Goal: Information Seeking & Learning: Learn about a topic

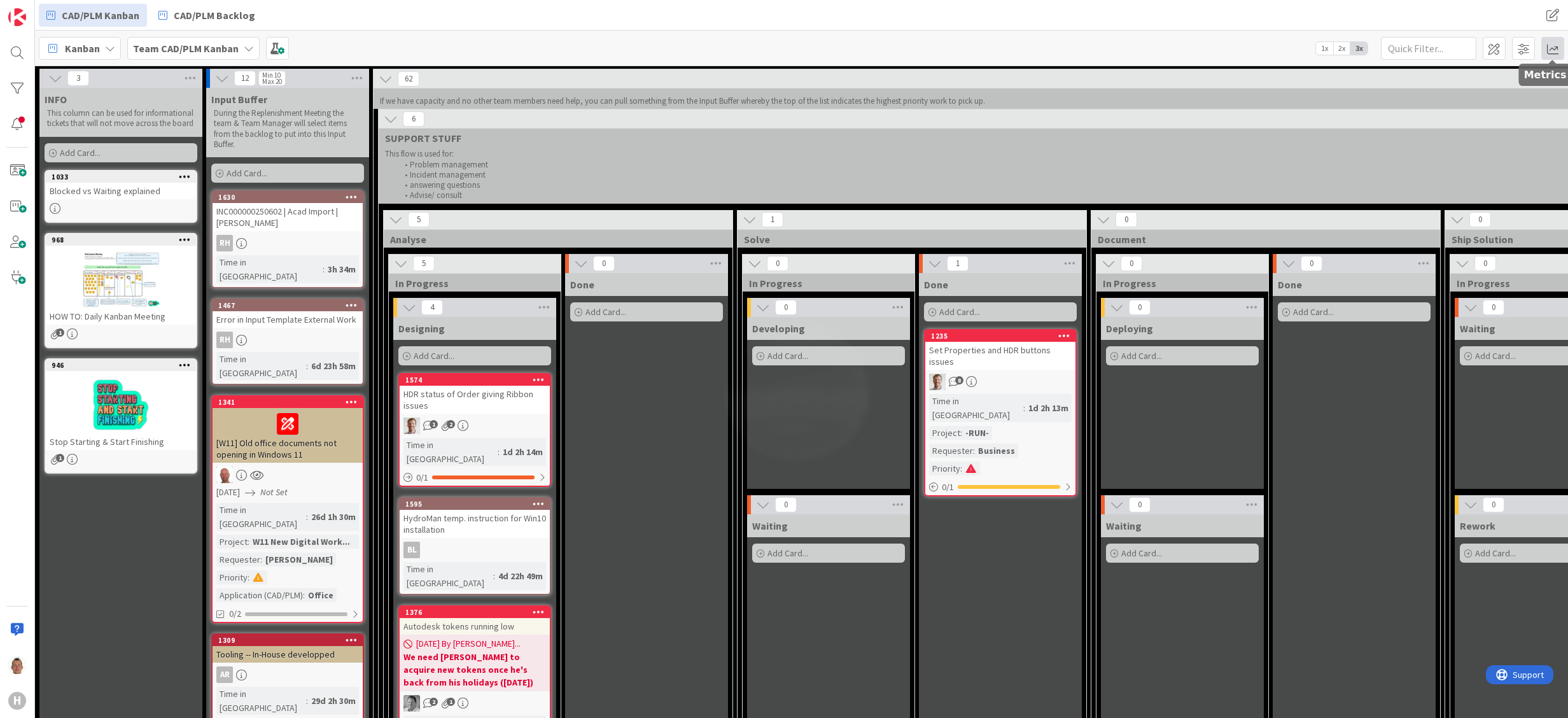
click at [1541, 48] on span at bounding box center [1552, 48] width 23 height 23
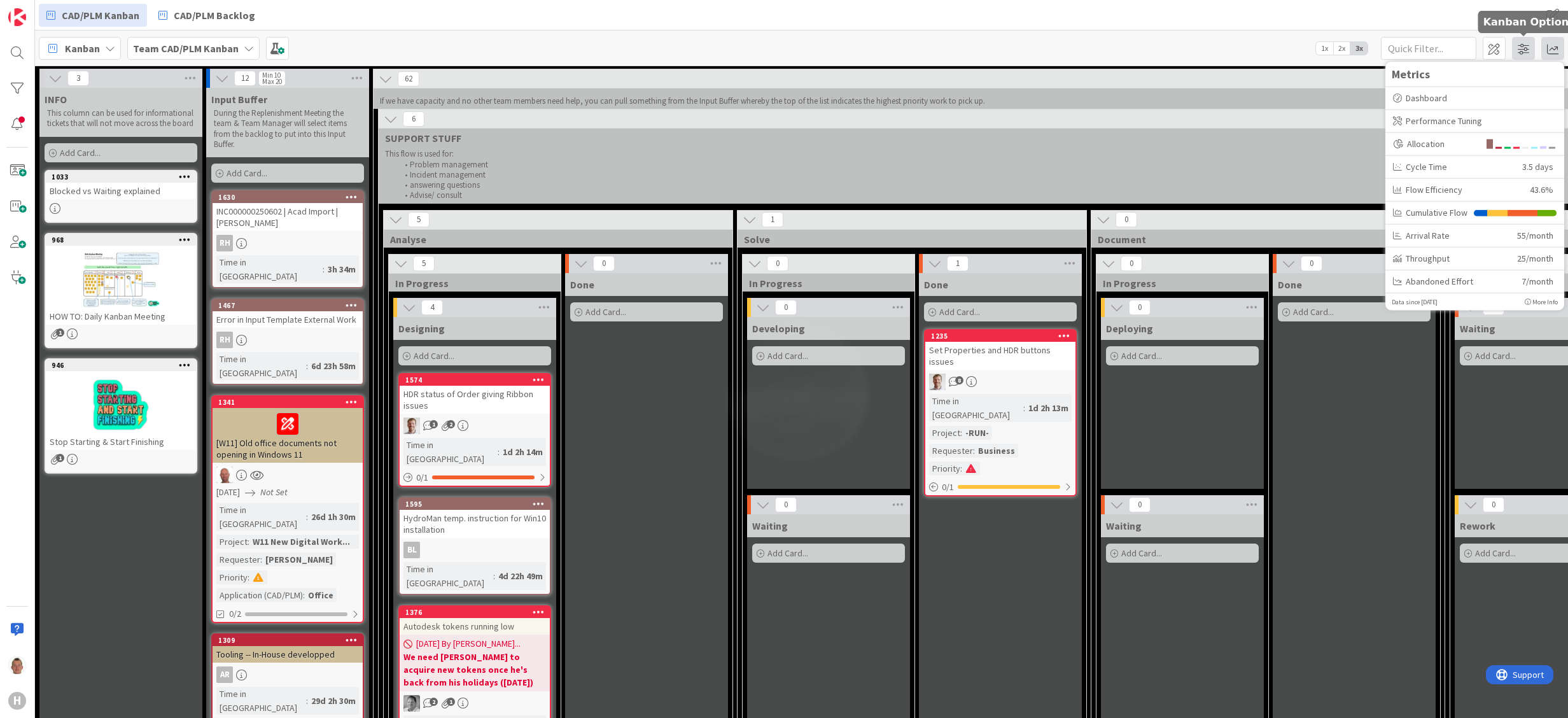
click at [1525, 50] on span at bounding box center [1524, 48] width 23 height 23
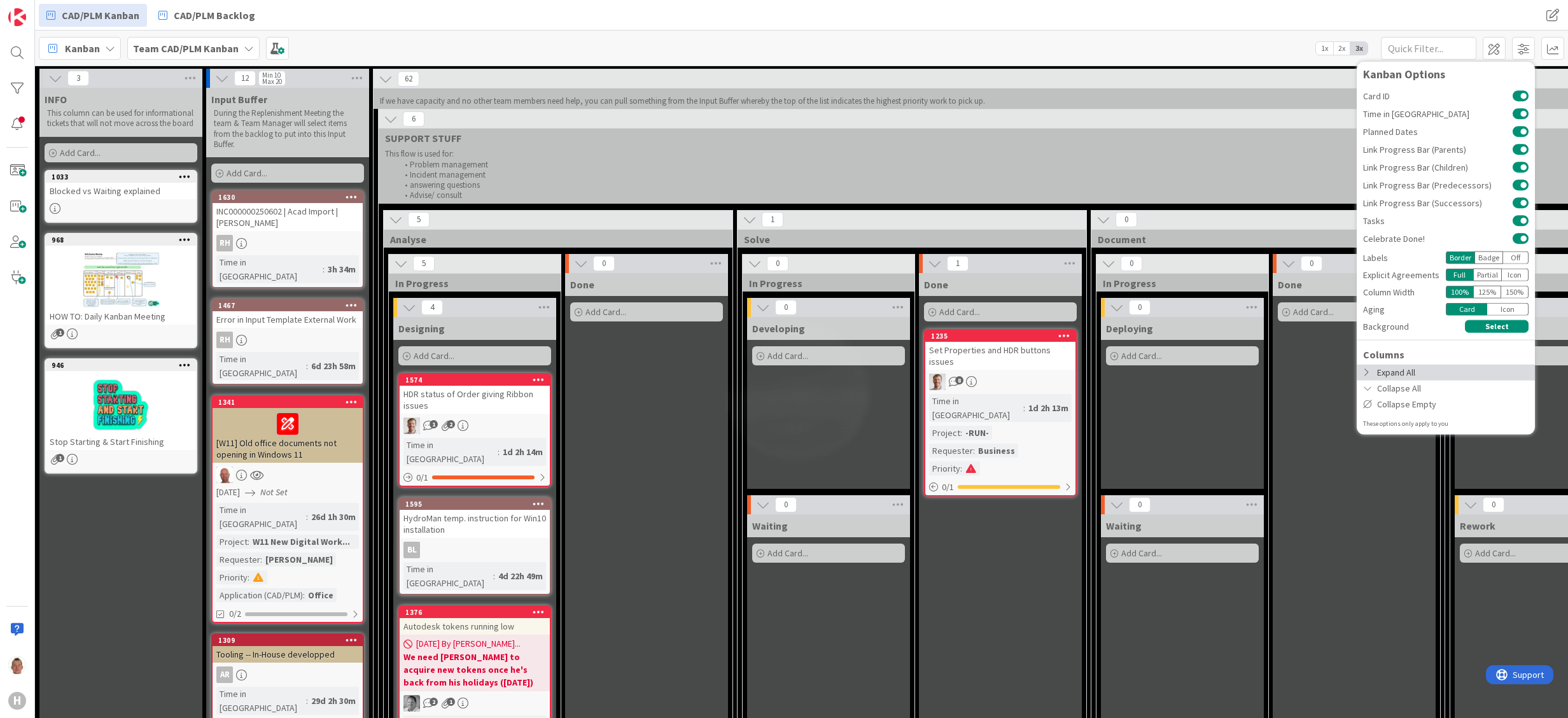
click at [1429, 368] on div "Expand All" at bounding box center [1446, 372] width 179 height 16
click at [1171, 450] on div "Deploying Add Card..." at bounding box center [1182, 403] width 163 height 172
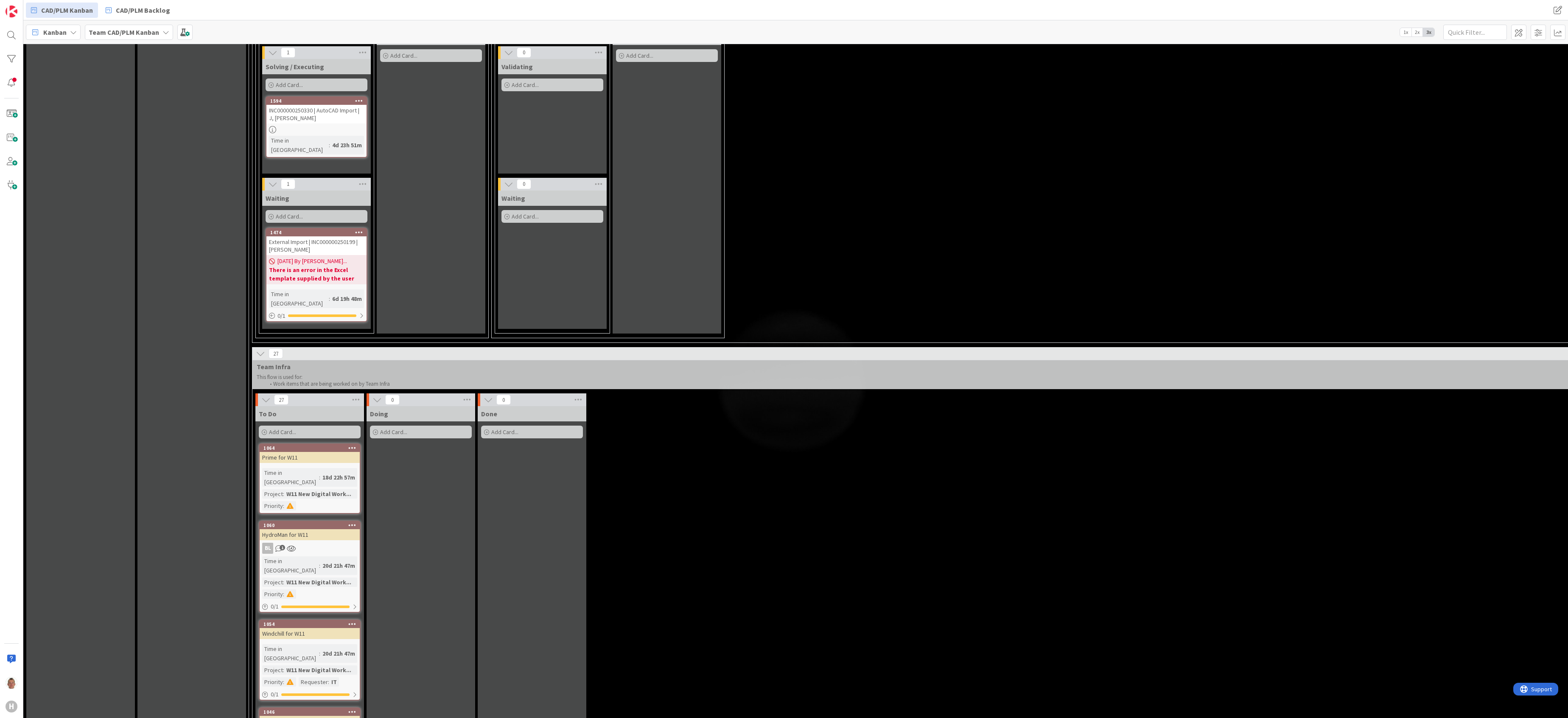
scroll to position [2928, 0]
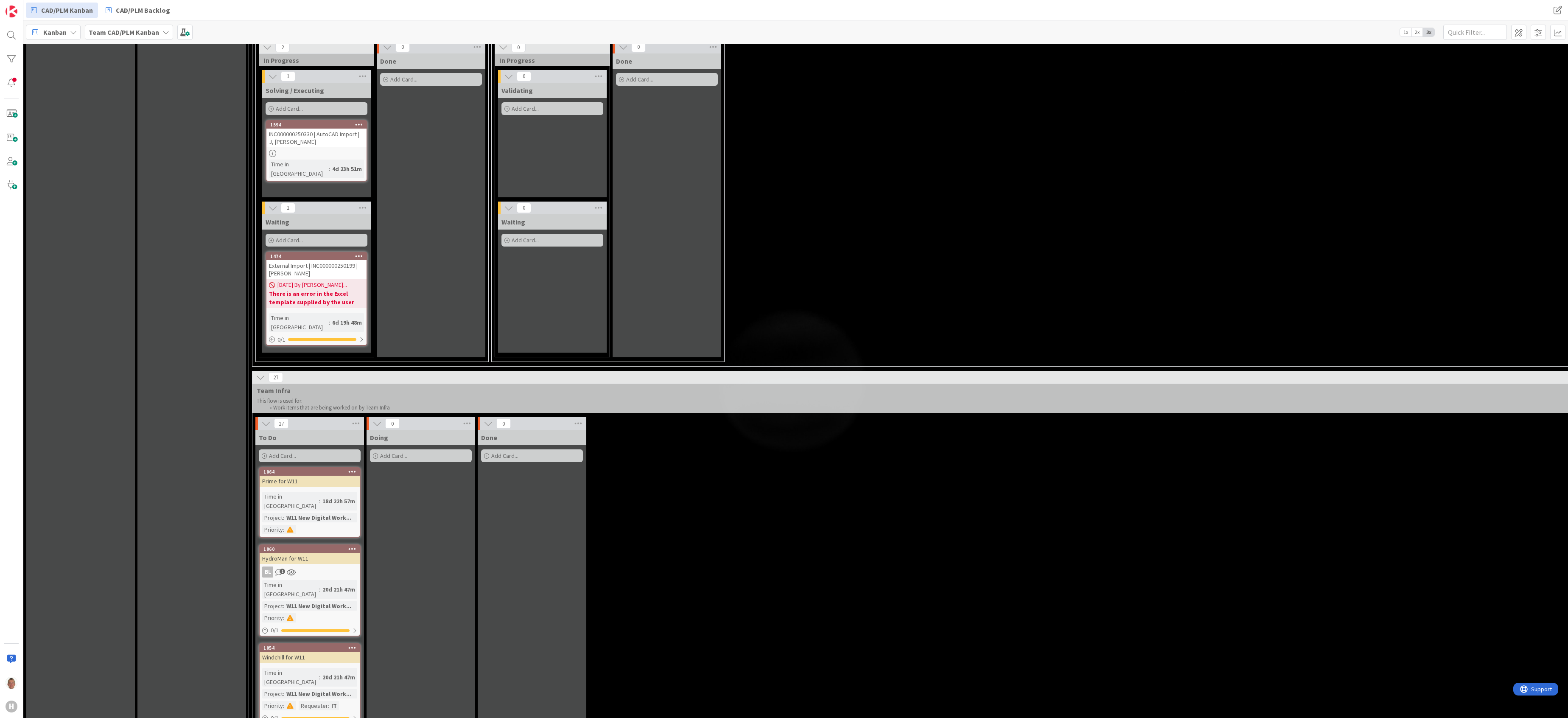
click at [263, 373] on icon at bounding box center [260, 377] width 9 height 9
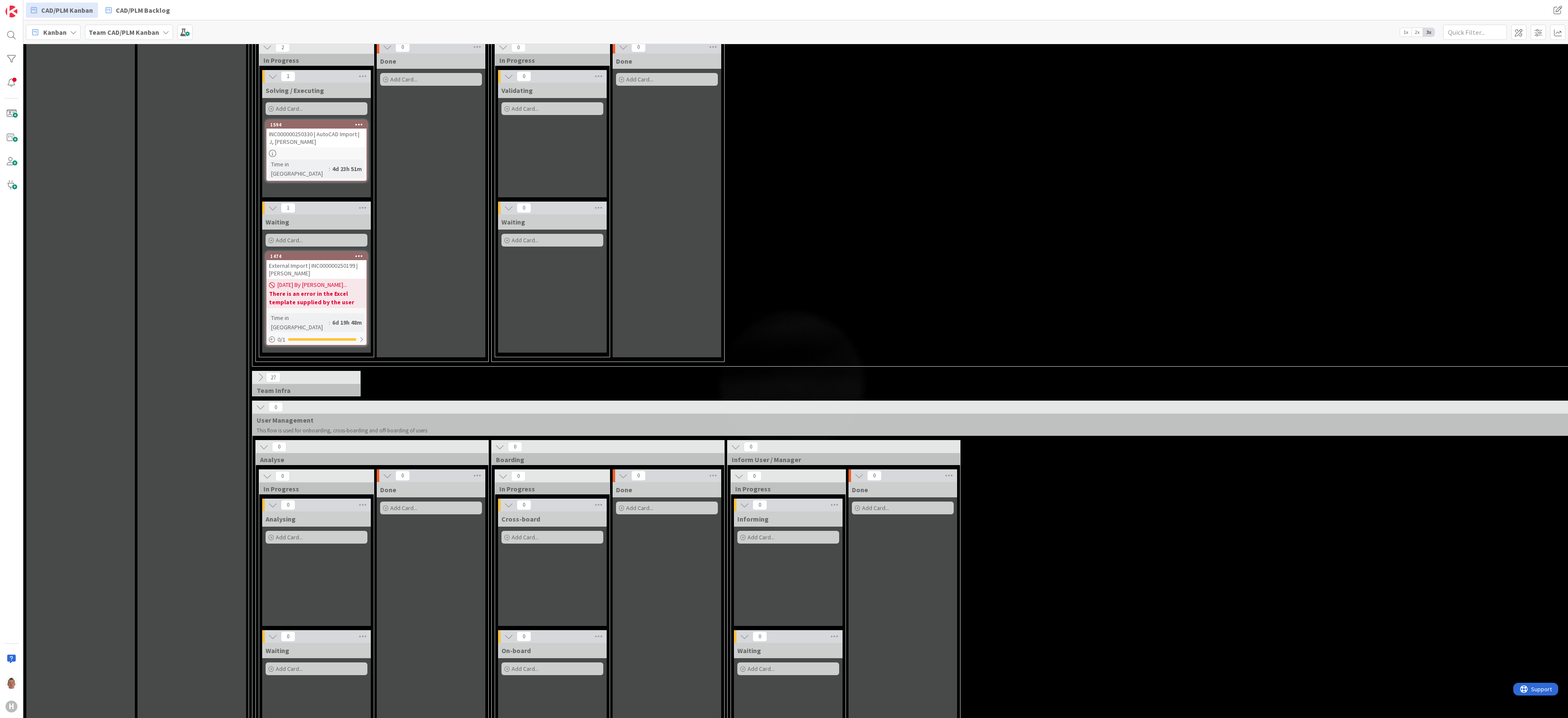
click at [261, 373] on icon at bounding box center [260, 377] width 9 height 9
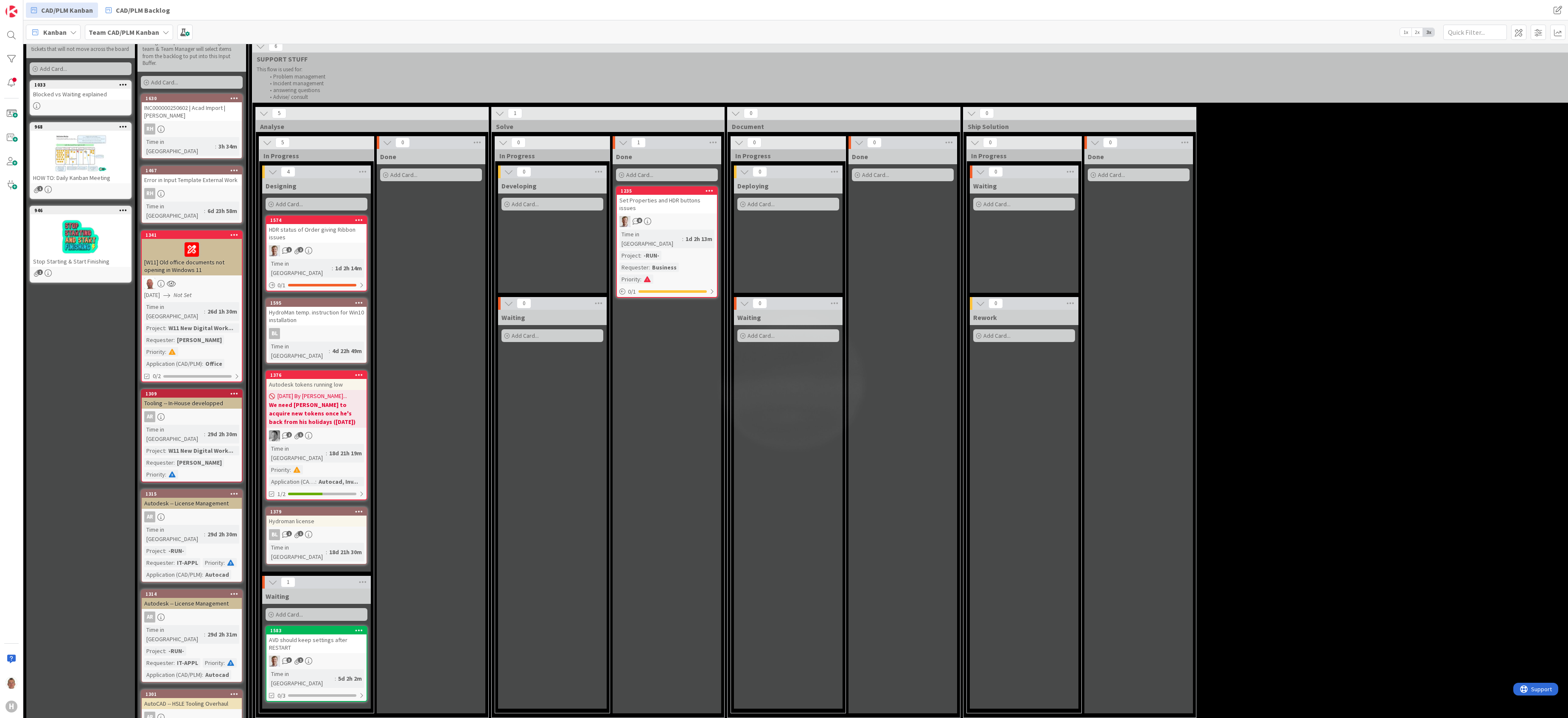
scroll to position [0, 0]
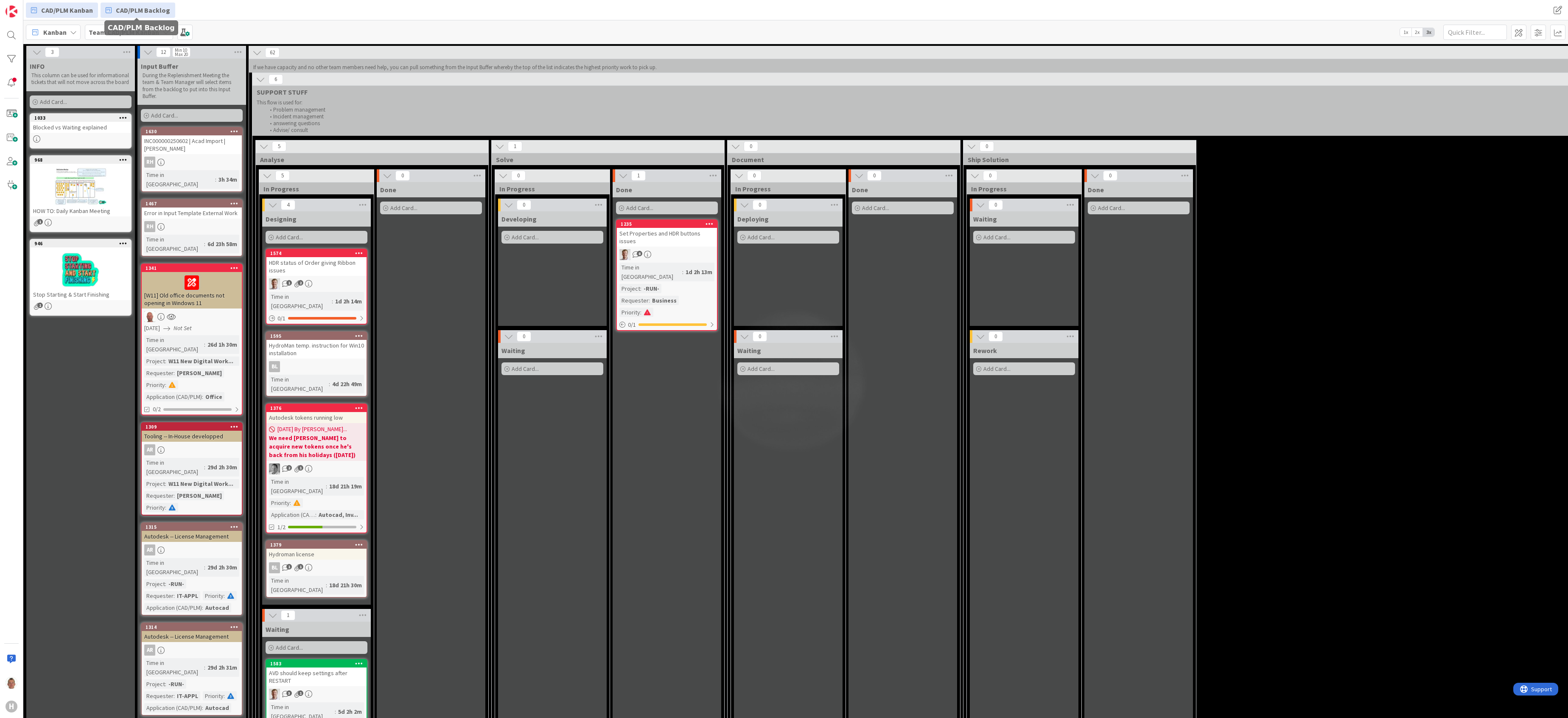
click at [158, 9] on span "CAD/PLM Backlog" at bounding box center [143, 10] width 54 height 10
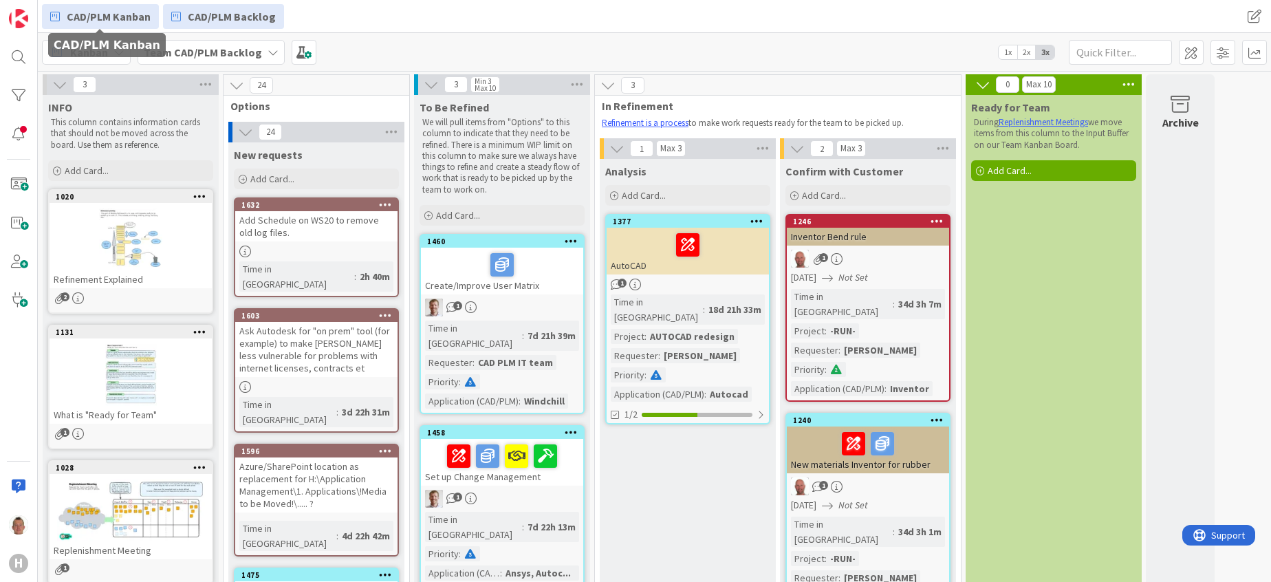
click at [98, 10] on span "CAD/PLM Kanban" at bounding box center [109, 16] width 84 height 17
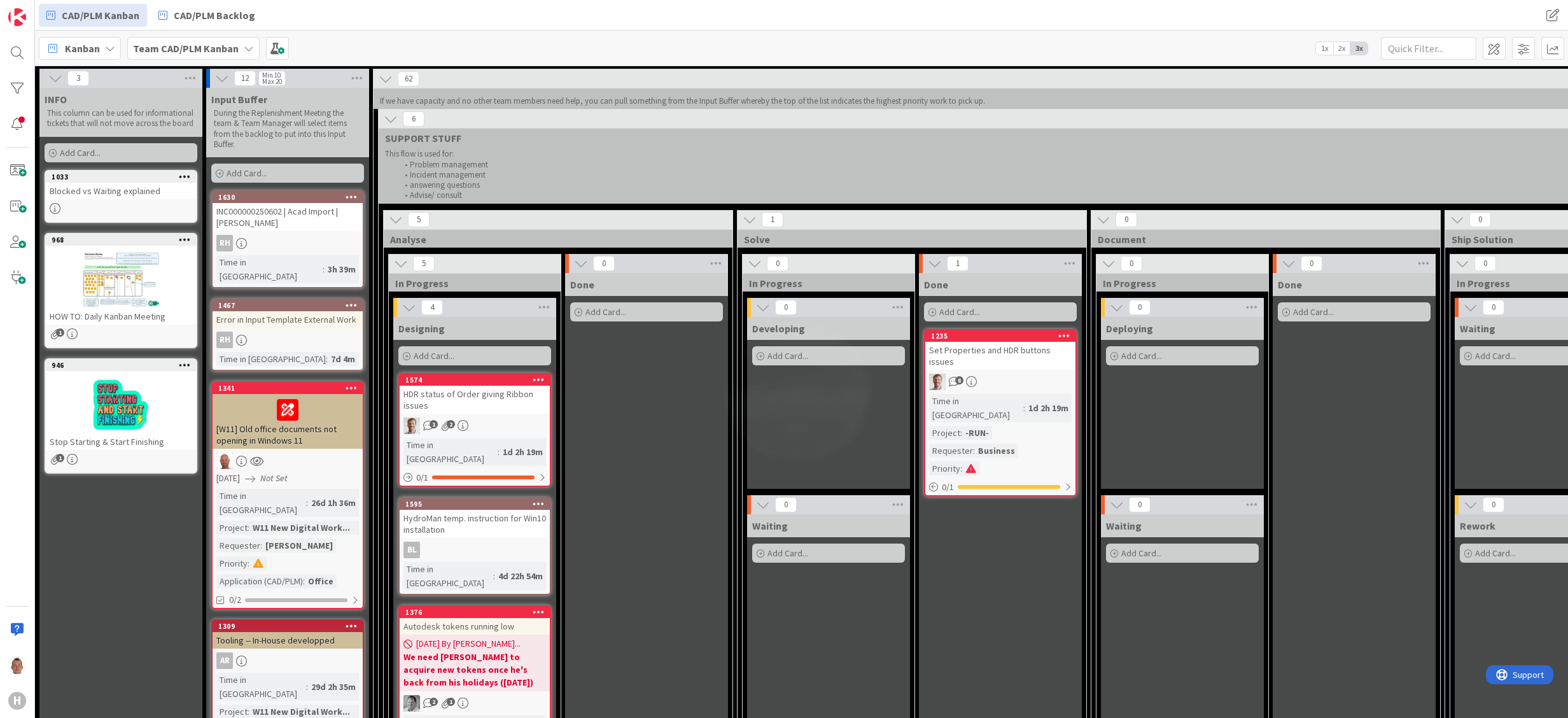
click at [395, 116] on icon at bounding box center [390, 118] width 14 height 14
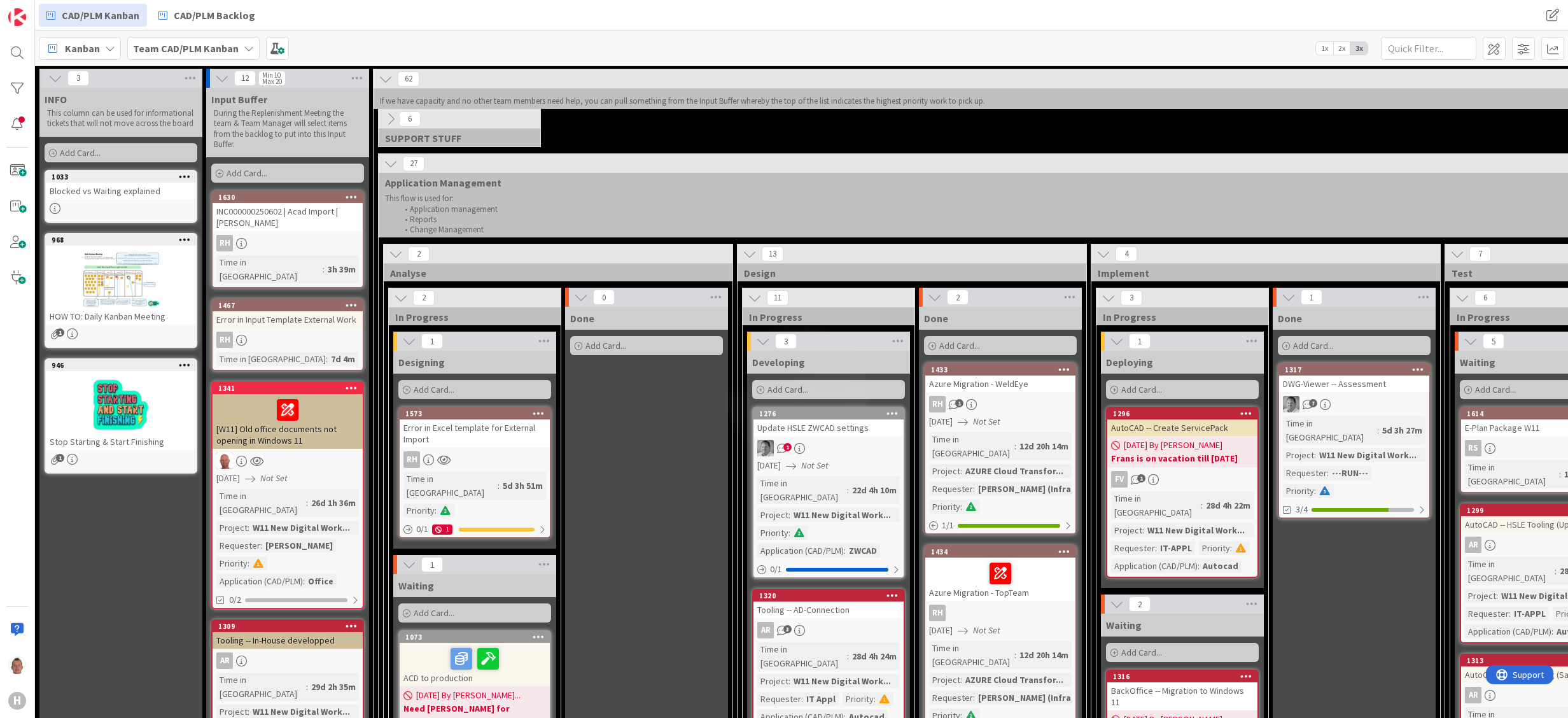
click at [390, 176] on div "27 Application Management This flow is used for: Application management Reports…" at bounding box center [1442, 196] width 2129 height 83
click at [390, 169] on icon at bounding box center [390, 163] width 14 height 14
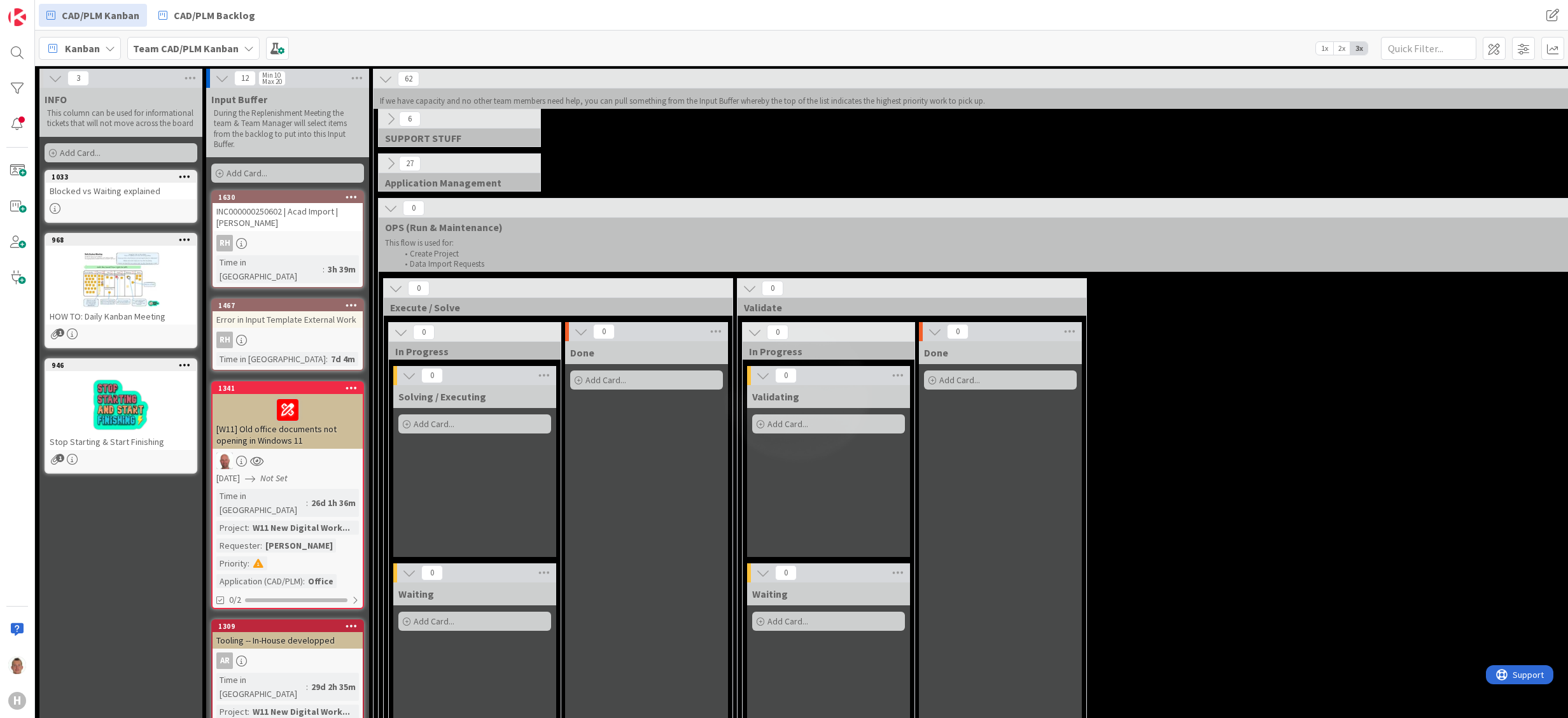
click at [389, 207] on icon at bounding box center [390, 207] width 14 height 14
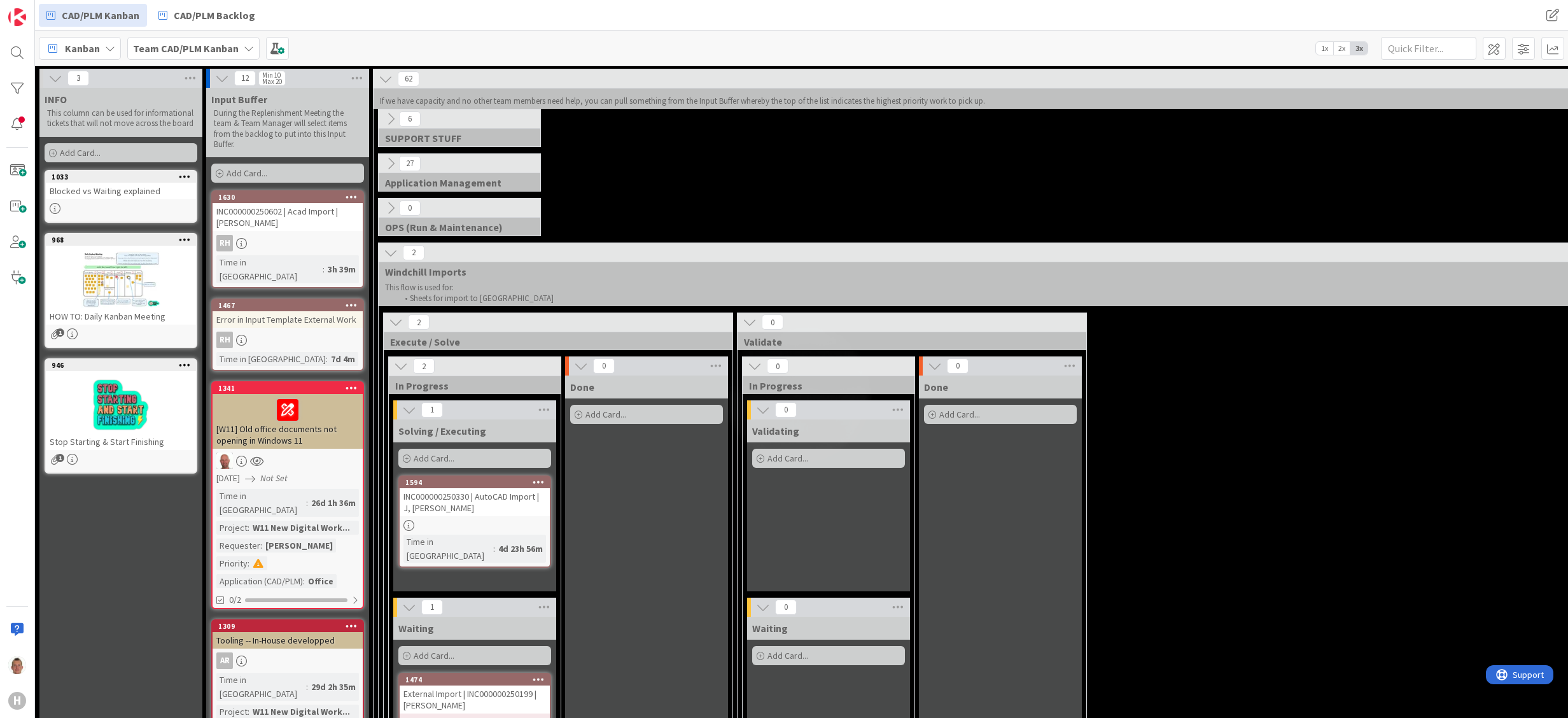
click at [393, 253] on icon at bounding box center [390, 253] width 14 height 14
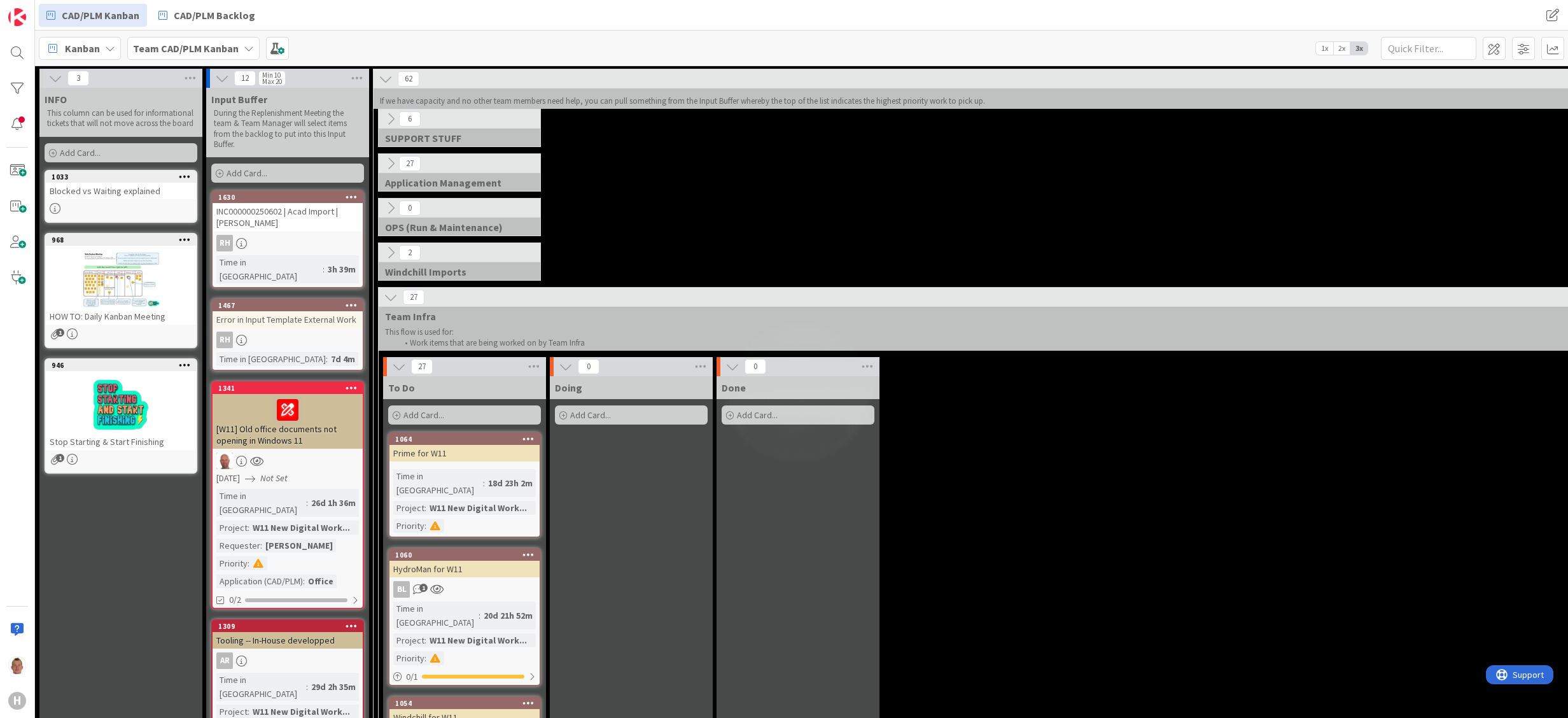
click at [389, 304] on icon at bounding box center [390, 297] width 14 height 14
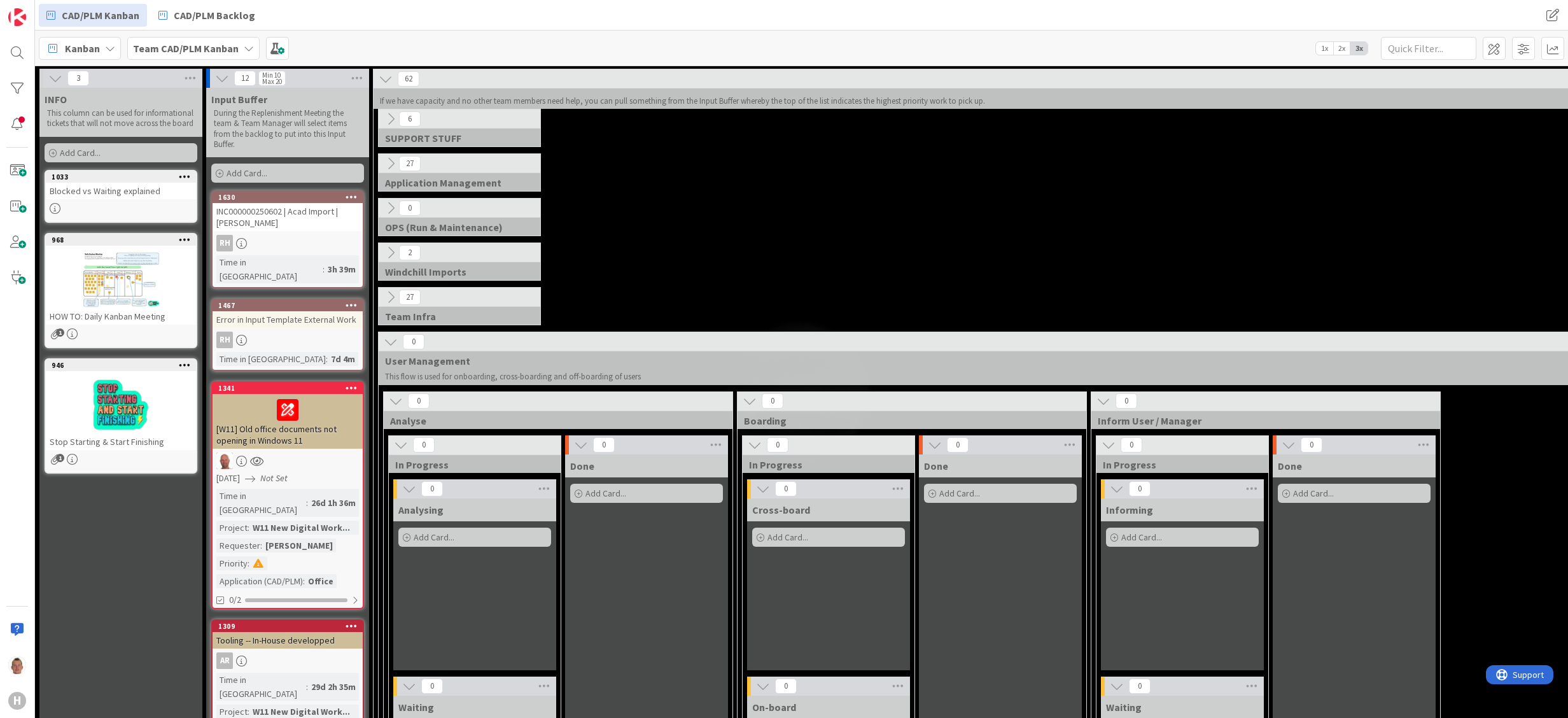
click at [395, 344] on icon at bounding box center [390, 341] width 14 height 14
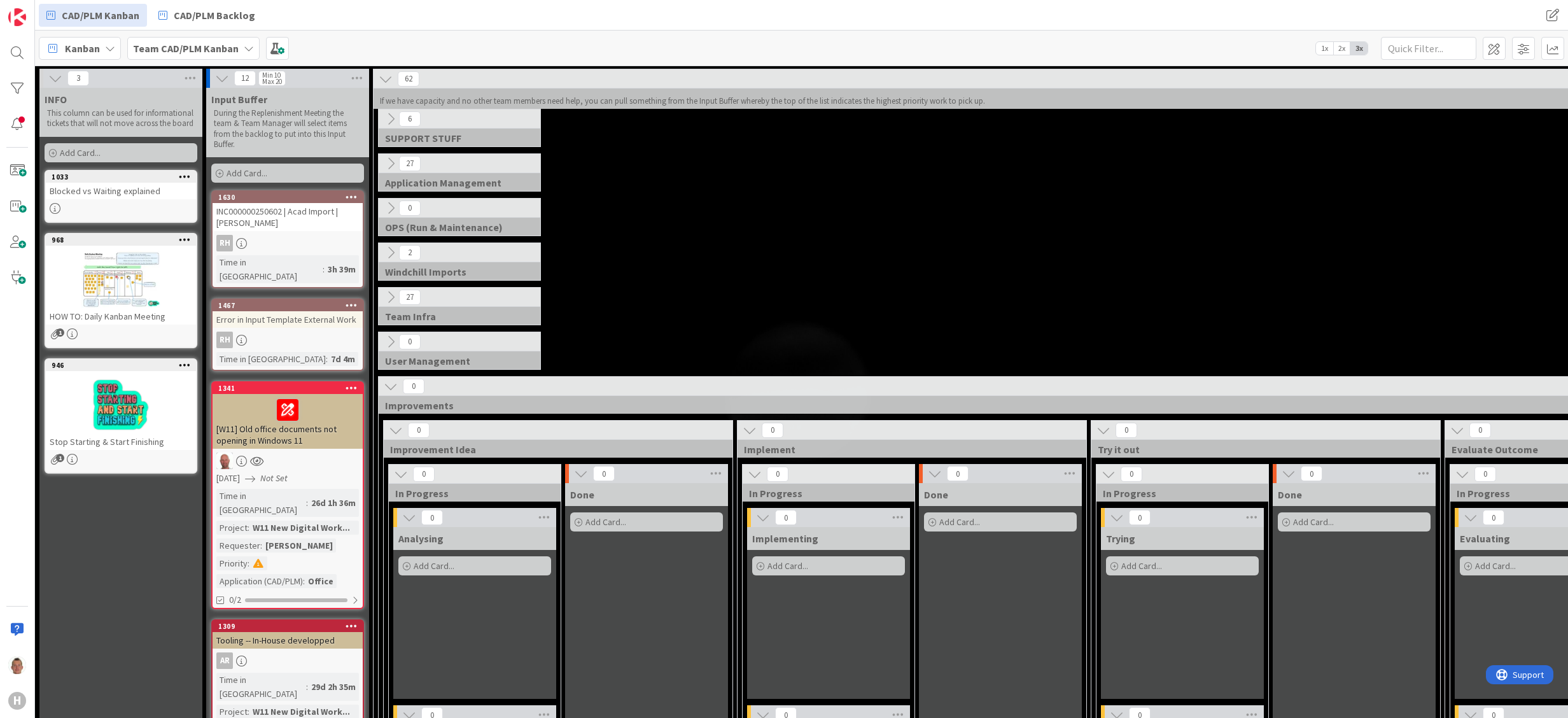
click at [390, 393] on icon at bounding box center [390, 386] width 14 height 14
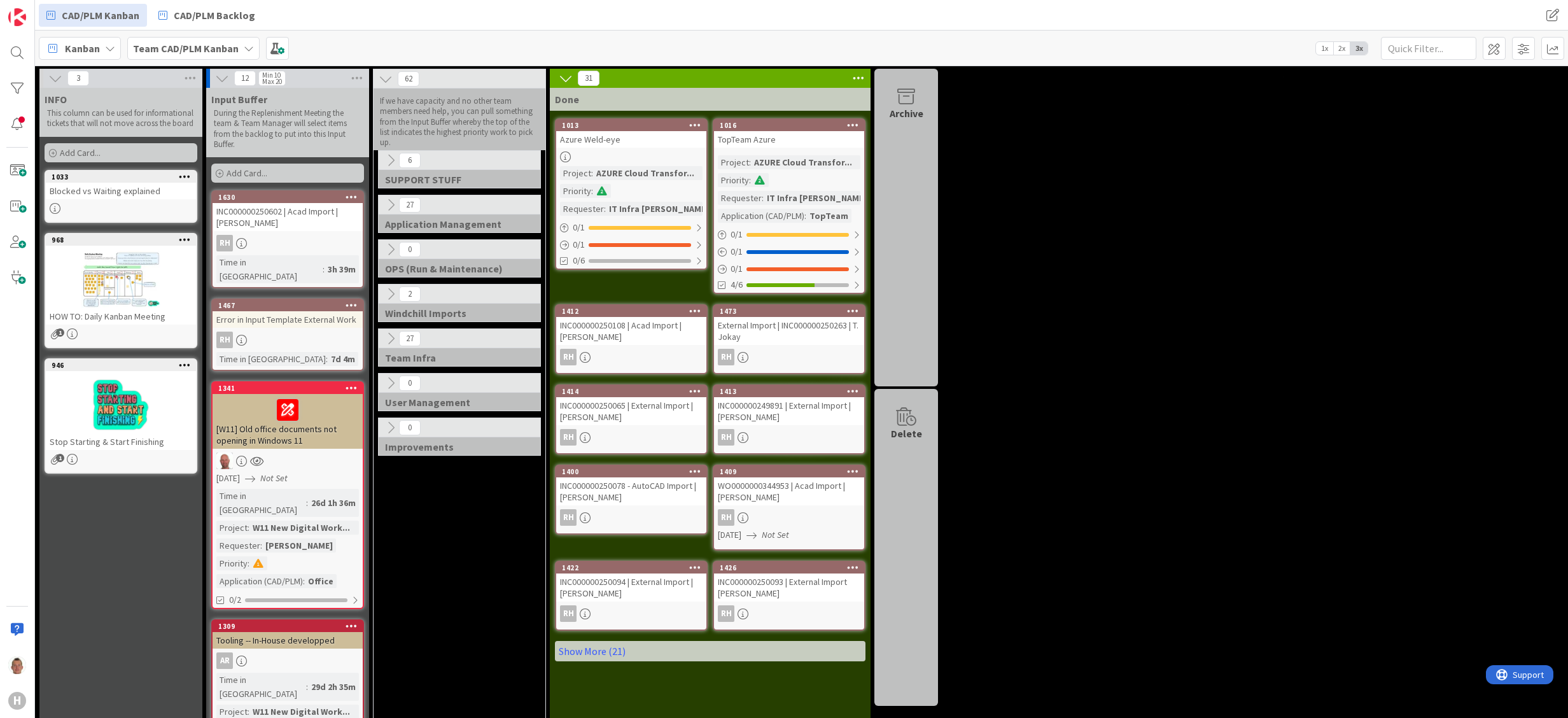
click at [387, 246] on icon at bounding box center [390, 249] width 14 height 14
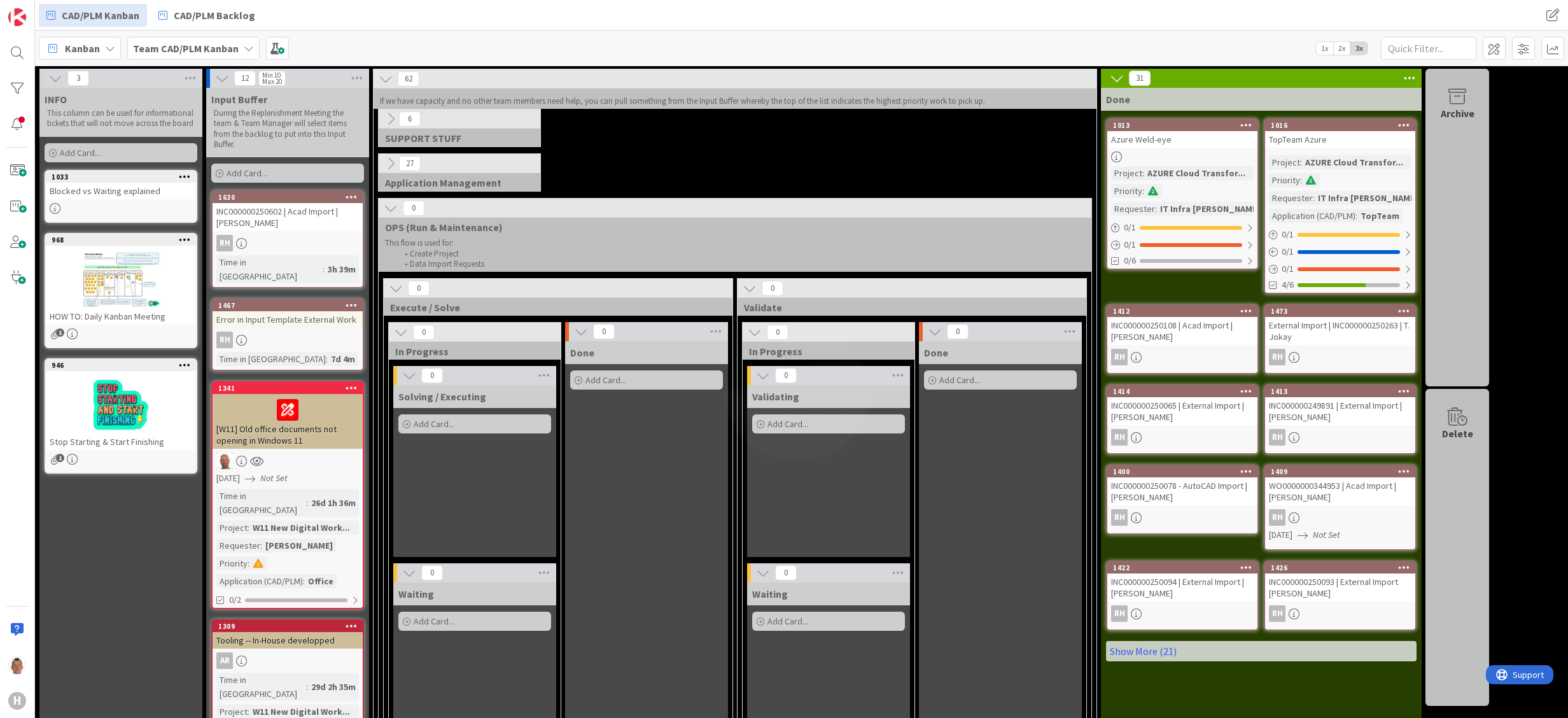
click at [389, 203] on icon at bounding box center [390, 207] width 14 height 14
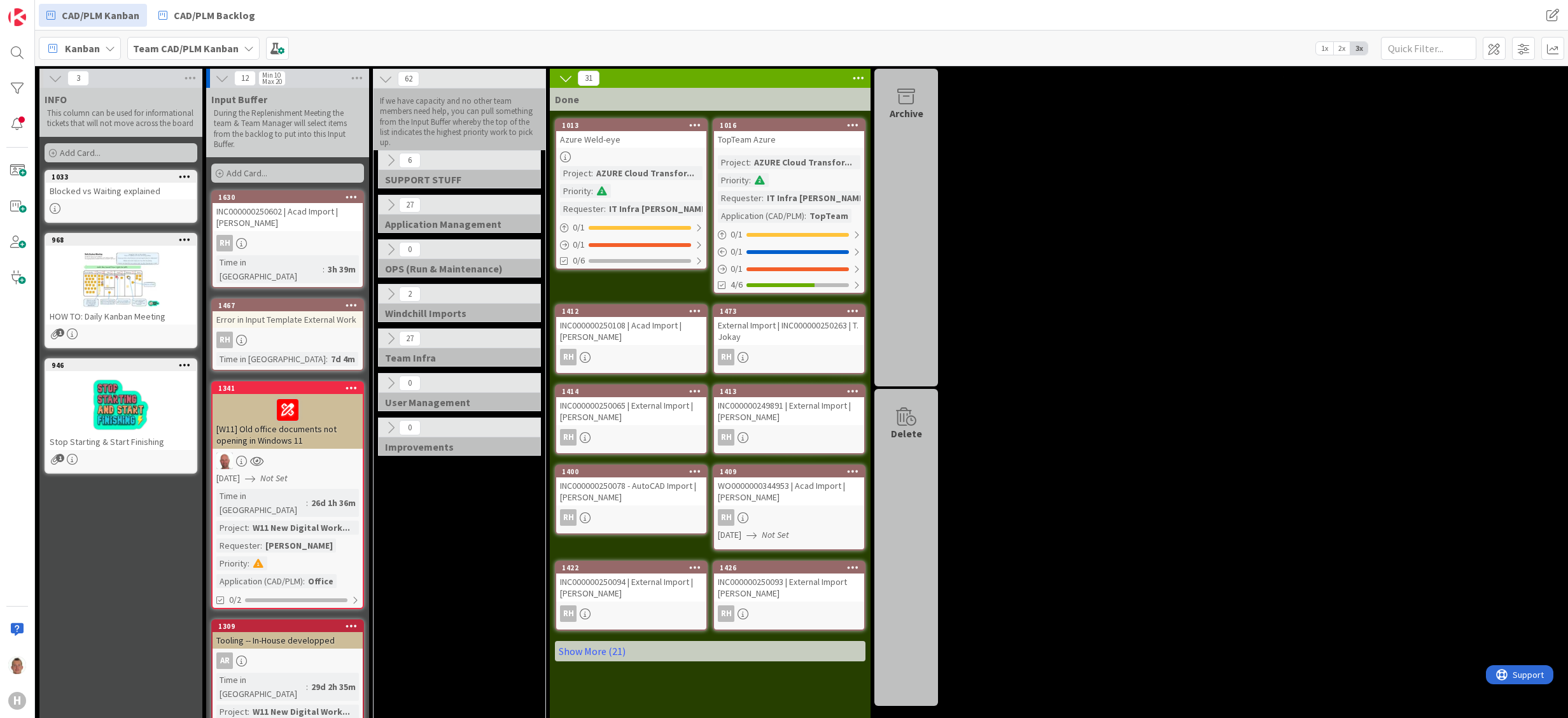
click at [392, 250] on icon at bounding box center [390, 249] width 14 height 14
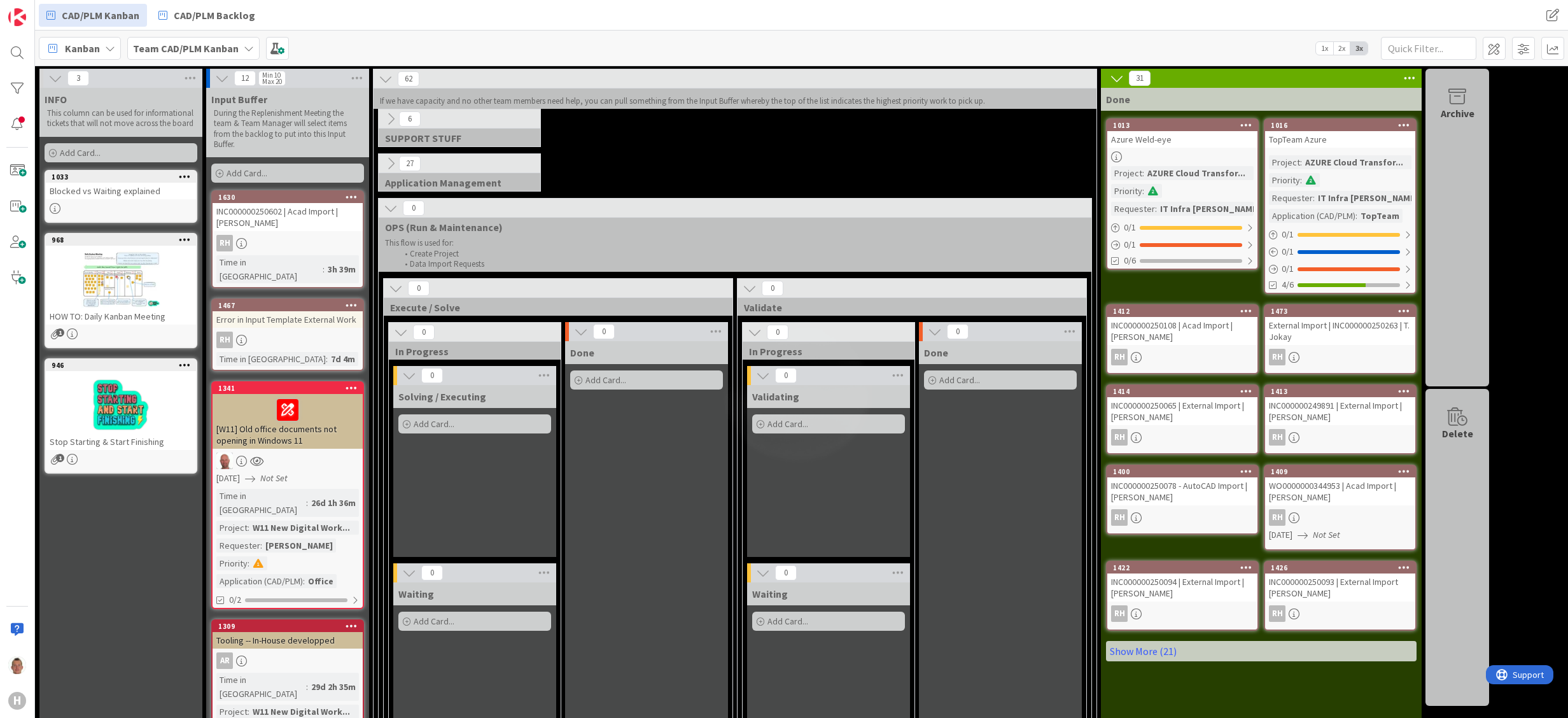
click at [436, 272] on div "This flow is used for: Create Project Data Import Requests" at bounding box center [735, 254] width 705 height 36
click at [434, 265] on li "Data Import Requests" at bounding box center [742, 264] width 688 height 10
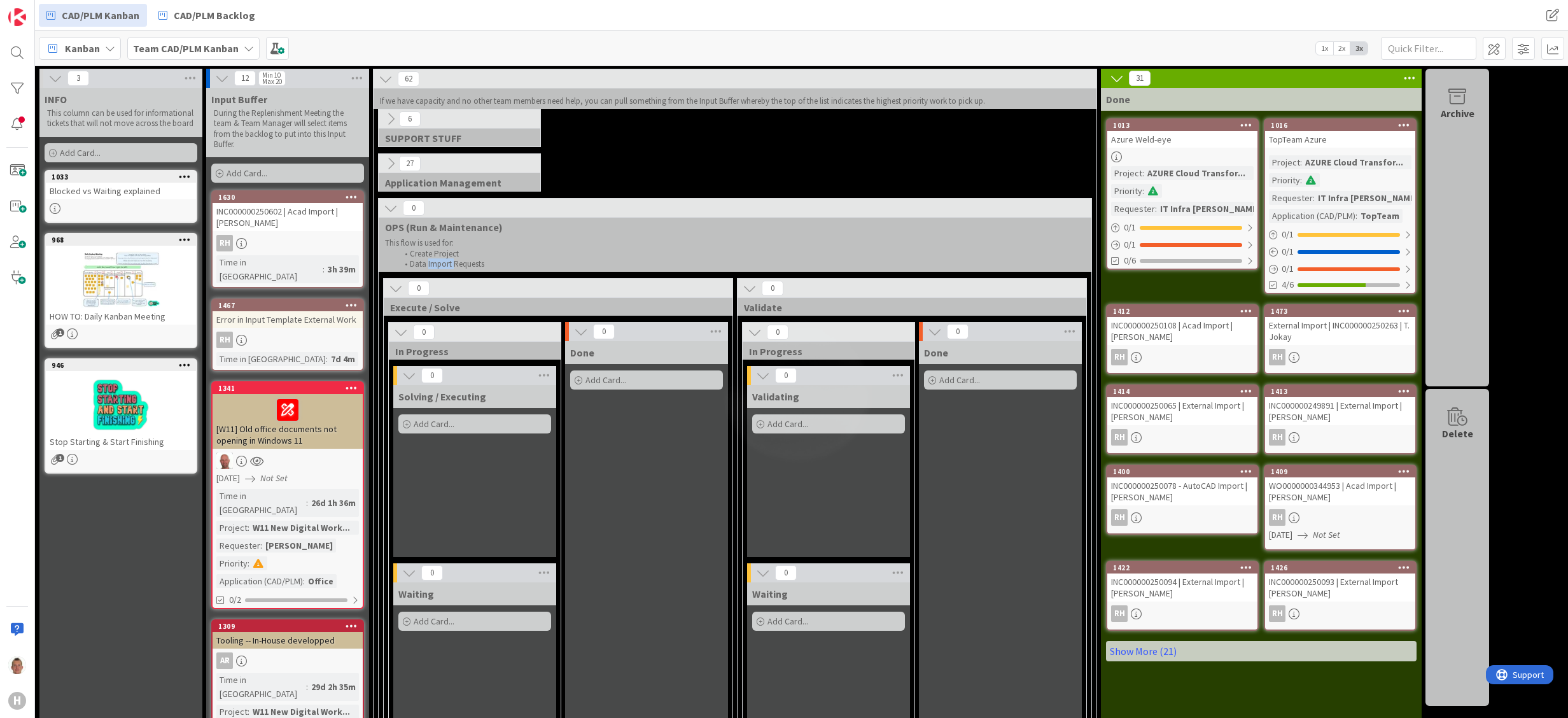
click at [434, 265] on li "Data Import Requests" at bounding box center [742, 264] width 688 height 10
drag, startPoint x: 434, startPoint y: 265, endPoint x: 433, endPoint y: 248, distance: 17.0
click at [433, 248] on p "This flow is used for:" at bounding box center [735, 242] width 700 height 10
drag, startPoint x: 433, startPoint y: 248, endPoint x: 440, endPoint y: 248, distance: 7.0
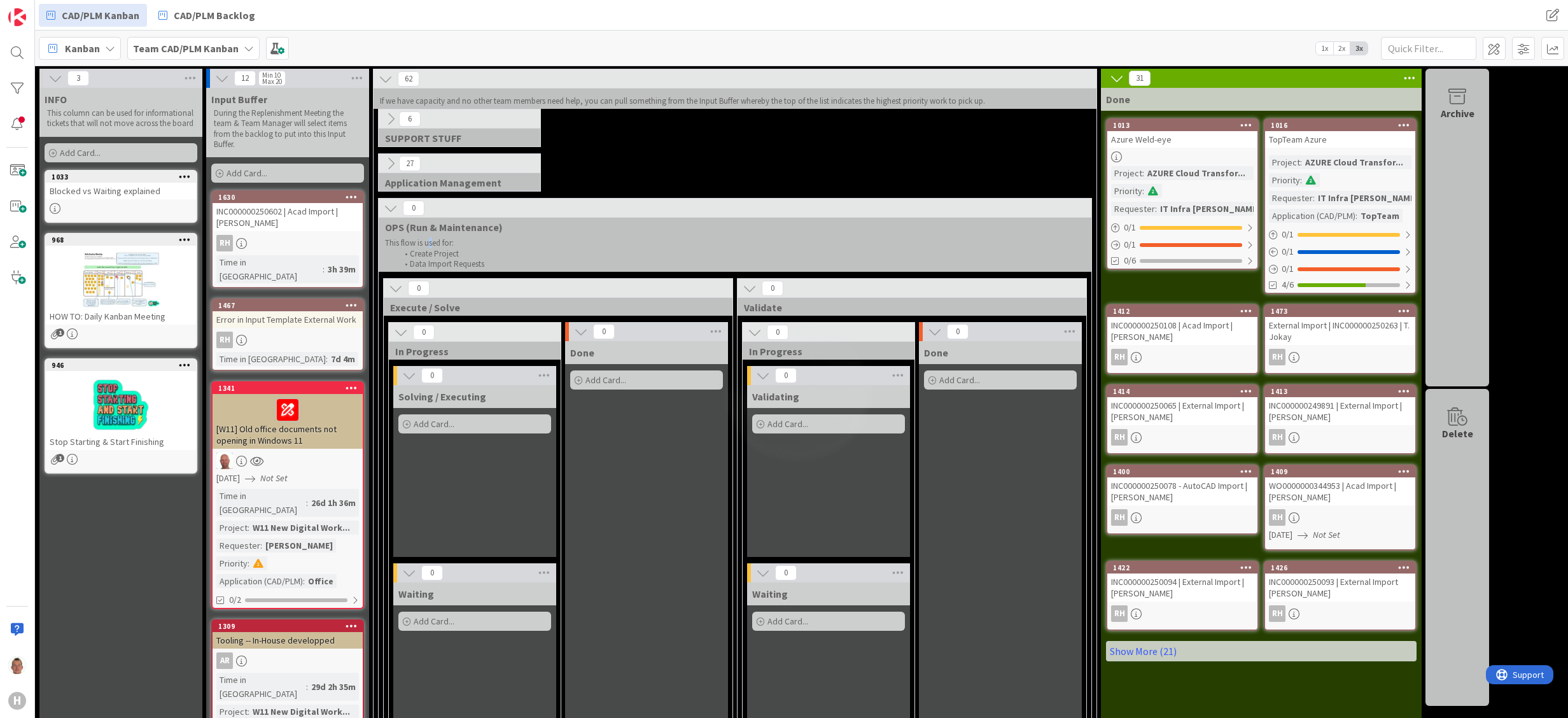
click at [440, 248] on p "This flow is used for:" at bounding box center [735, 242] width 700 height 10
click at [440, 256] on li "Create Project" at bounding box center [742, 254] width 688 height 10
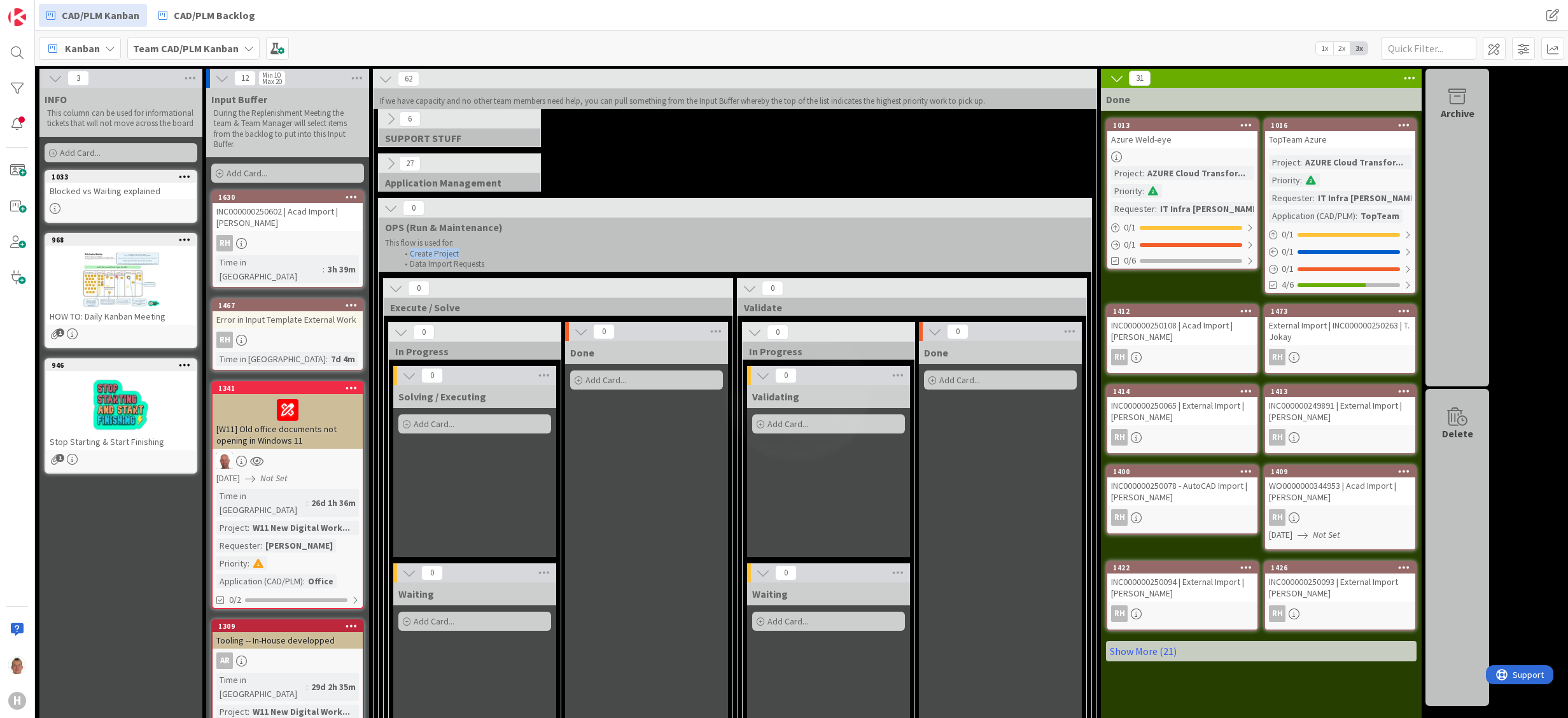
drag, startPoint x: 440, startPoint y: 256, endPoint x: 389, endPoint y: 209, distance: 69.4
click at [389, 209] on icon at bounding box center [390, 207] width 14 height 14
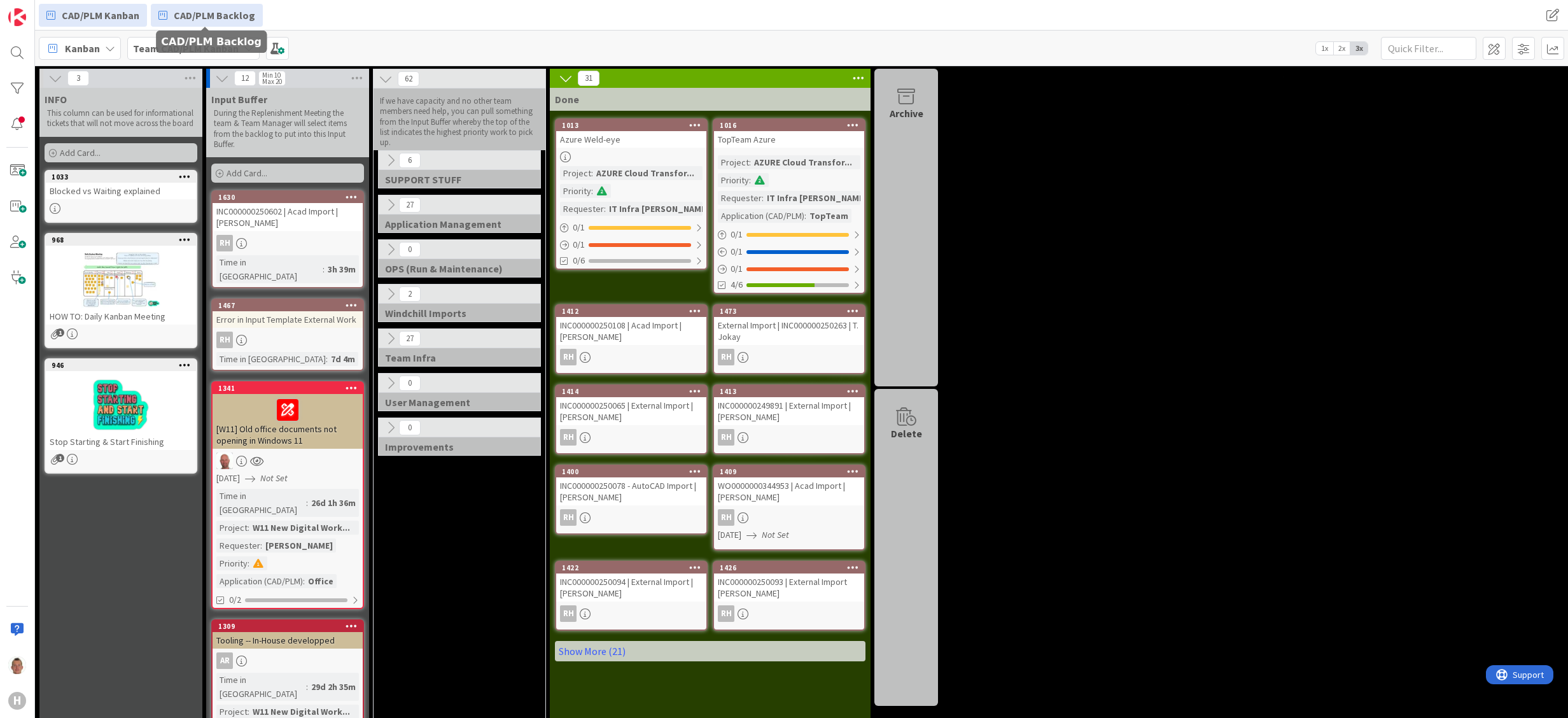
click at [190, 13] on span "CAD/PLM Backlog" at bounding box center [215, 15] width 81 height 16
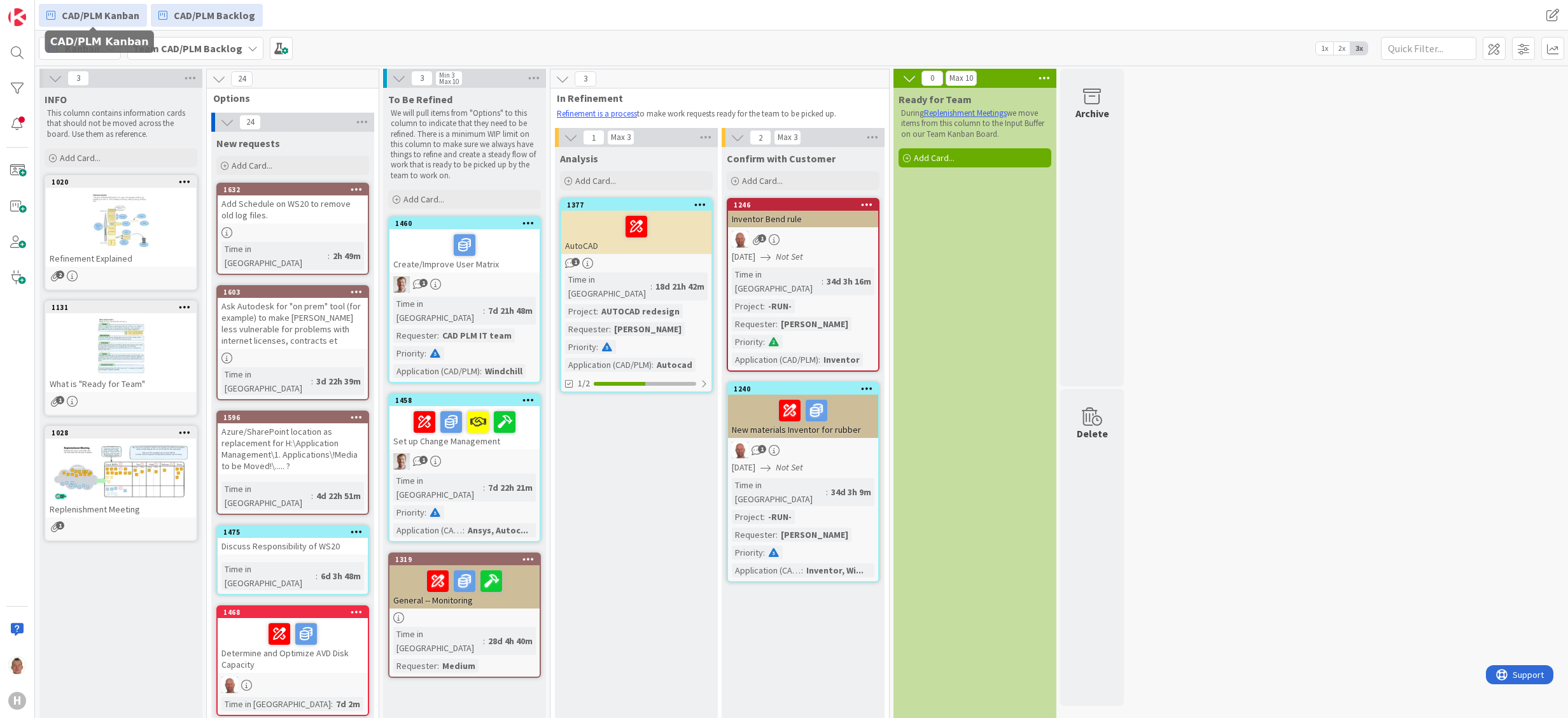
click at [121, 16] on span "CAD/PLM Kanban" at bounding box center [101, 15] width 78 height 16
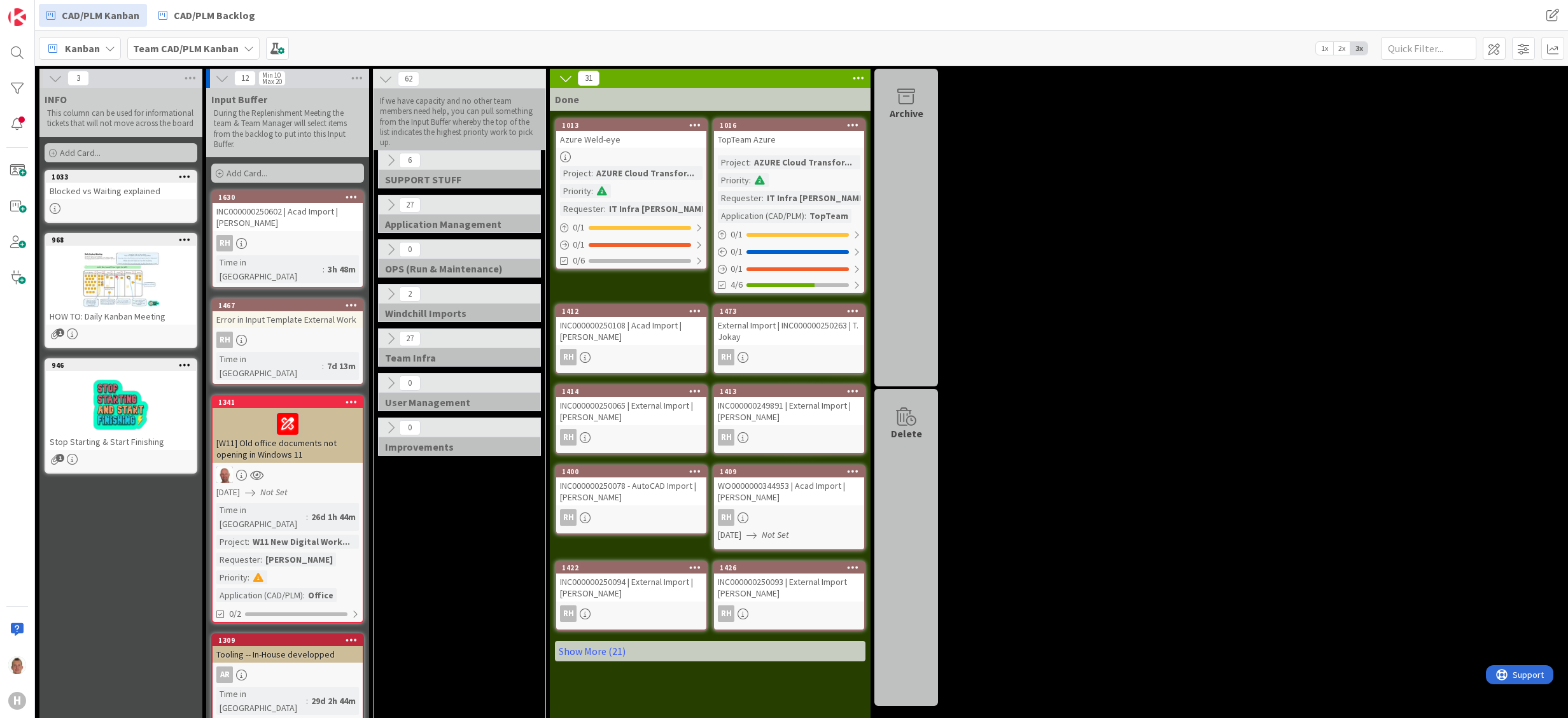
click at [852, 121] on icon at bounding box center [853, 125] width 12 height 9
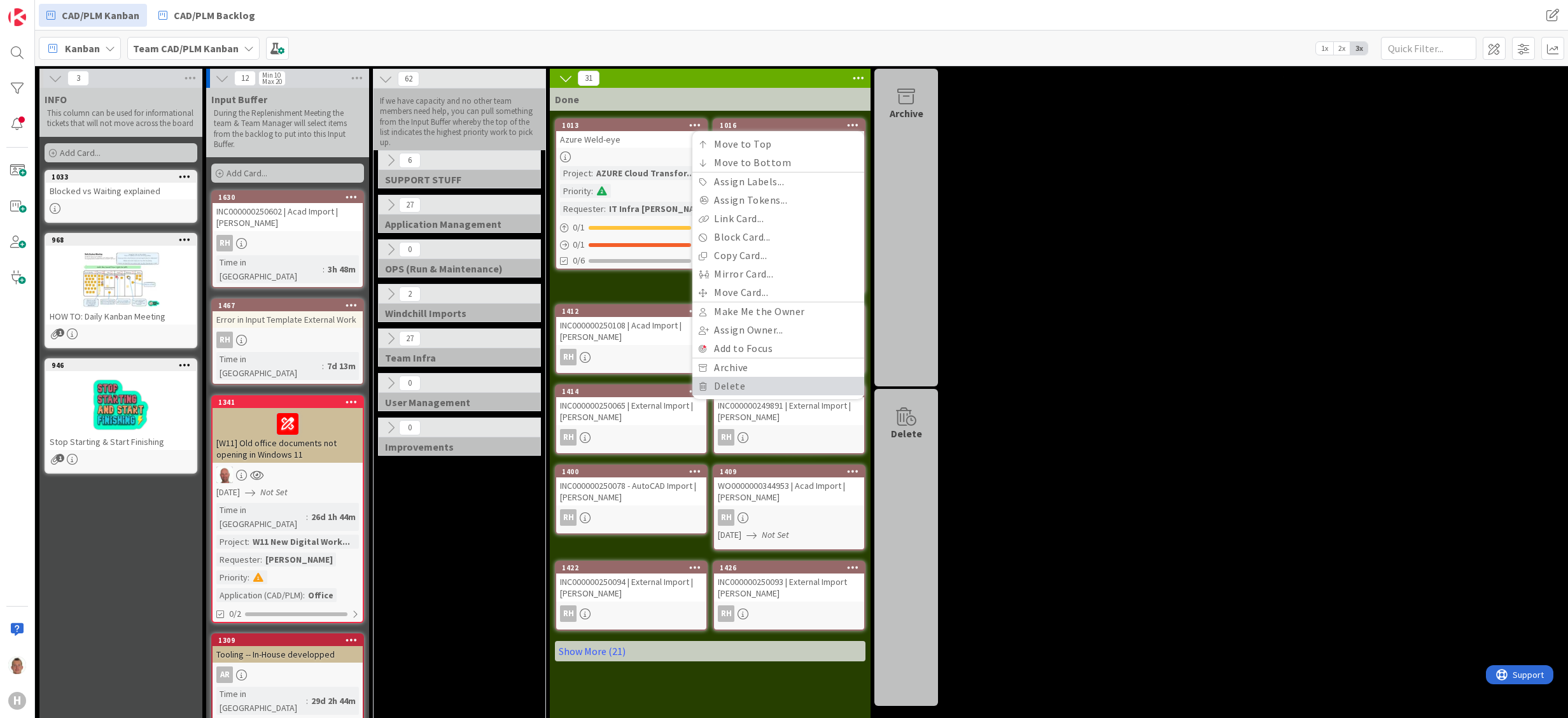
click at [747, 385] on link "Delete" at bounding box center [779, 386] width 172 height 19
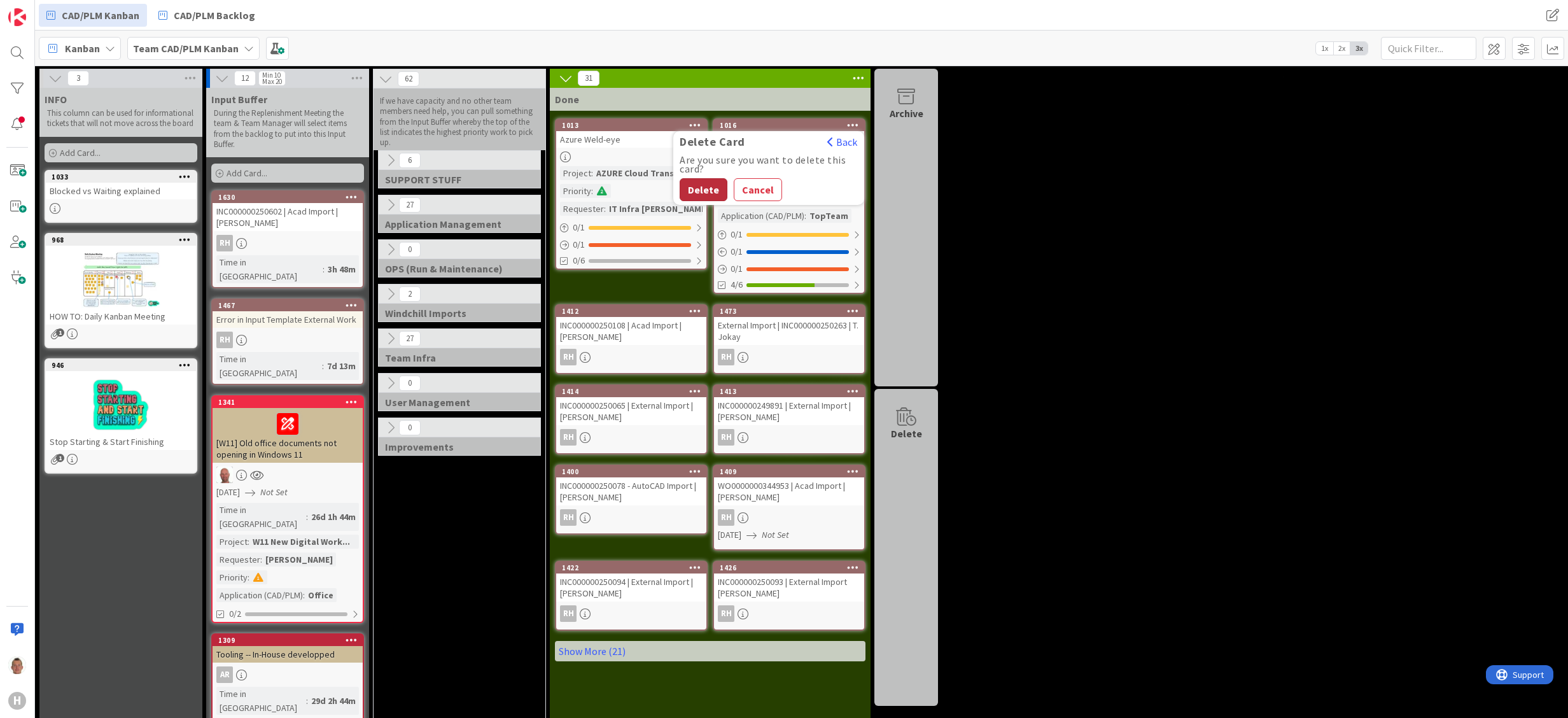
click at [705, 190] on button "Delete" at bounding box center [704, 190] width 48 height 23
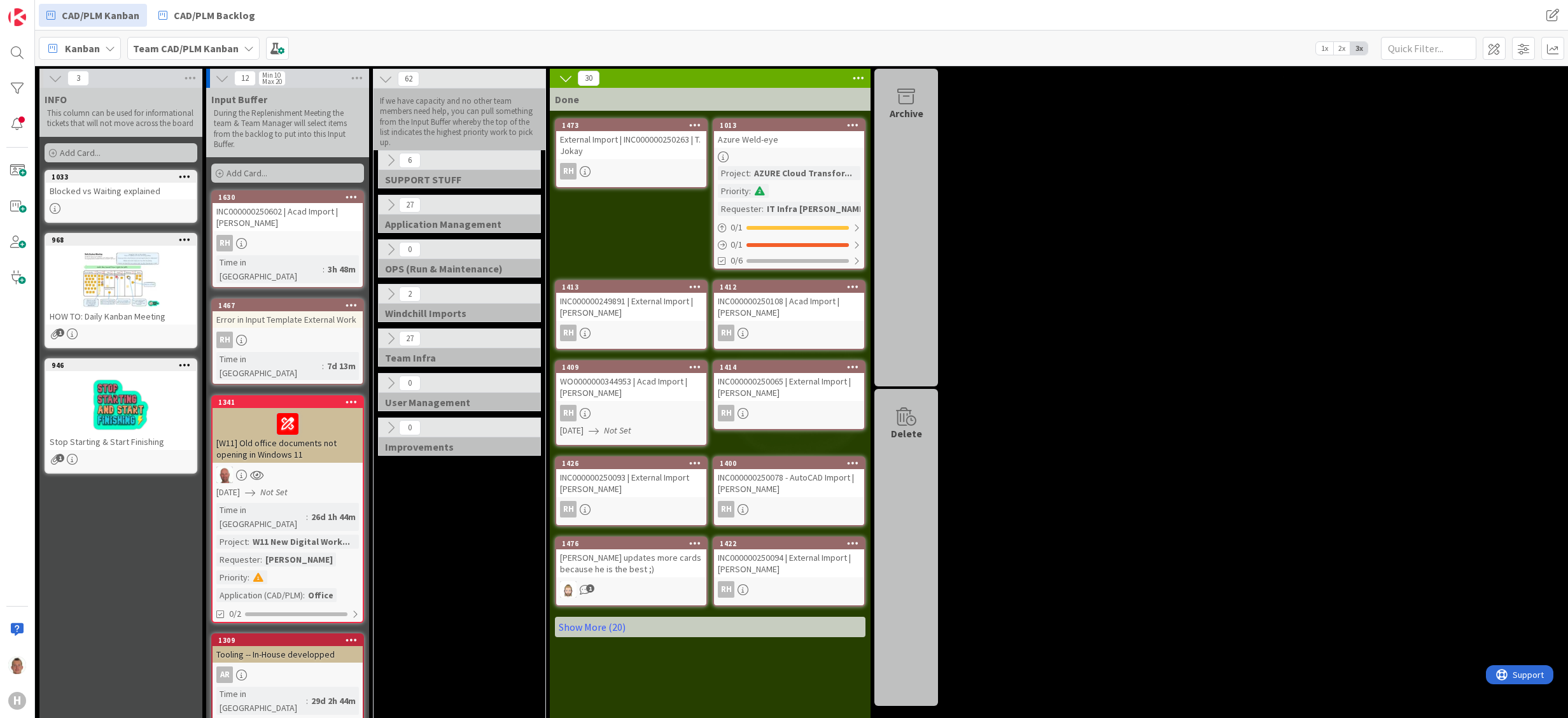
click at [856, 126] on icon at bounding box center [853, 125] width 12 height 9
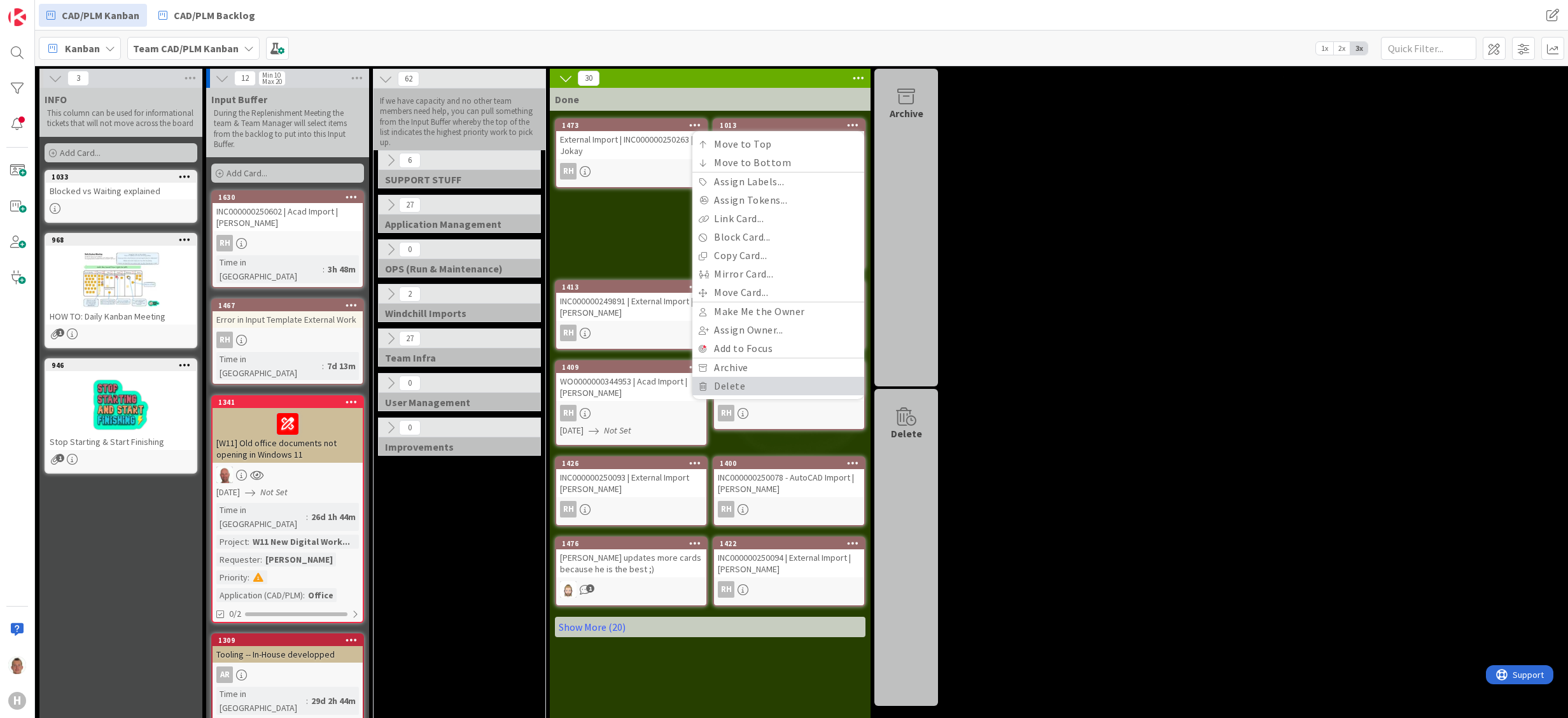
click at [731, 390] on link "Delete" at bounding box center [779, 386] width 172 height 19
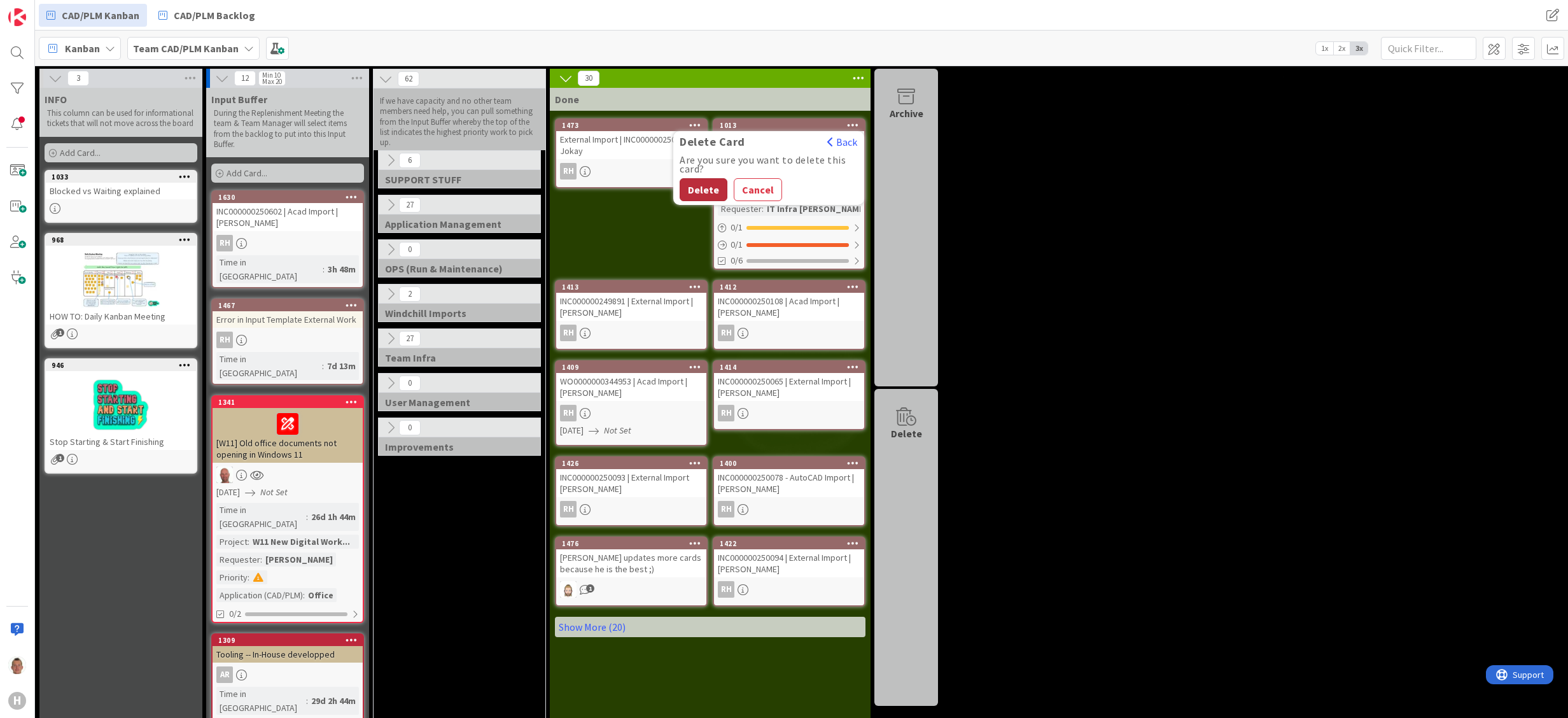
click at [708, 187] on button "Delete" at bounding box center [704, 190] width 48 height 23
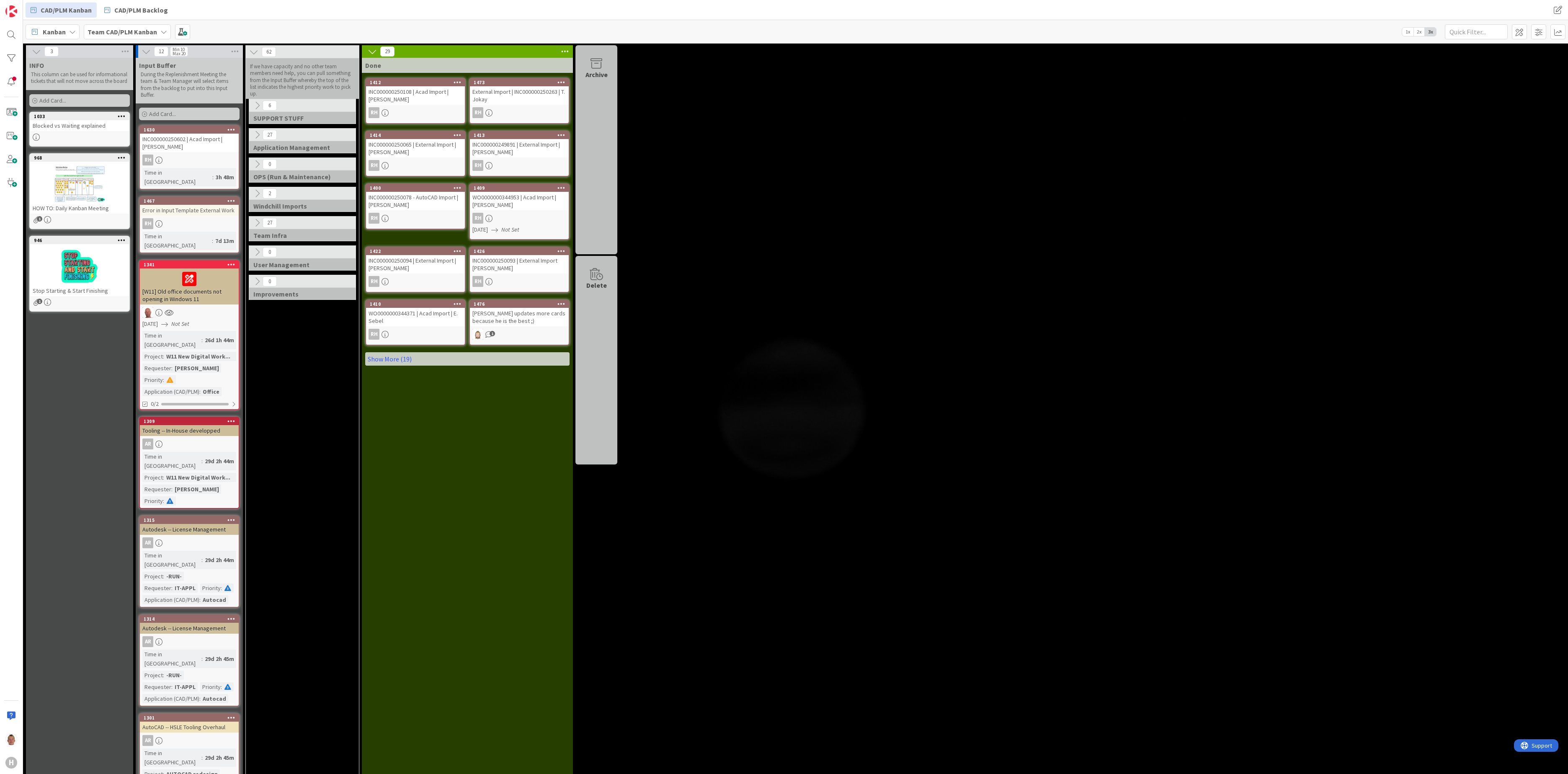
click at [260, 135] on icon at bounding box center [257, 135] width 9 height 9
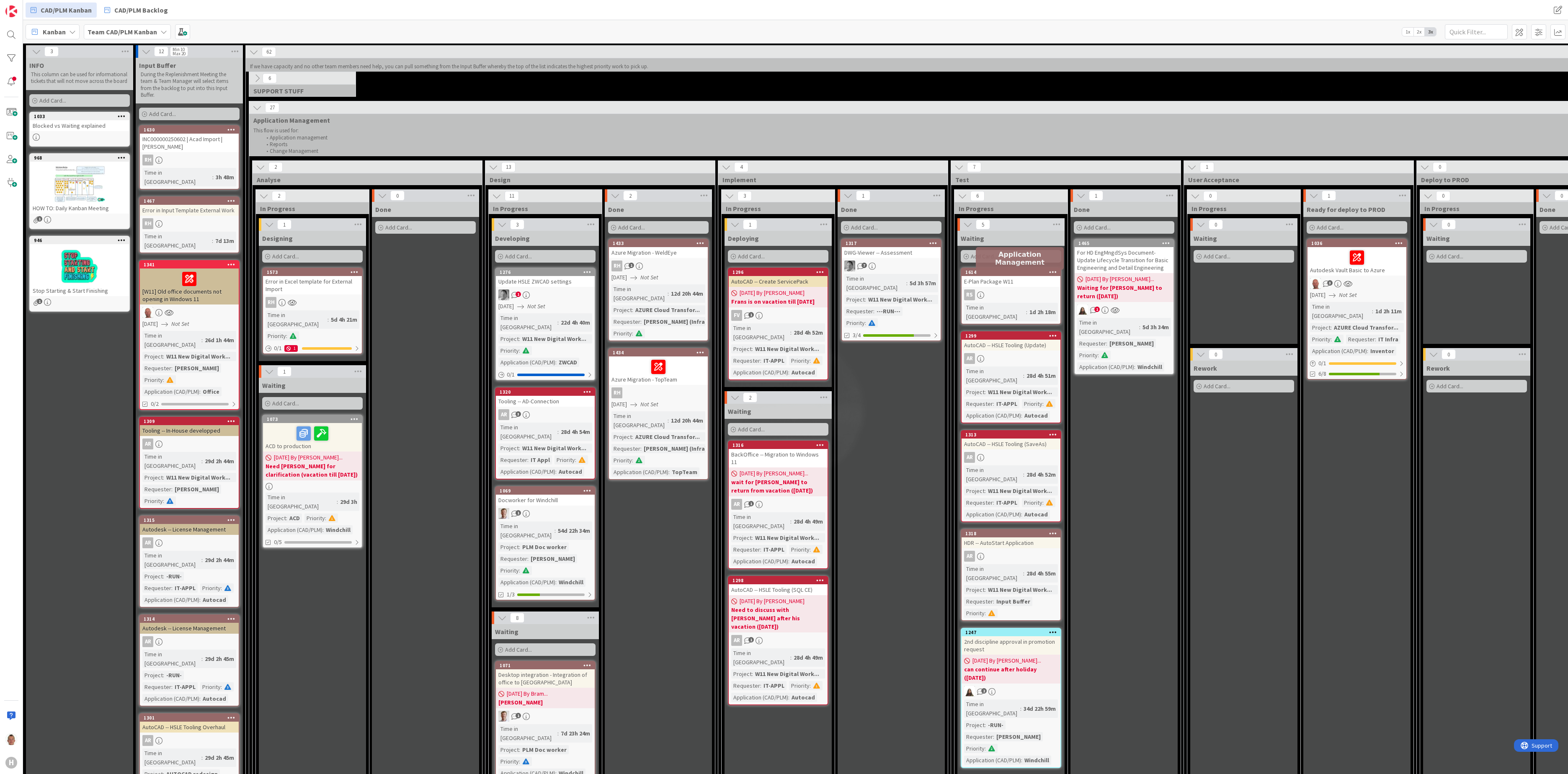
click at [1031, 273] on div "1614" at bounding box center [1013, 272] width 95 height 6
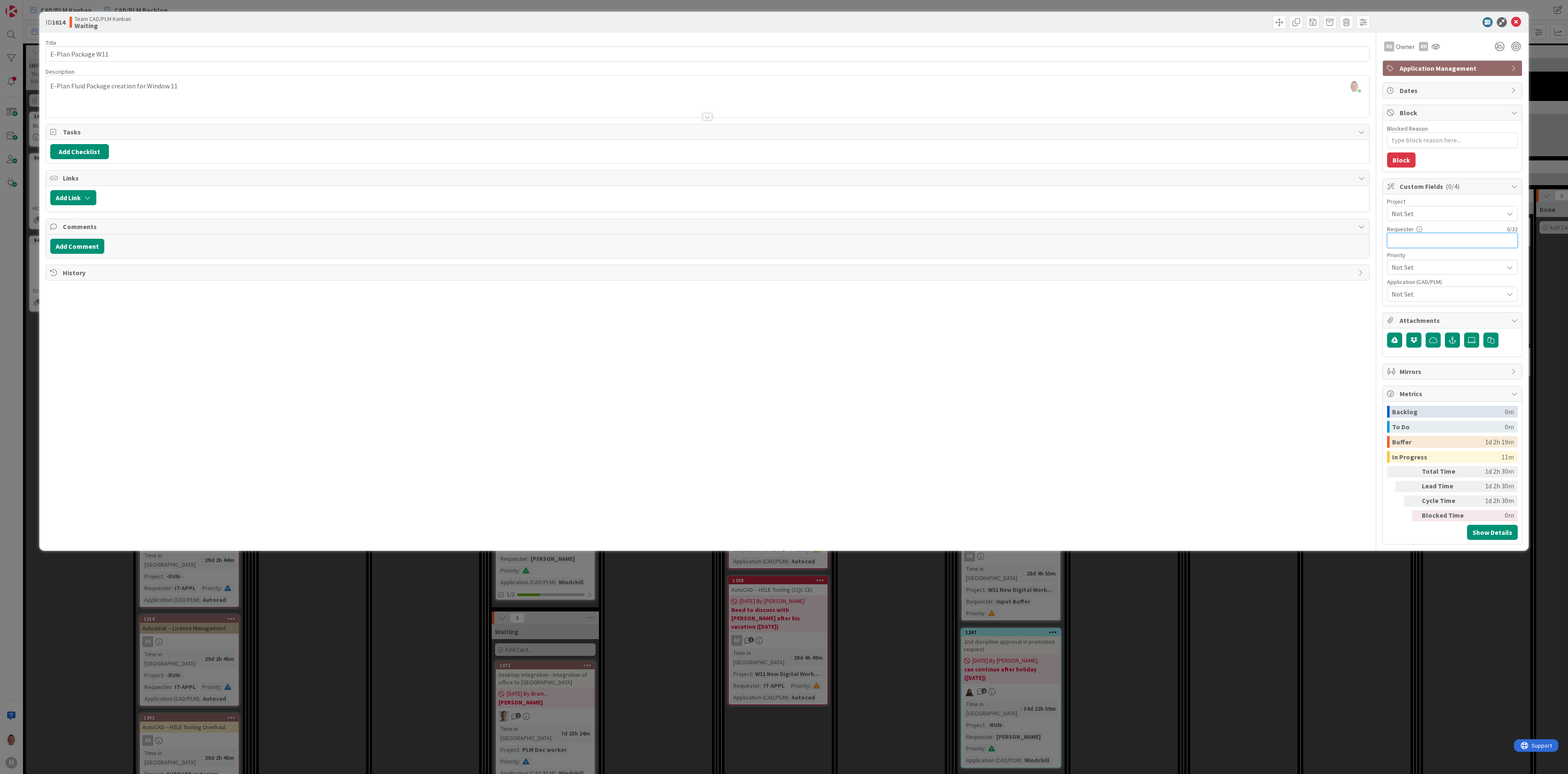
click at [1175, 247] on input "text" at bounding box center [1452, 241] width 131 height 15
click at [1175, 220] on span "Not Set" at bounding box center [1445, 213] width 107 height 12
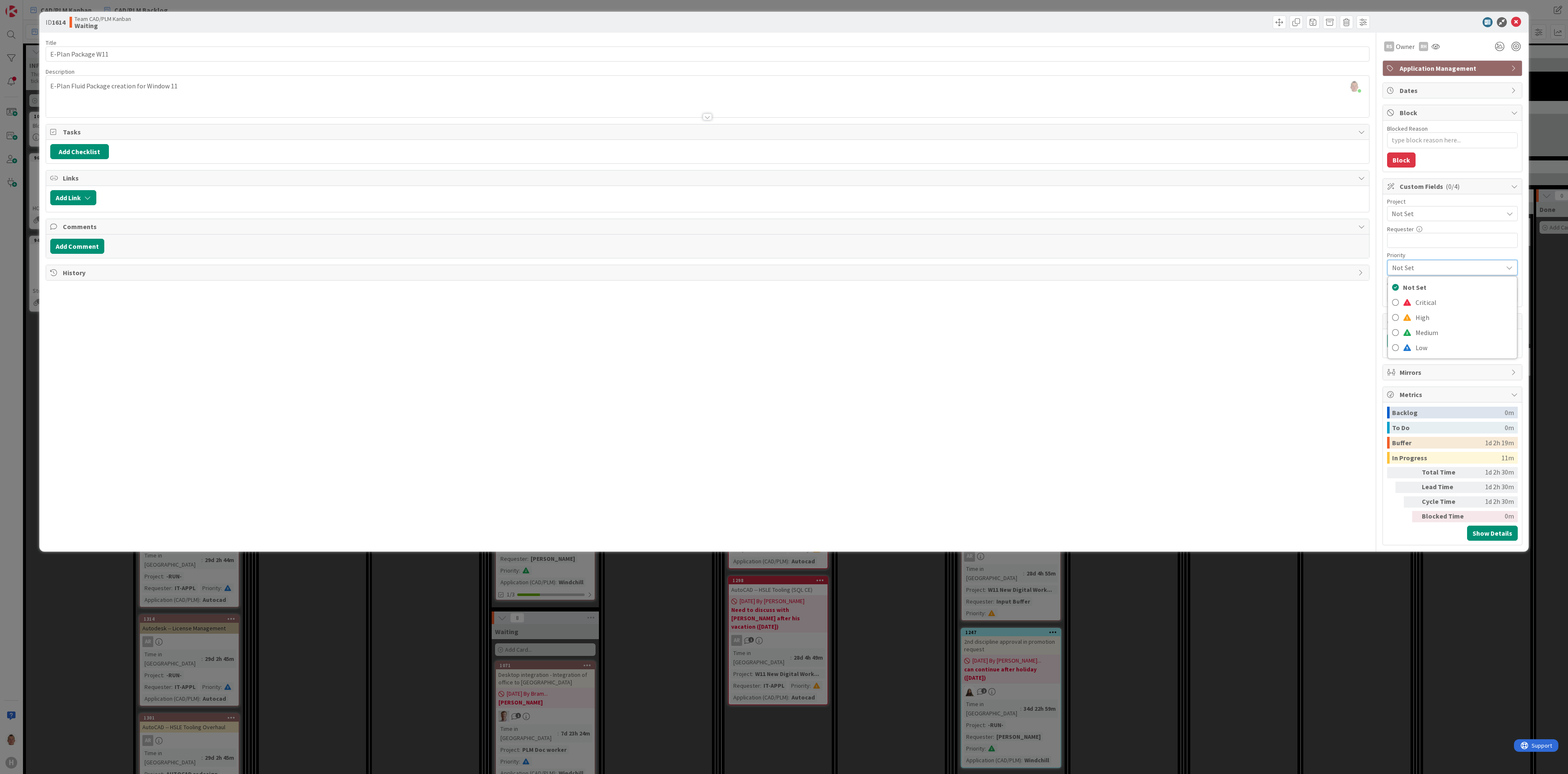
click at [1175, 272] on span "Not Set" at bounding box center [1445, 267] width 107 height 12
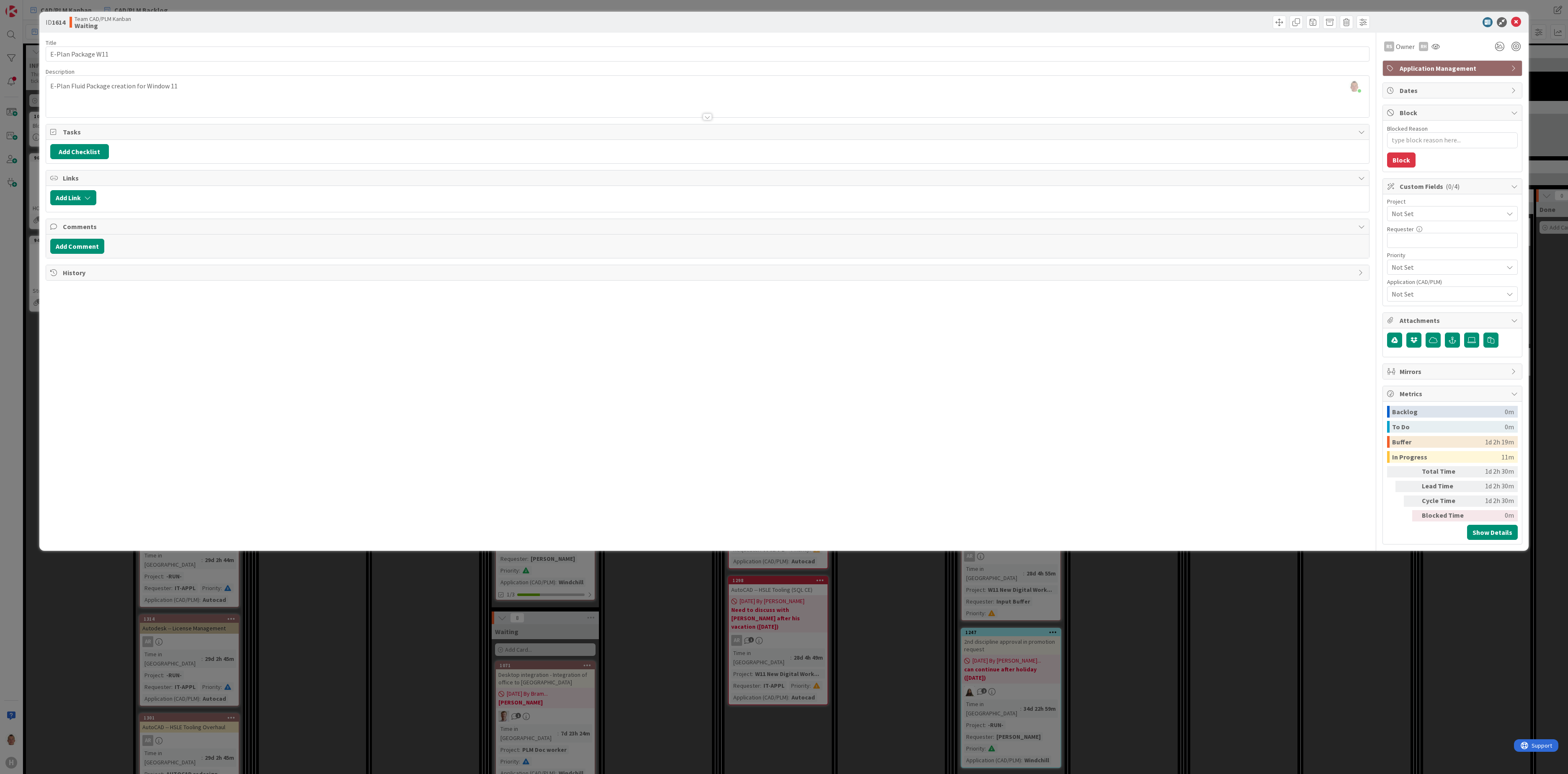
click at [1175, 292] on div "Not Set" at bounding box center [1452, 294] width 131 height 15
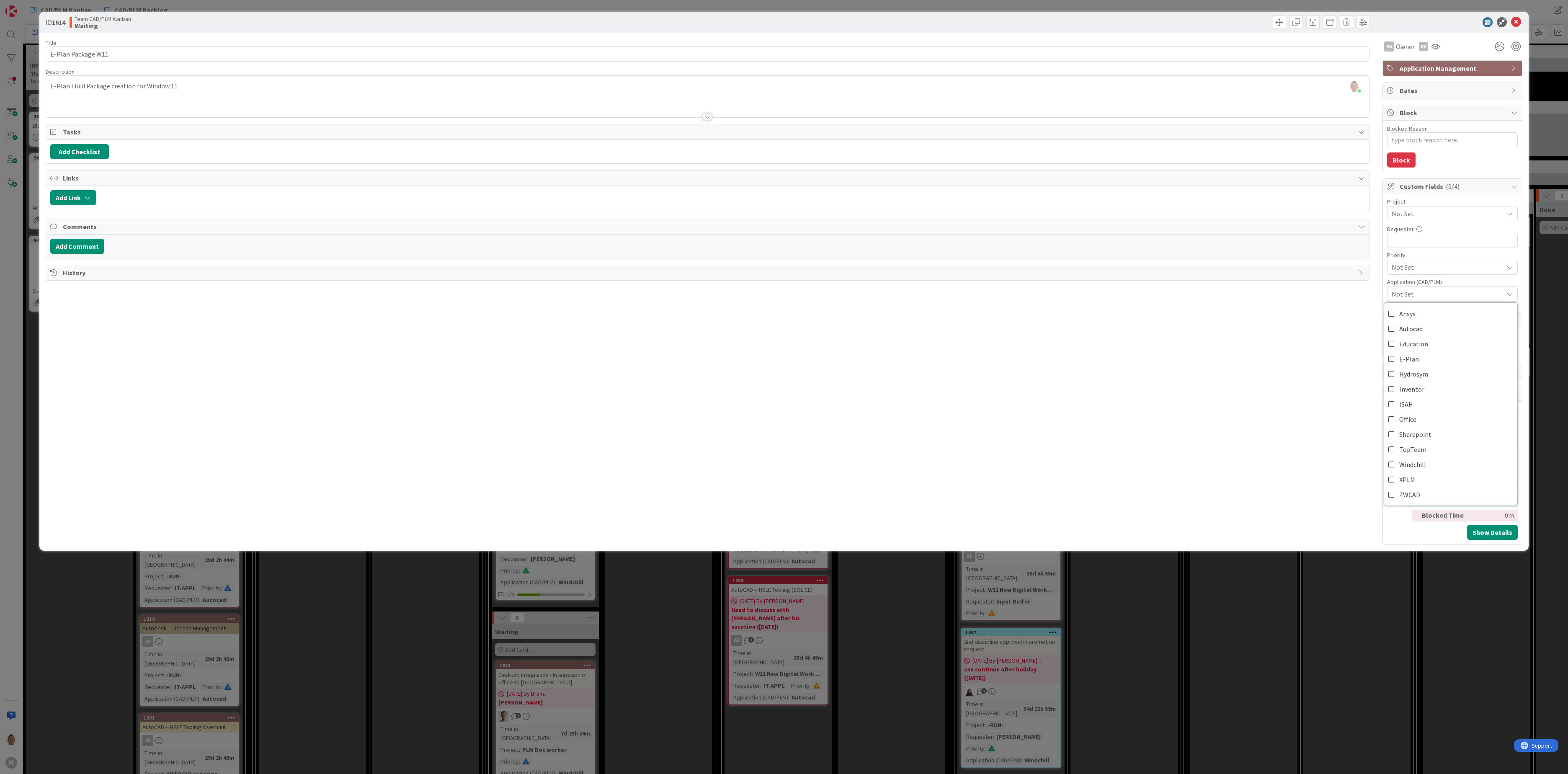
click at [1175, 292] on div "Not Set" at bounding box center [1452, 294] width 131 height 15
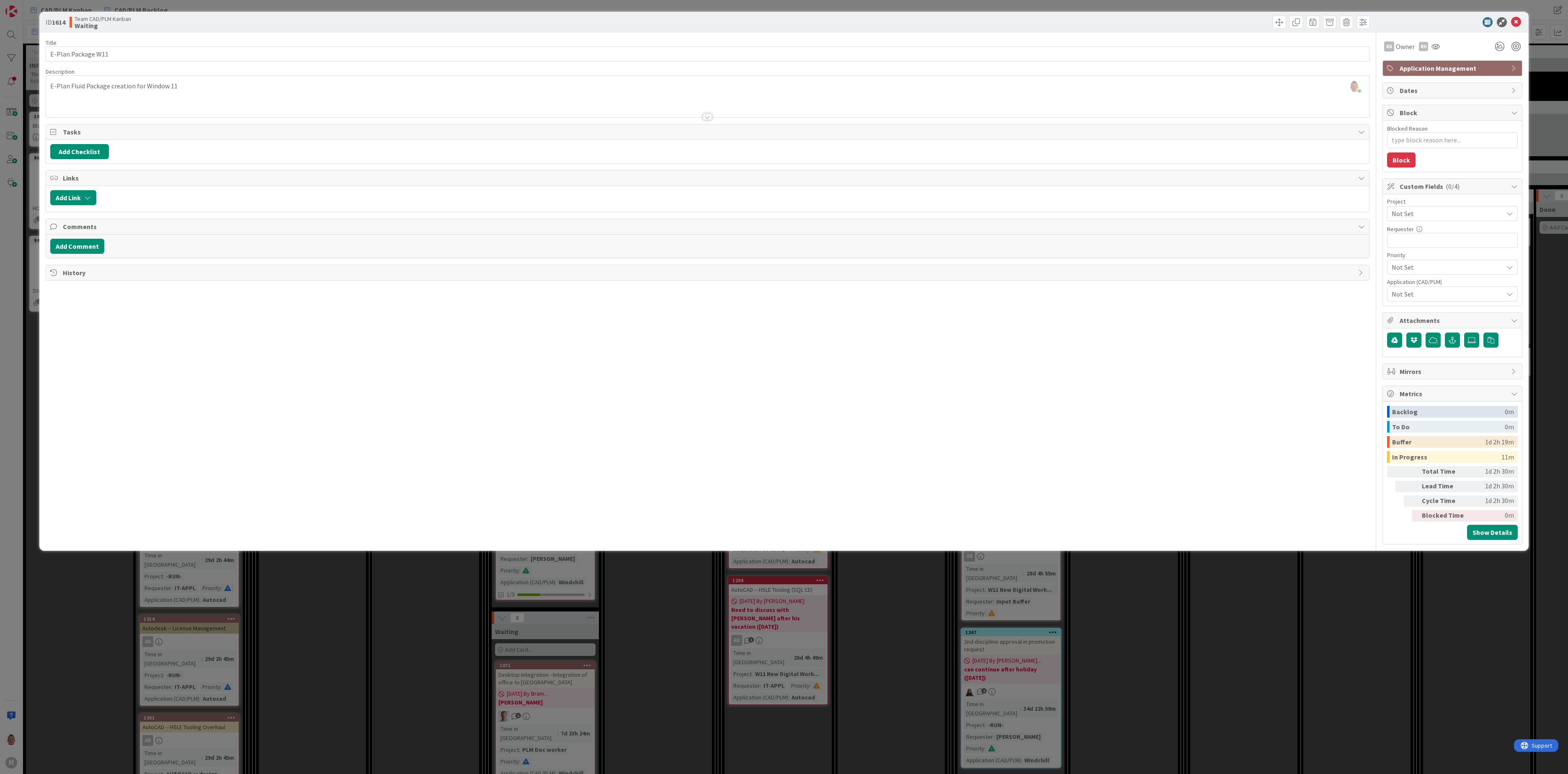
click at [1175, 219] on span "Not Set" at bounding box center [1445, 213] width 107 height 12
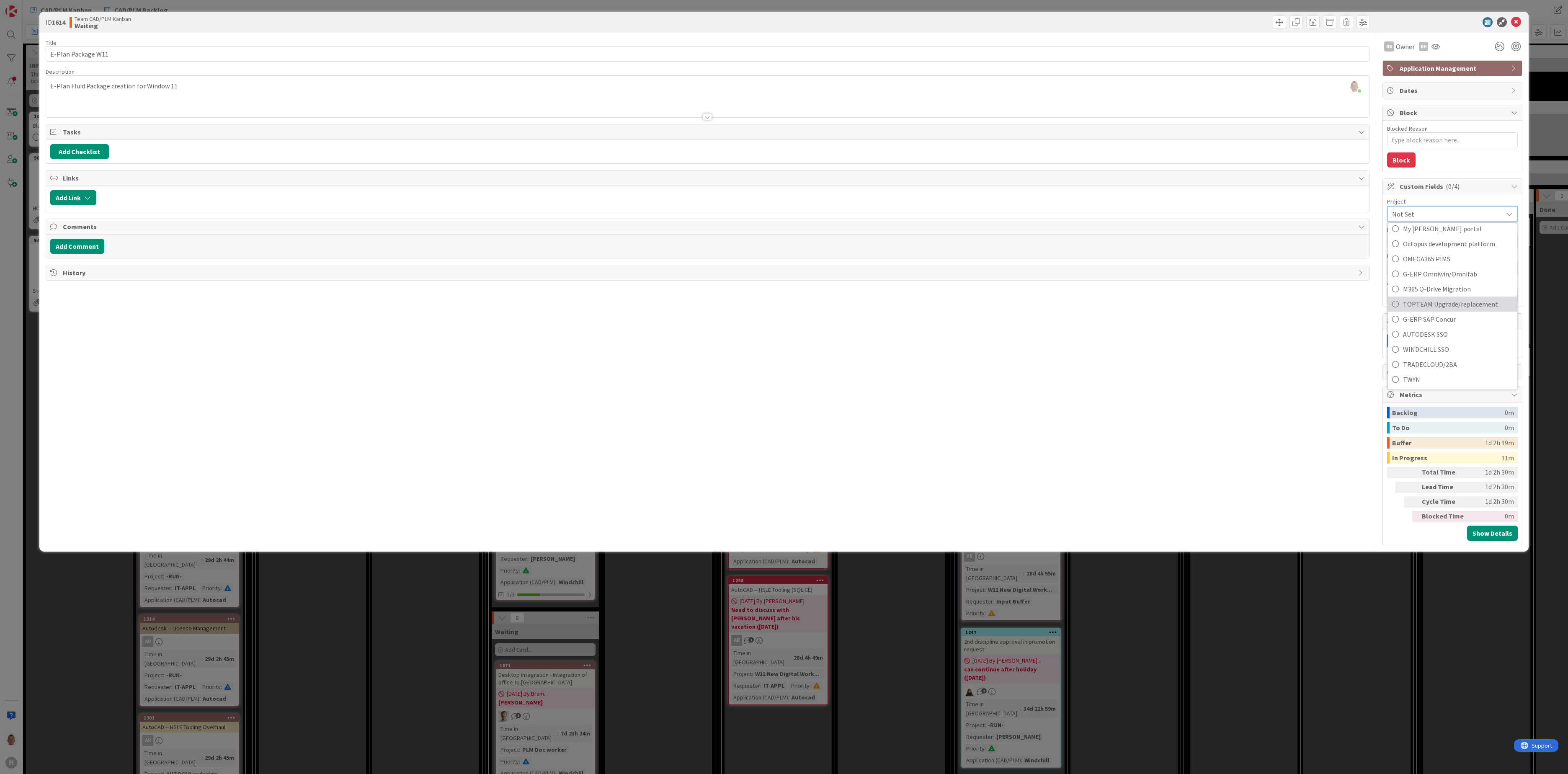
scroll to position [535, 0]
click at [1175, 366] on span "W11 New Digital Workplace" at bounding box center [1458, 364] width 110 height 13
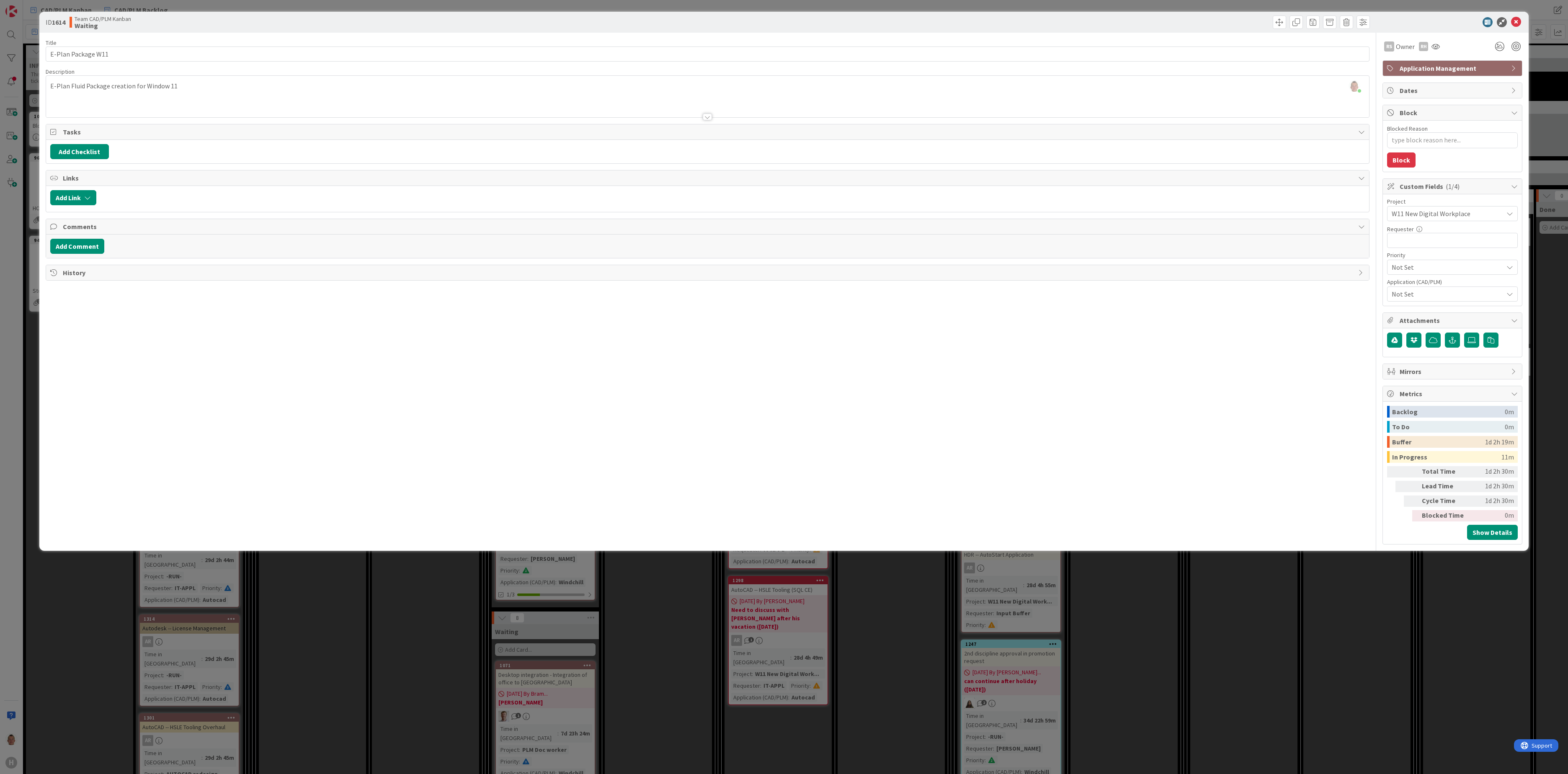
click at [1175, 580] on div "ID 1614 Team CAD/PLM Kanban Waiting Title 18 / 128 E-Plan Package W11 Descripti…" at bounding box center [784, 387] width 1568 height 774
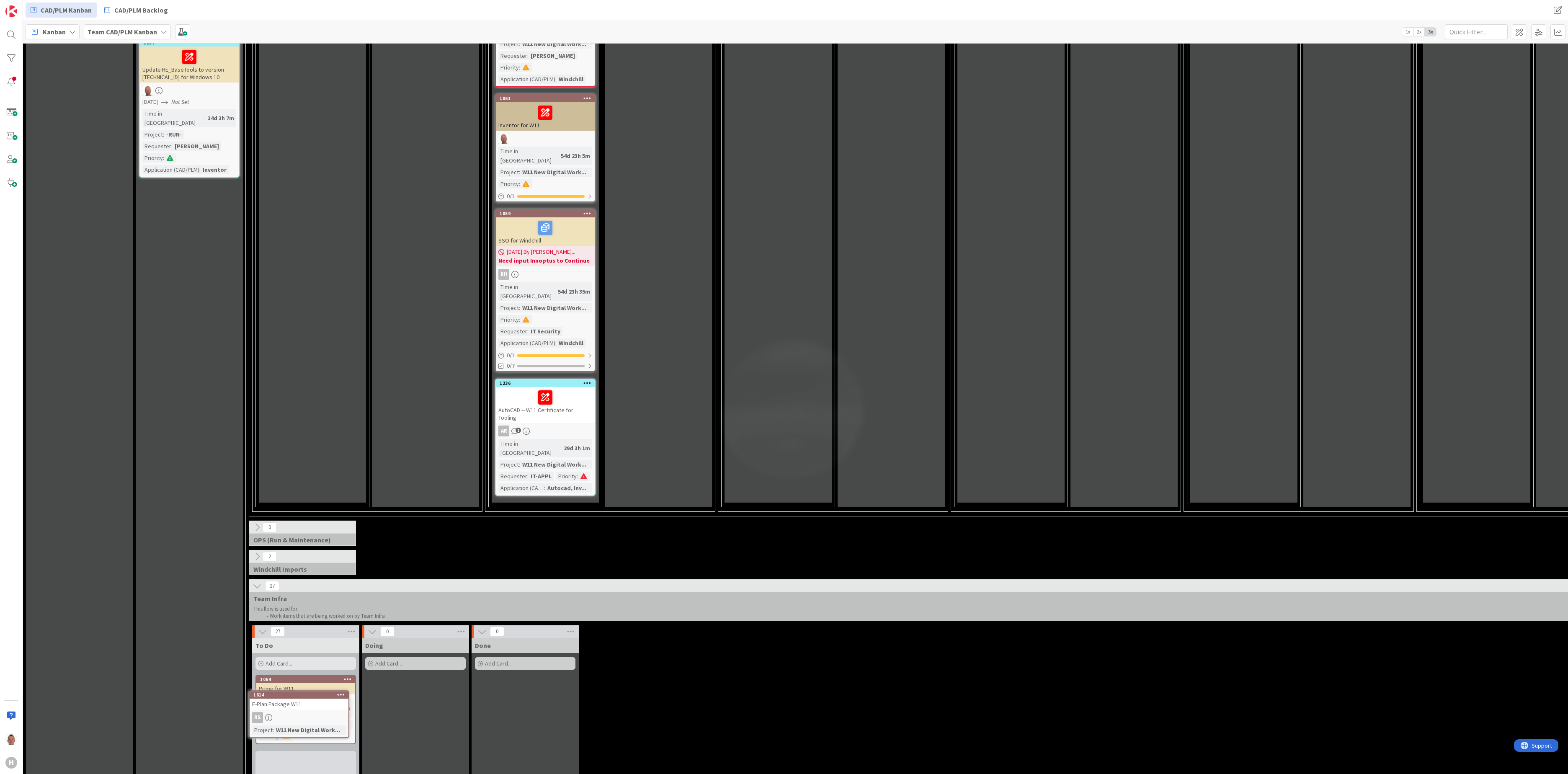
scroll to position [1306, 0]
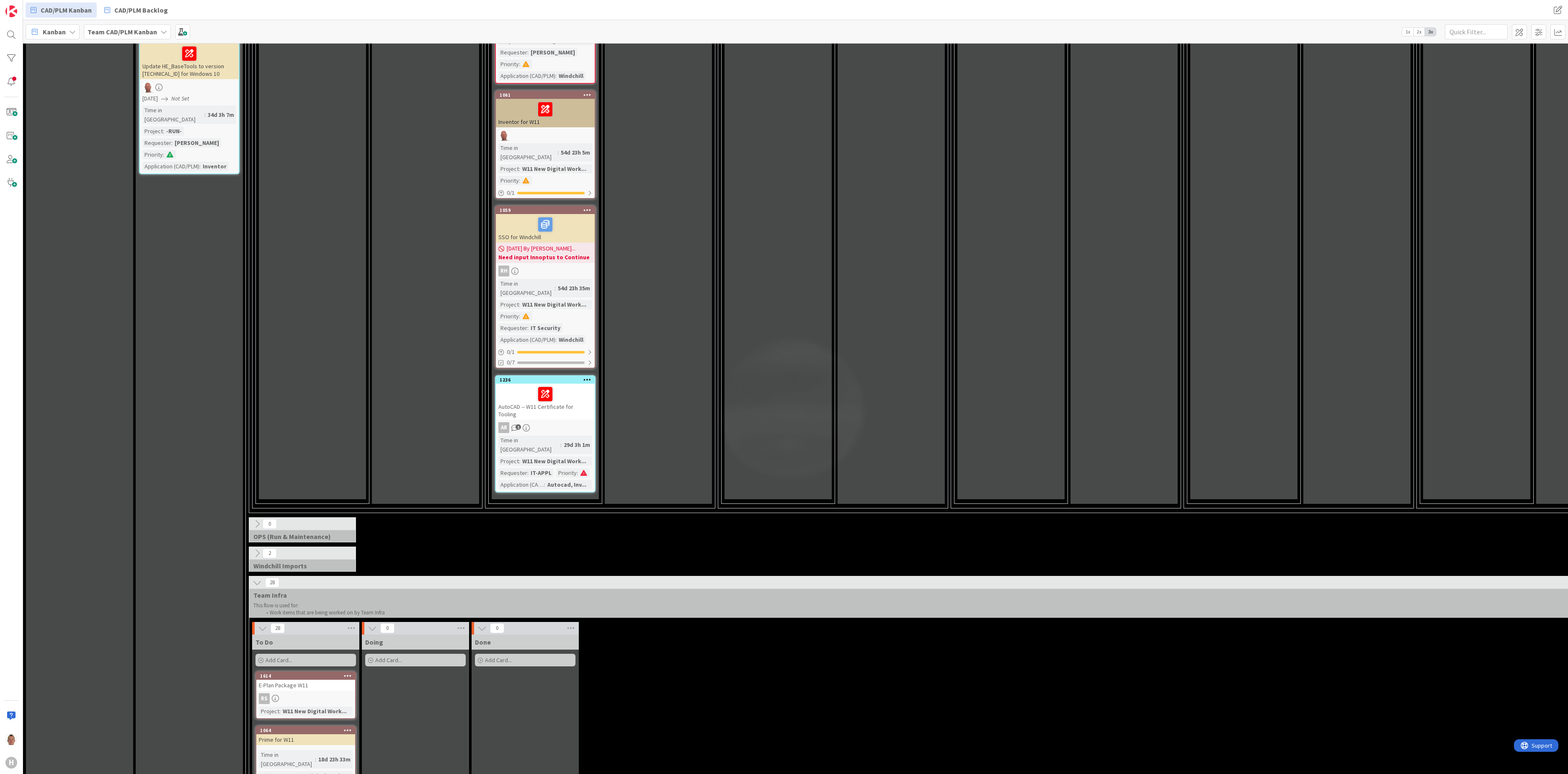
click at [312, 580] on div "RS" at bounding box center [306, 699] width 99 height 11
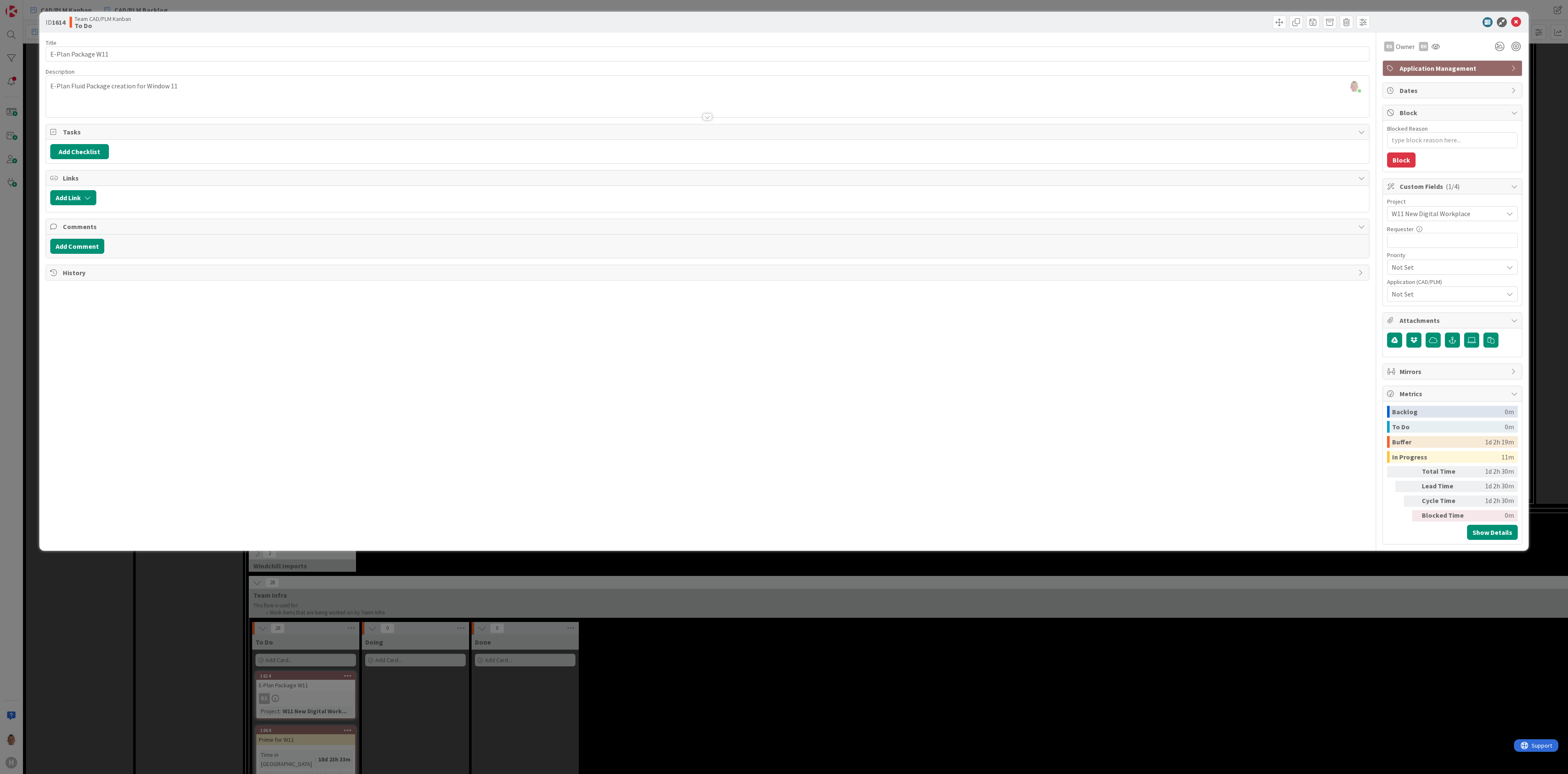
click at [1175, 220] on span "W11 New Digital Workplace" at bounding box center [1445, 213] width 107 height 12
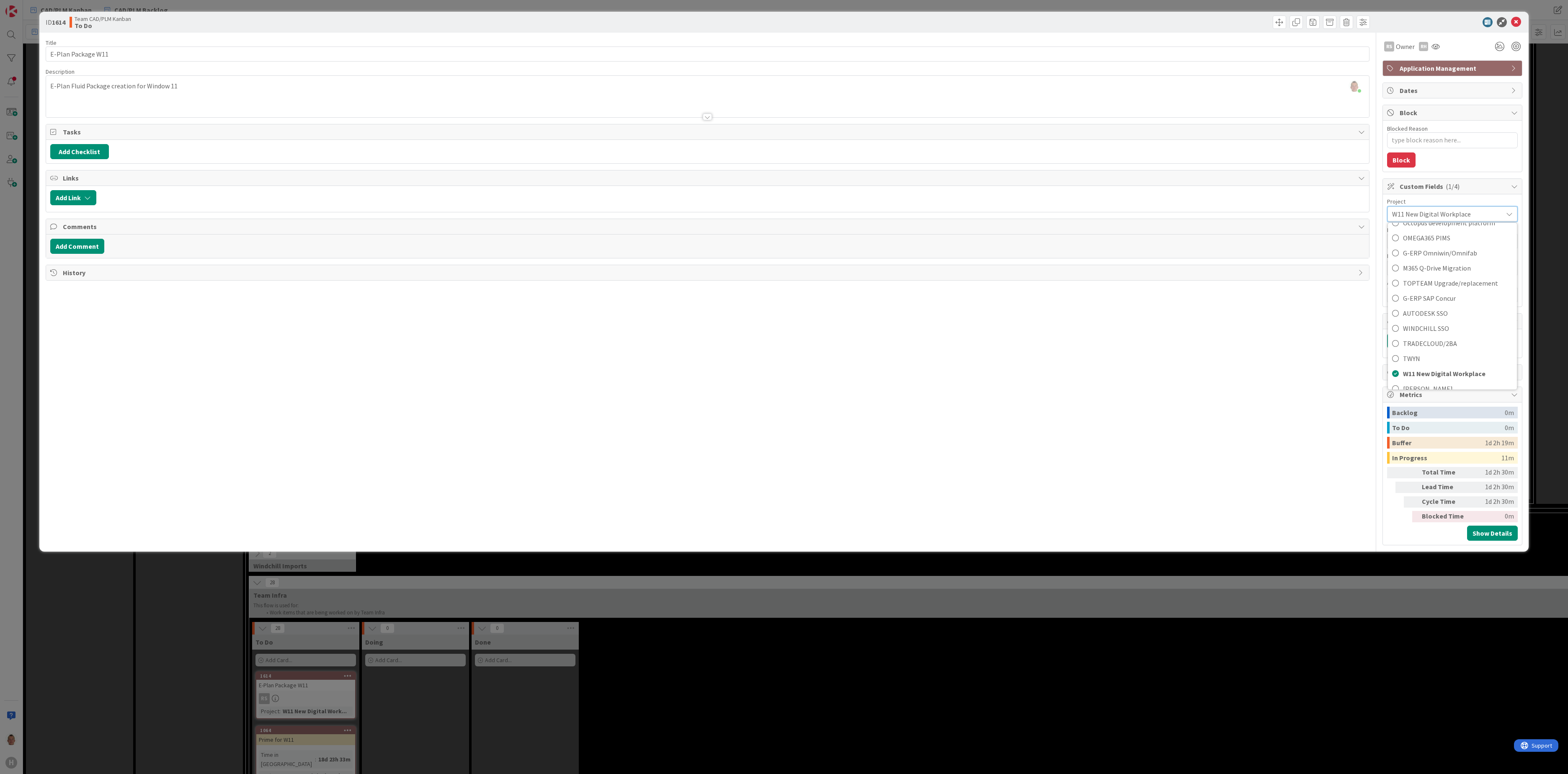
scroll to position [535, 0]
click at [1175, 580] on div "ID 1614 Team CAD/PLM Kanban To Do Title 18 / 128 E-Plan Package W11 Description…" at bounding box center [784, 387] width 1568 height 774
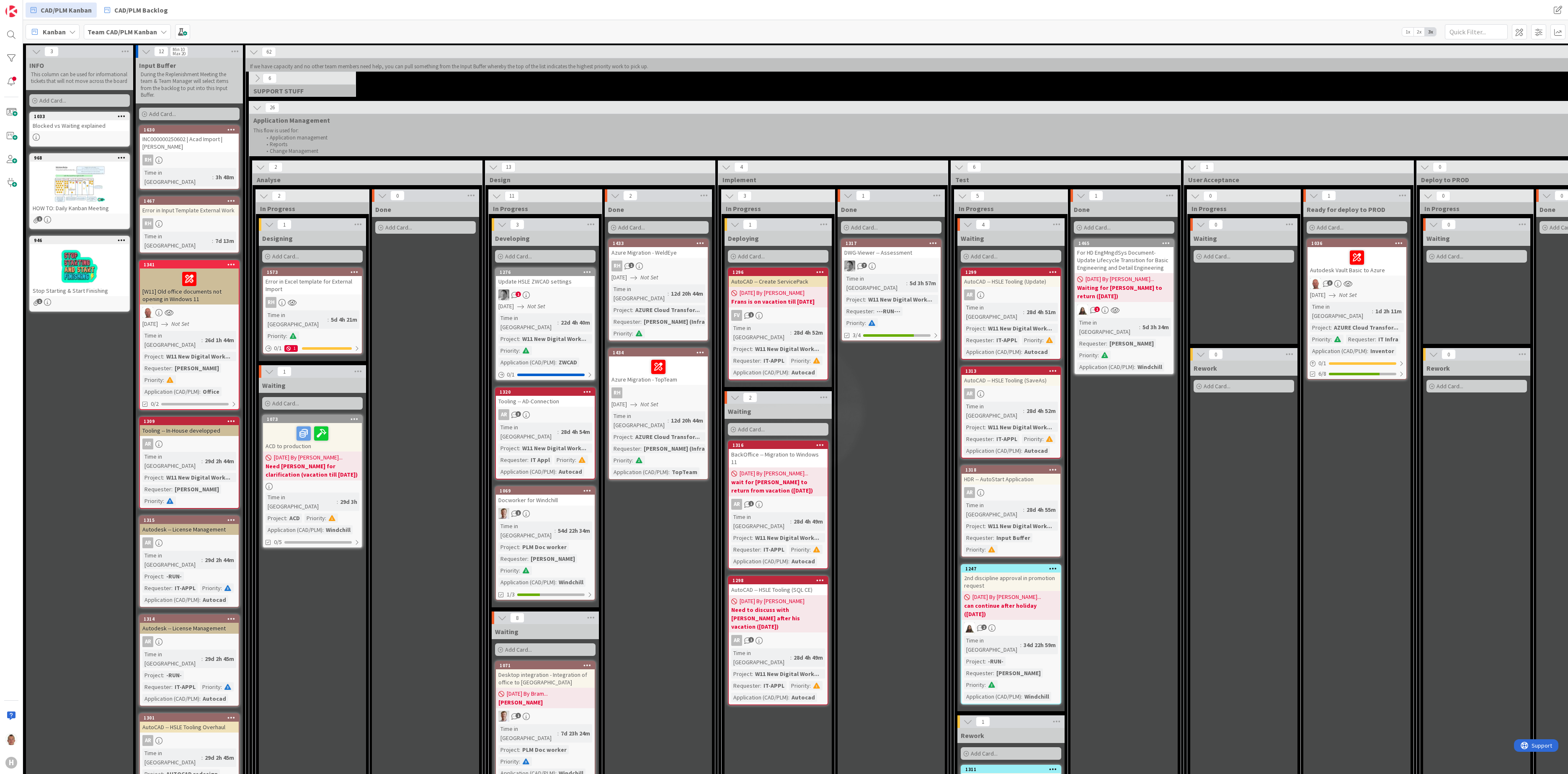
click at [798, 478] on b "wait for [PERSON_NAME] to return from vacation ([DATE])" at bounding box center [778, 487] width 94 height 17
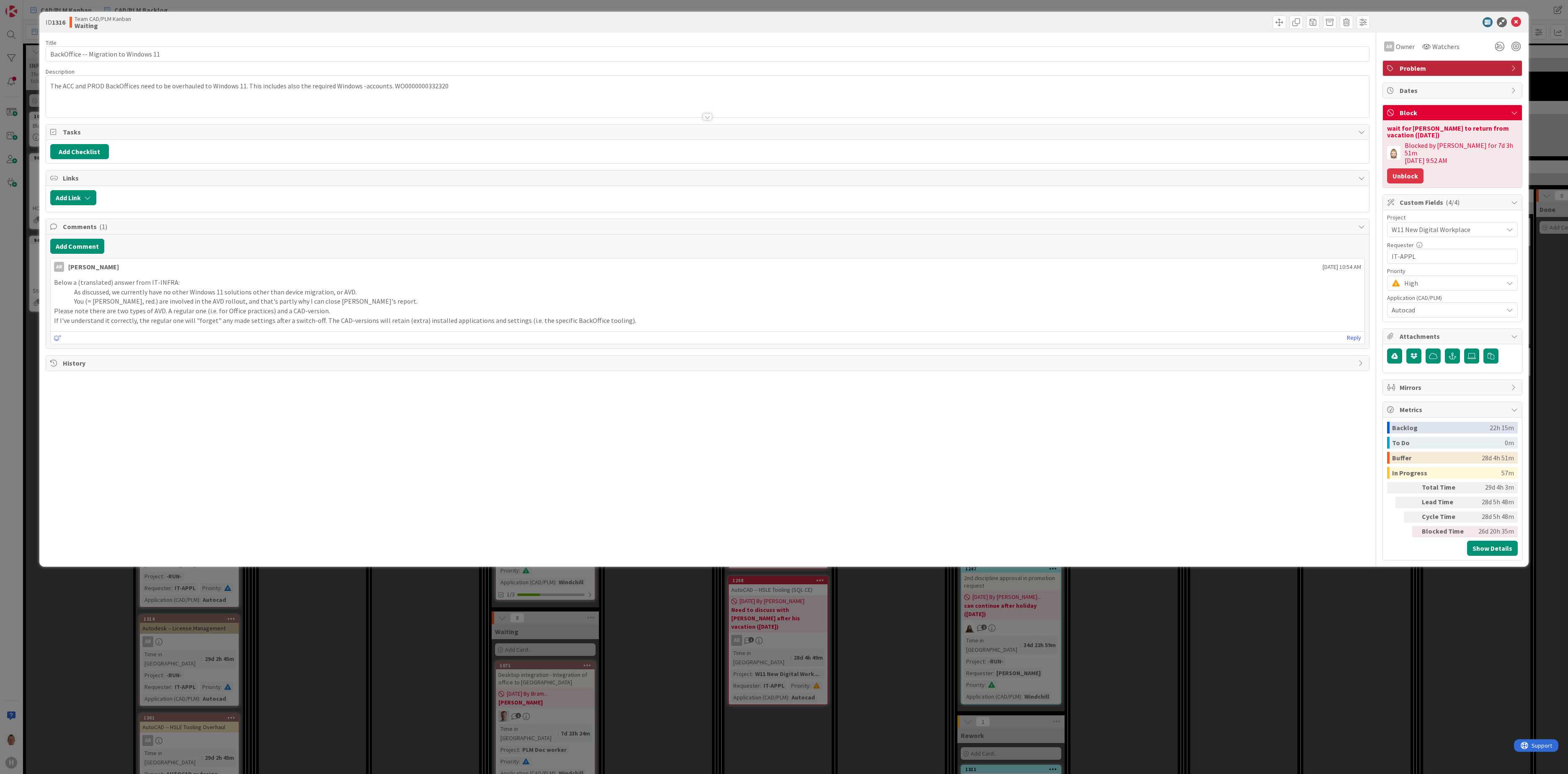
click at [1175, 172] on button "Unblock" at bounding box center [1405, 176] width 37 height 15
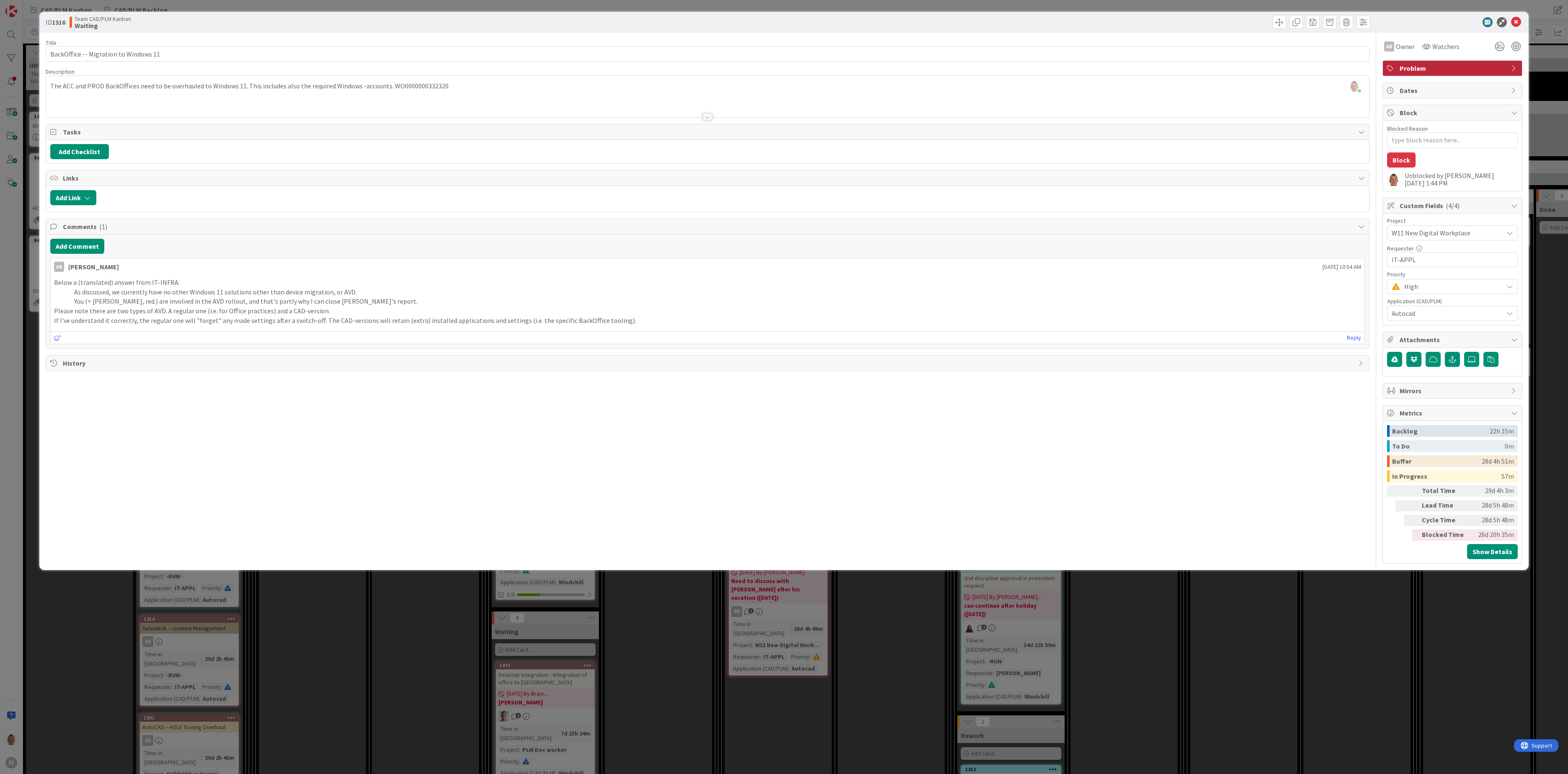
click at [816, 580] on div "ID 1316 Team CAD/PLM Kanban Waiting Title 37 / 128 BackOffice -- Migration to W…" at bounding box center [784, 387] width 1568 height 774
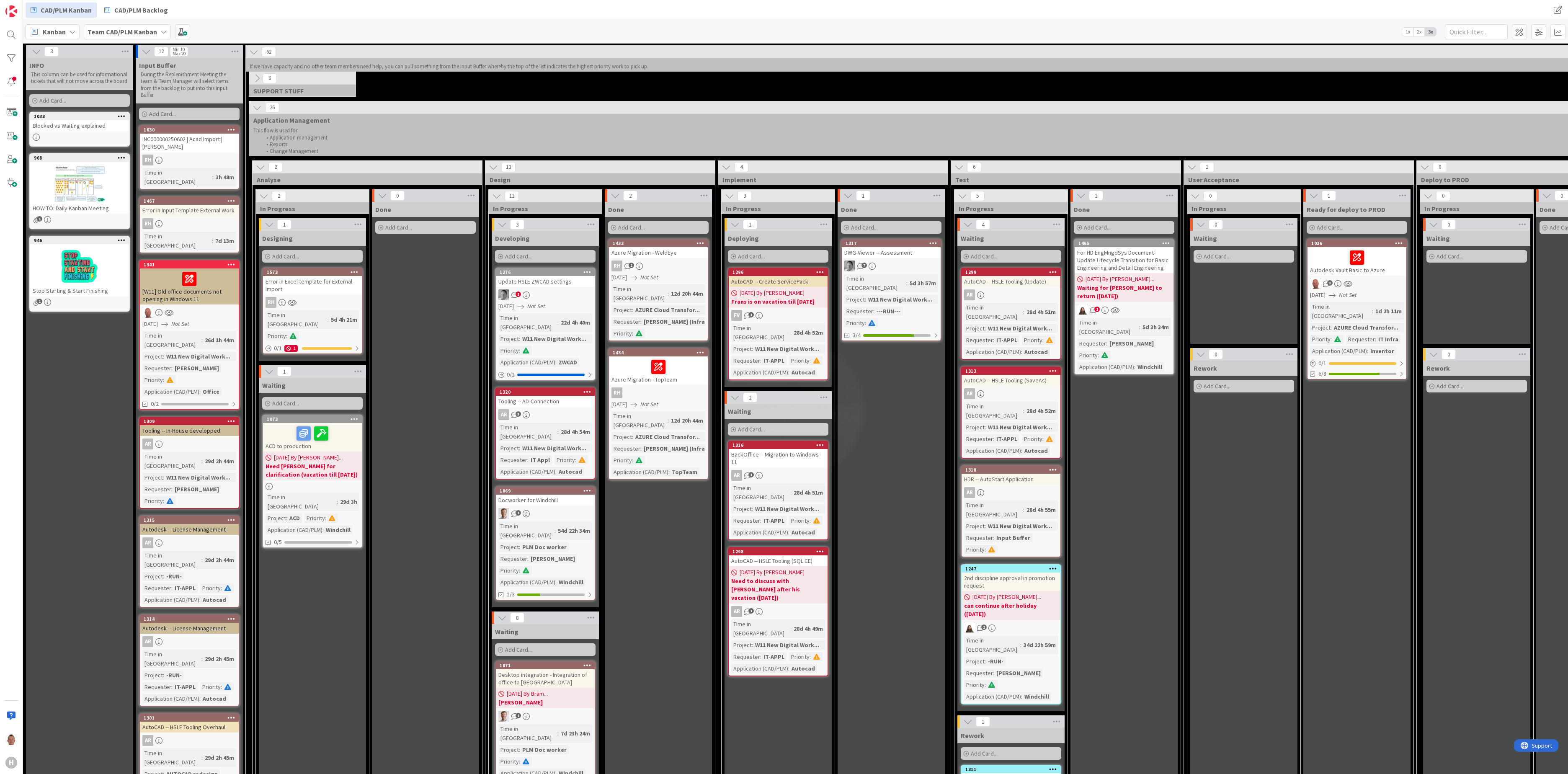
click at [808, 580] on div "Time in Column : 28d 4h 49m Project : W11 New Digital Work... Requester : IT-AP…" at bounding box center [778, 647] width 94 height 54
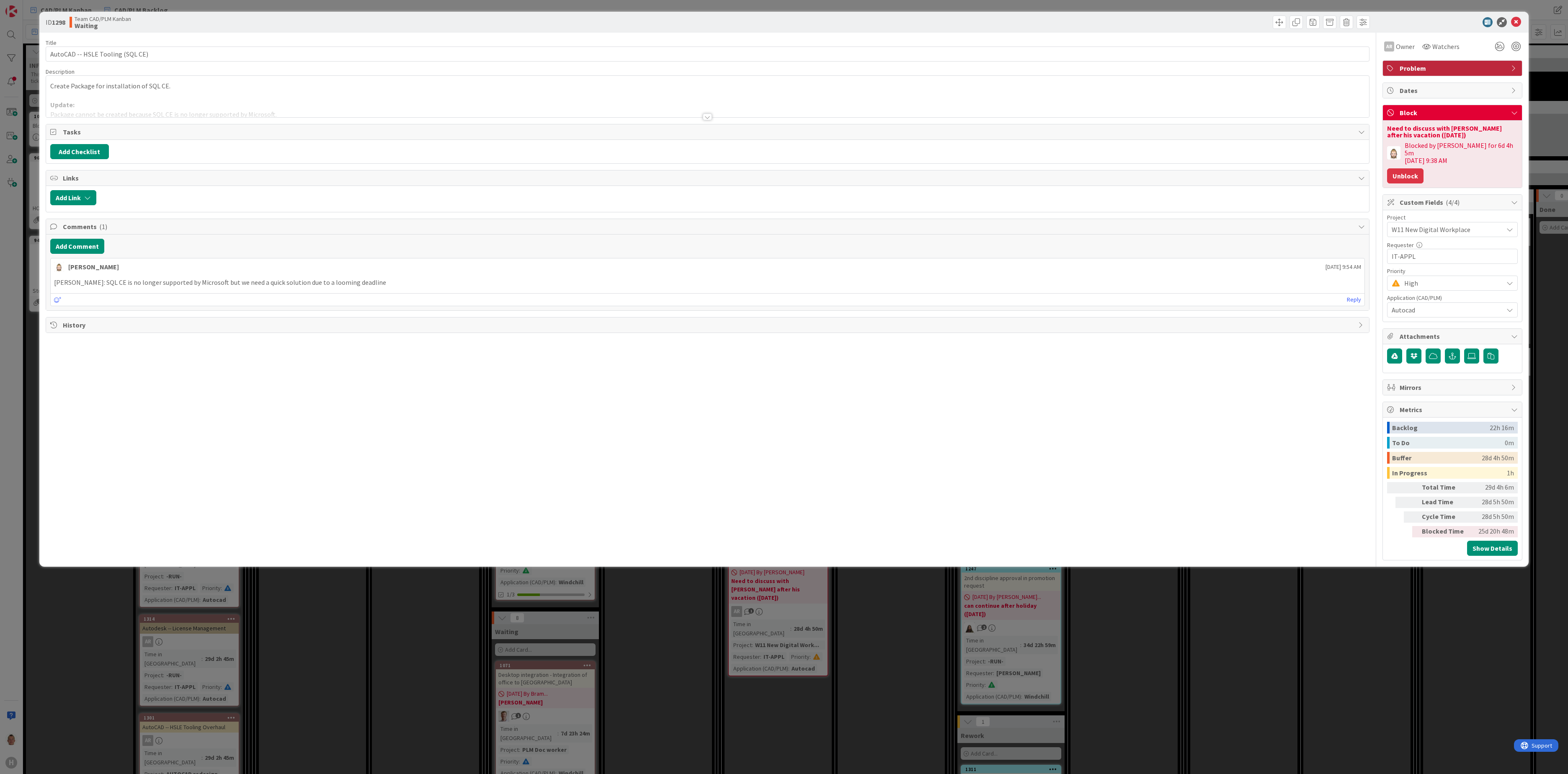
click at [1175, 169] on button "Unblock" at bounding box center [1405, 176] width 37 height 15
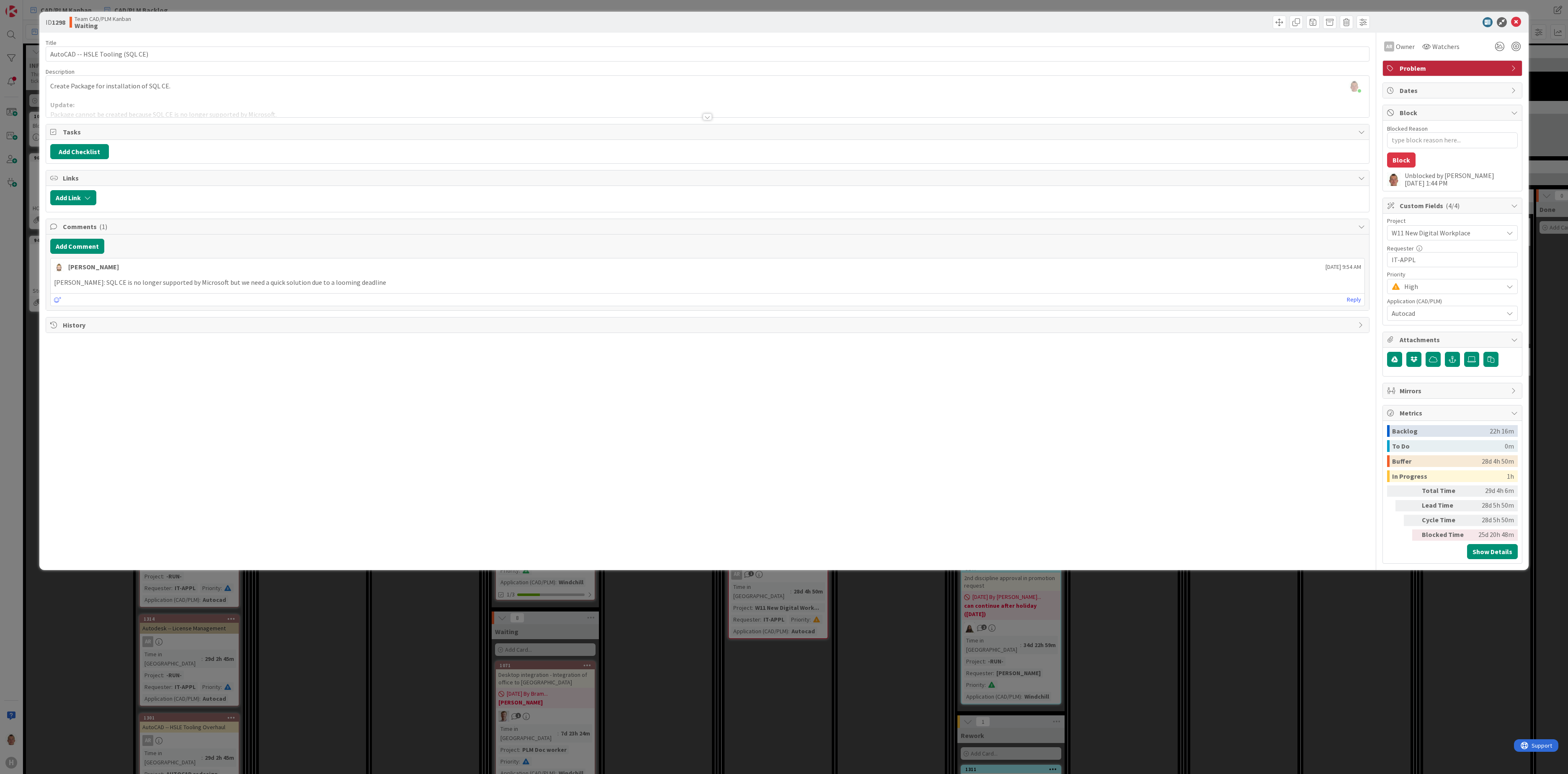
click at [144, 105] on div at bounding box center [708, 107] width 1323 height 21
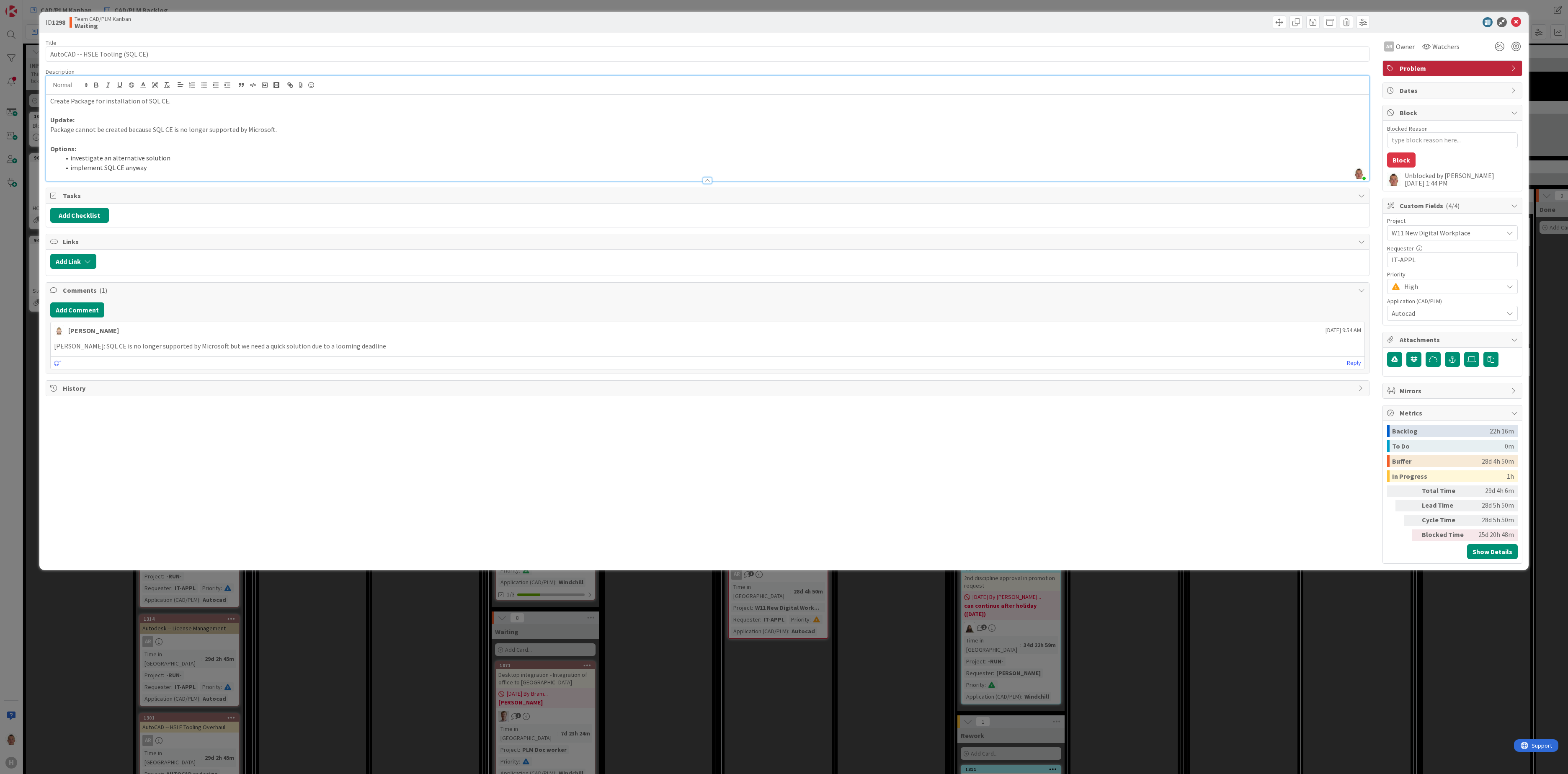
click at [755, 580] on div "ID 1298 Team CAD/PLM Kanban Waiting Title 32 / 128 AutoCAD -- HSLE Tooling (SQL…" at bounding box center [784, 387] width 1568 height 774
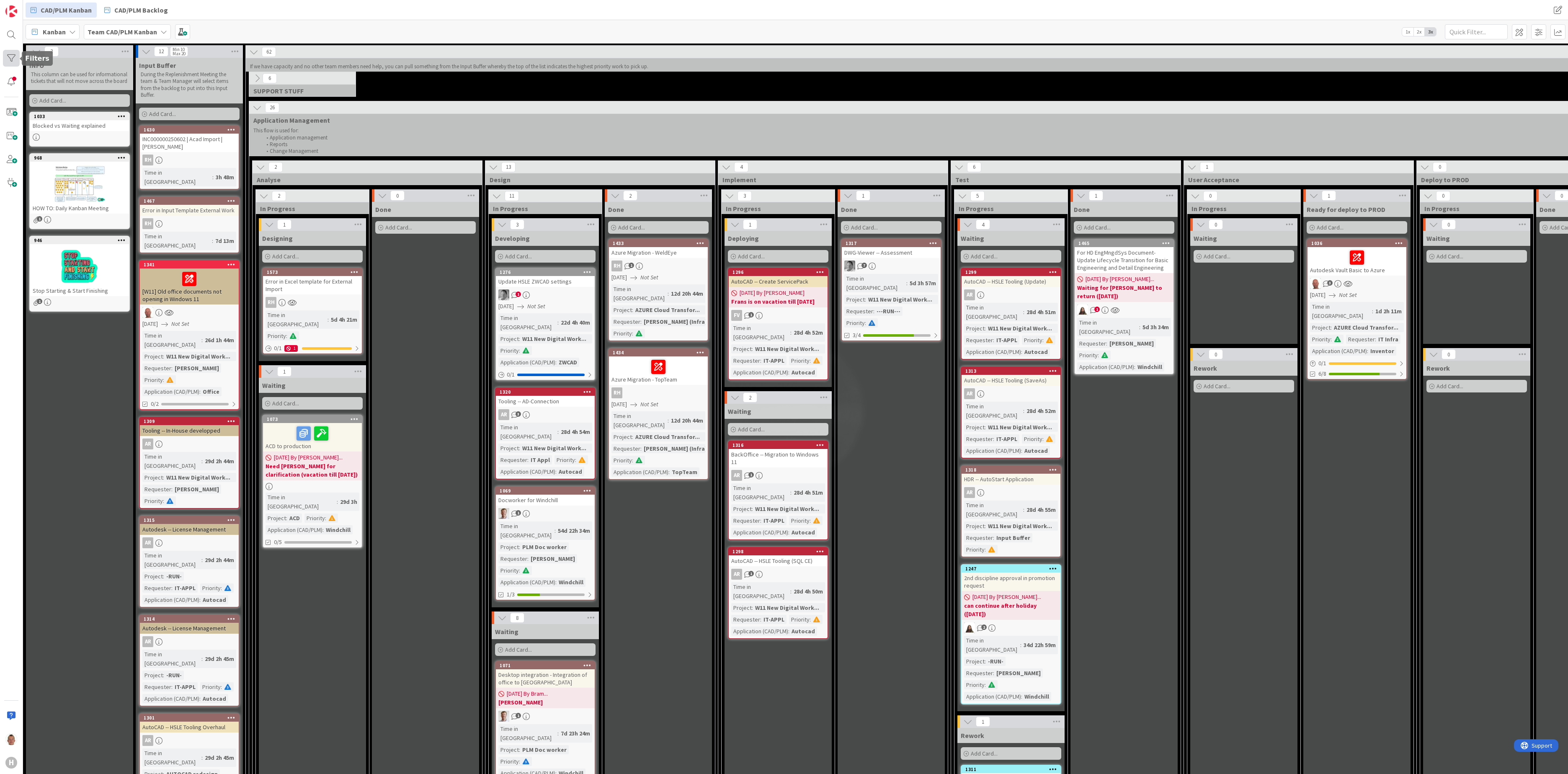
click at [13, 61] on div at bounding box center [12, 58] width 17 height 17
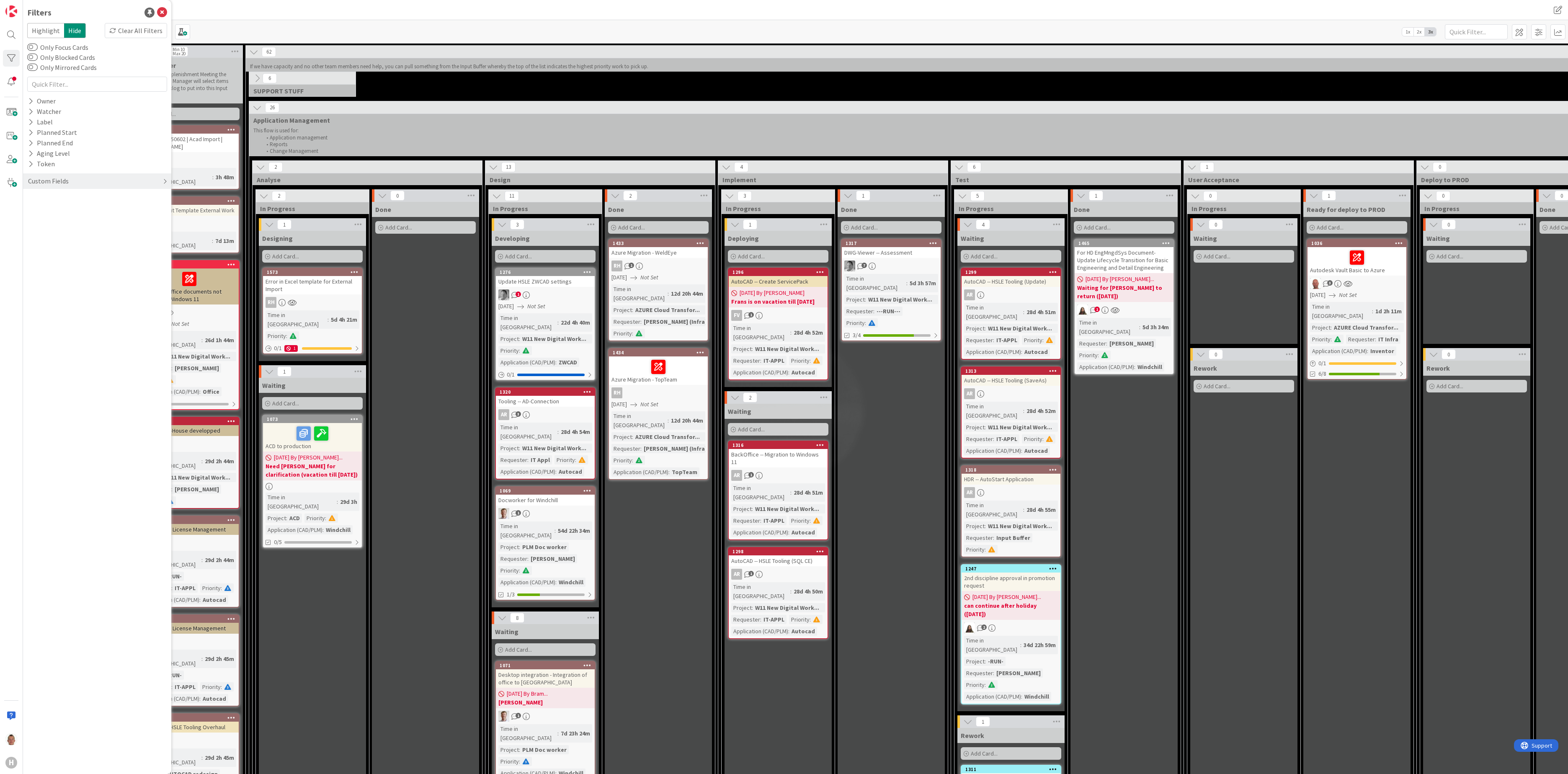
click at [72, 182] on div "Custom Fields" at bounding box center [97, 181] width 149 height 15
click at [80, 199] on div "Project" at bounding box center [97, 198] width 149 height 10
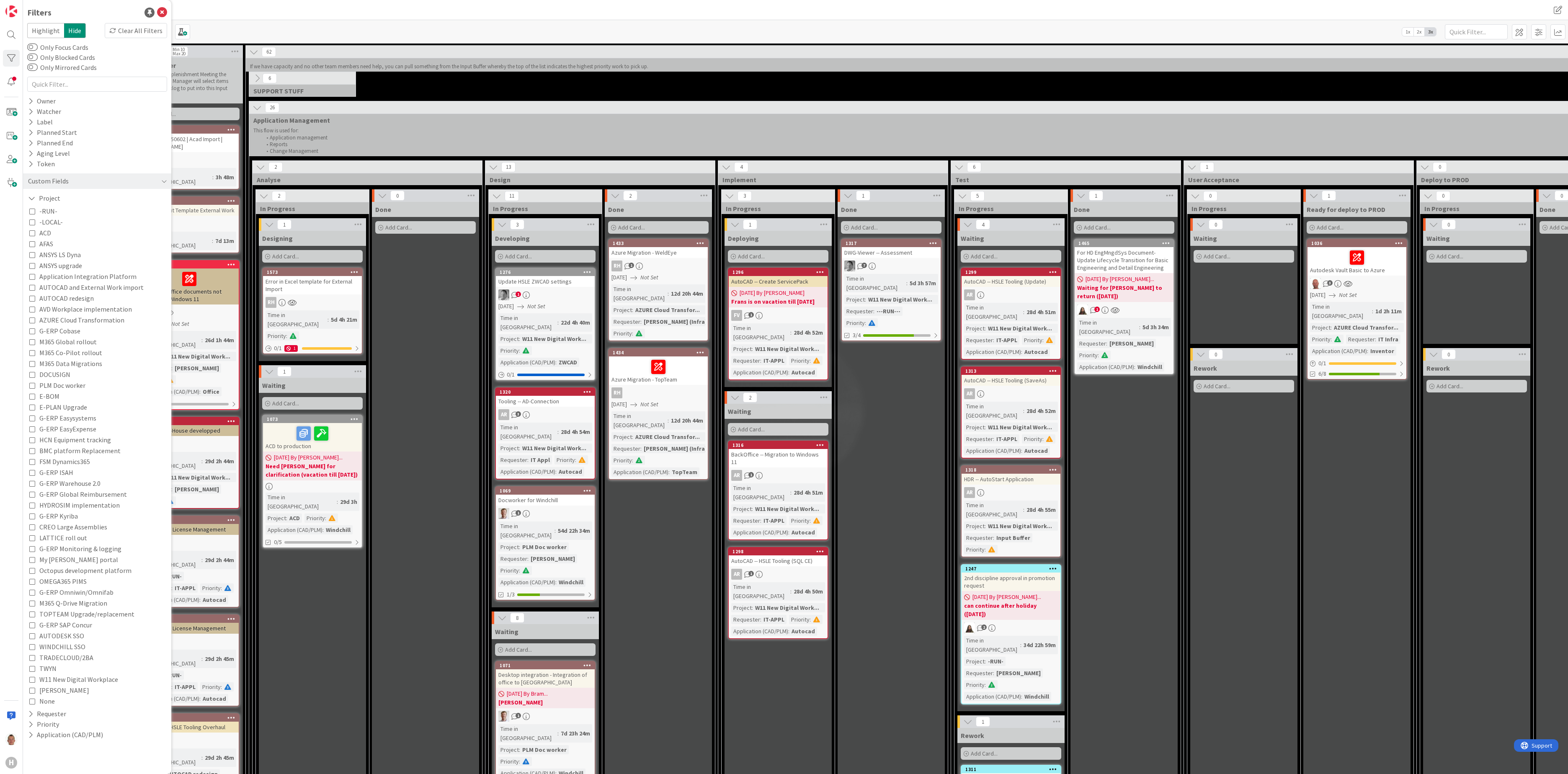
scroll to position [503, 0]
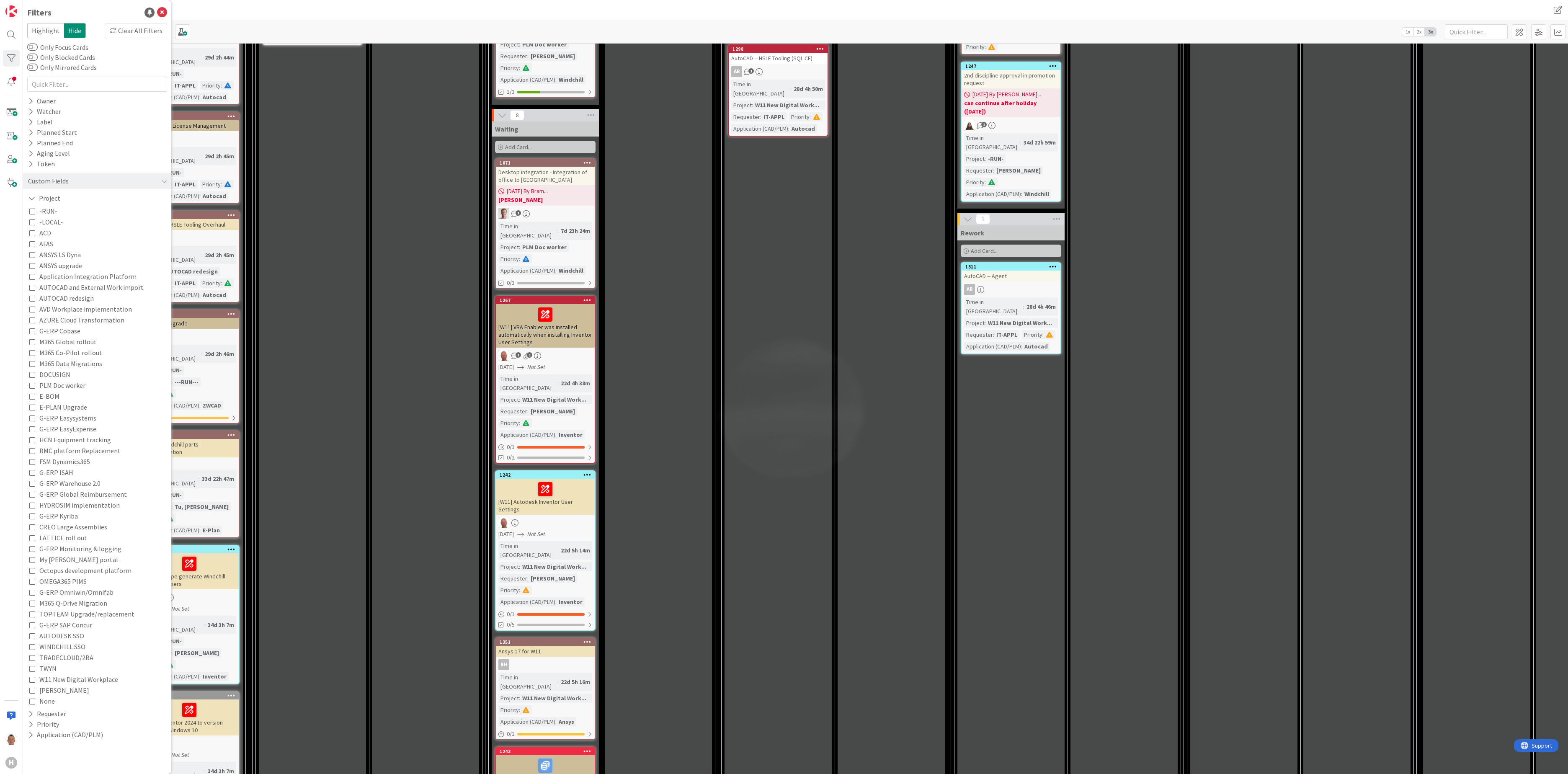
click at [49, 580] on span "None" at bounding box center [47, 702] width 15 height 11
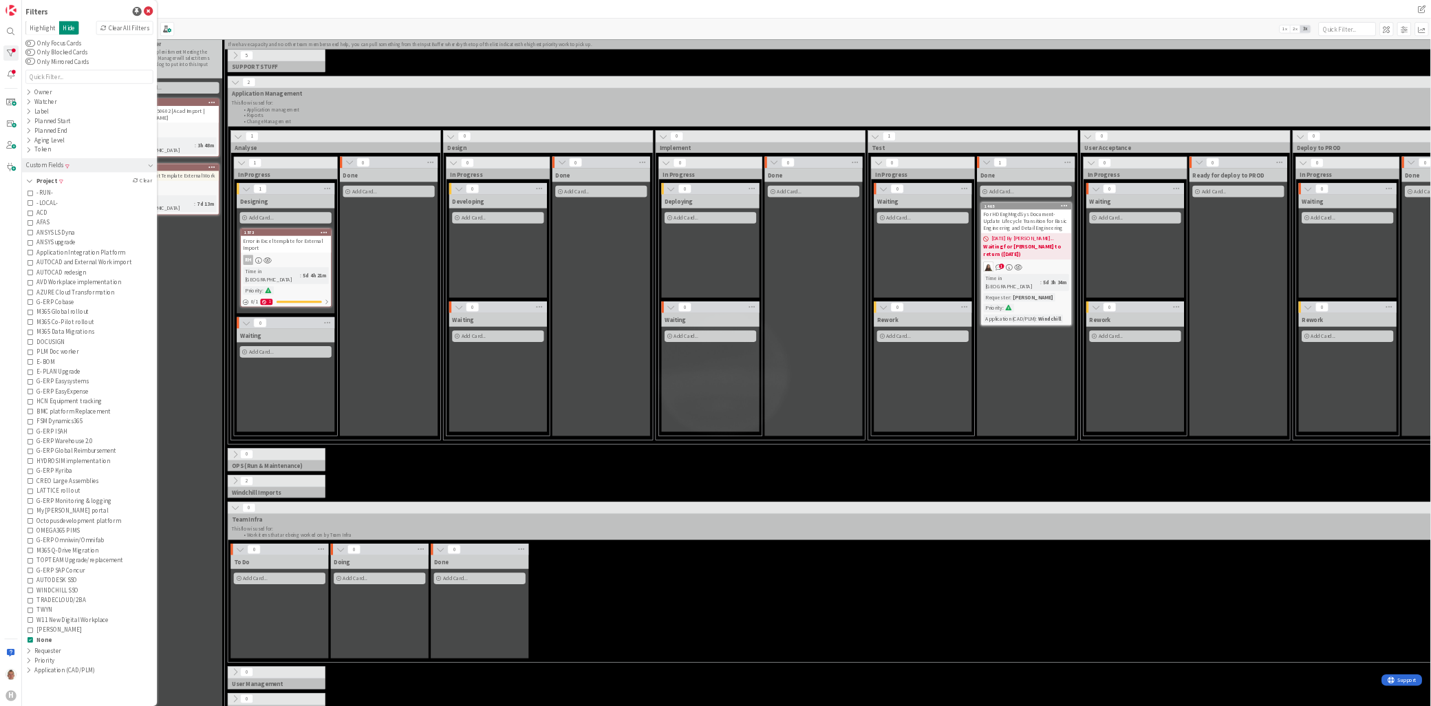
scroll to position [0, 0]
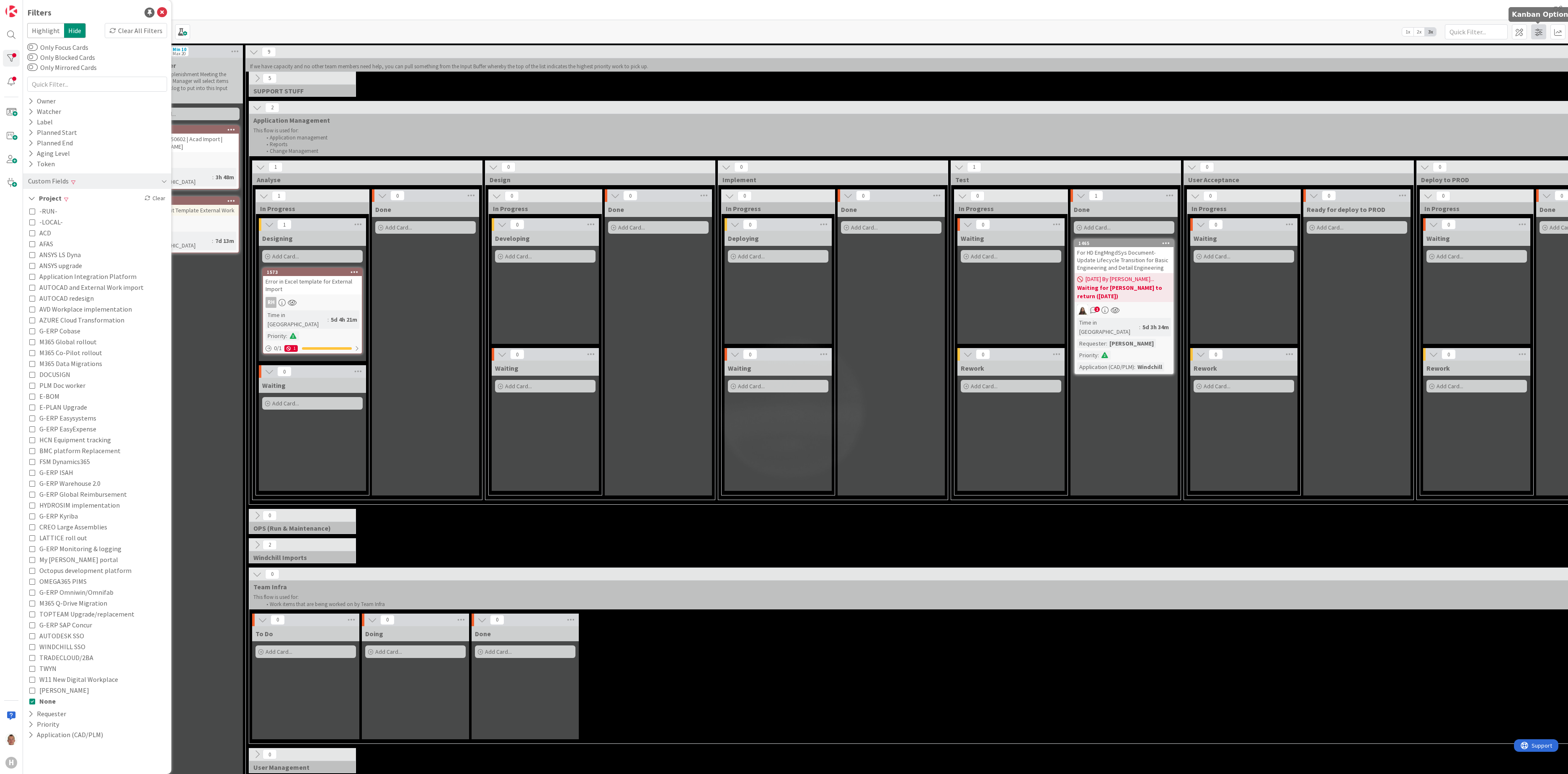
click at [1175, 29] on span at bounding box center [1538, 32] width 15 height 15
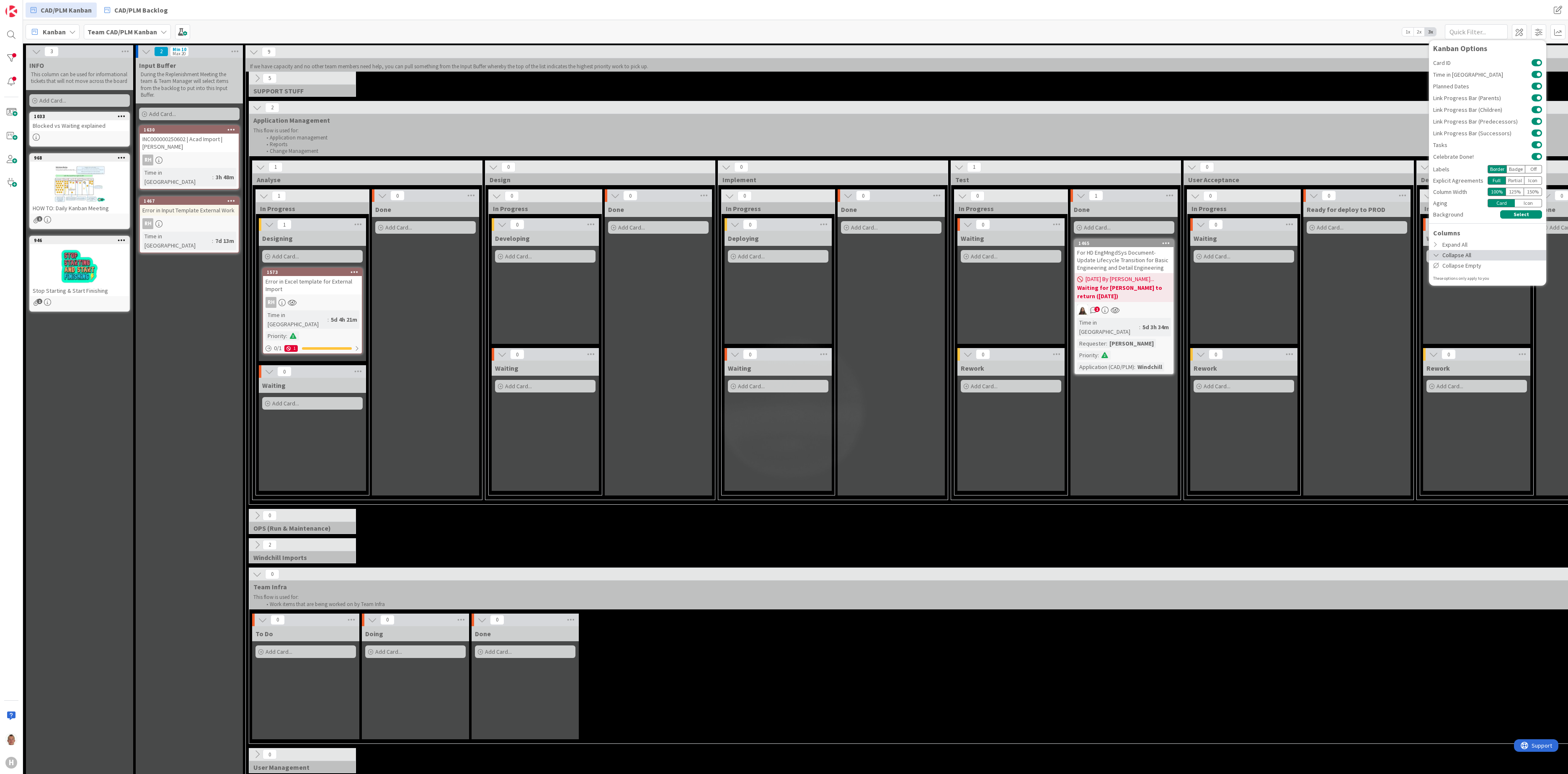
click at [1175, 256] on div "Collapse All" at bounding box center [1488, 255] width 117 height 10
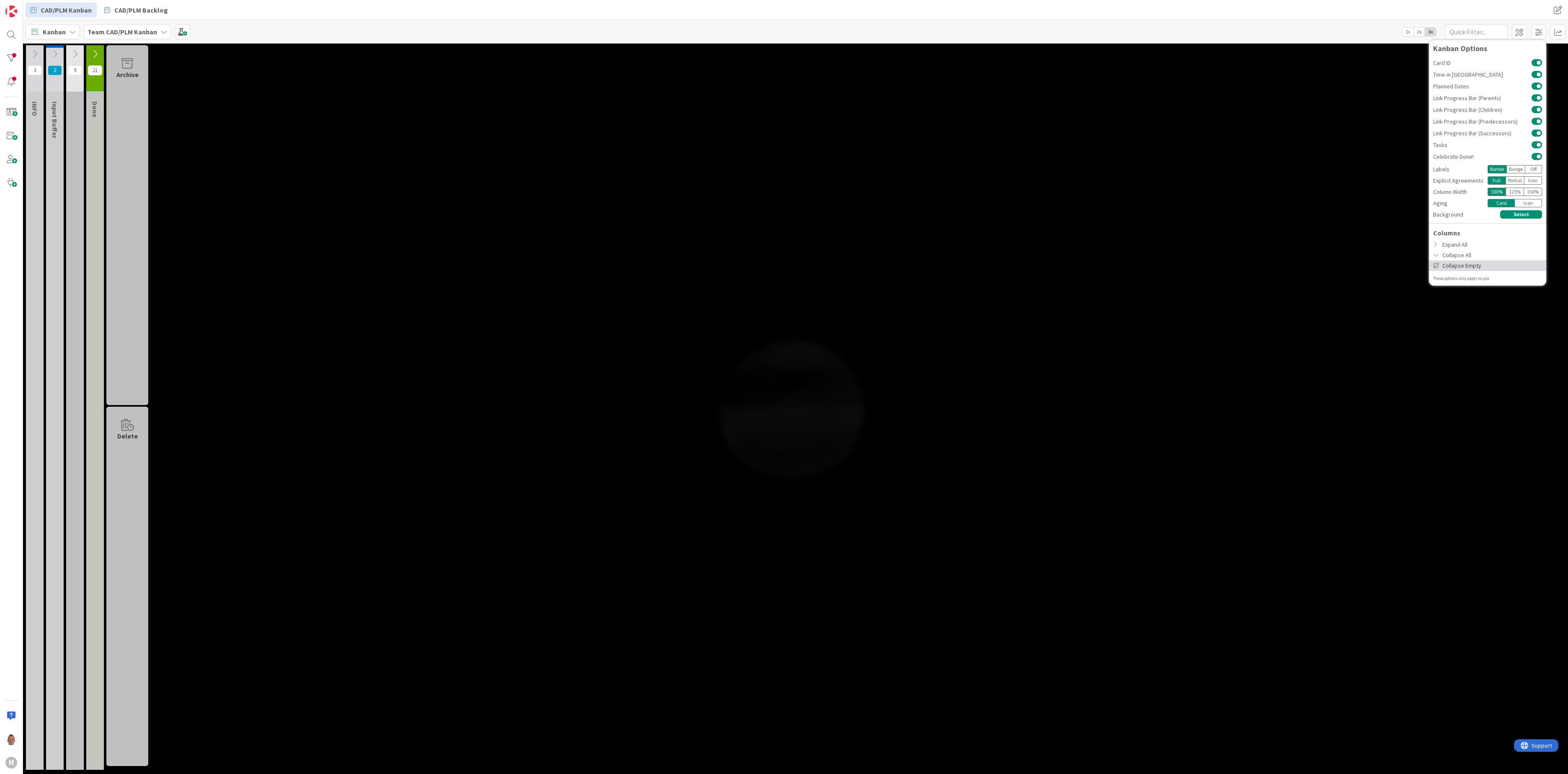
click at [1175, 266] on div "Collapse Empty" at bounding box center [1488, 266] width 117 height 10
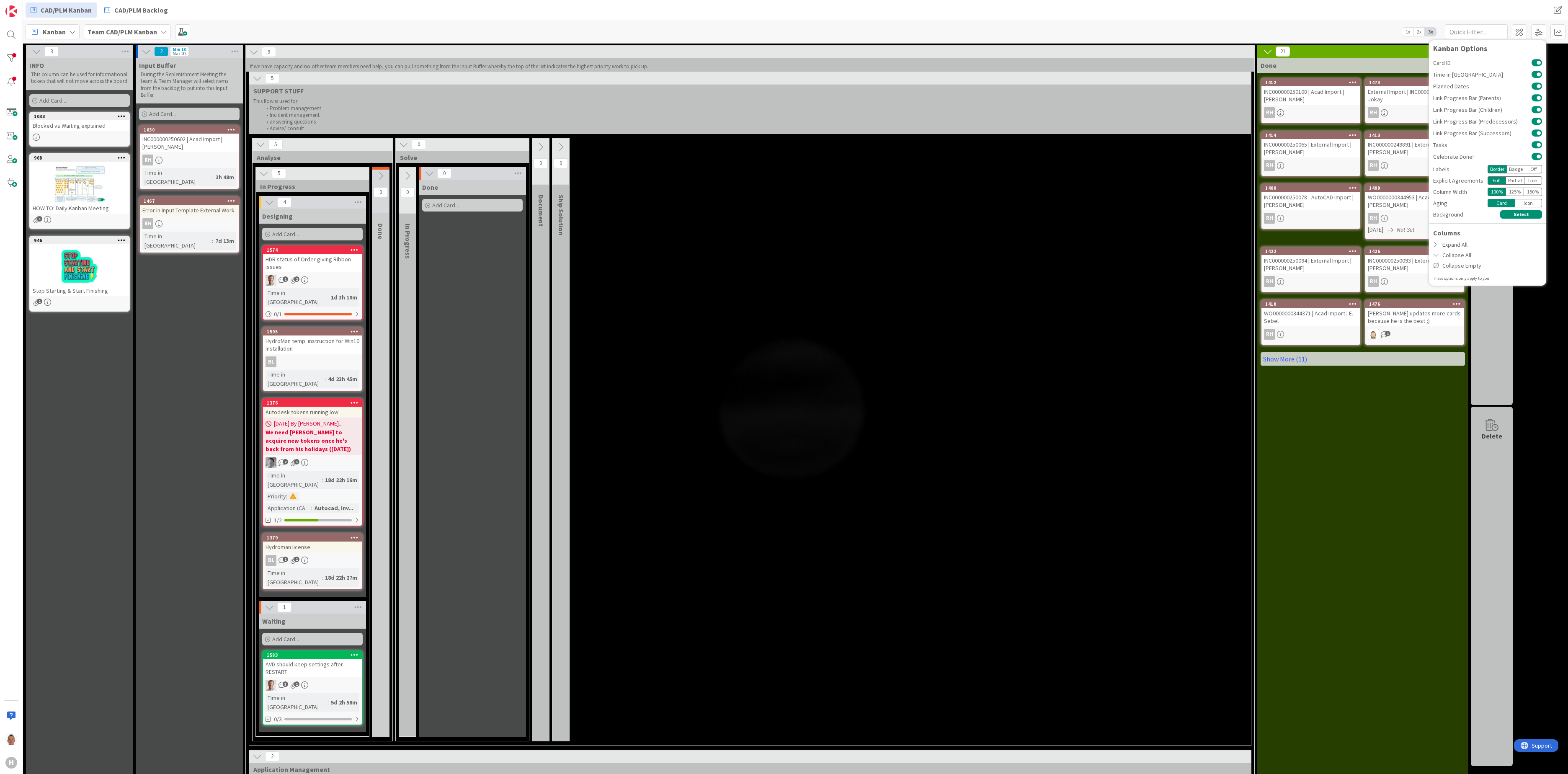
click at [1114, 270] on div "5 Analyse 5 In Progress 4 Designing Add Card... 1574 HDR status of Order giving…" at bounding box center [750, 442] width 998 height 608
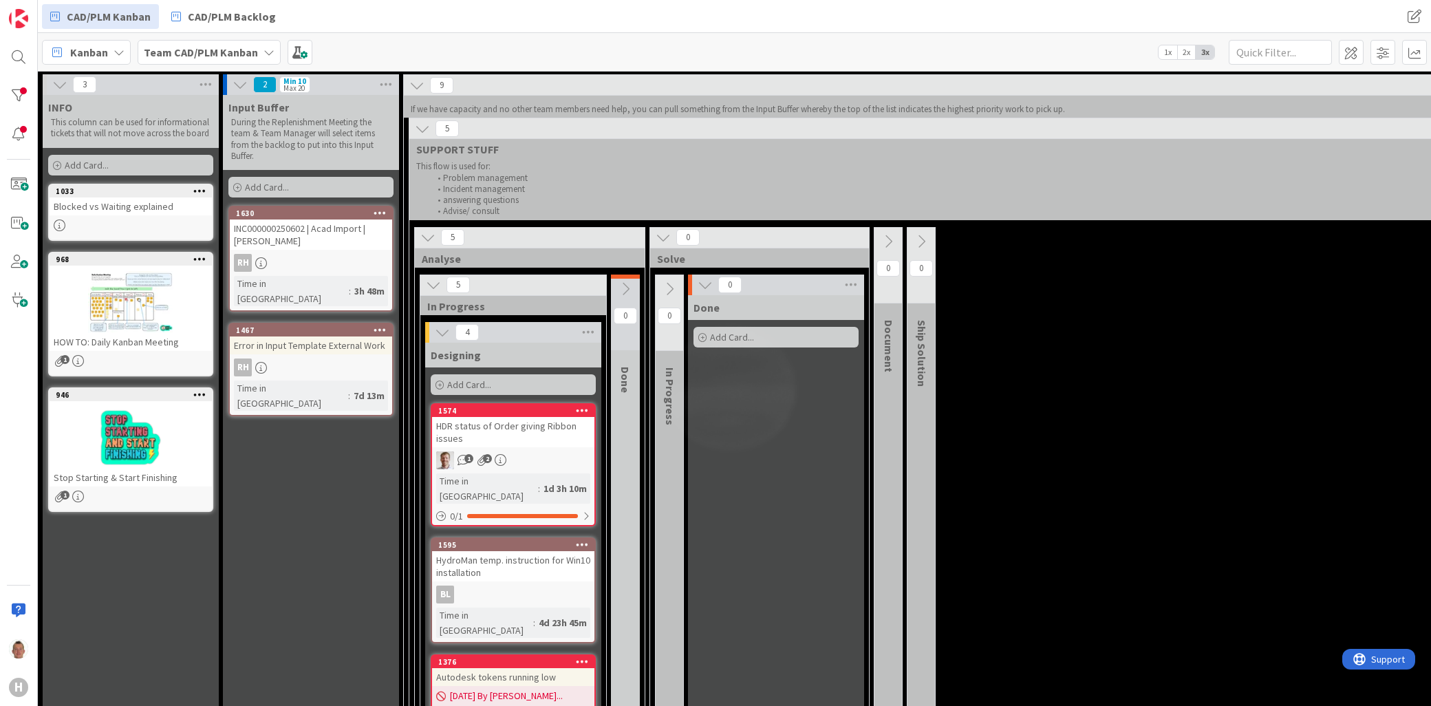
click at [562, 451] on div "1 2" at bounding box center [513, 460] width 162 height 18
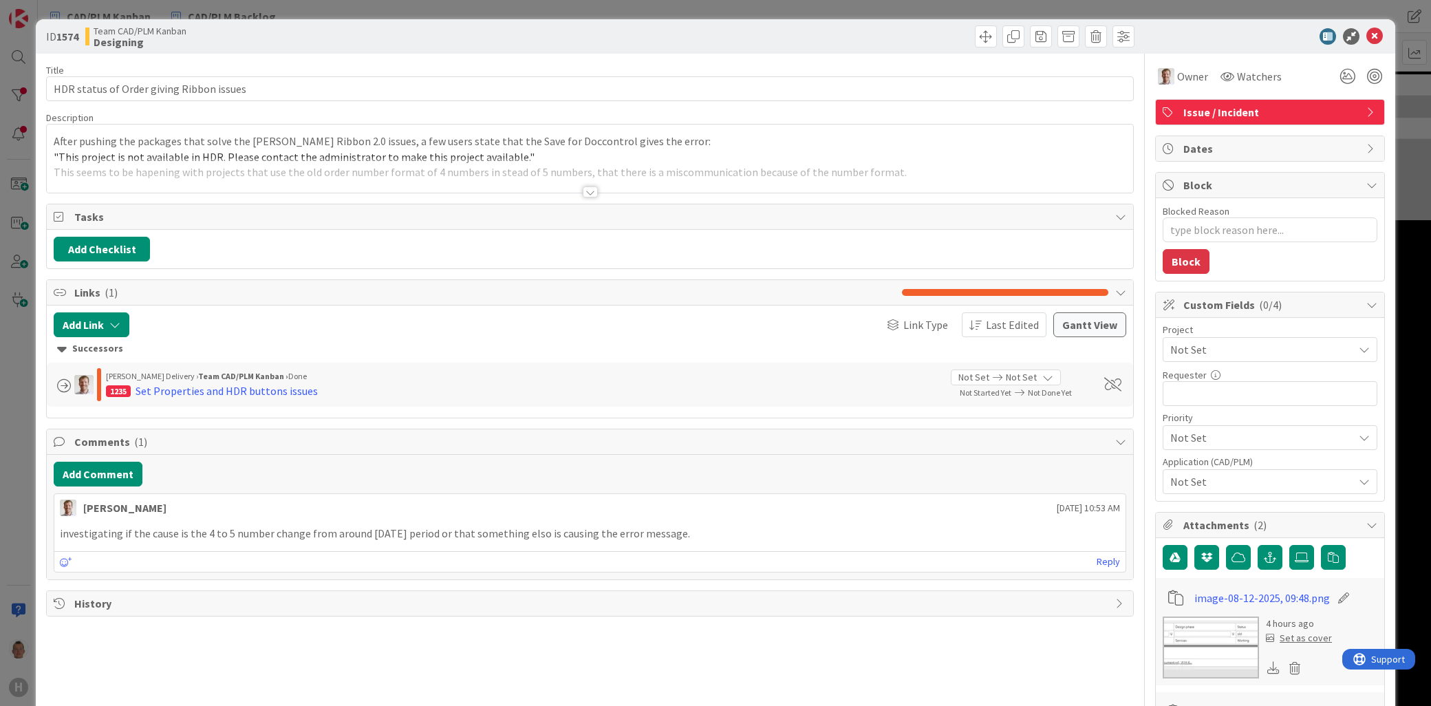
click at [169, 167] on div at bounding box center [590, 175] width 1086 height 35
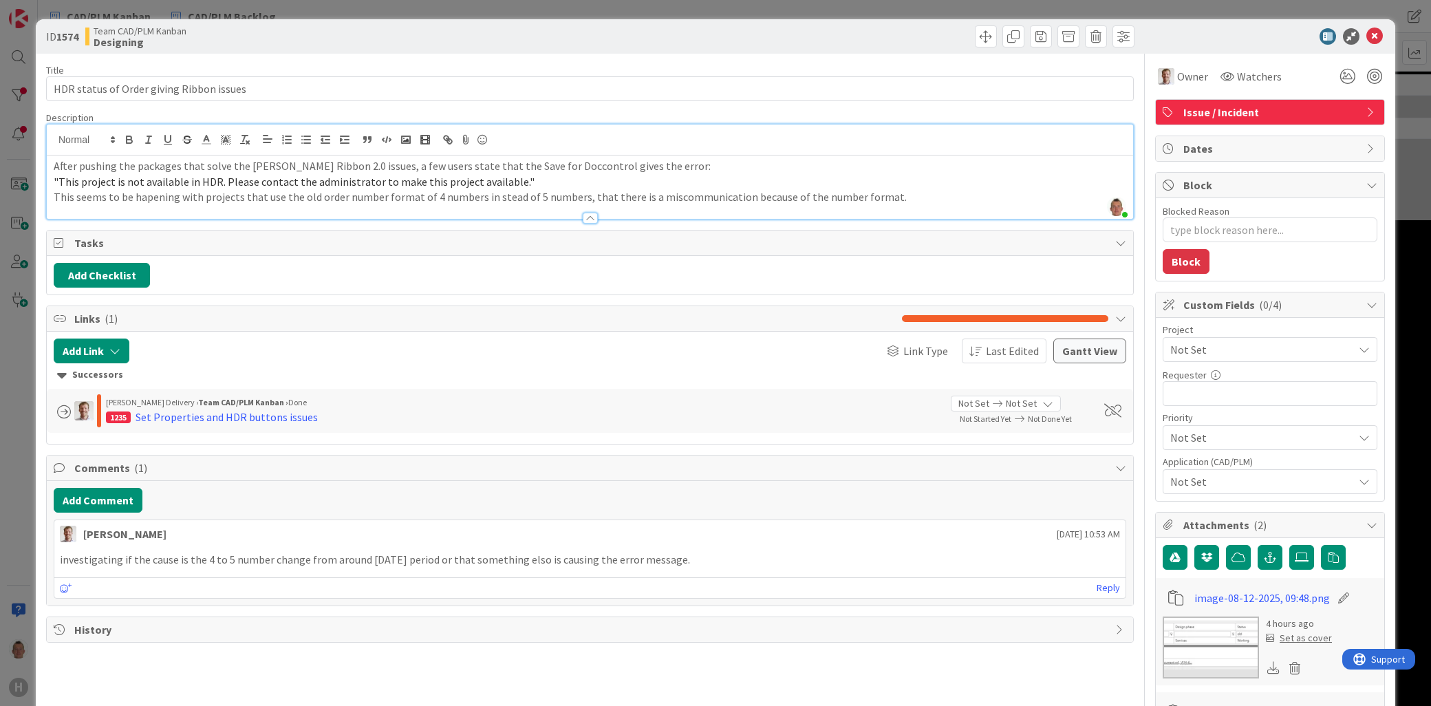
click at [1189, 352] on span "Not Set" at bounding box center [1258, 349] width 176 height 19
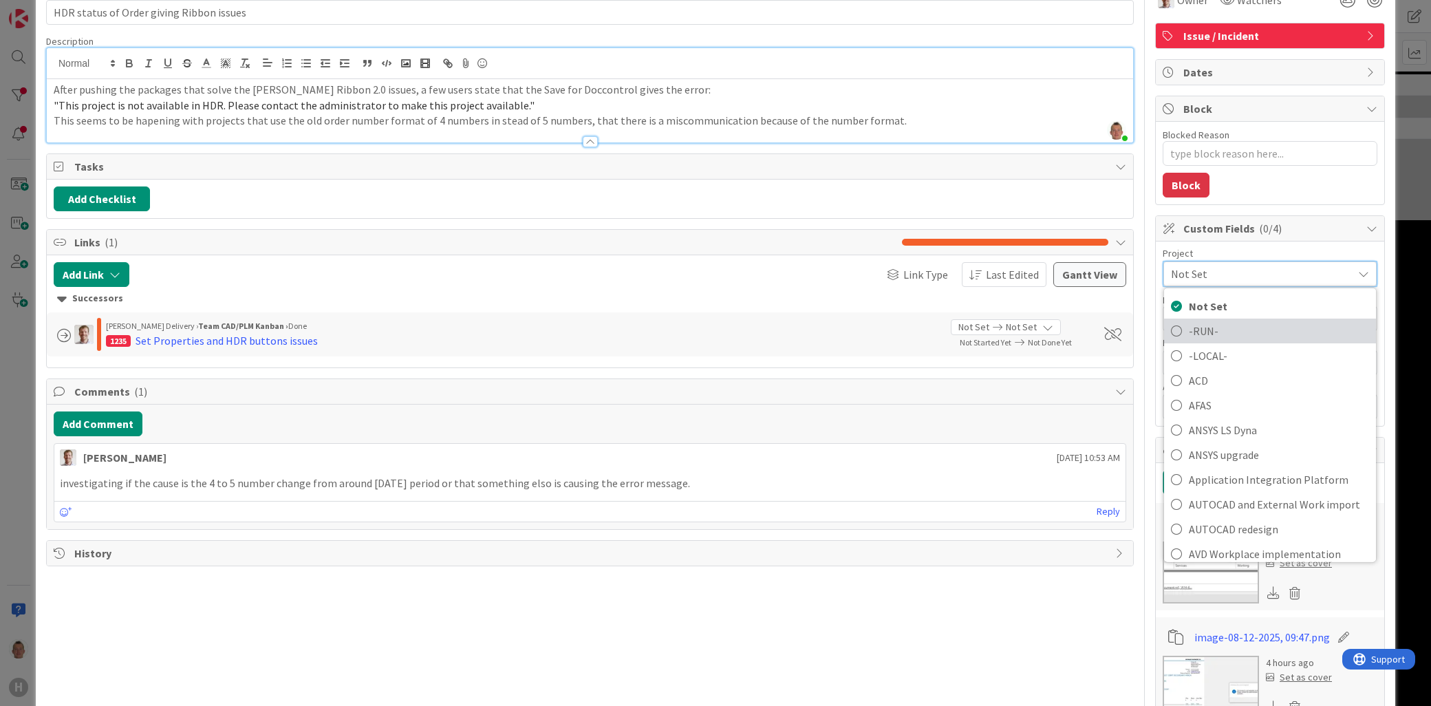
click at [1266, 334] on span "-RUN-" at bounding box center [1279, 331] width 180 height 21
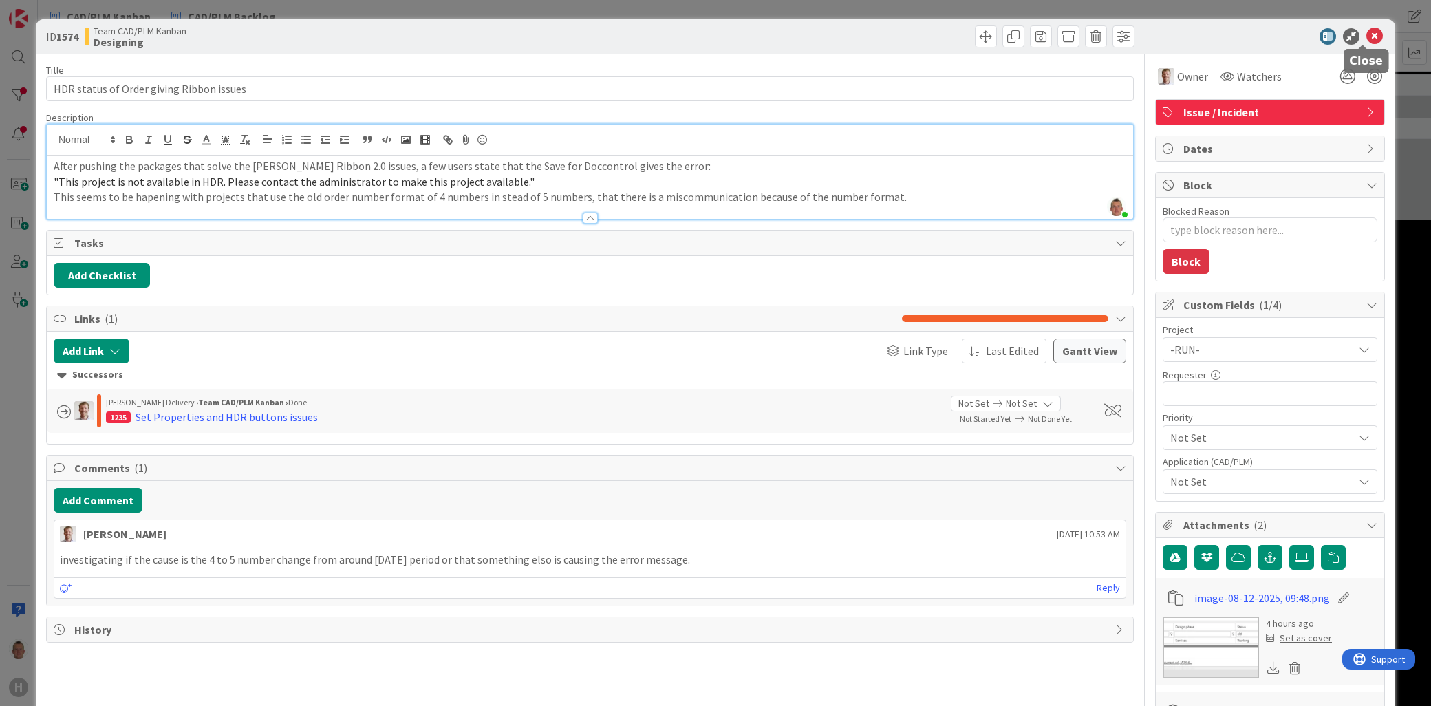
click at [1366, 29] on icon at bounding box center [1374, 36] width 17 height 17
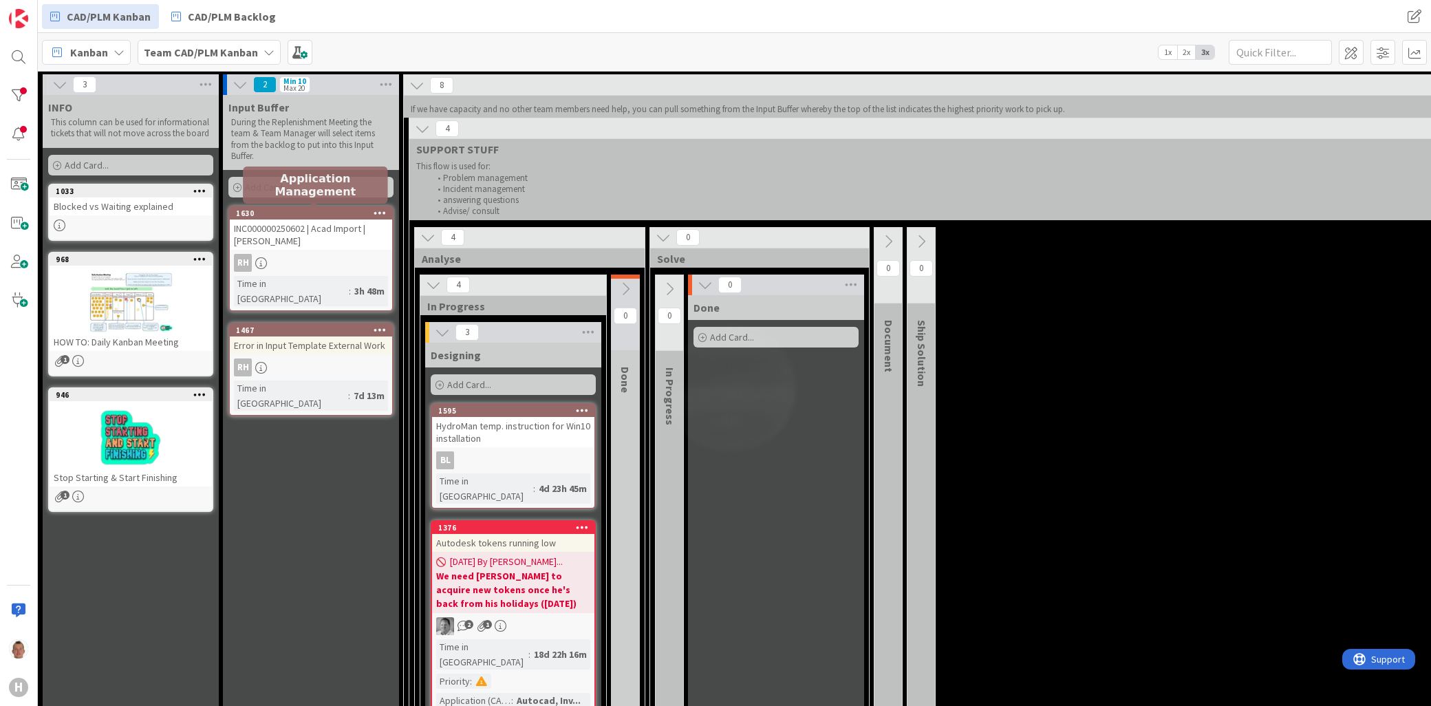
click at [330, 212] on div "1630" at bounding box center [314, 213] width 156 height 10
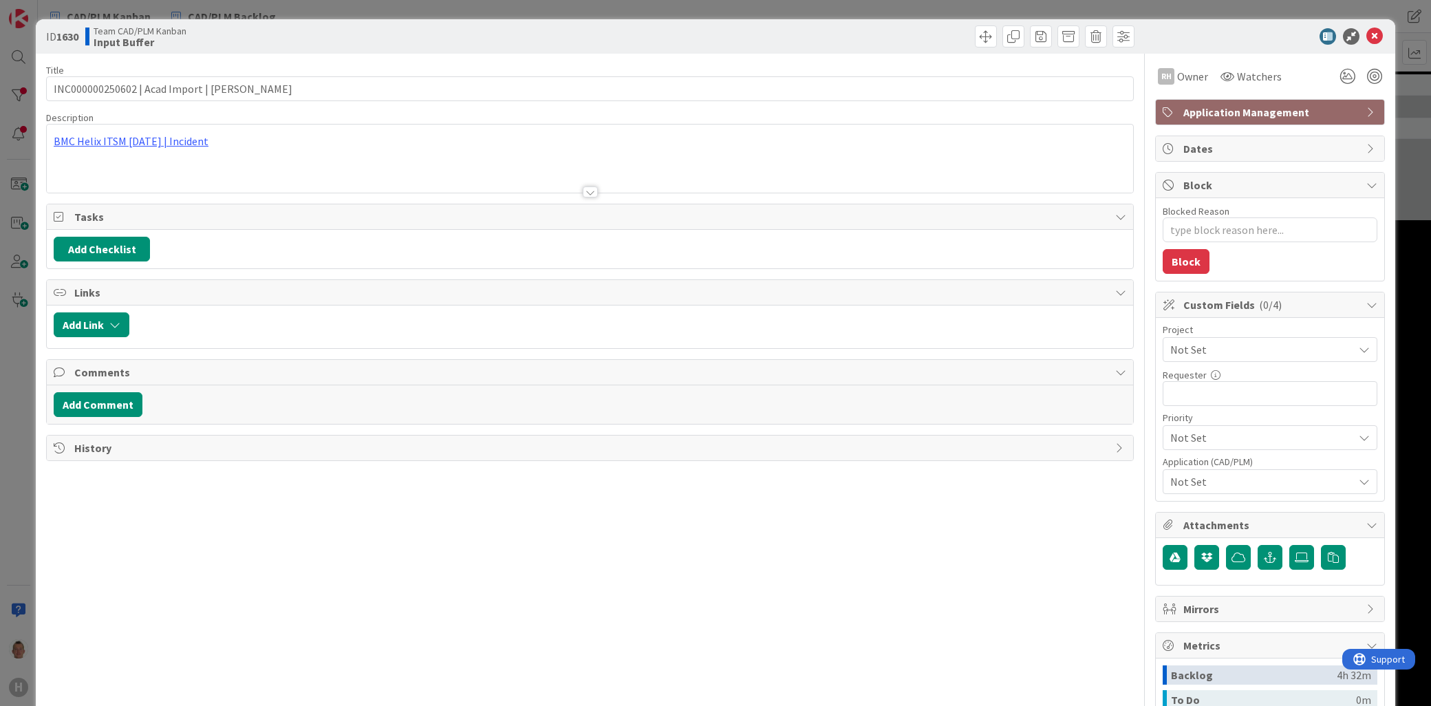
click at [1214, 345] on span "Not Set" at bounding box center [1258, 349] width 176 height 19
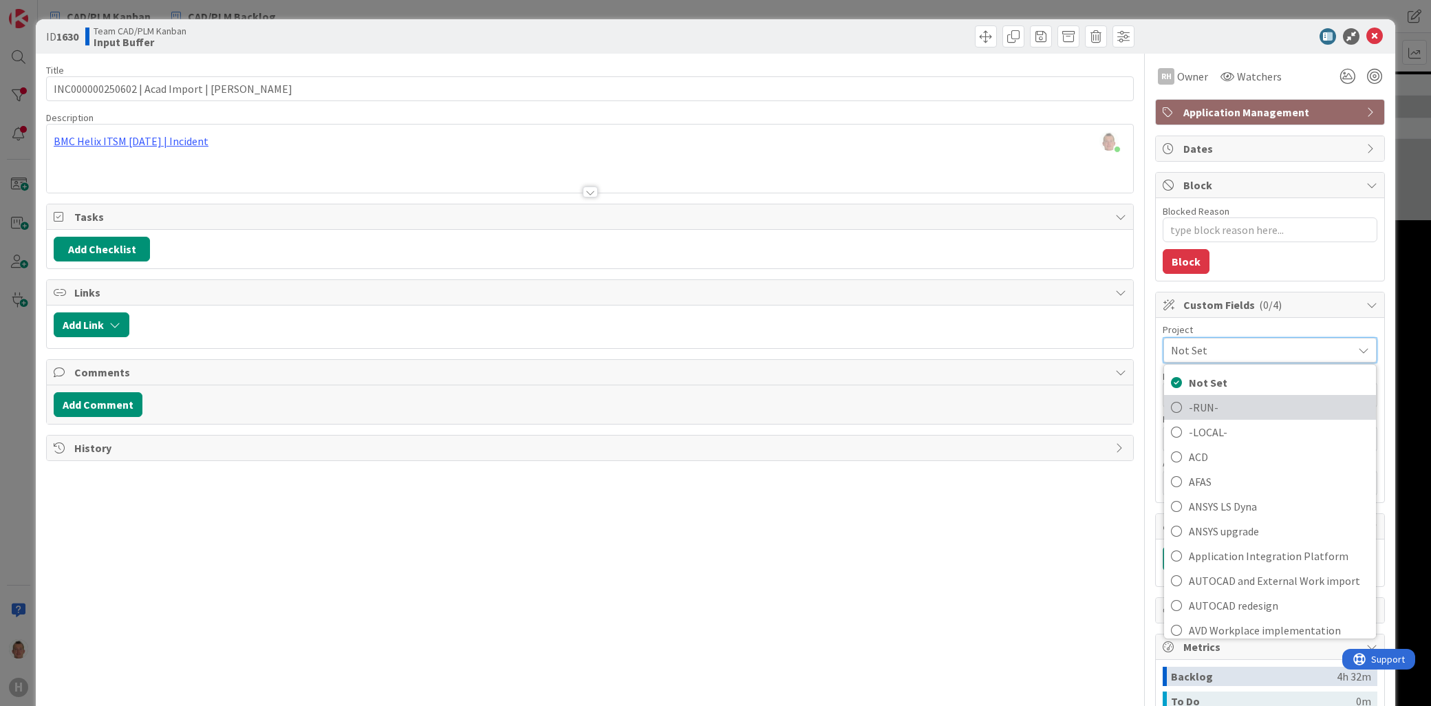
click at [1215, 398] on span "-RUN-" at bounding box center [1279, 407] width 180 height 21
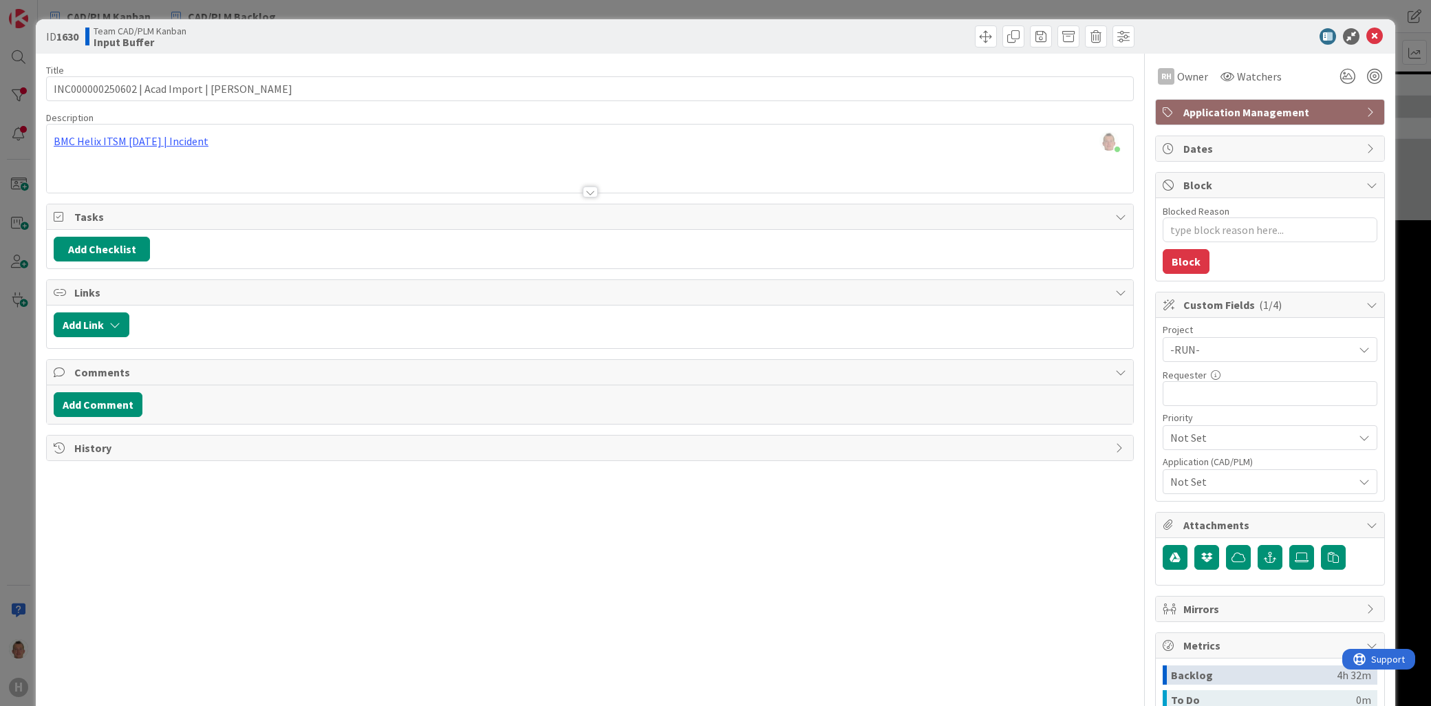
click at [1404, 384] on div "ID 1630 Team CAD/PLM Kanban Input Buffer Title 44 / 128 INC000000250602 | Acad …" at bounding box center [715, 353] width 1431 height 706
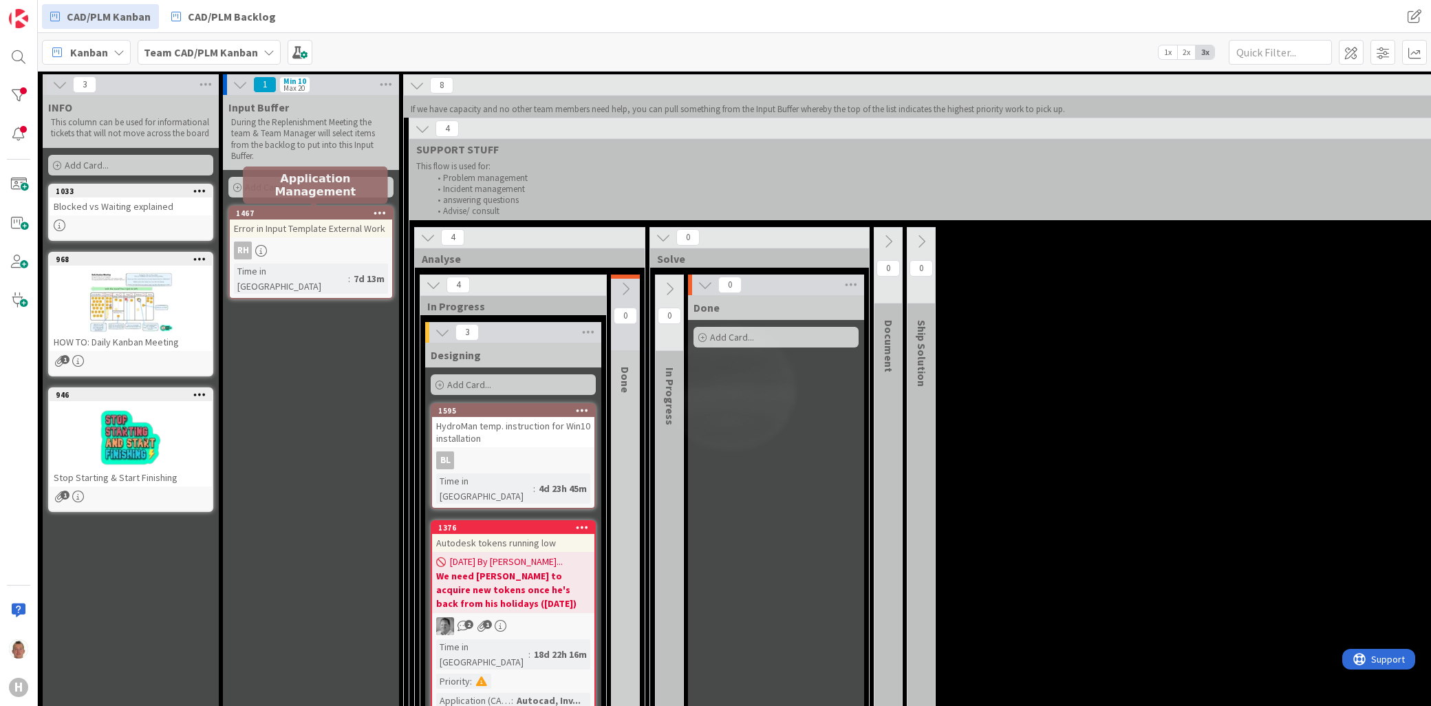
click at [327, 208] on div "1467" at bounding box center [314, 213] width 156 height 10
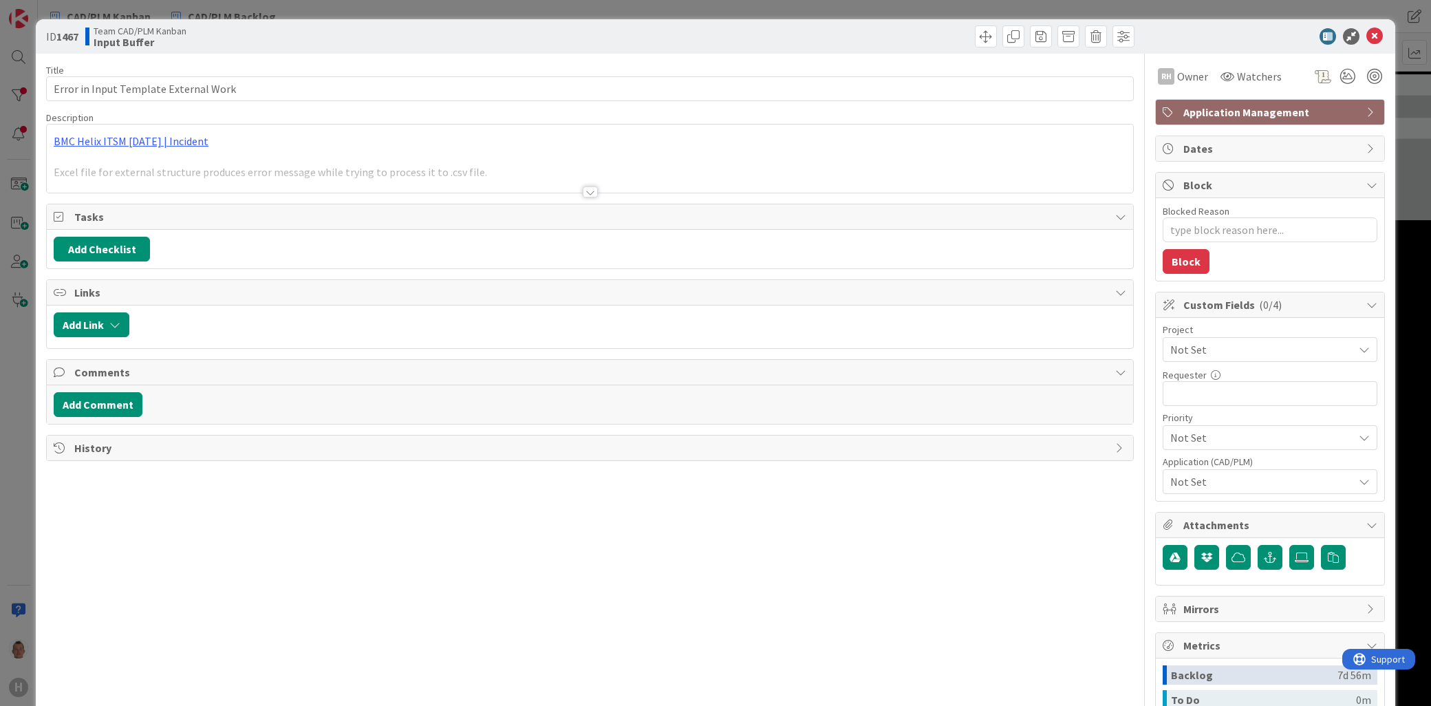
click at [1228, 352] on span "Not Set" at bounding box center [1258, 349] width 176 height 19
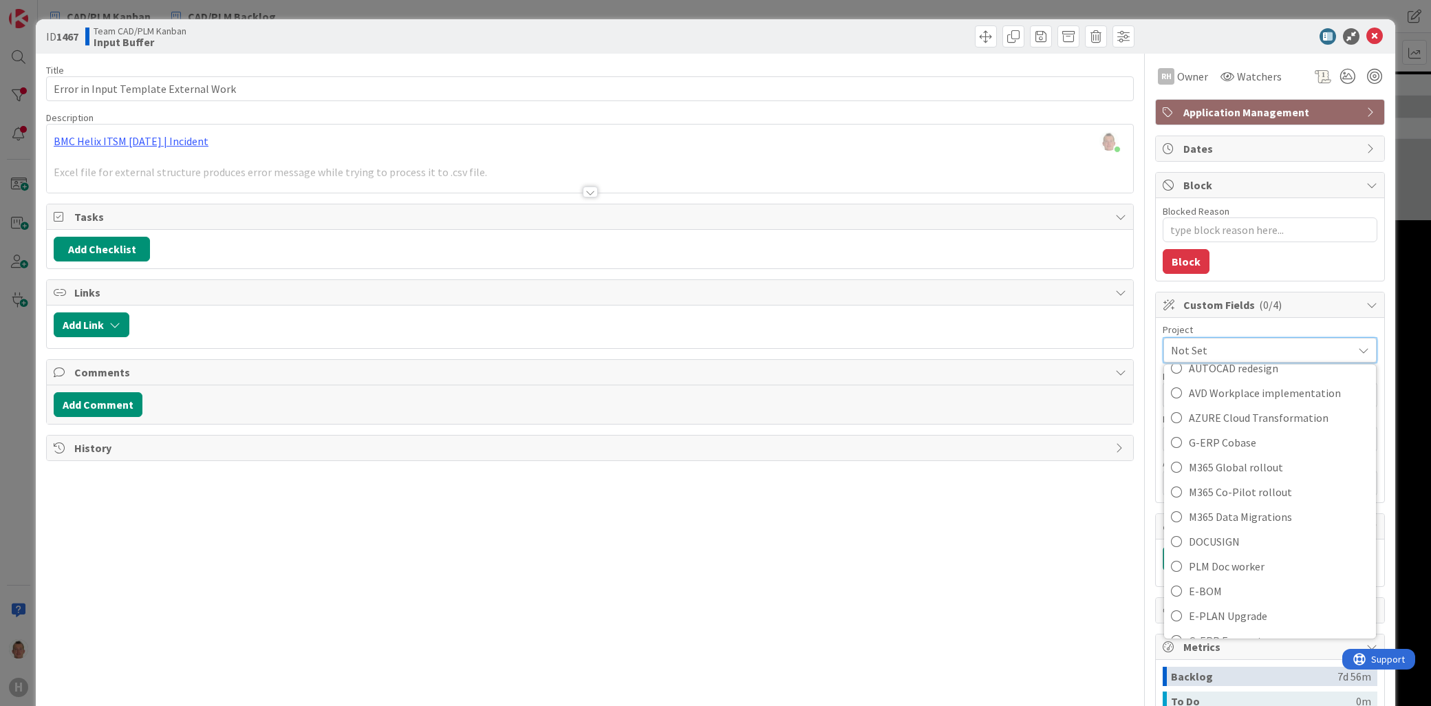
scroll to position [153, 0]
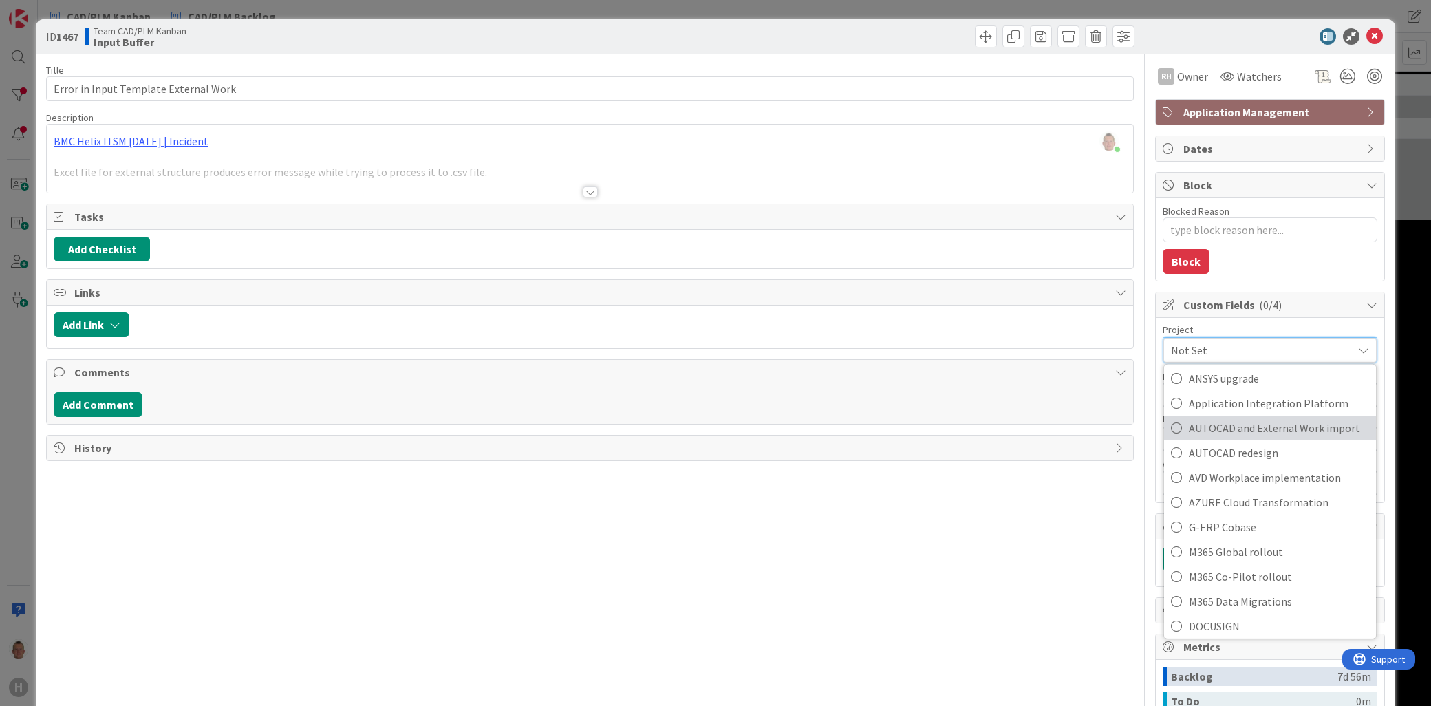
click at [1294, 429] on span "AUTOCAD and External Work import" at bounding box center [1279, 428] width 180 height 21
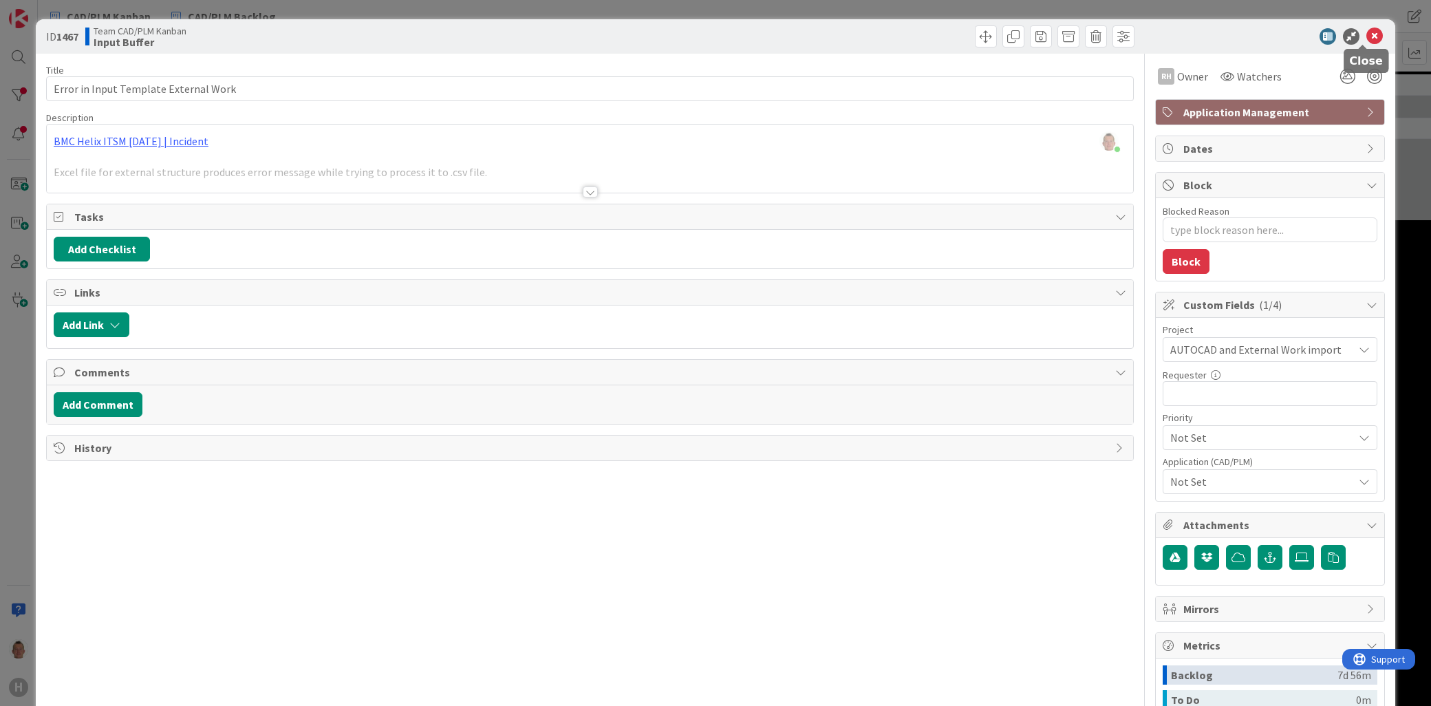
click at [1366, 36] on icon at bounding box center [1374, 36] width 17 height 17
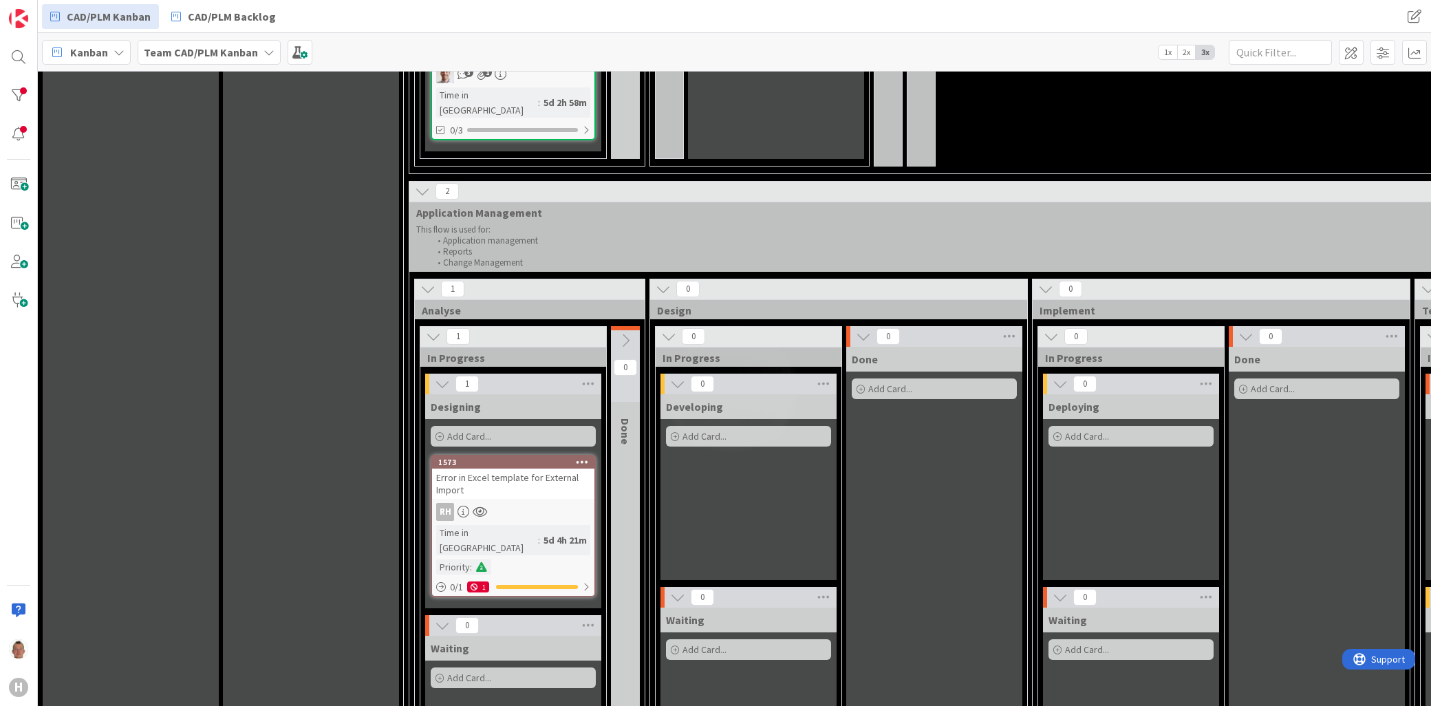
scroll to position [1146, 0]
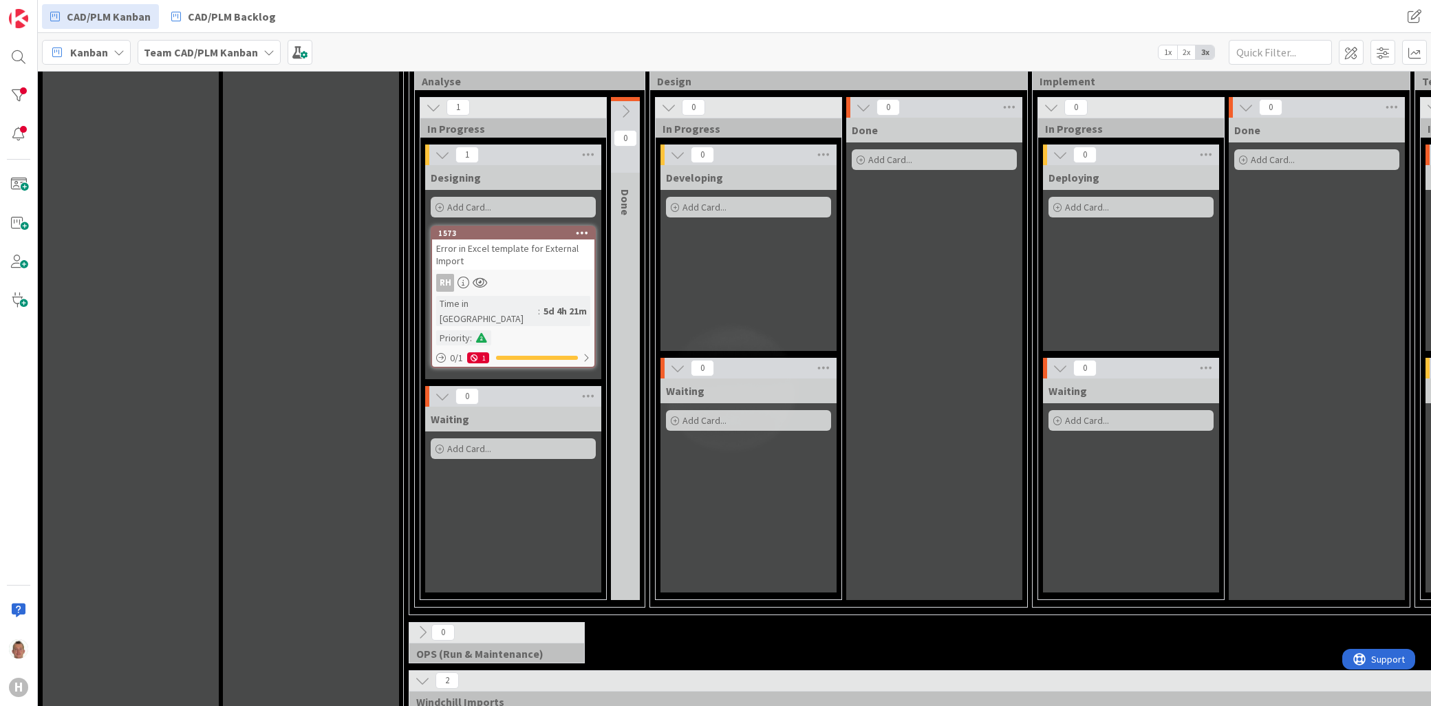
click at [539, 239] on div "Error in Excel template for External Import" at bounding box center [513, 254] width 162 height 30
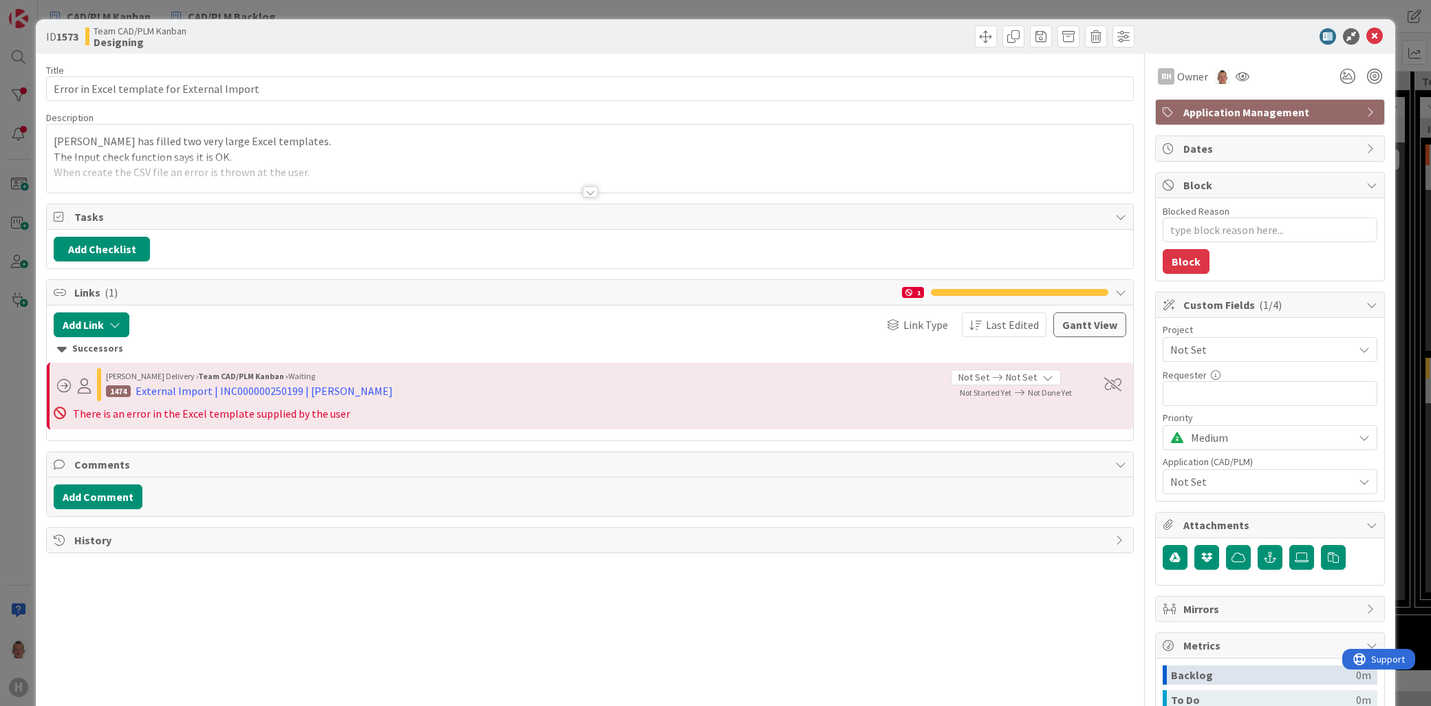
click at [1202, 345] on span "Not Set" at bounding box center [1258, 349] width 176 height 19
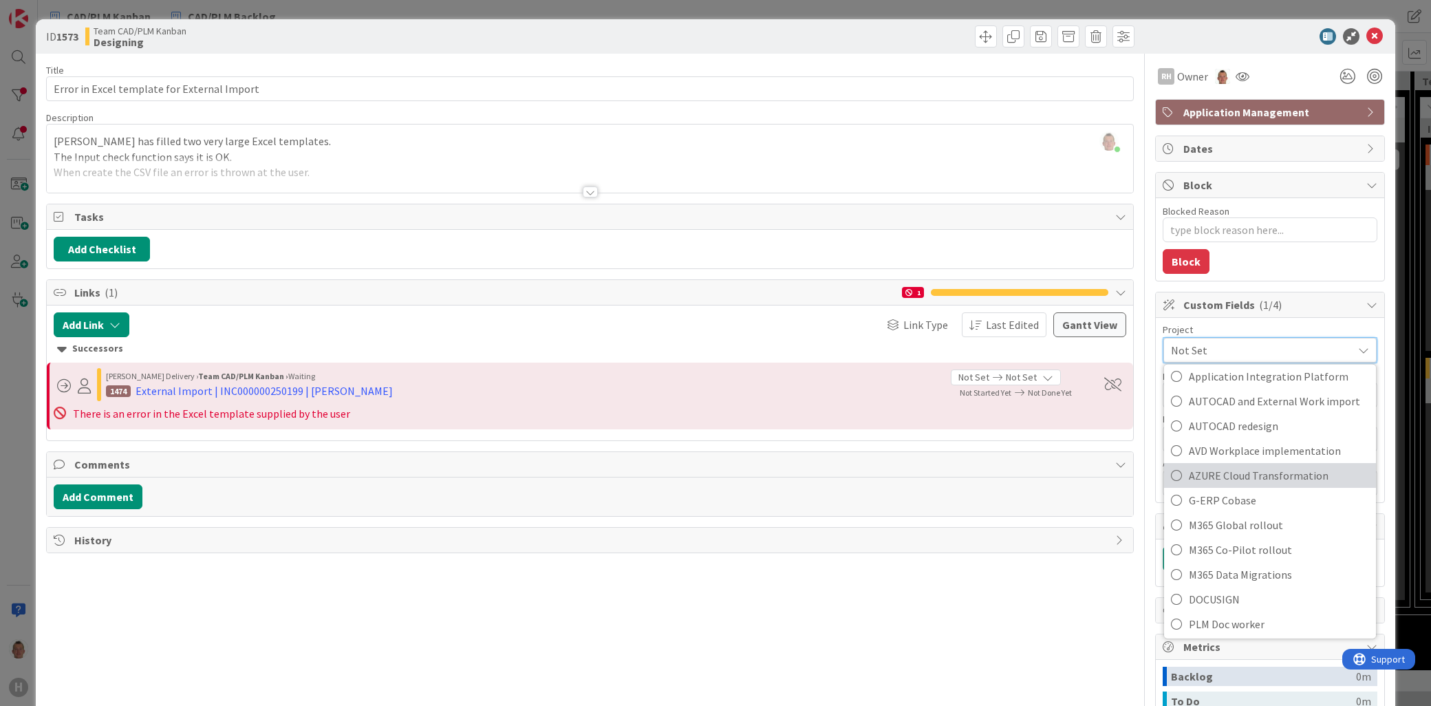
scroll to position [153, 0]
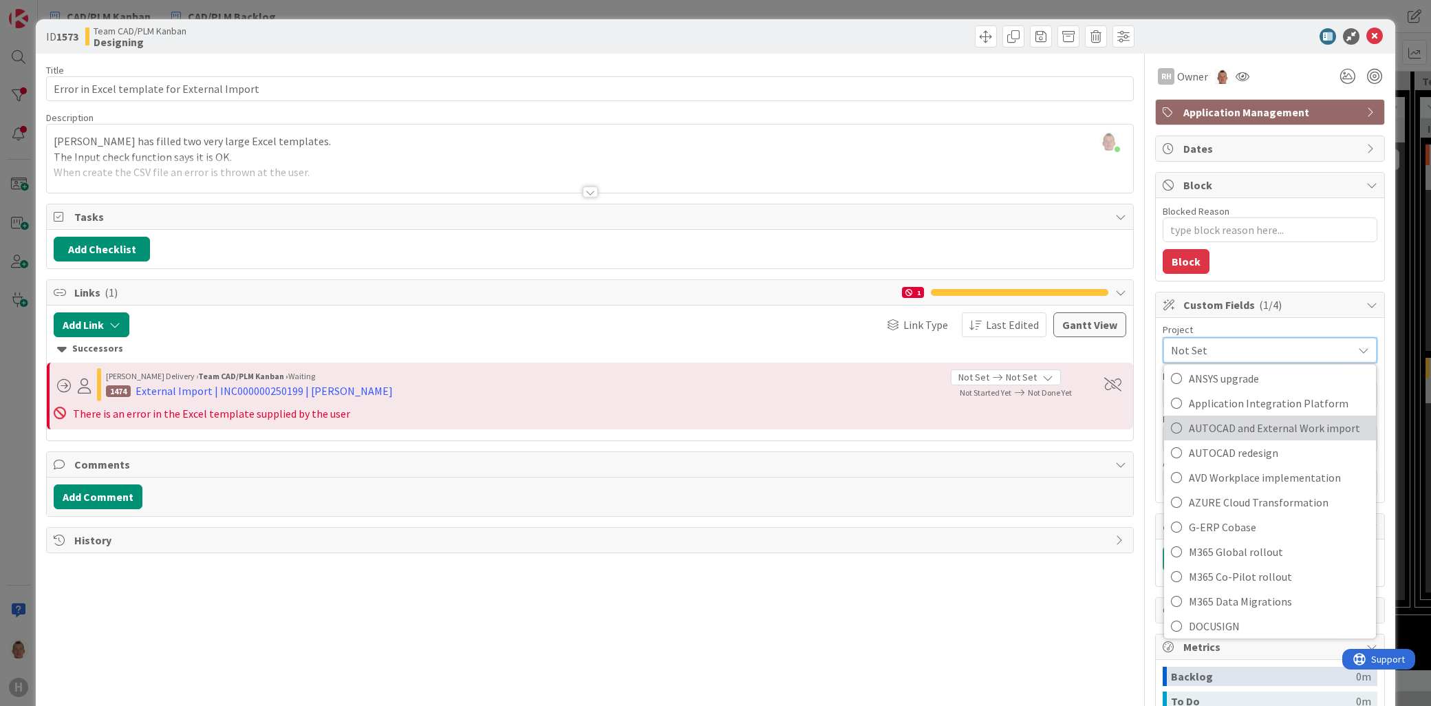
click at [1245, 431] on span "AUTOCAD and External Work import" at bounding box center [1279, 428] width 180 height 21
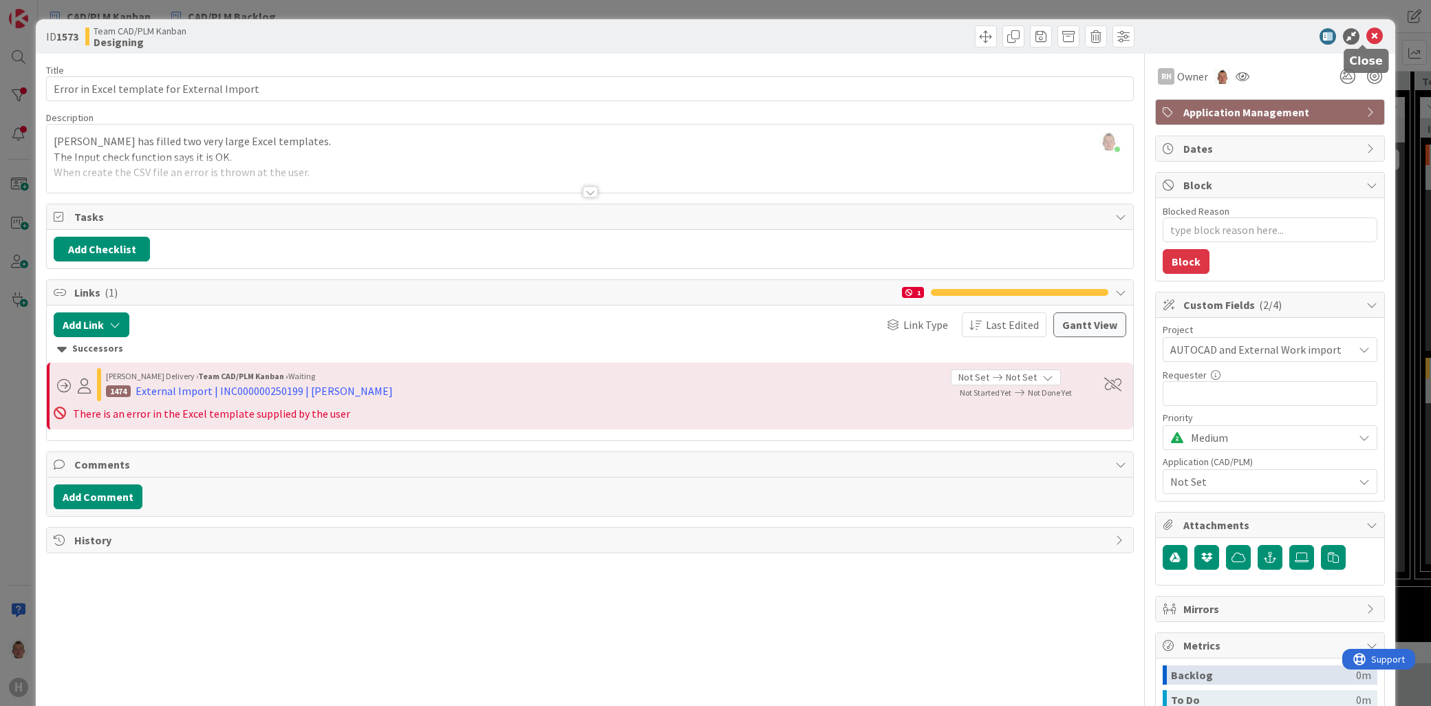
click at [1366, 38] on icon at bounding box center [1374, 36] width 17 height 17
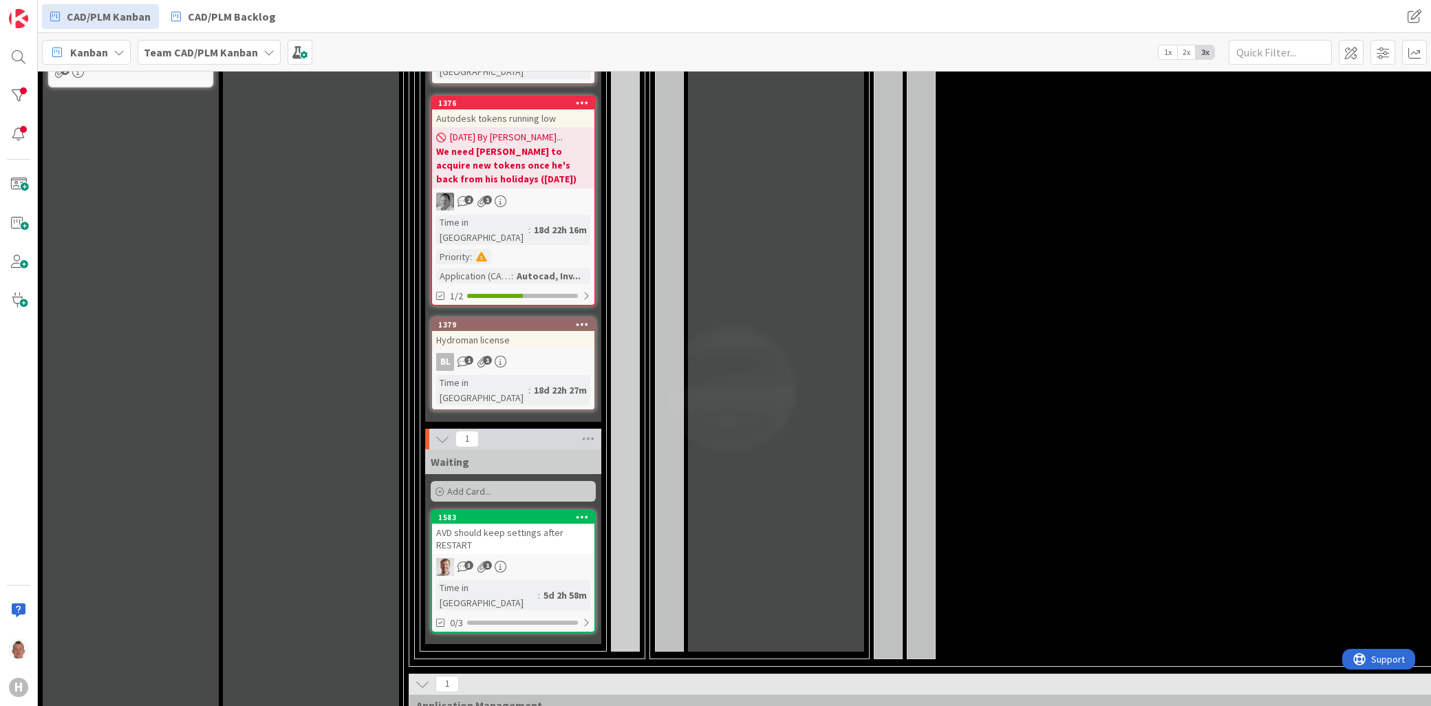
scroll to position [229, 0]
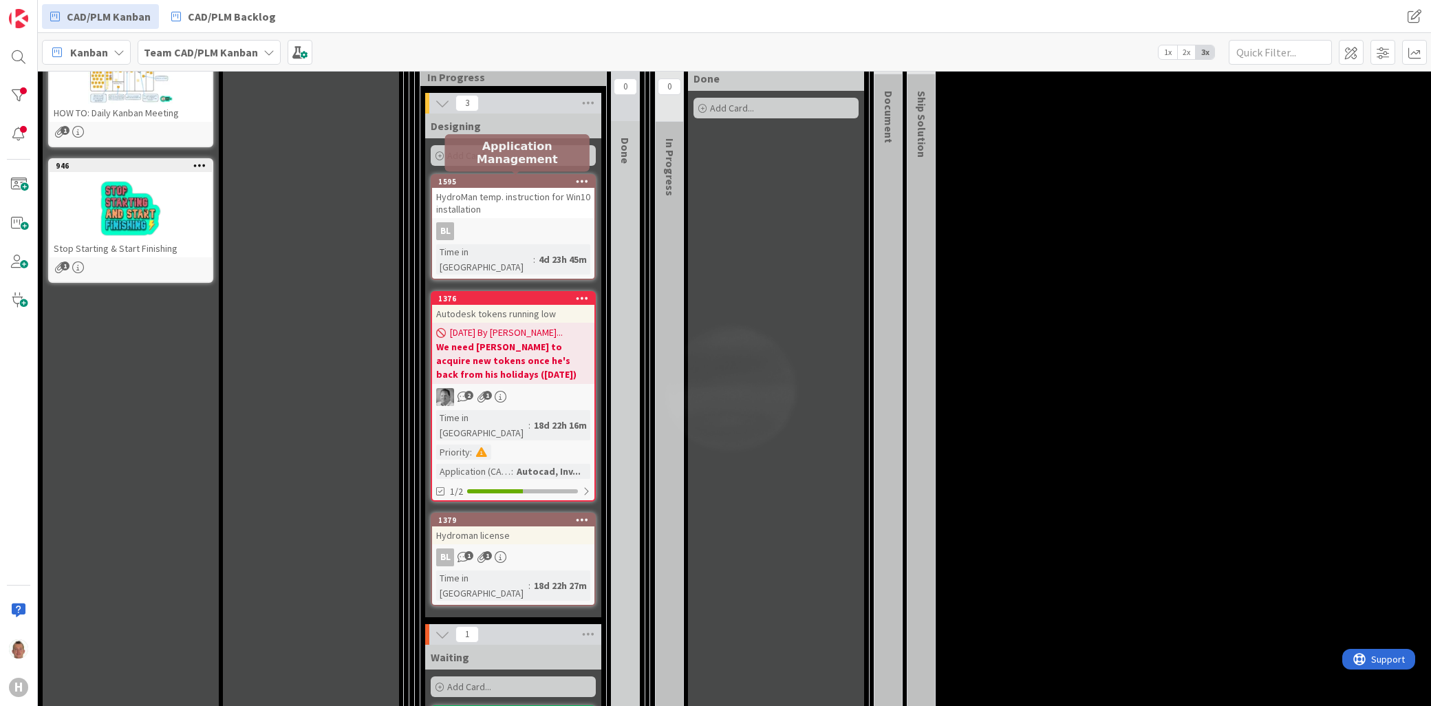
click at [544, 184] on div "1595" at bounding box center [516, 182] width 156 height 10
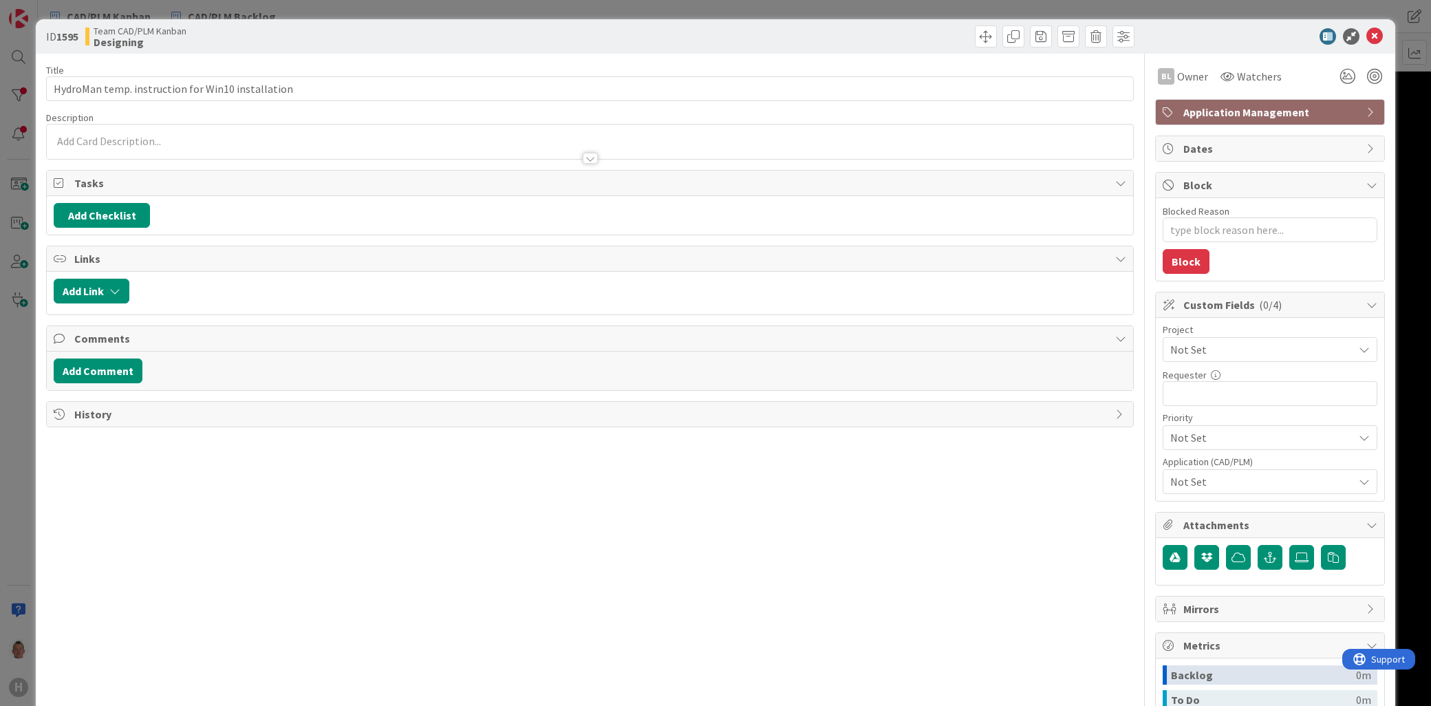
click at [1215, 345] on span "Not Set" at bounding box center [1258, 349] width 176 height 19
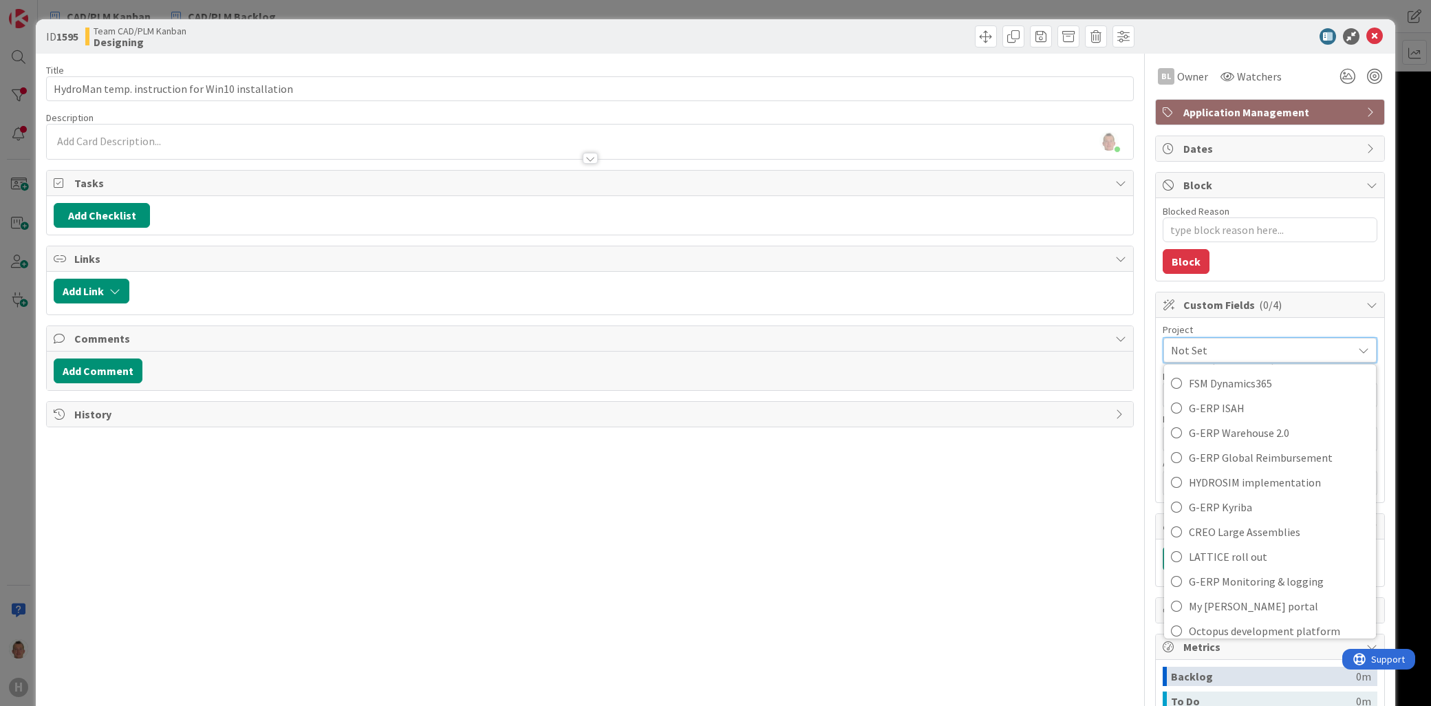
scroll to position [611, 0]
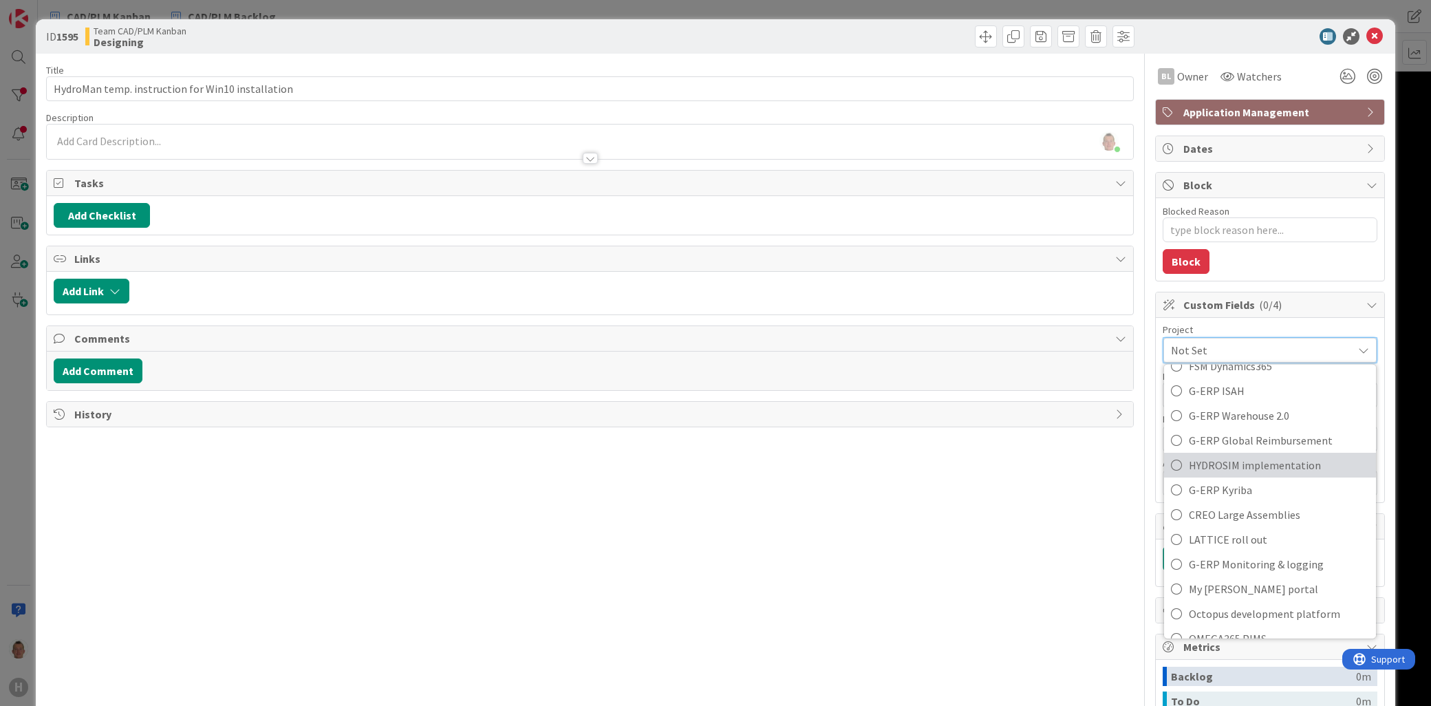
click at [1232, 459] on span "HYDROSIM implementation" at bounding box center [1279, 465] width 180 height 21
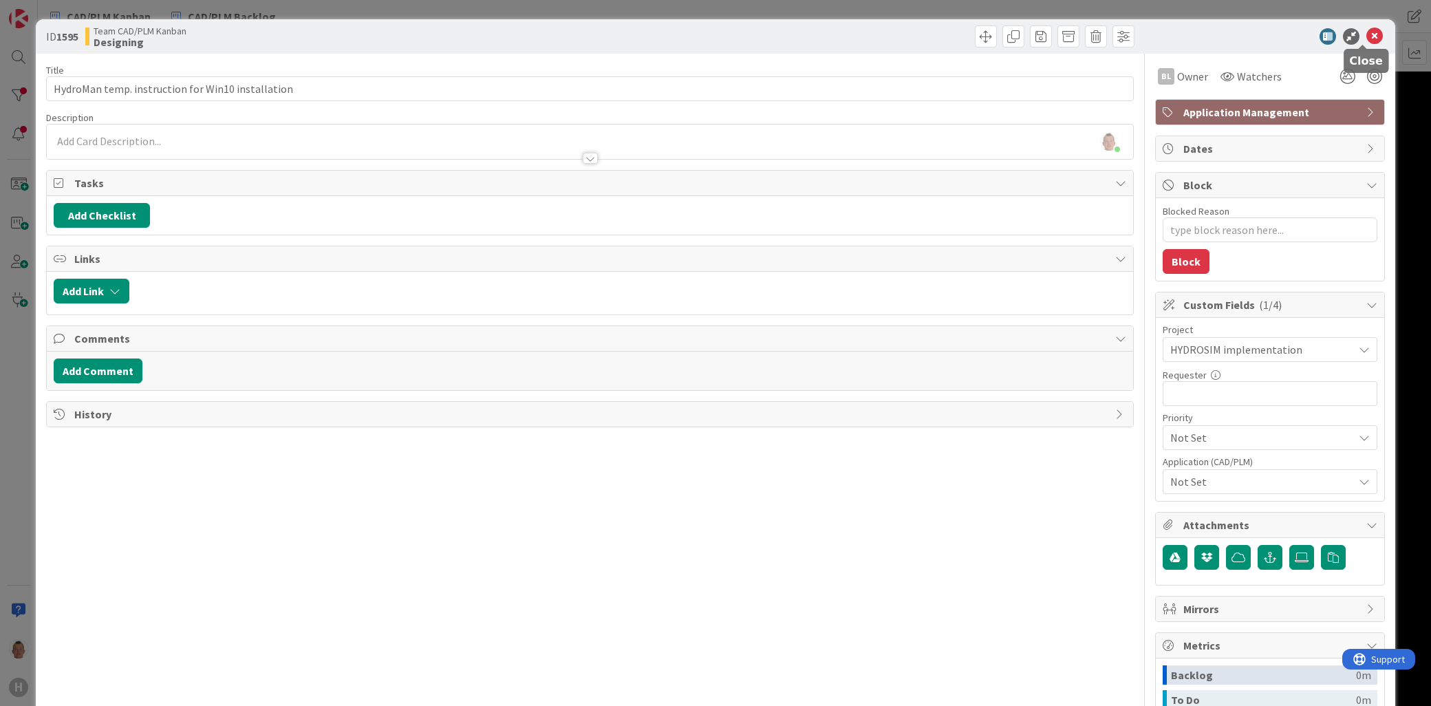
click at [1366, 34] on icon at bounding box center [1374, 36] width 17 height 17
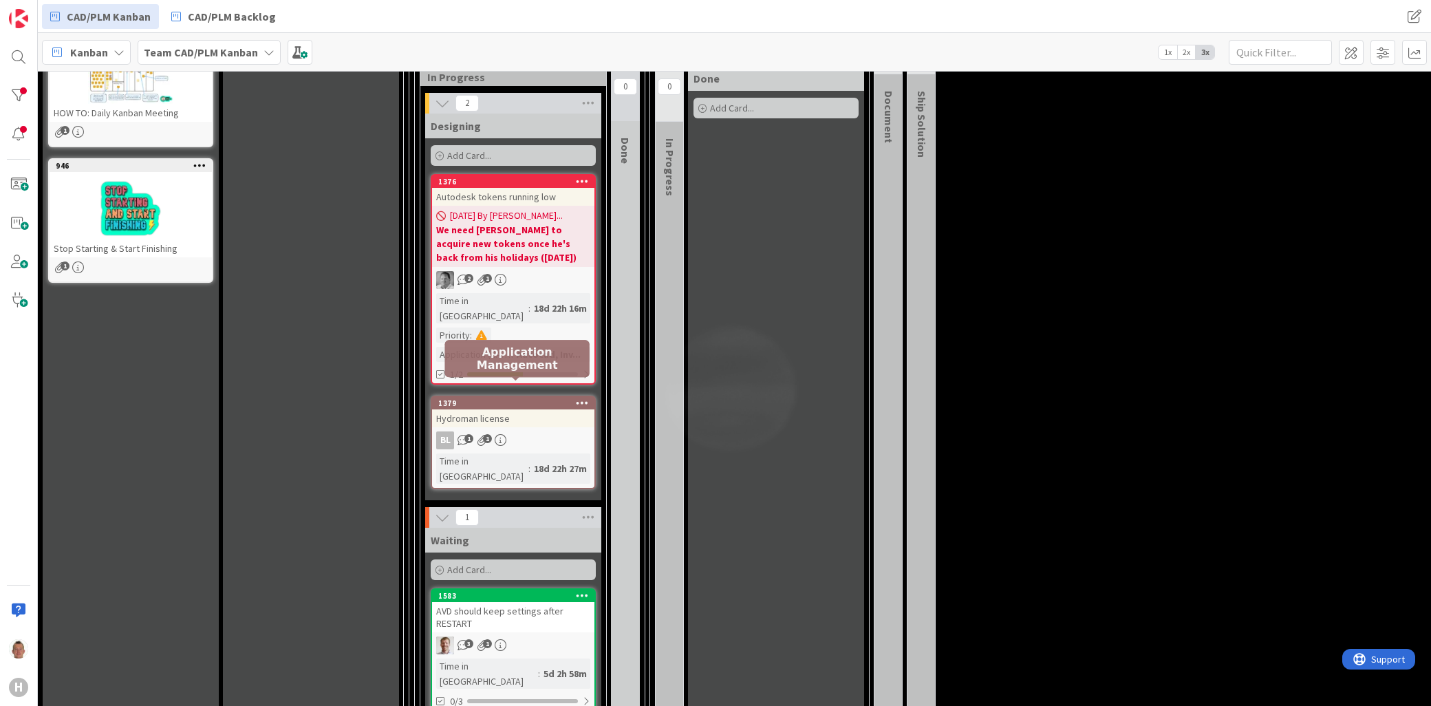
click at [523, 398] on div "1379" at bounding box center [516, 403] width 156 height 10
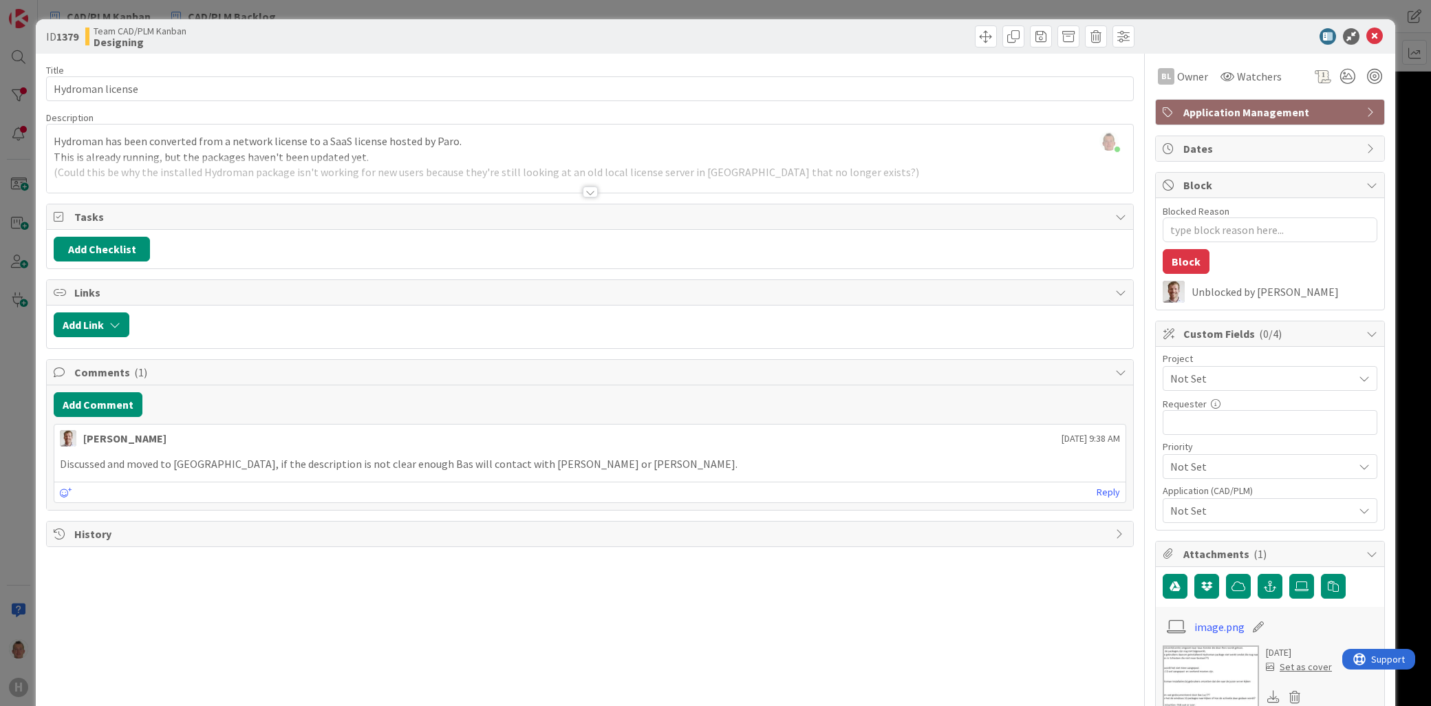
click at [325, 166] on div at bounding box center [590, 175] width 1086 height 35
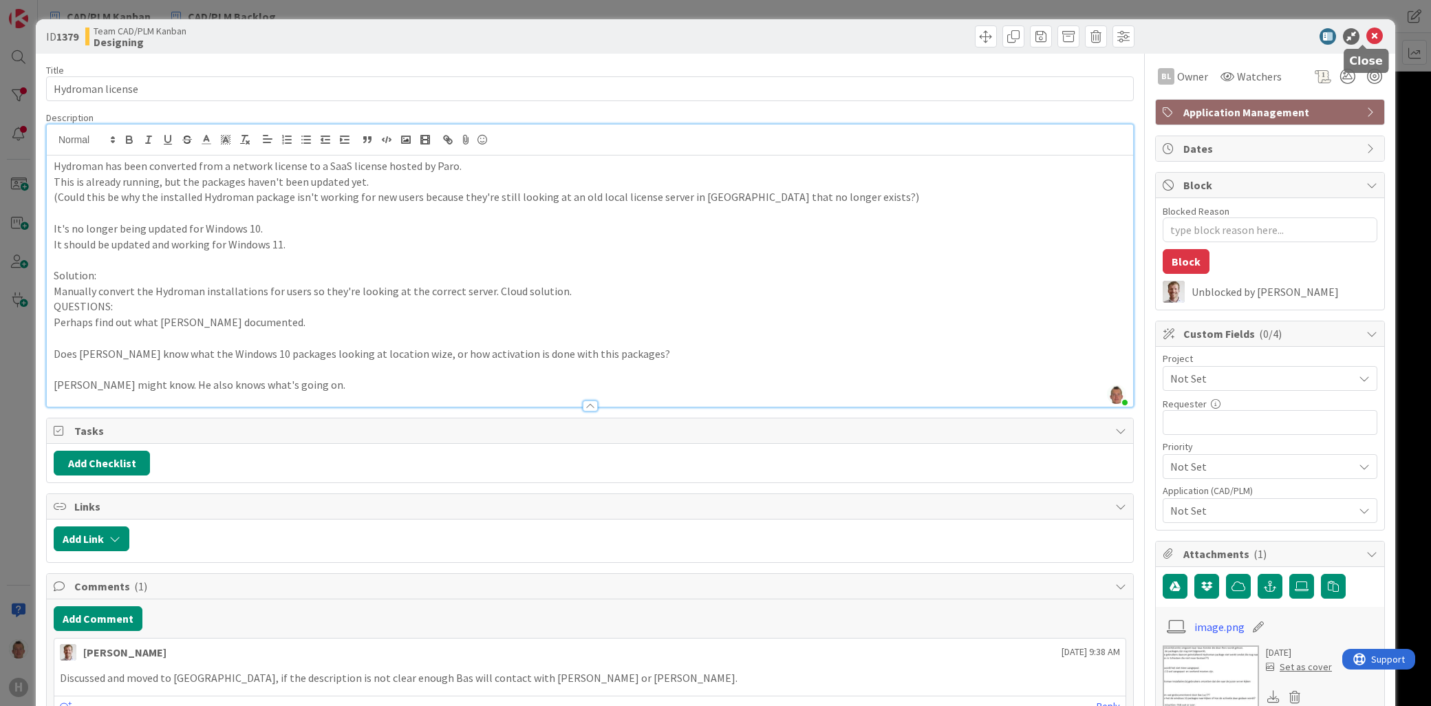
click at [1371, 34] on div at bounding box center [1263, 36] width 244 height 17
click at [1366, 37] on icon at bounding box center [1374, 36] width 17 height 17
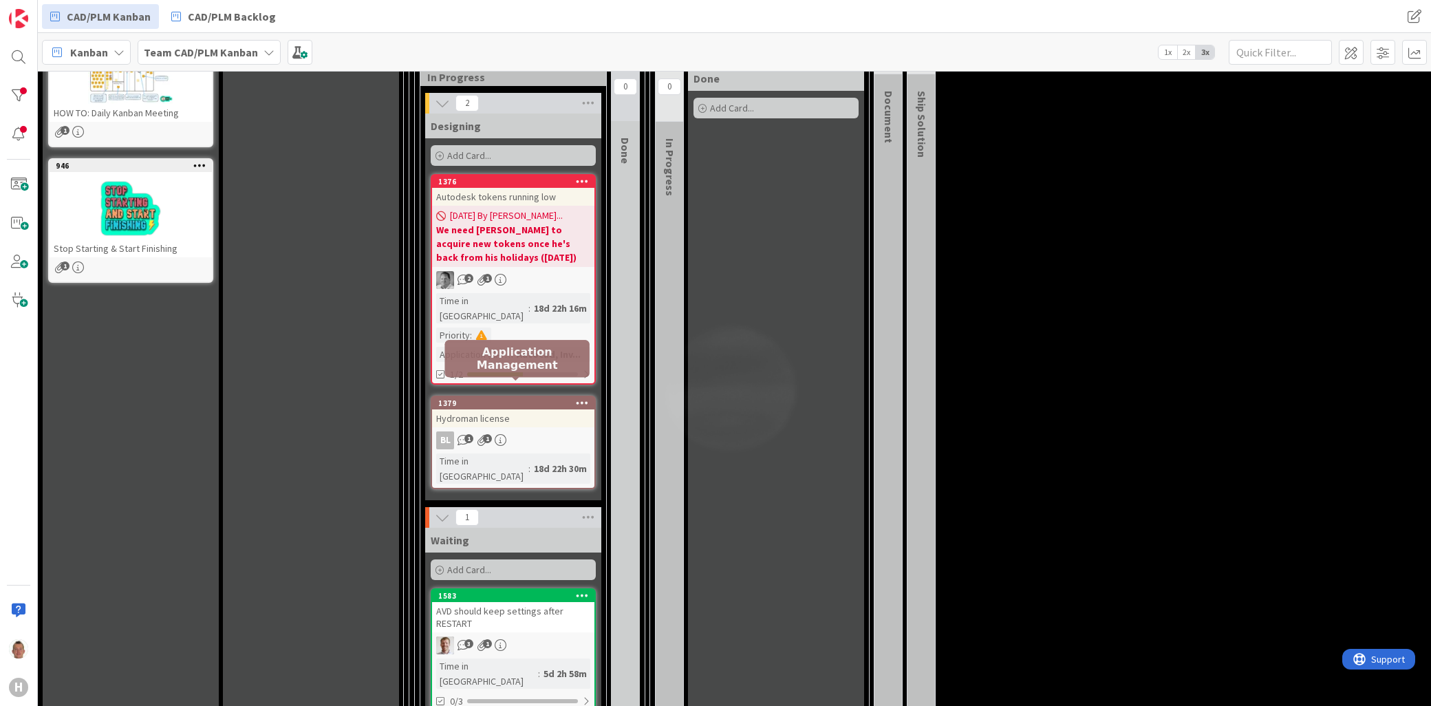
click at [497, 398] on div "1379" at bounding box center [516, 403] width 156 height 10
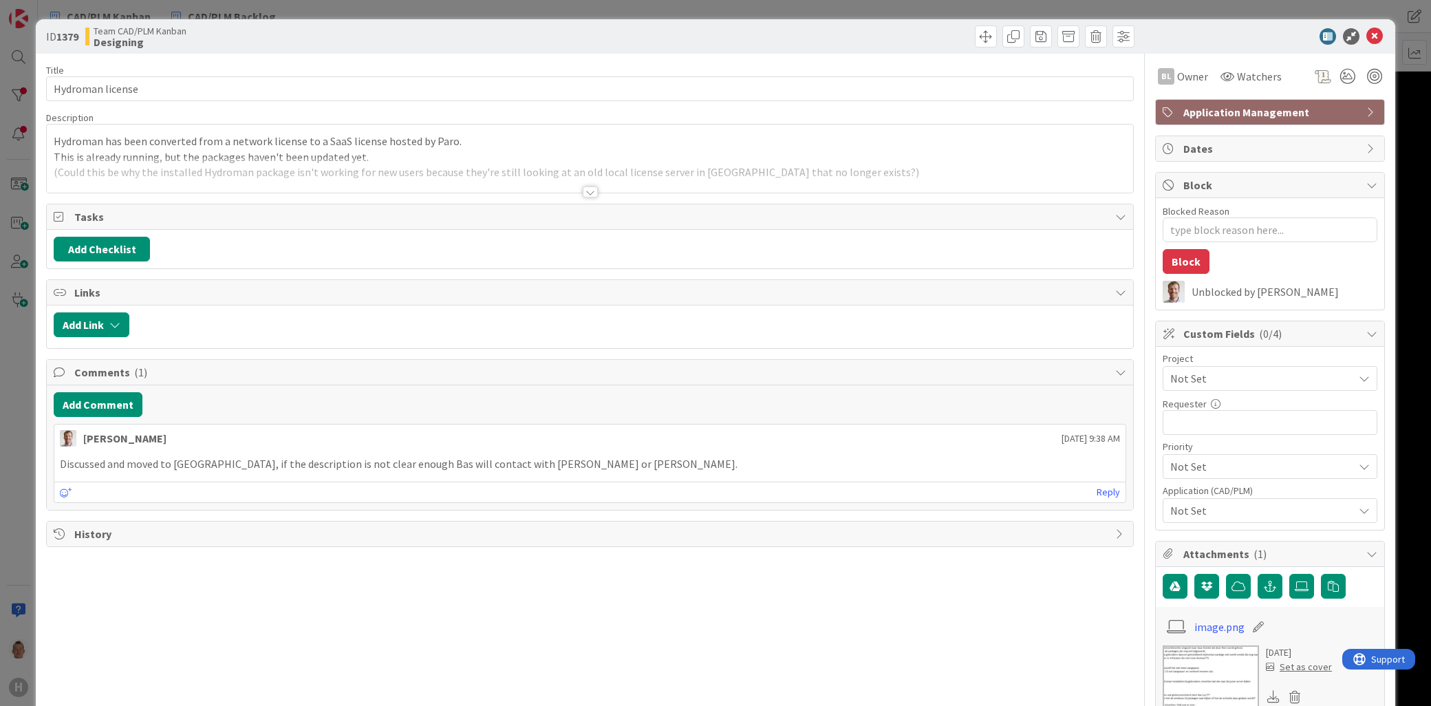
click at [1223, 107] on span "Application Management" at bounding box center [1271, 112] width 176 height 17
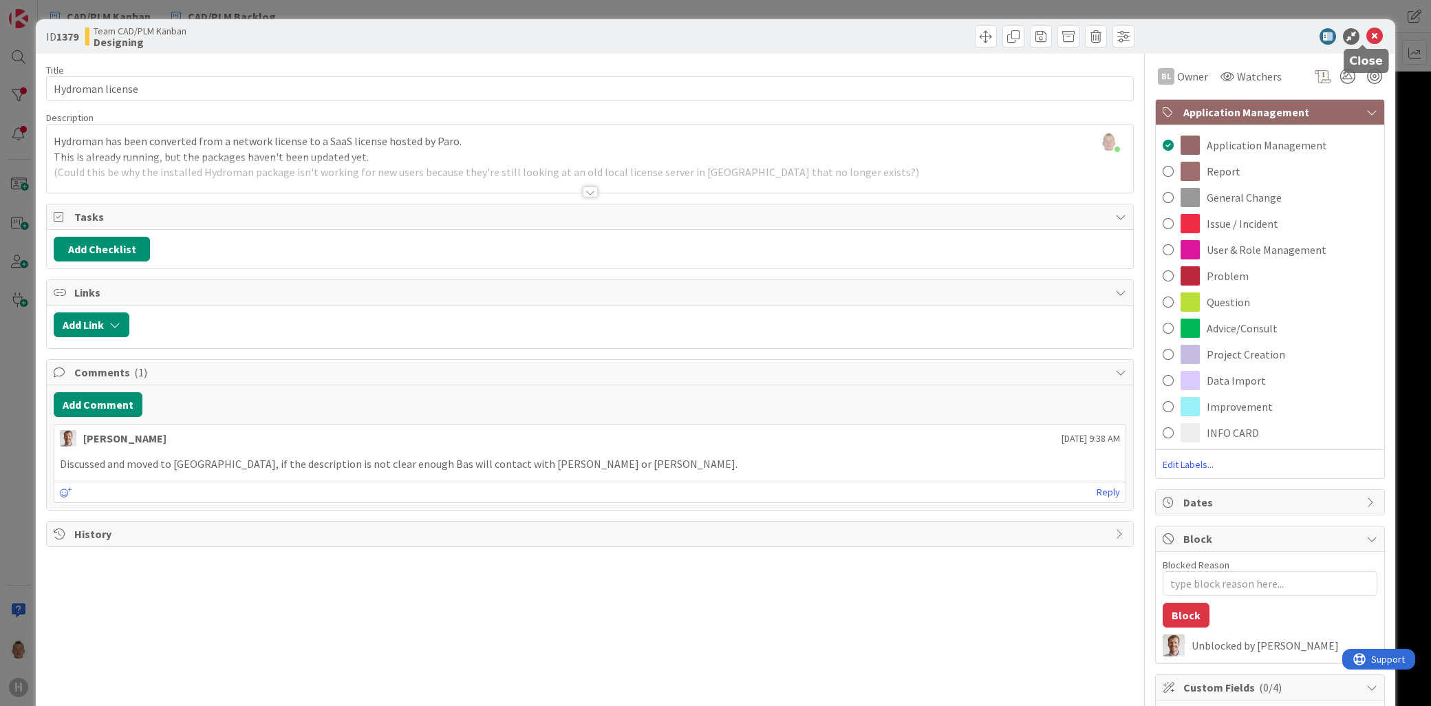
click at [1367, 33] on icon at bounding box center [1374, 36] width 17 height 17
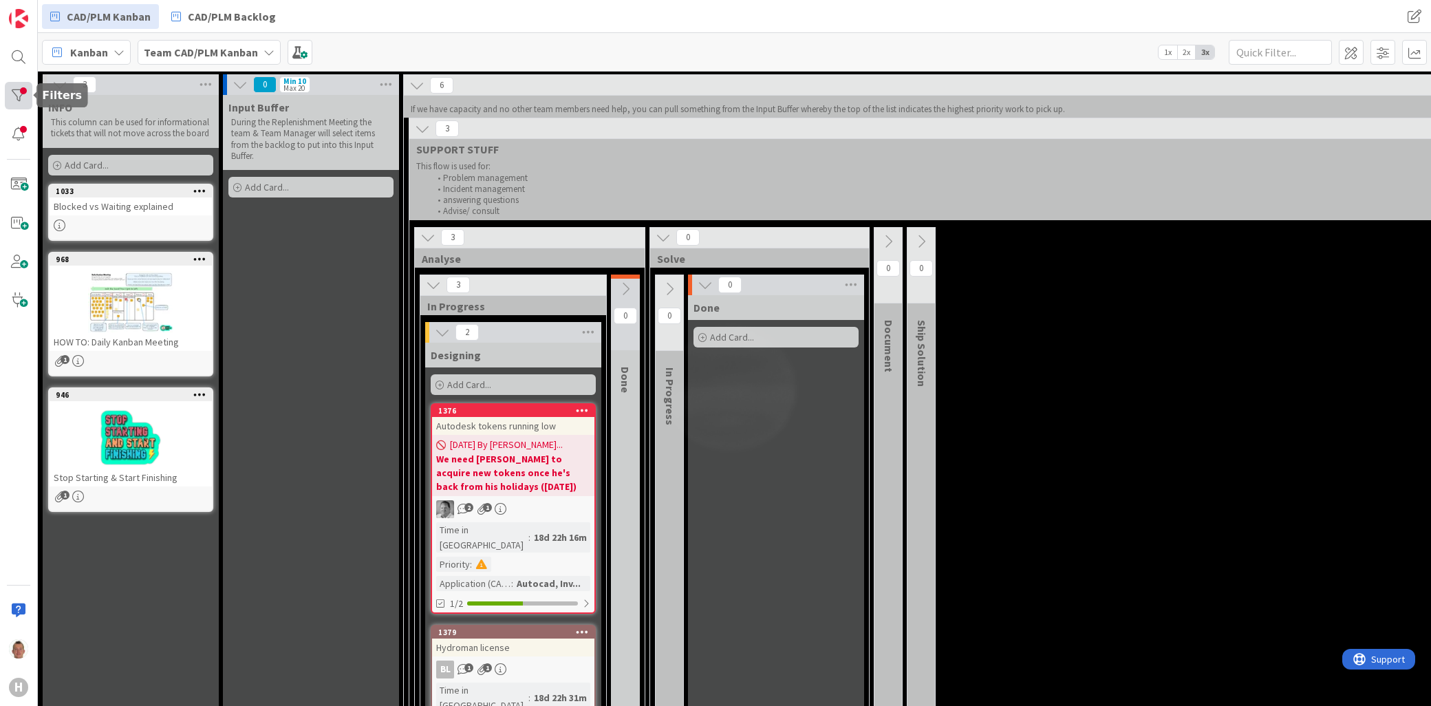
click at [23, 90] on div at bounding box center [19, 96] width 28 height 28
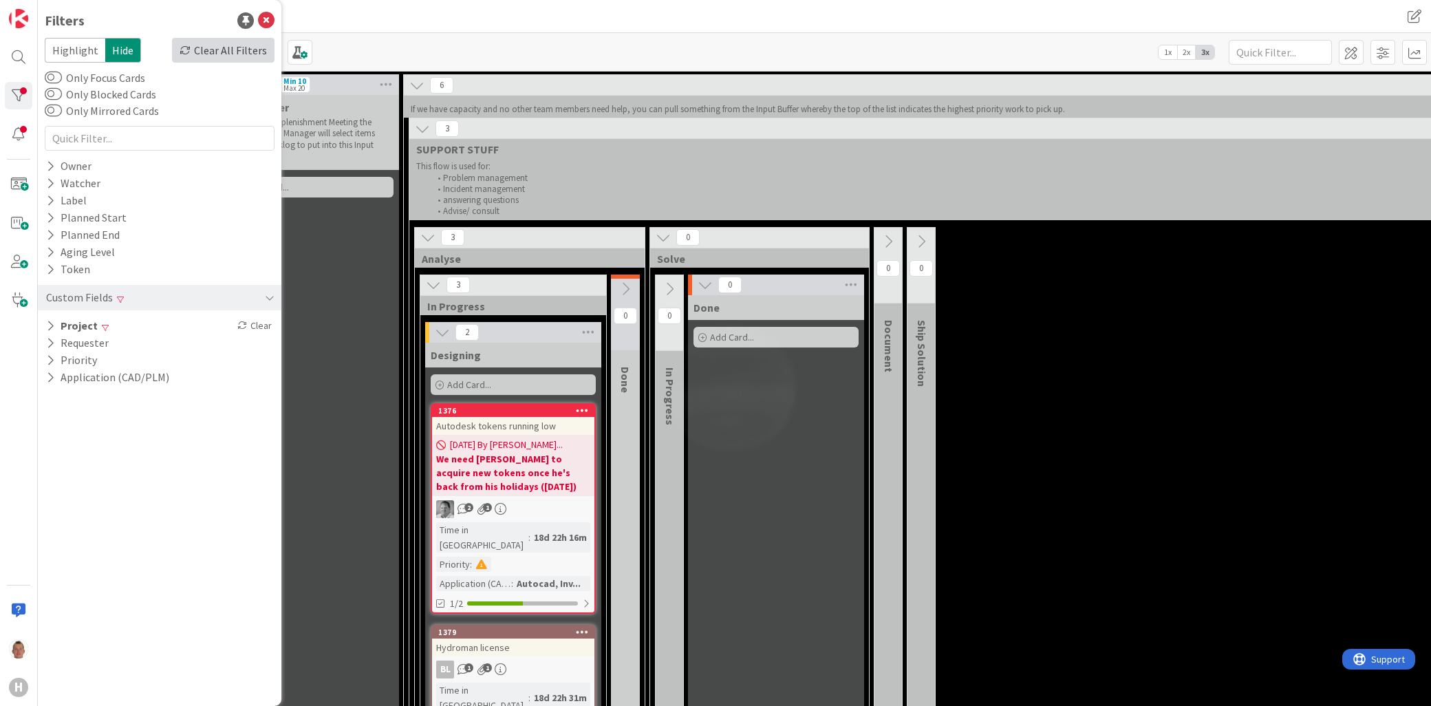
click at [253, 45] on div "Clear All Filters" at bounding box center [223, 50] width 103 height 25
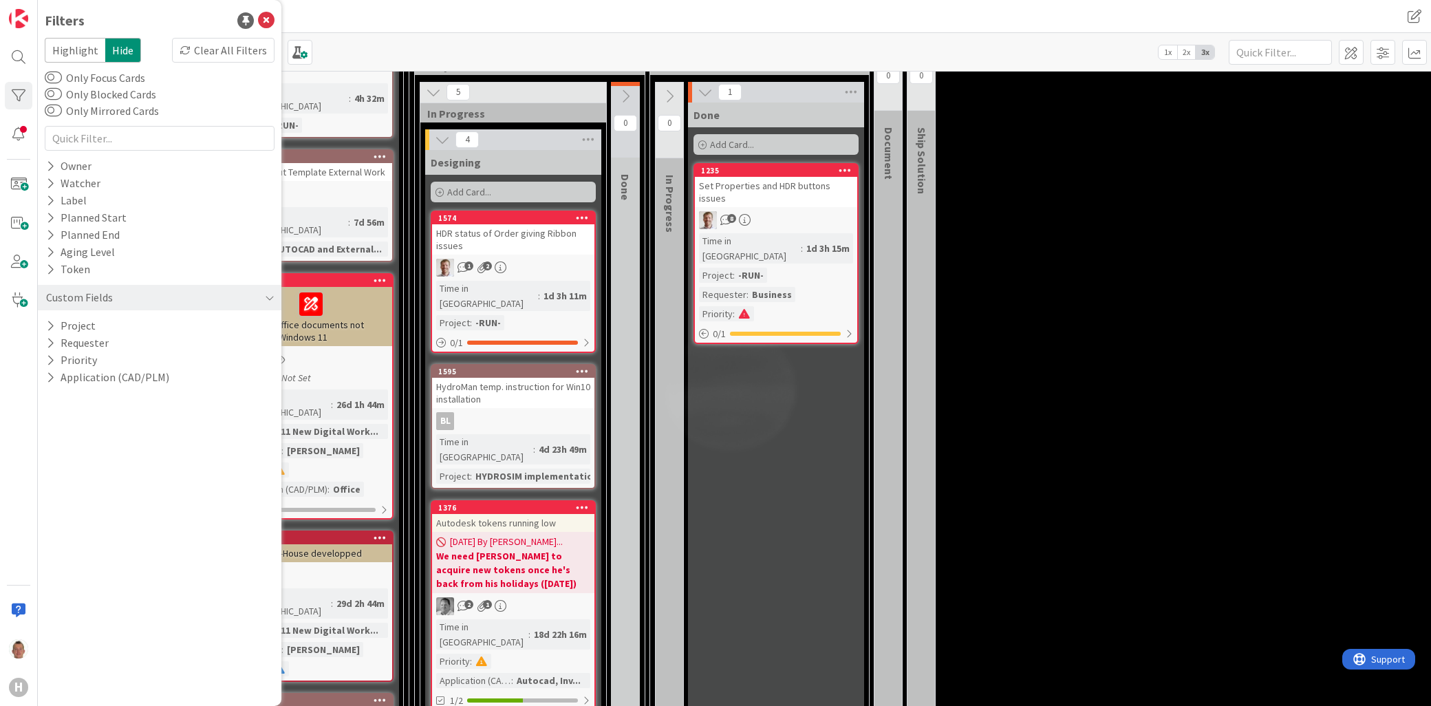
scroll to position [229, 0]
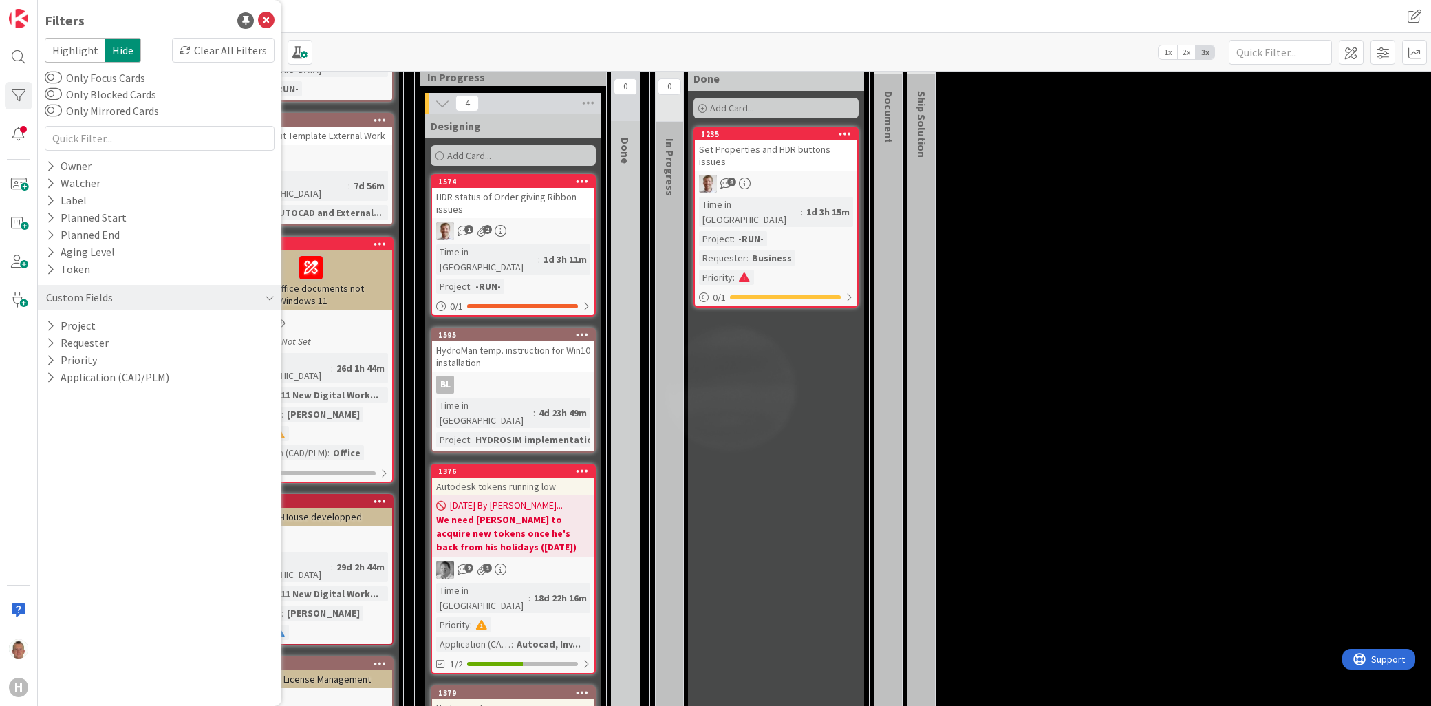
drag, startPoint x: 881, startPoint y: 345, endPoint x: 808, endPoint y: 349, distance: 73.7
click at [268, 21] on icon at bounding box center [266, 20] width 17 height 17
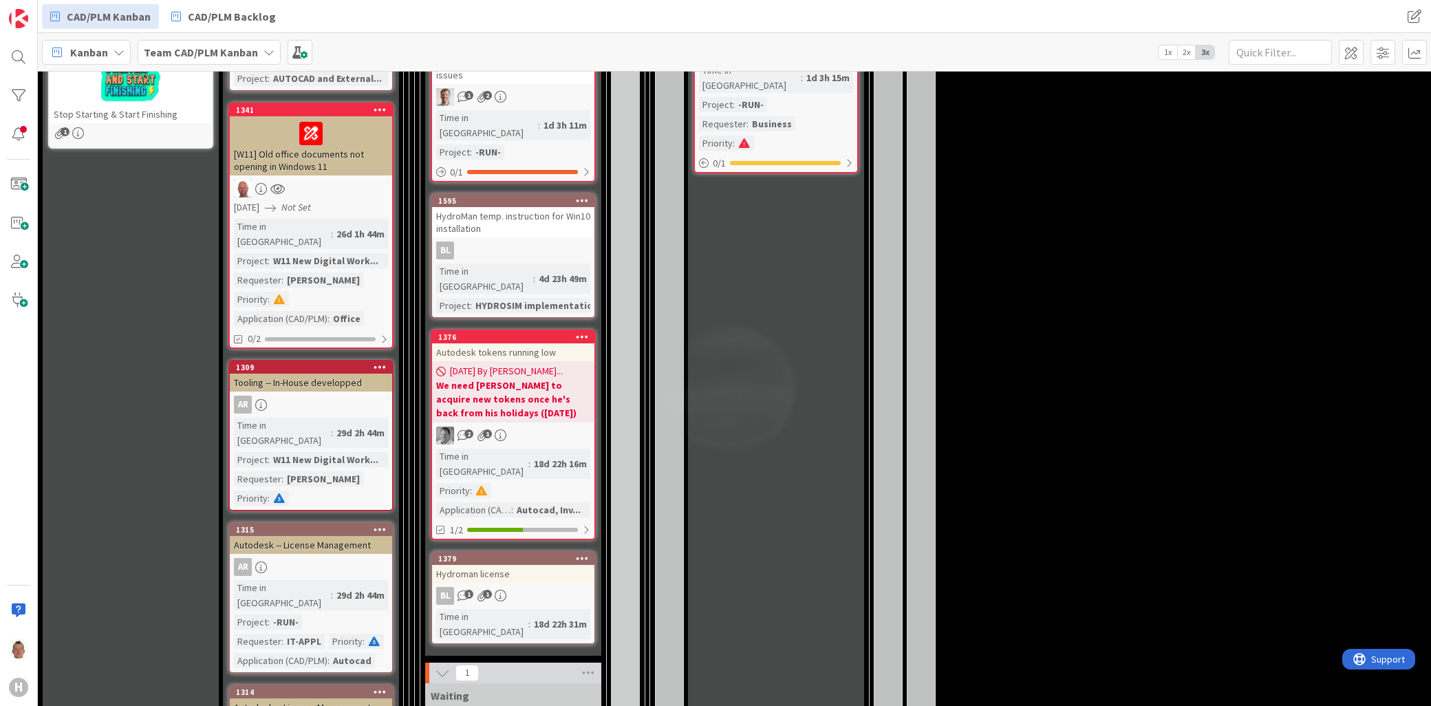
scroll to position [382, 0]
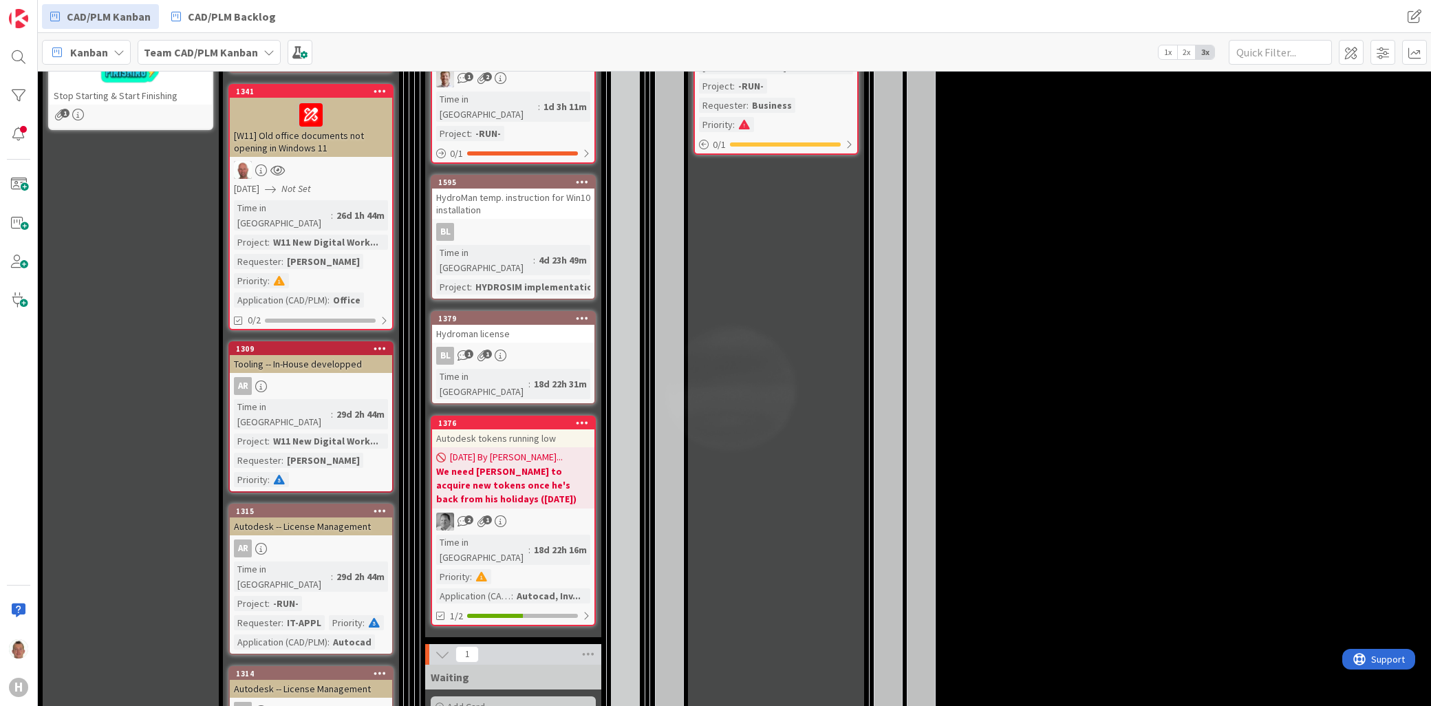
click at [524, 325] on div "Hydroman license" at bounding box center [513, 334] width 162 height 18
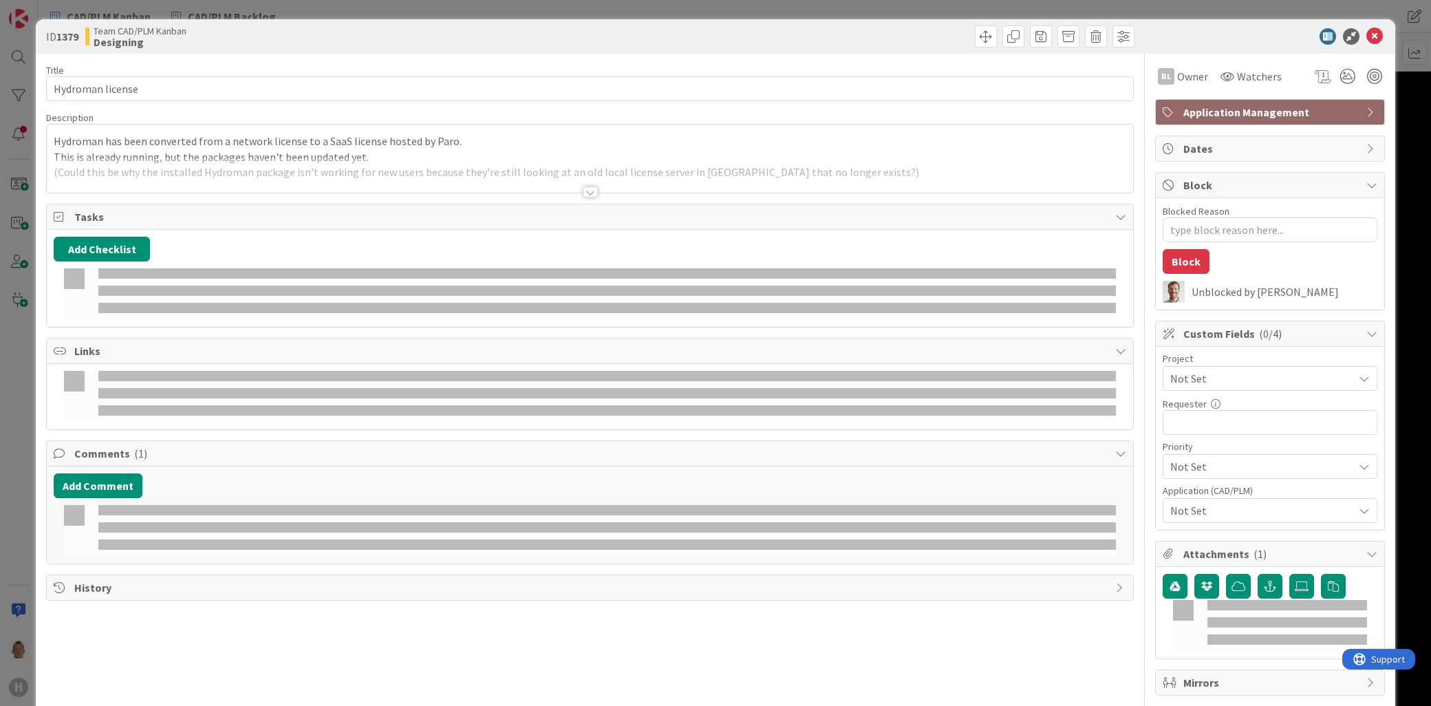
type textarea "x"
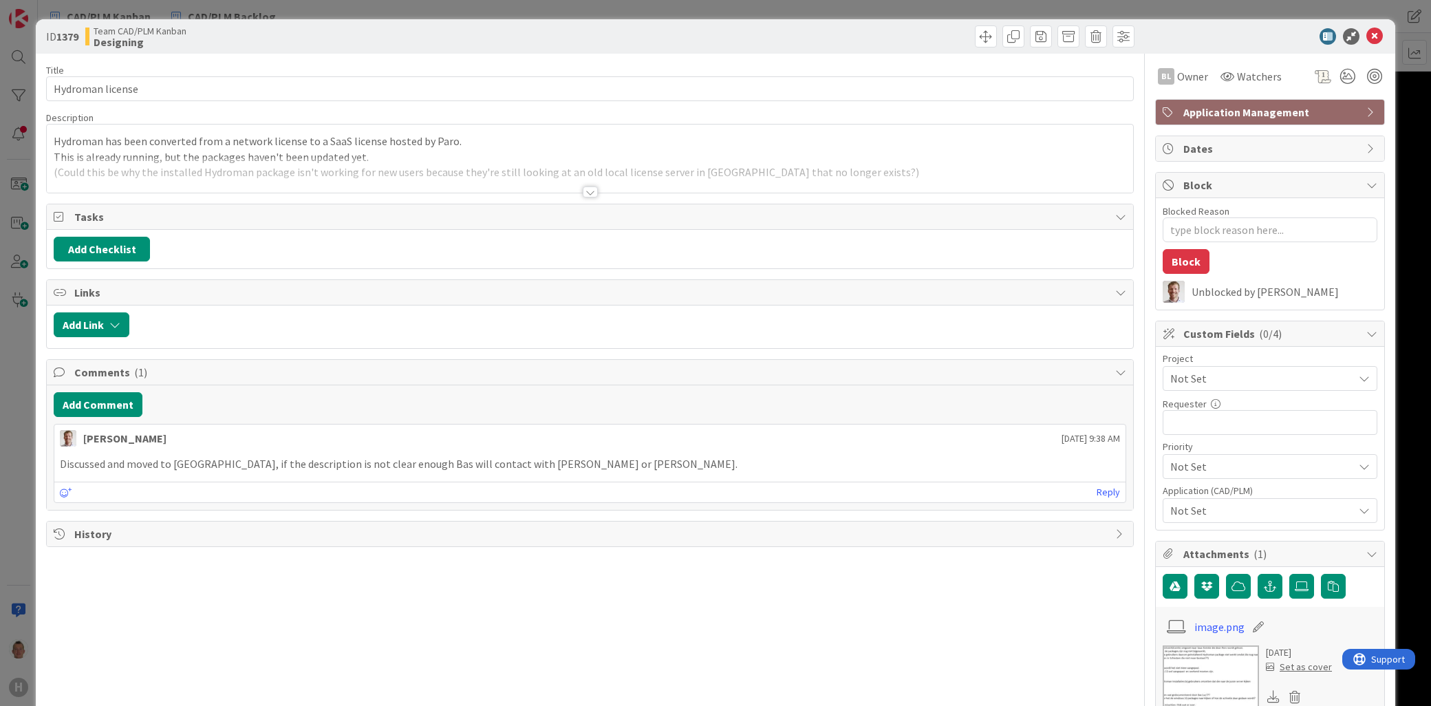
click at [154, 178] on div at bounding box center [590, 175] width 1086 height 35
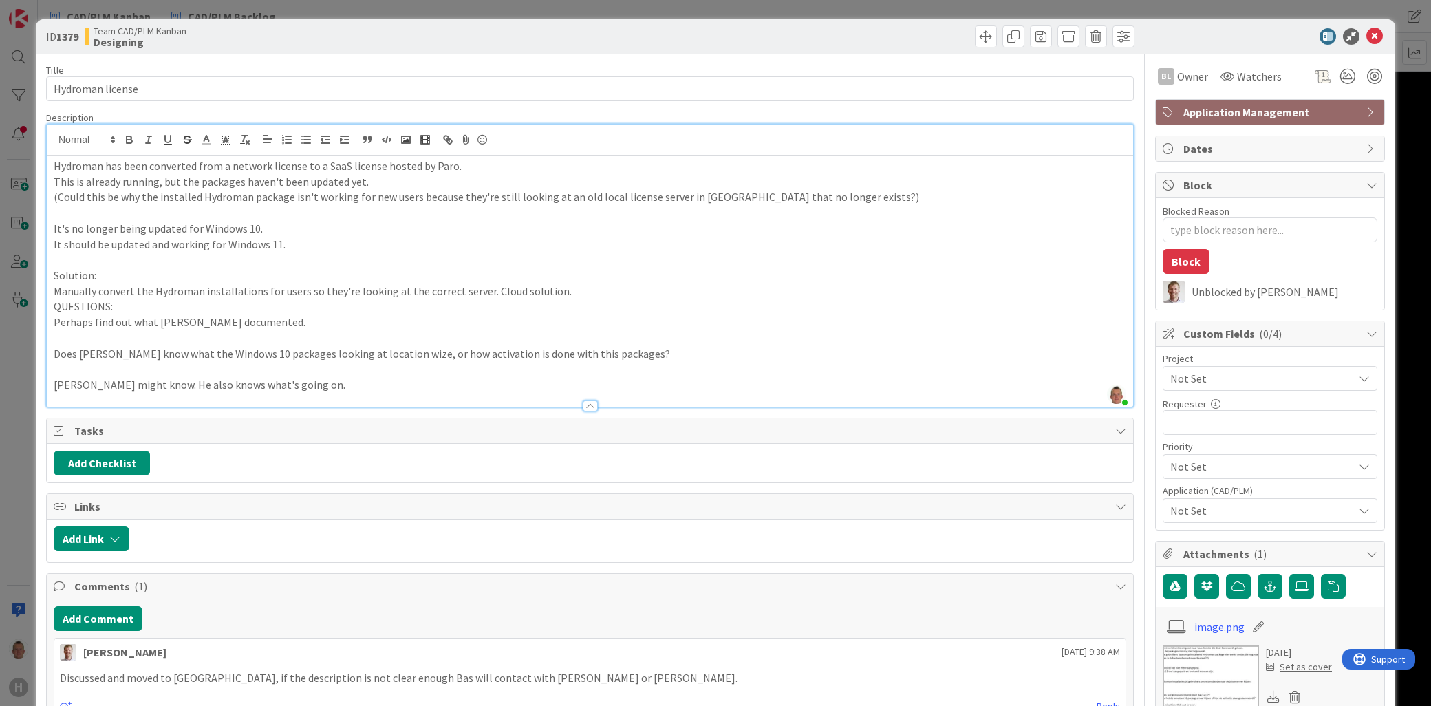
click at [169, 317] on p "Perhaps find out what [PERSON_NAME] documented." at bounding box center [590, 322] width 1073 height 16
click at [179, 352] on p "Does [PERSON_NAME] know what the Windows 10 packages looking at location wize, …" at bounding box center [590, 354] width 1073 height 16
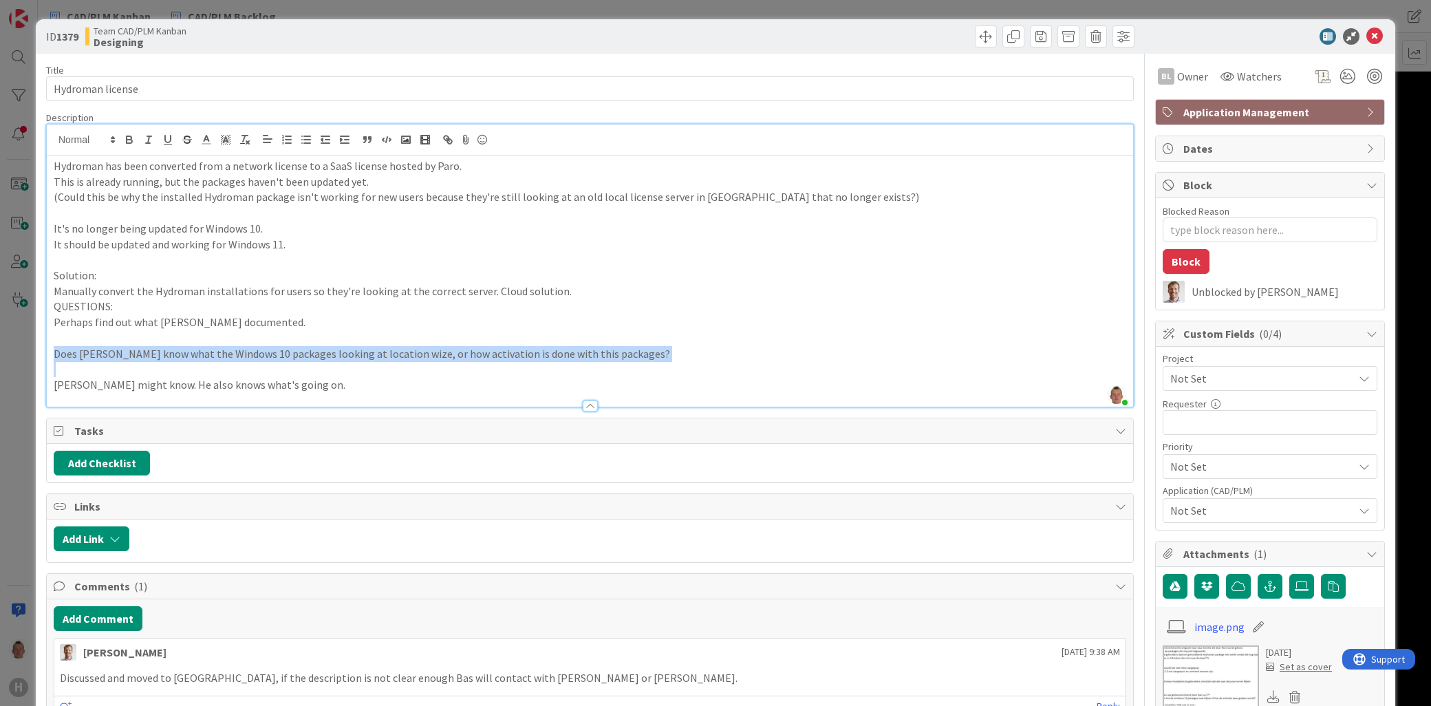
click at [179, 352] on p "Does [PERSON_NAME] know what the Windows 10 packages looking at location wize, …" at bounding box center [590, 354] width 1073 height 16
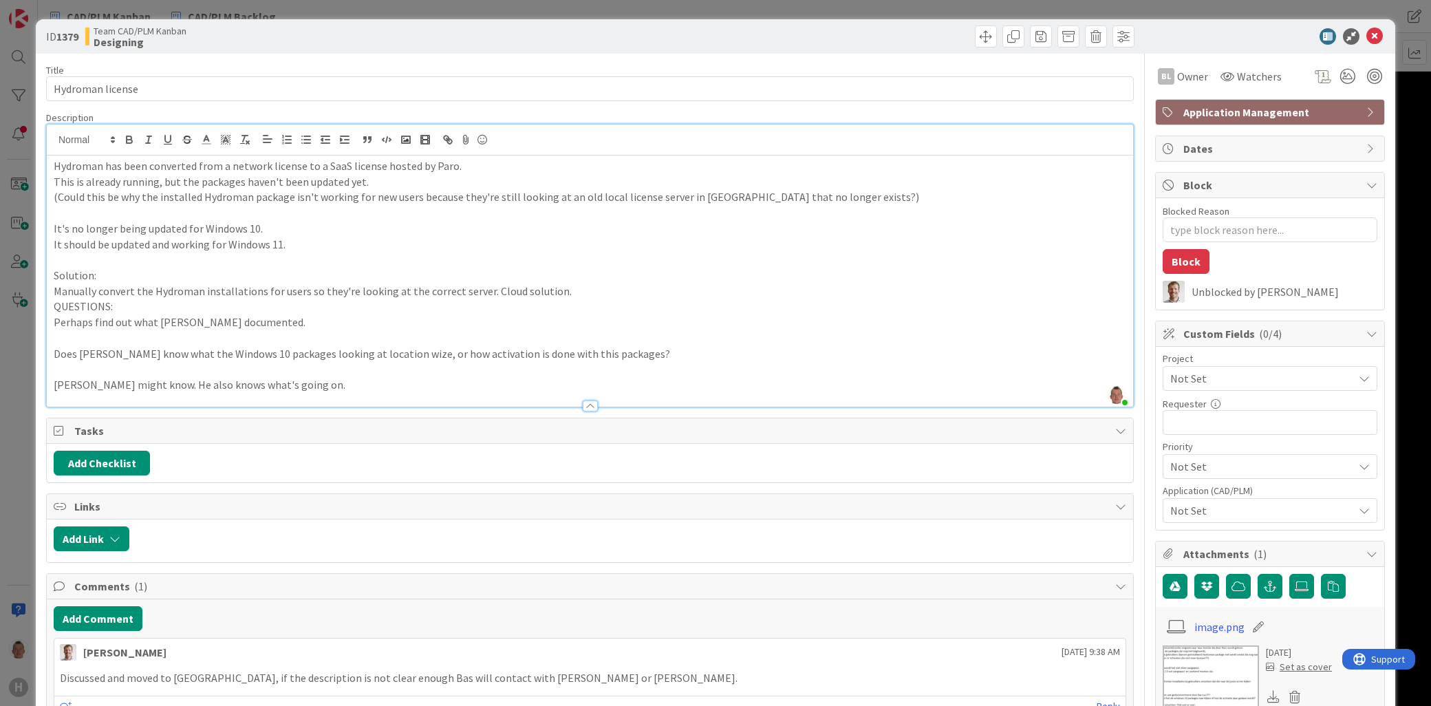
click at [180, 387] on p "[PERSON_NAME] might know. He also knows what's going on." at bounding box center [590, 385] width 1073 height 16
click at [197, 352] on p "Does [PERSON_NAME] know what the Windows 10 packages looking at location wize, …" at bounding box center [590, 354] width 1073 height 16
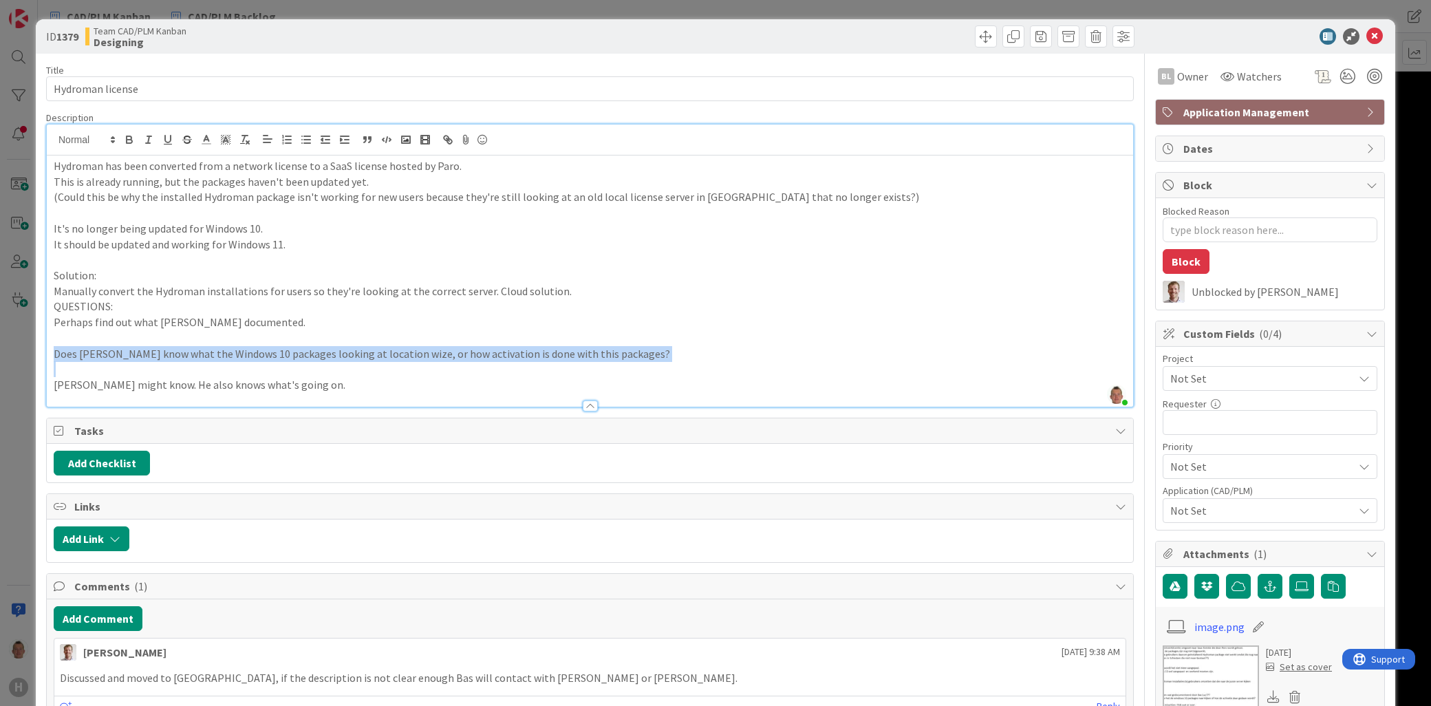
click at [197, 352] on p "Does [PERSON_NAME] know what the Windows 10 packages looking at location wize, …" at bounding box center [590, 354] width 1073 height 16
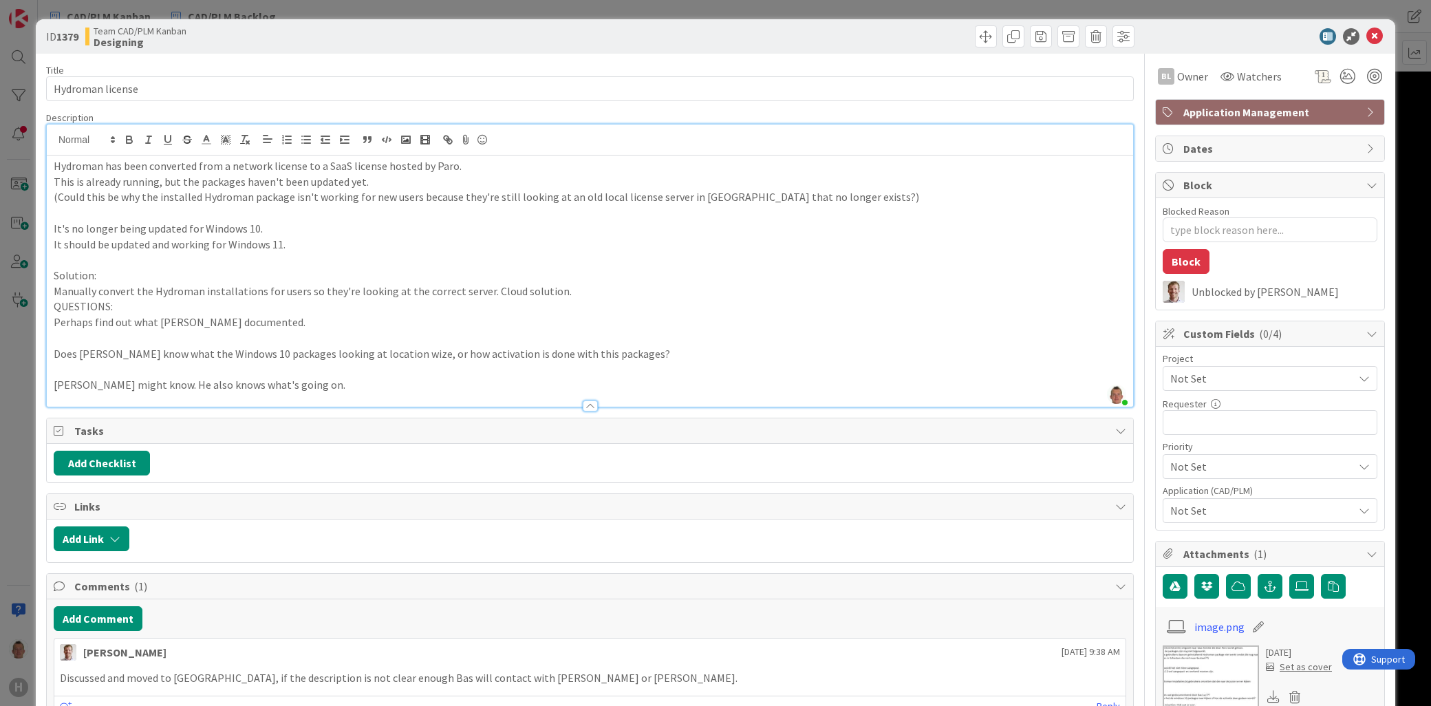
click at [196, 389] on p "[PERSON_NAME] might know. He also knows what's going on." at bounding box center [590, 385] width 1073 height 16
click at [281, 384] on p "[PERSON_NAME] might know. He also knows what's going on." at bounding box center [590, 385] width 1073 height 16
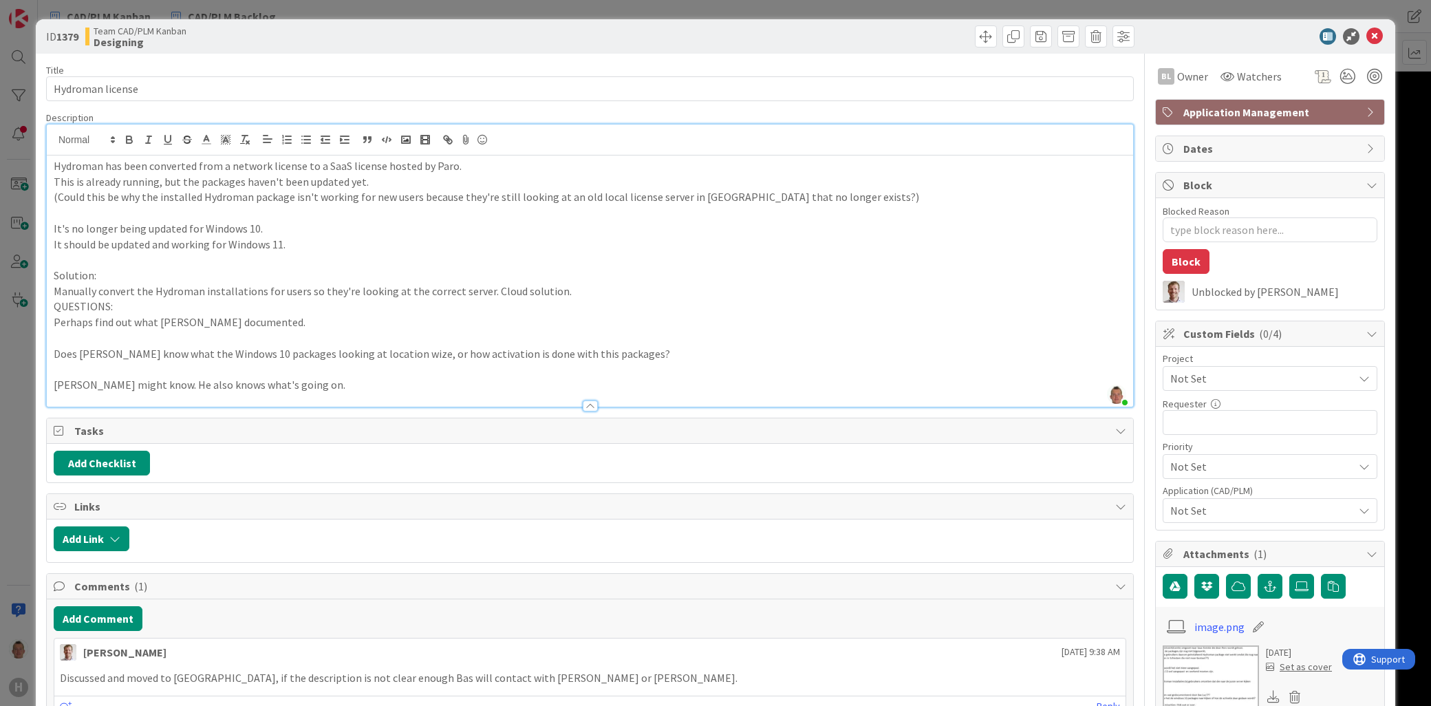
click at [601, 323] on p "Perhaps find out what [PERSON_NAME] documented." at bounding box center [590, 322] width 1073 height 16
click at [1368, 35] on icon at bounding box center [1374, 36] width 17 height 17
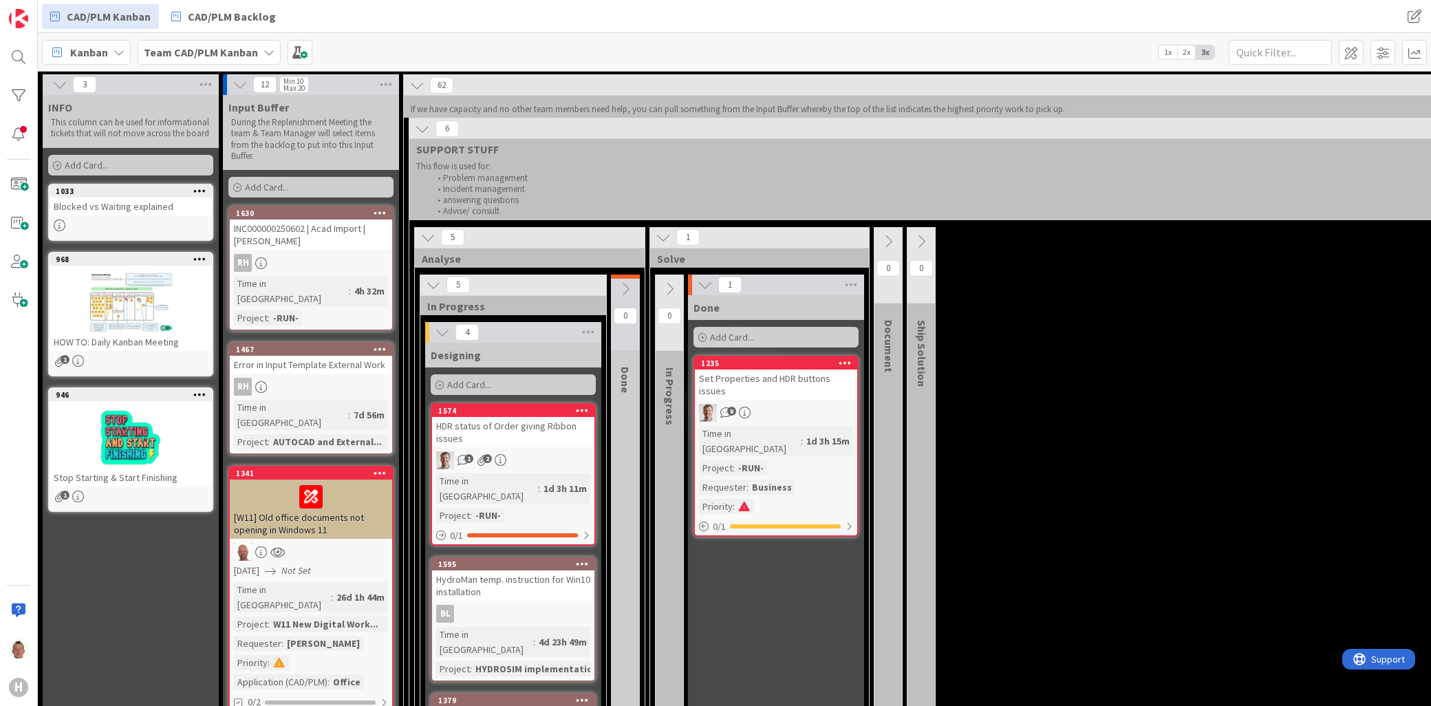
click at [237, 88] on icon at bounding box center [240, 84] width 15 height 15
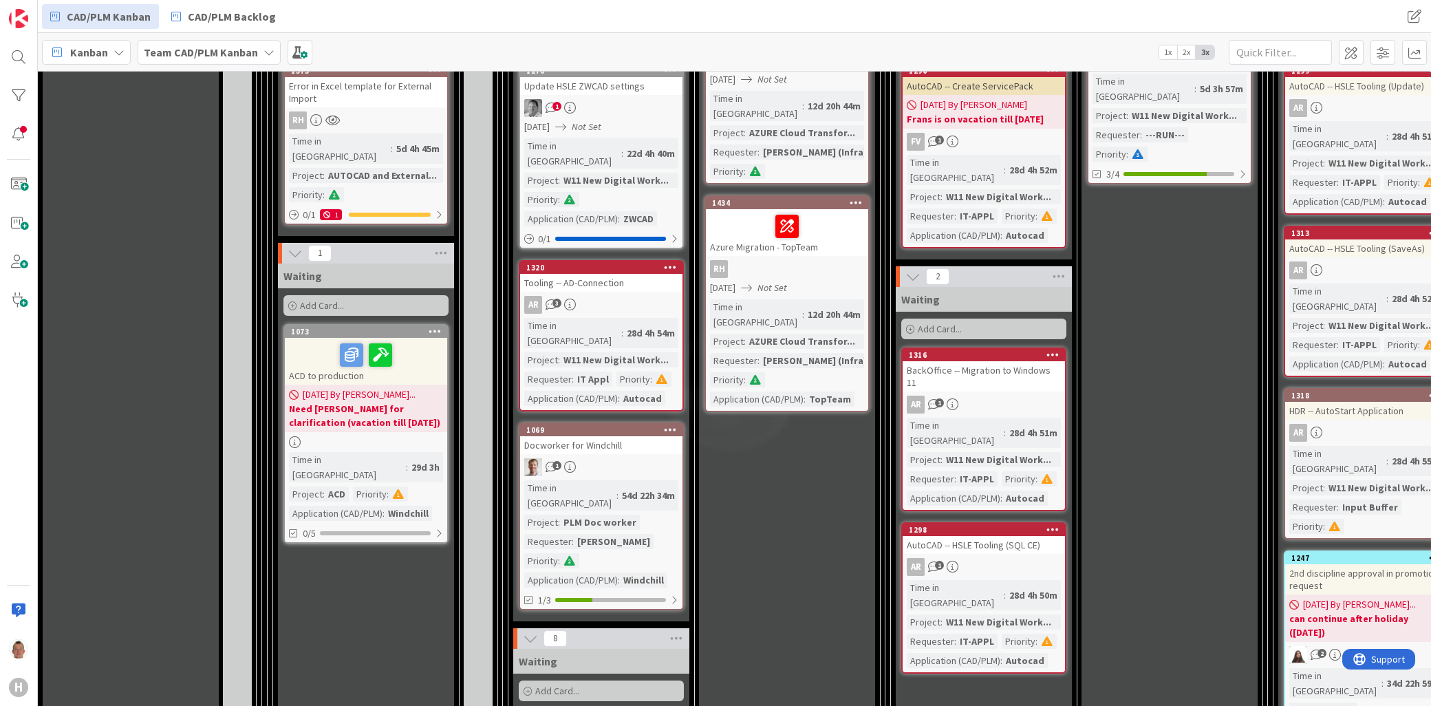
scroll to position [1529, 0]
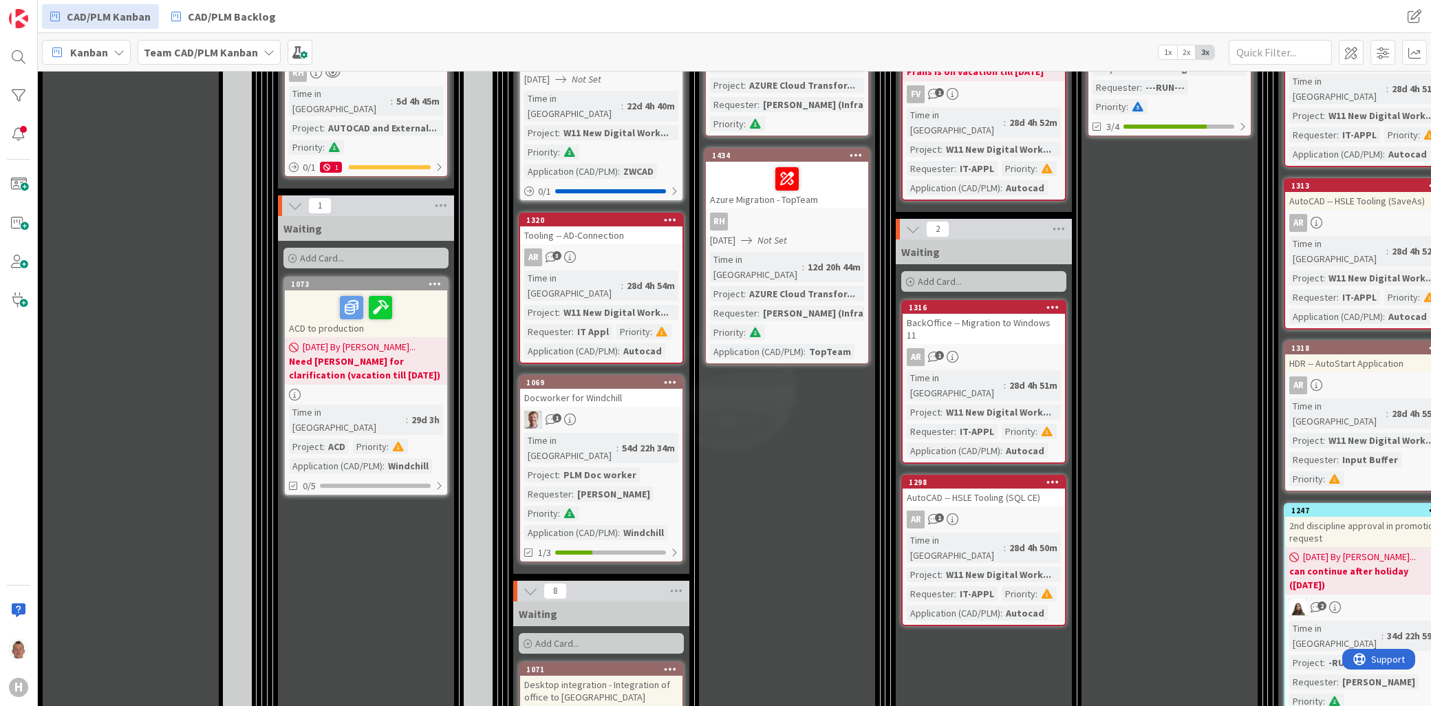
click at [525, 583] on icon at bounding box center [530, 590] width 15 height 15
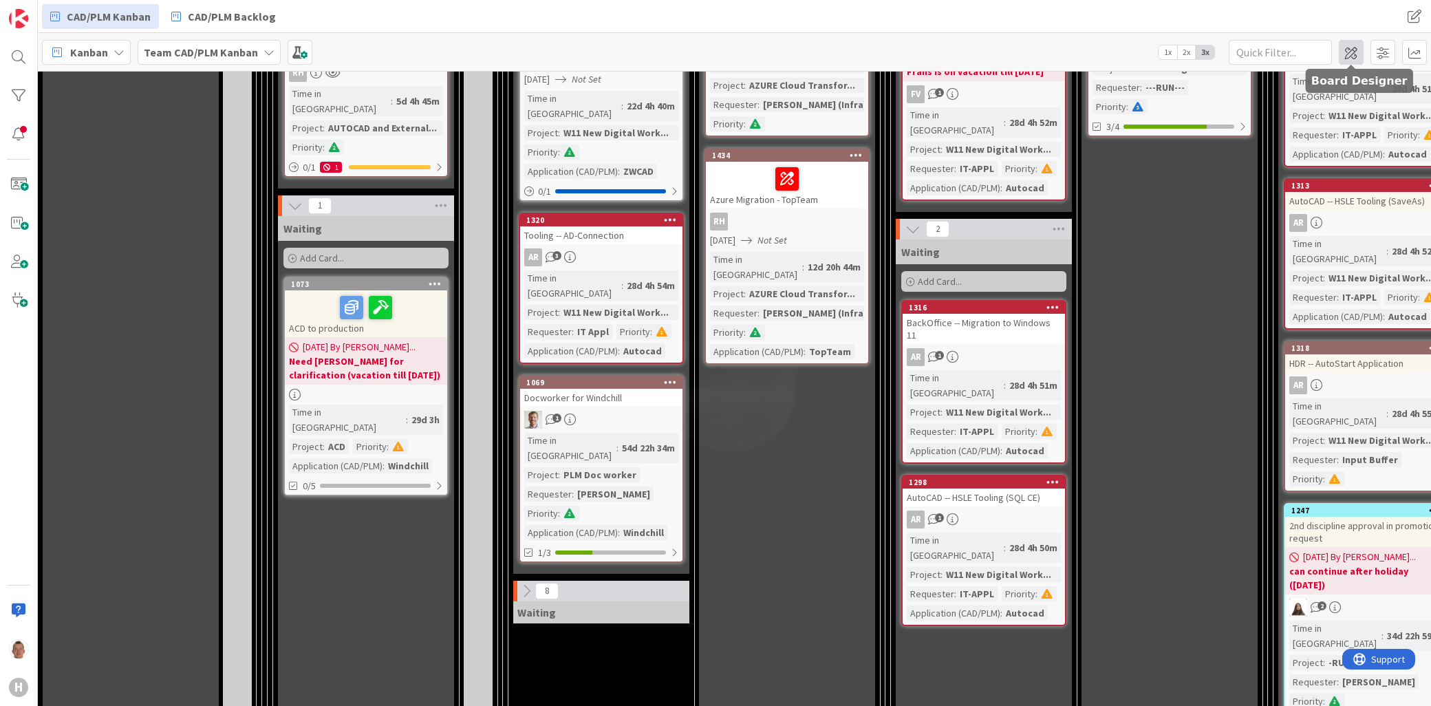
click at [1353, 53] on span at bounding box center [1351, 52] width 25 height 25
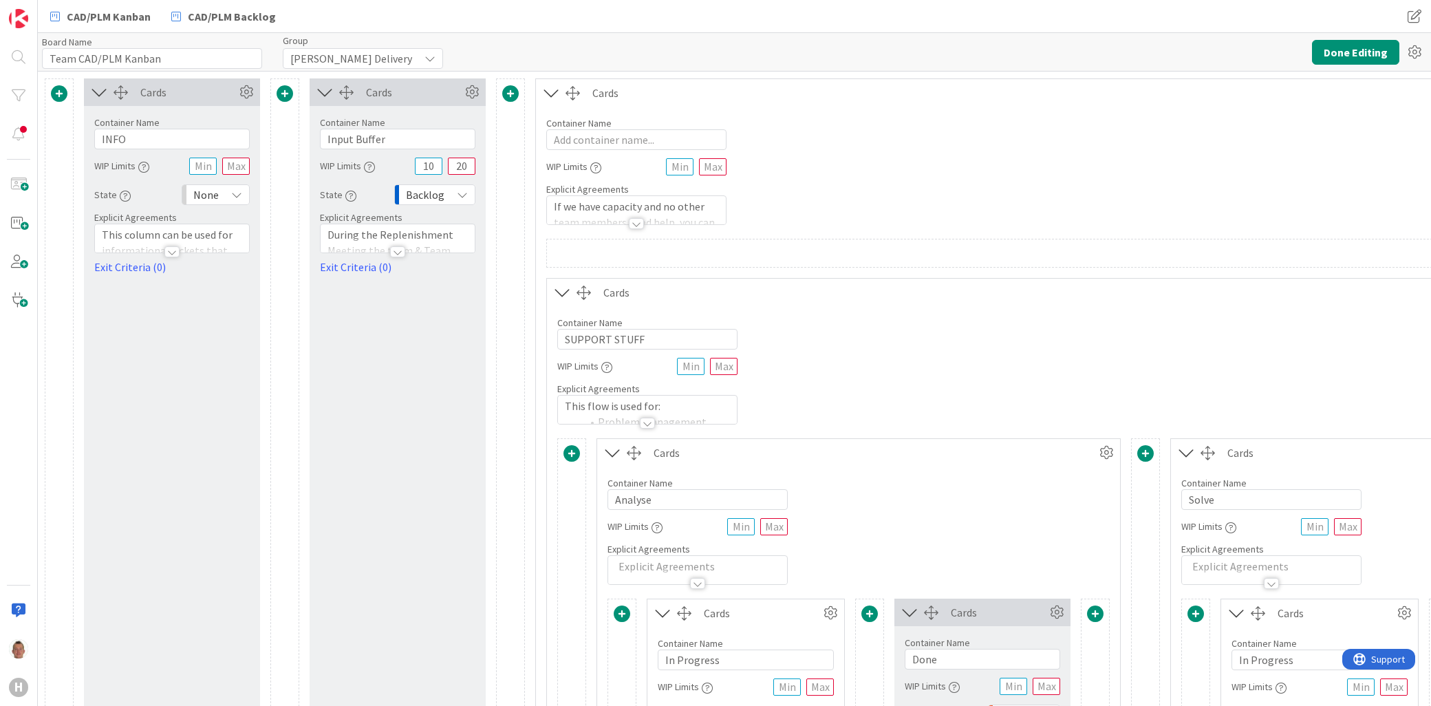
type input "Team CAD/PLM Kanban"
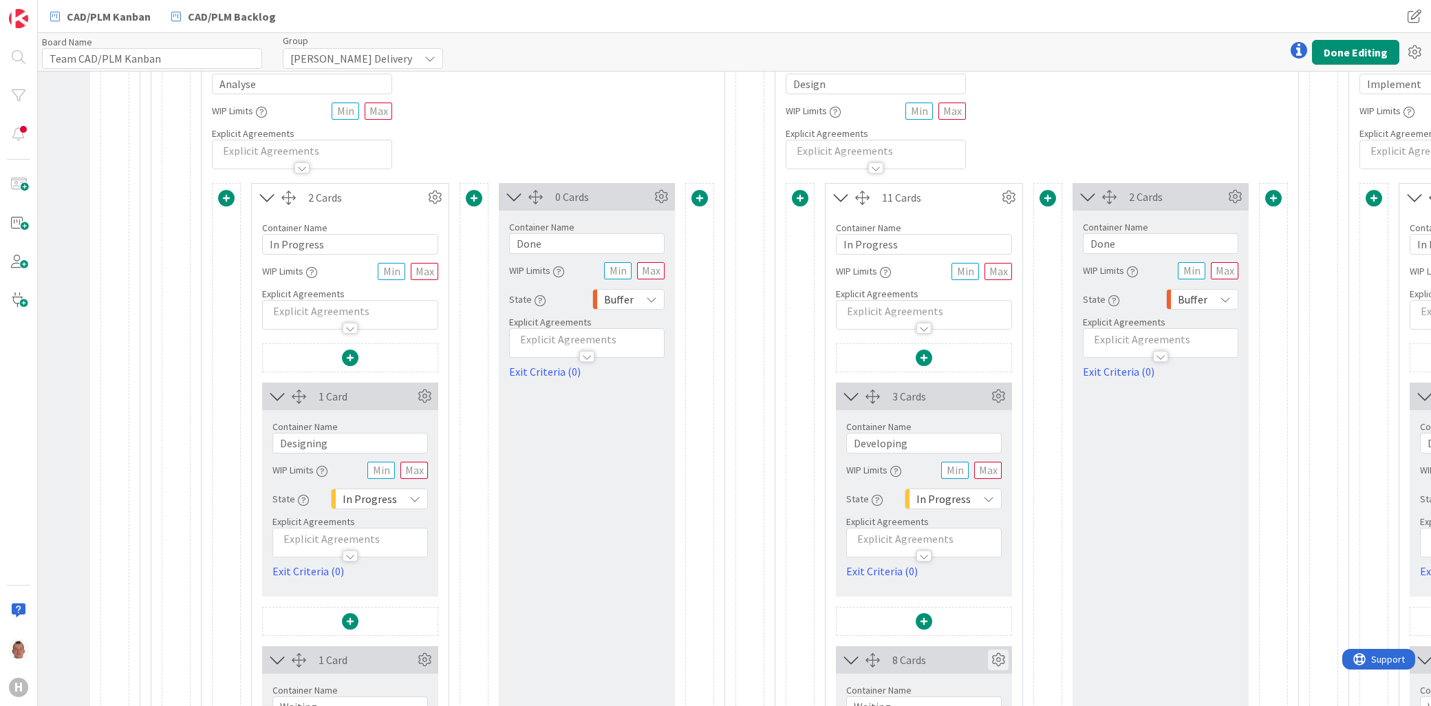
scroll to position [1529, 396]
click at [842, 661] on icon at bounding box center [850, 660] width 23 height 18
click at [1333, 46] on button "Done Editing" at bounding box center [1355, 52] width 87 height 25
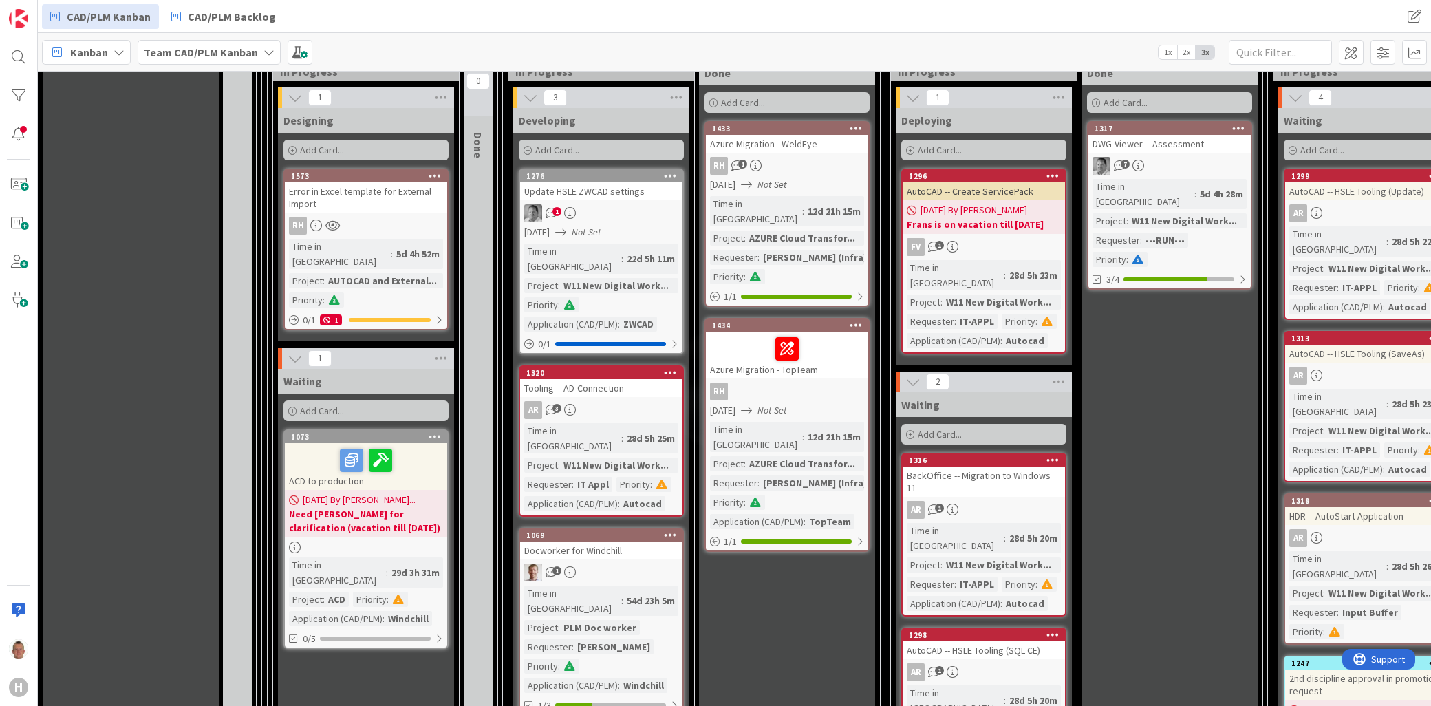
scroll to position [1529, 0]
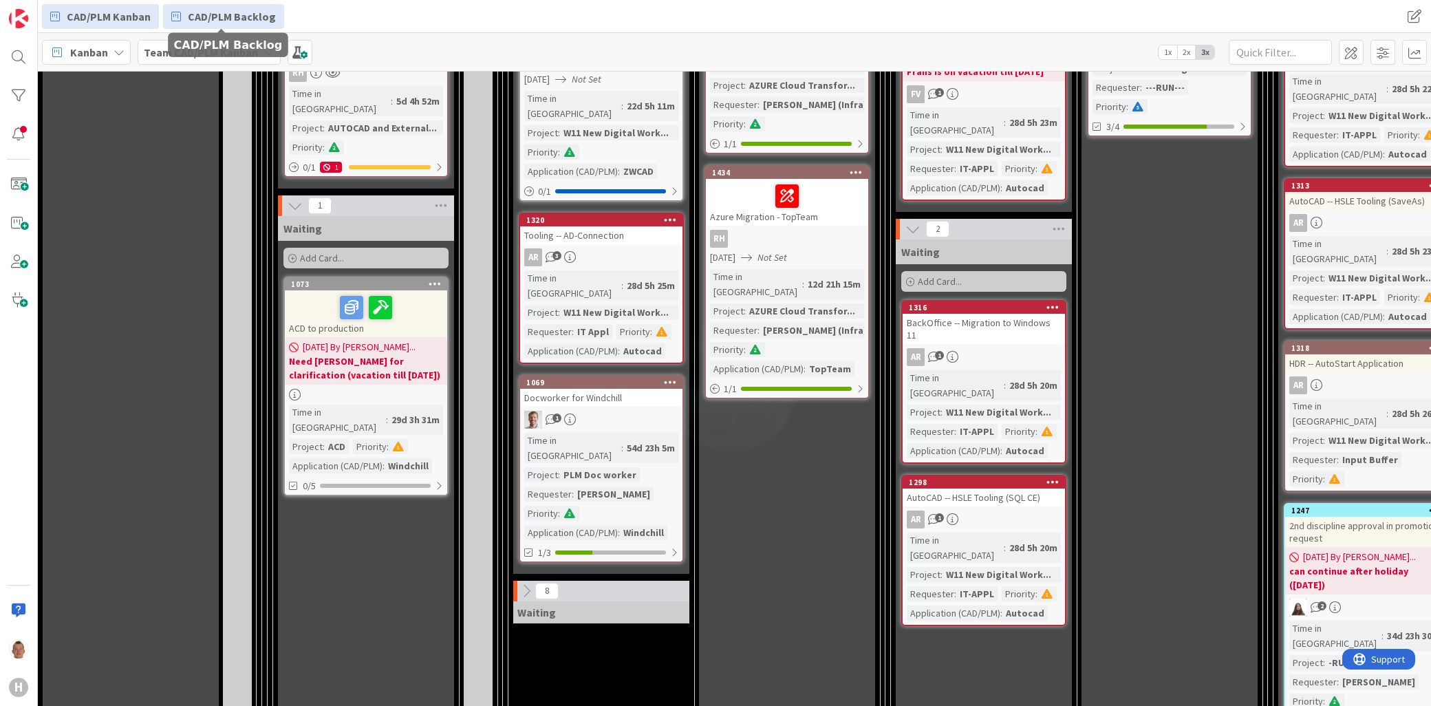
click at [248, 11] on span "CAD/PLM Backlog" at bounding box center [232, 16] width 88 height 17
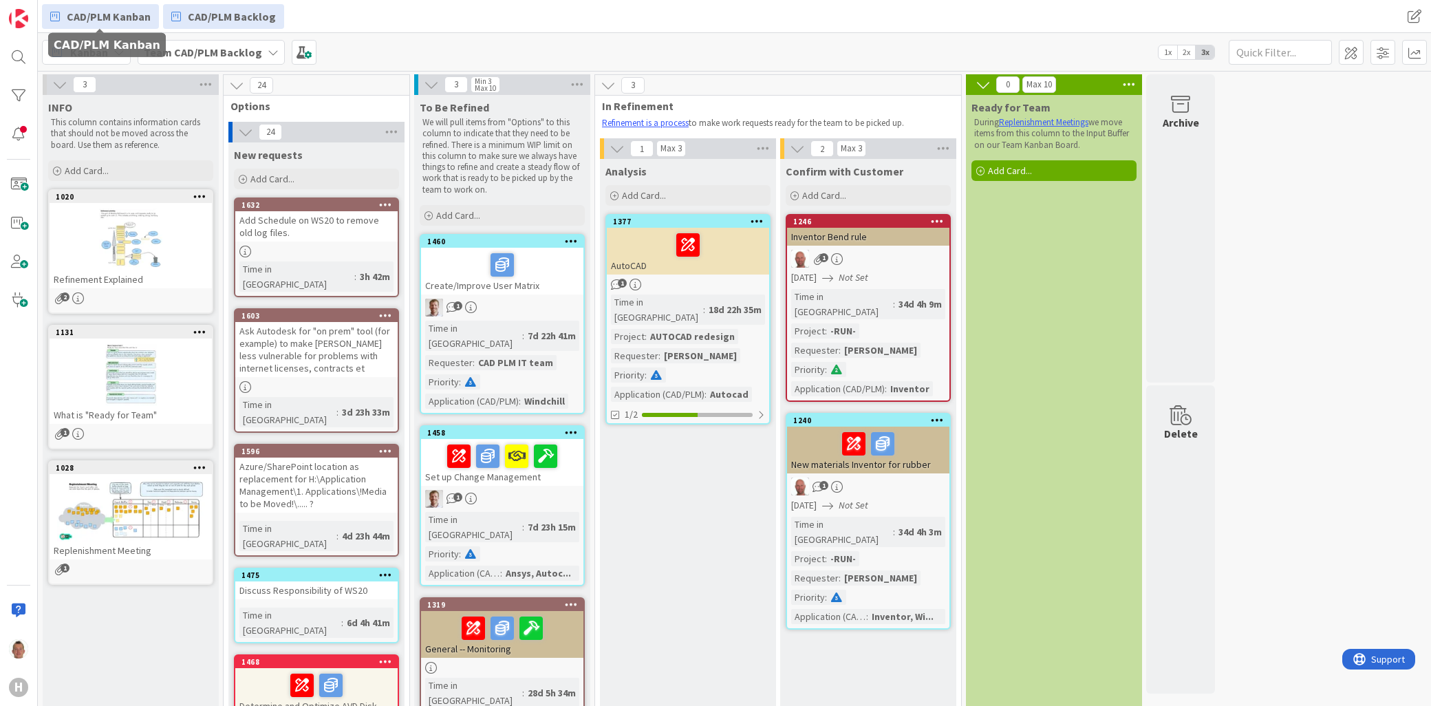
click at [103, 12] on span "CAD/PLM Kanban" at bounding box center [109, 16] width 84 height 17
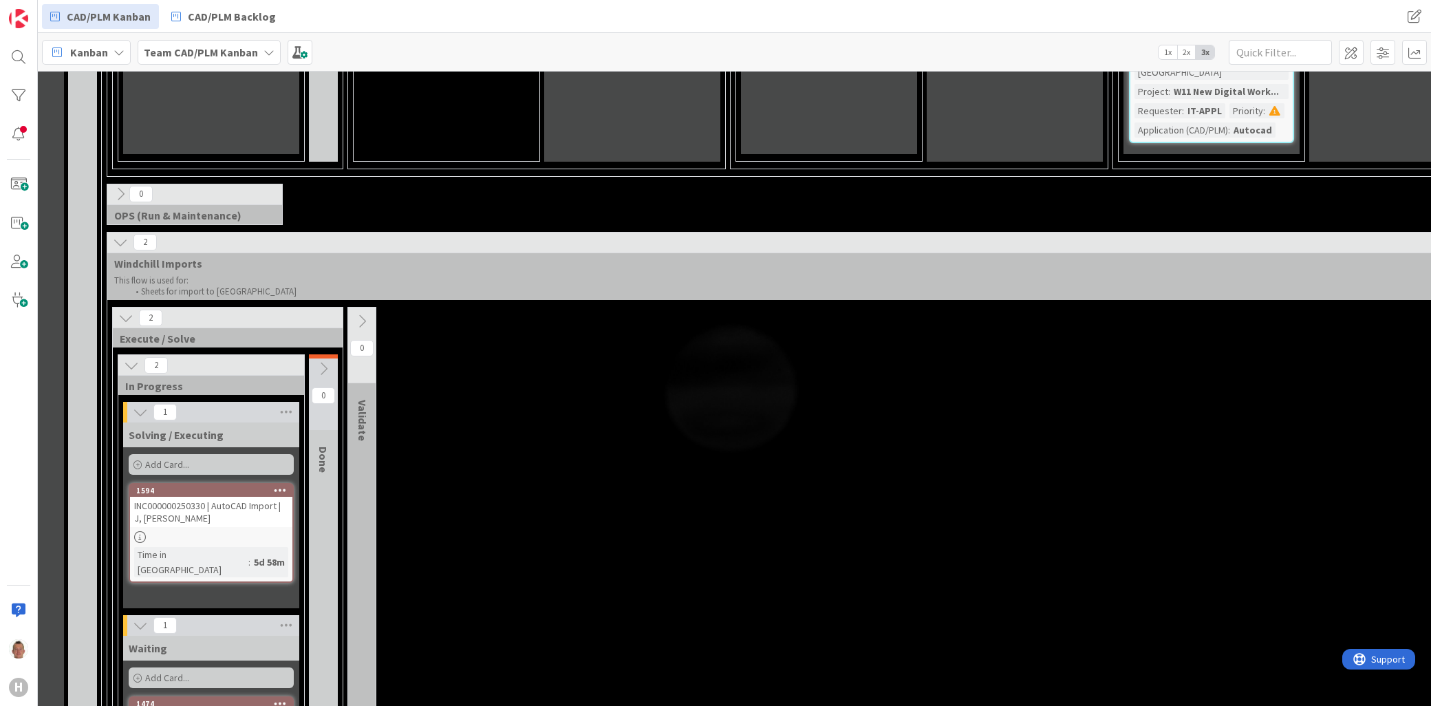
scroll to position [2370, 155]
click at [1354, 50] on span at bounding box center [1351, 52] width 25 height 25
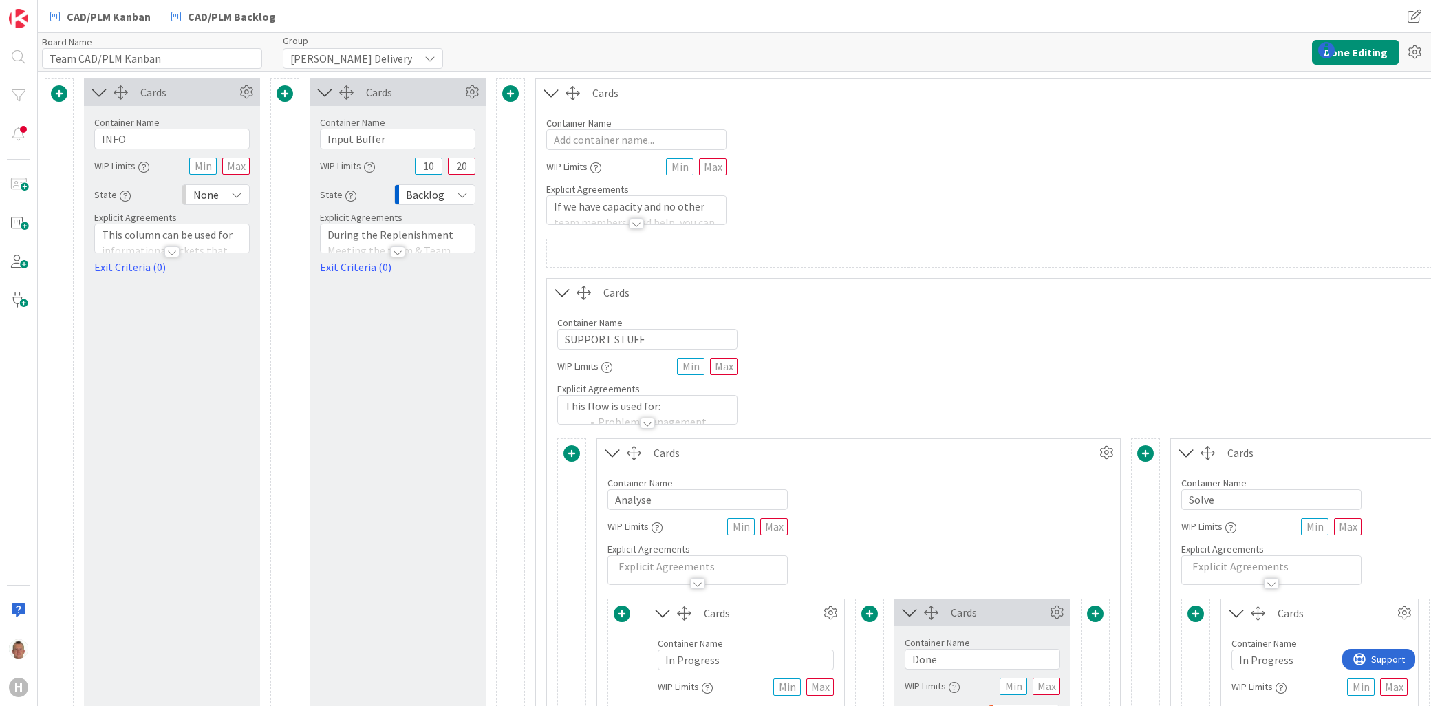
type input "Team CAD/PLM Kanban"
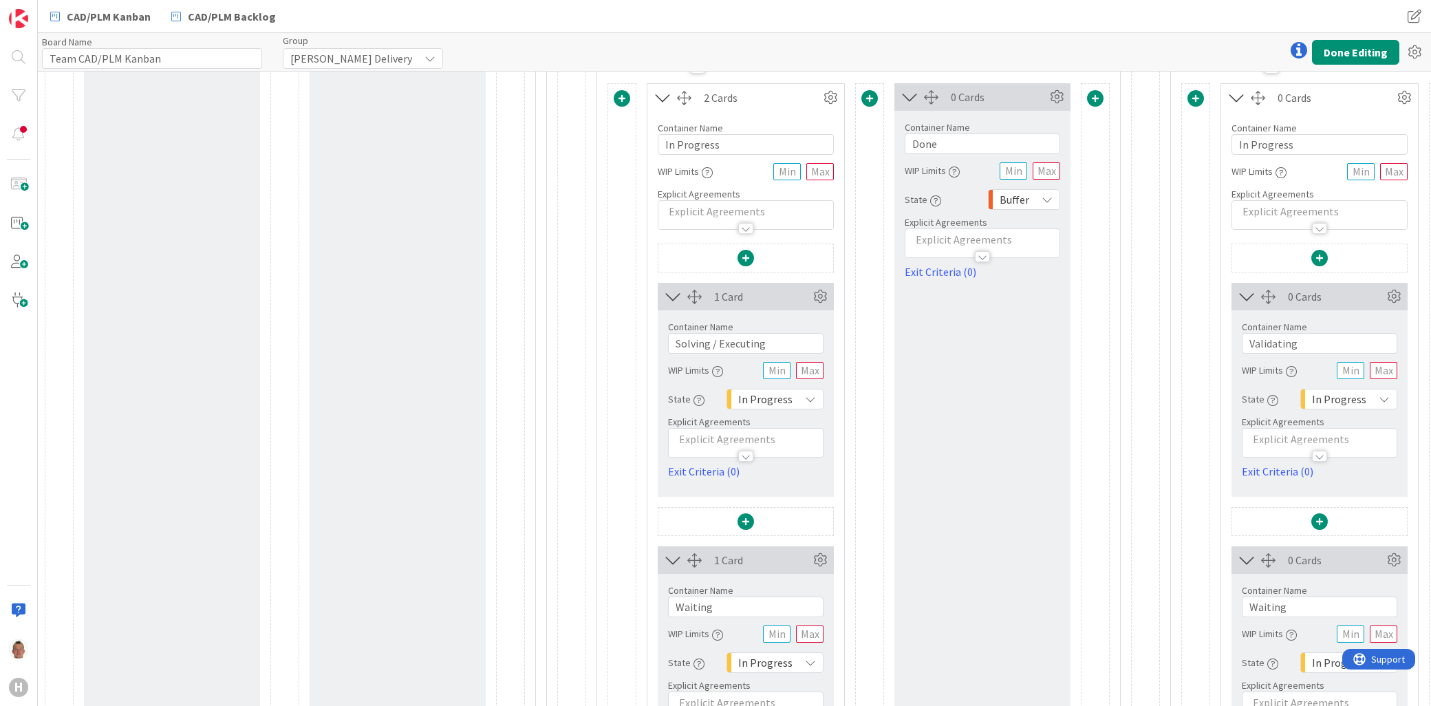
scroll to position [3975, 0]
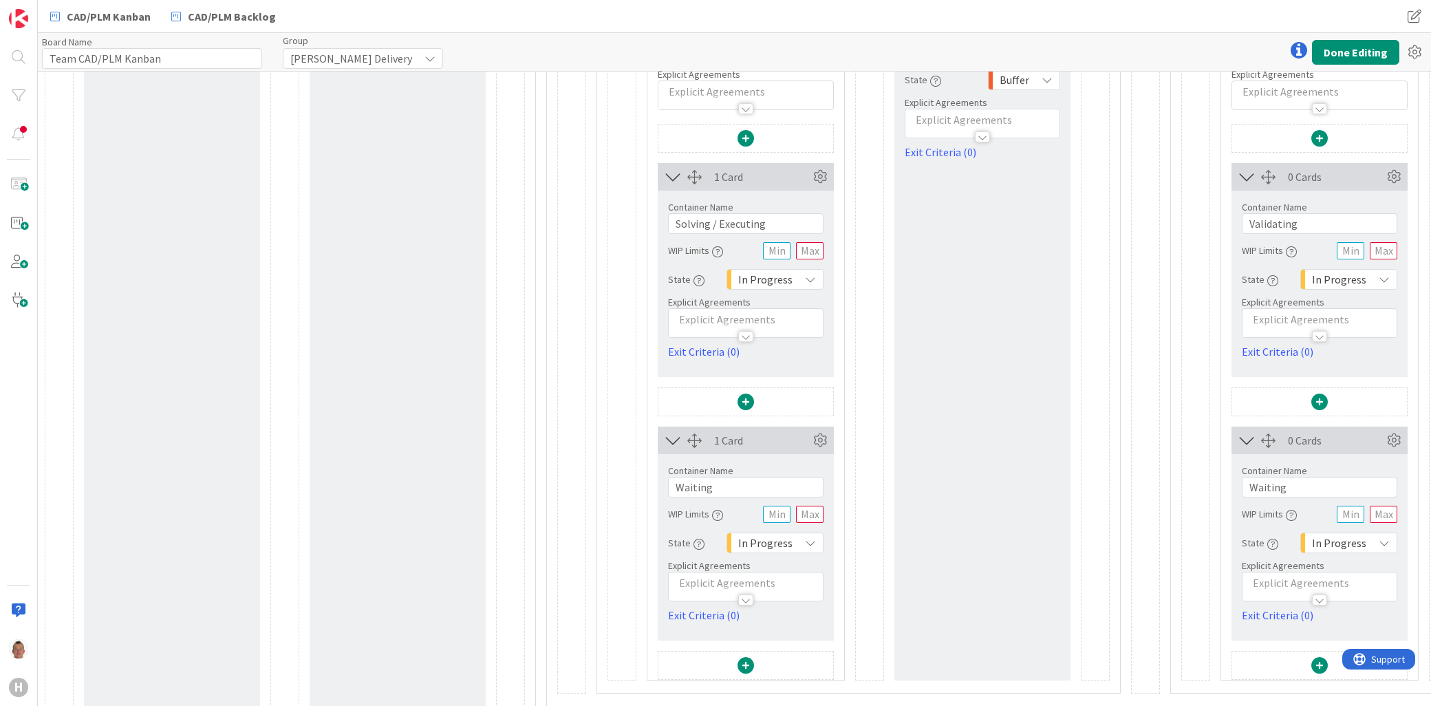
click at [803, 547] on div "In Progress" at bounding box center [775, 543] width 97 height 21
click at [806, 440] on span "Buffer" at bounding box center [820, 438] width 114 height 21
click at [1364, 54] on button "Done Editing" at bounding box center [1355, 52] width 87 height 25
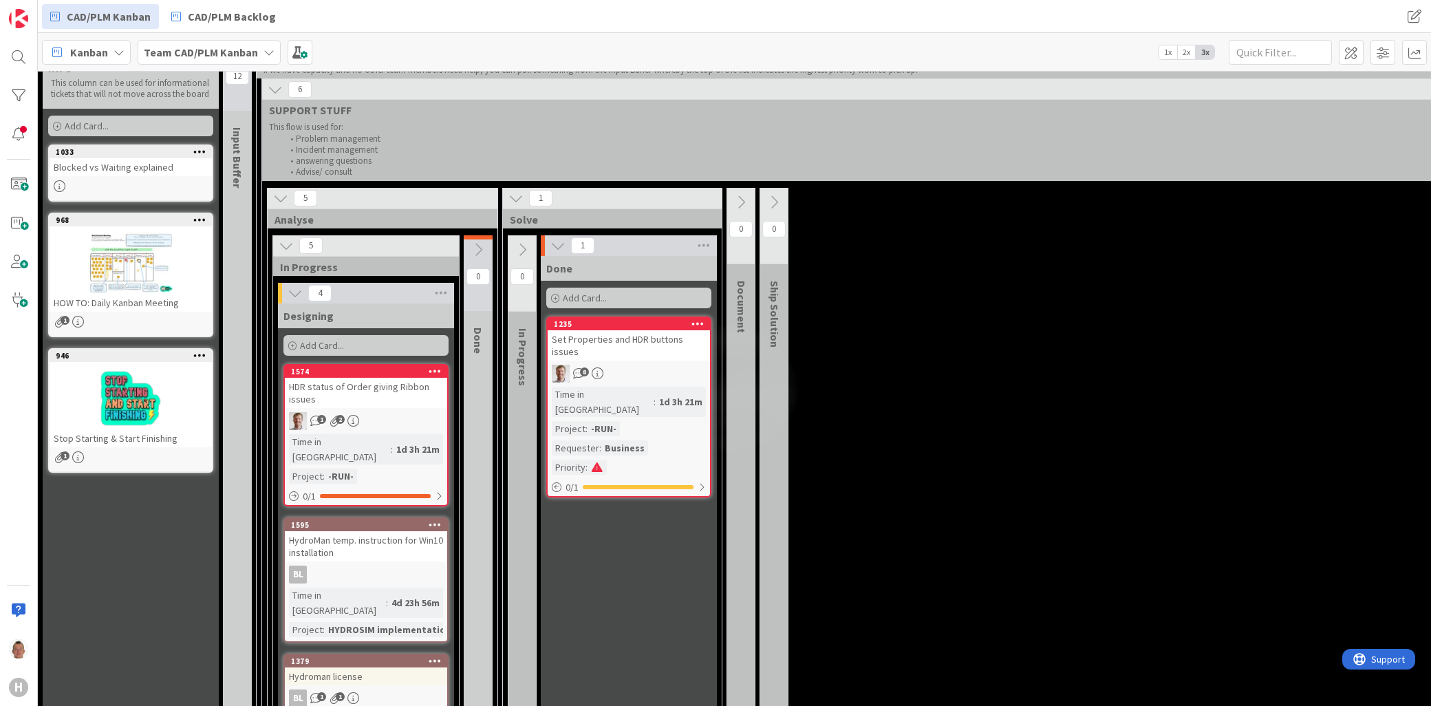
scroll to position [76, 0]
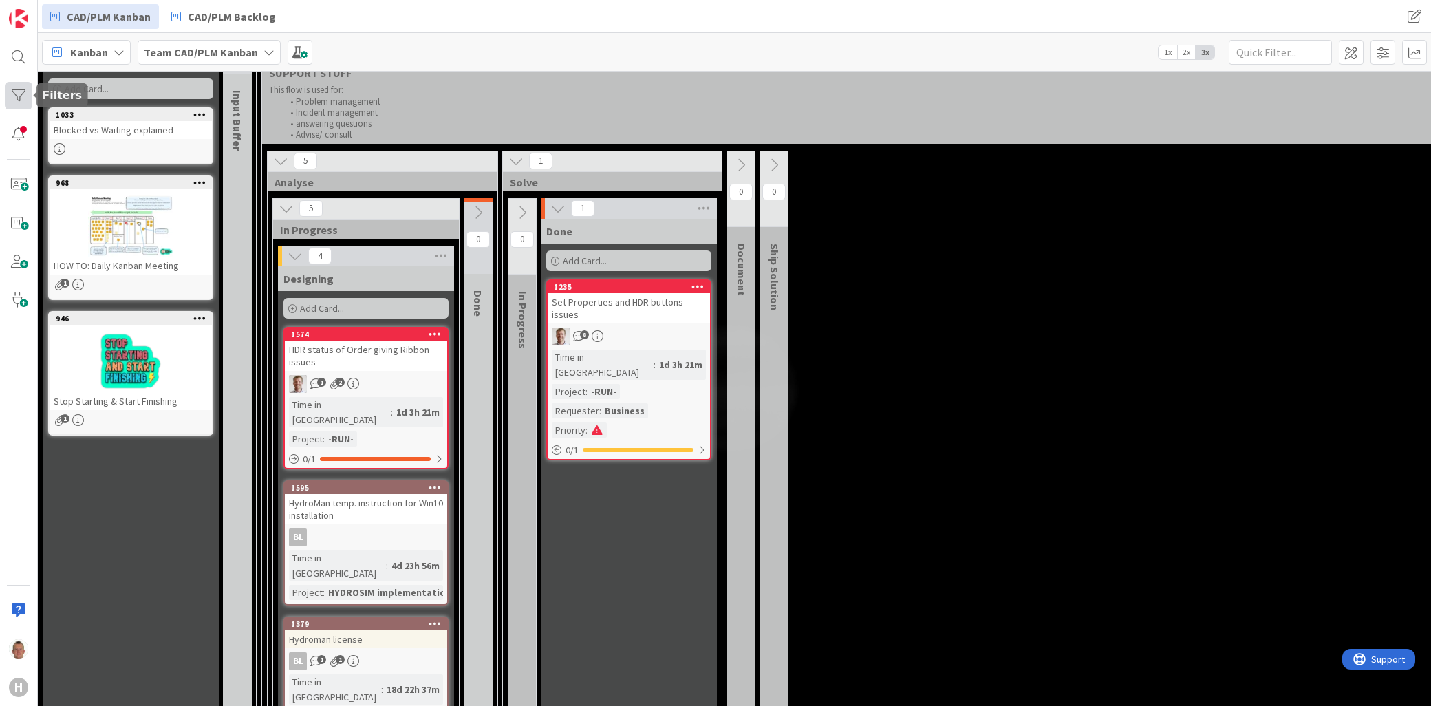
click at [19, 98] on div at bounding box center [19, 96] width 28 height 28
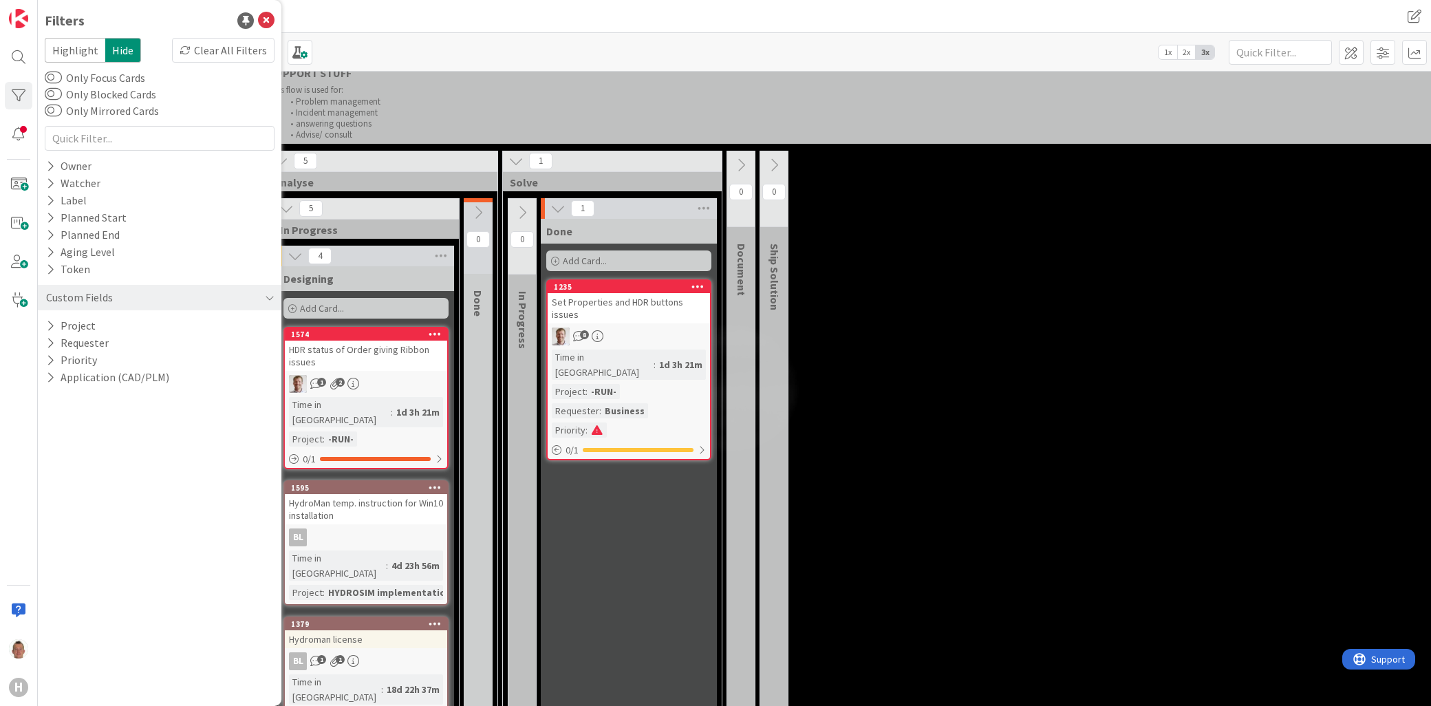
click at [1291, 216] on div "5 Analyse 5 In Progress 4 Designing Add Card... 1574 HDR status of Order giving…" at bounding box center [1085, 669] width 1640 height 1036
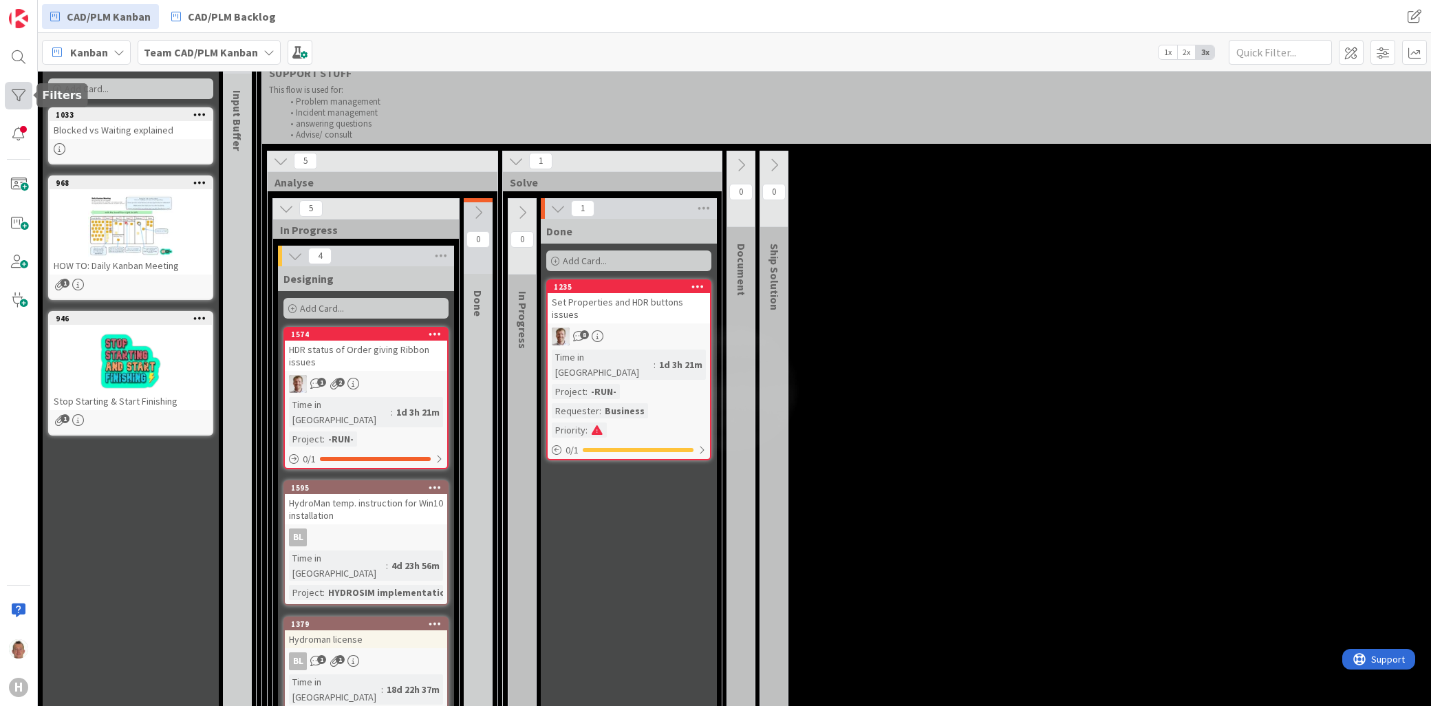
click at [12, 90] on div at bounding box center [19, 96] width 28 height 28
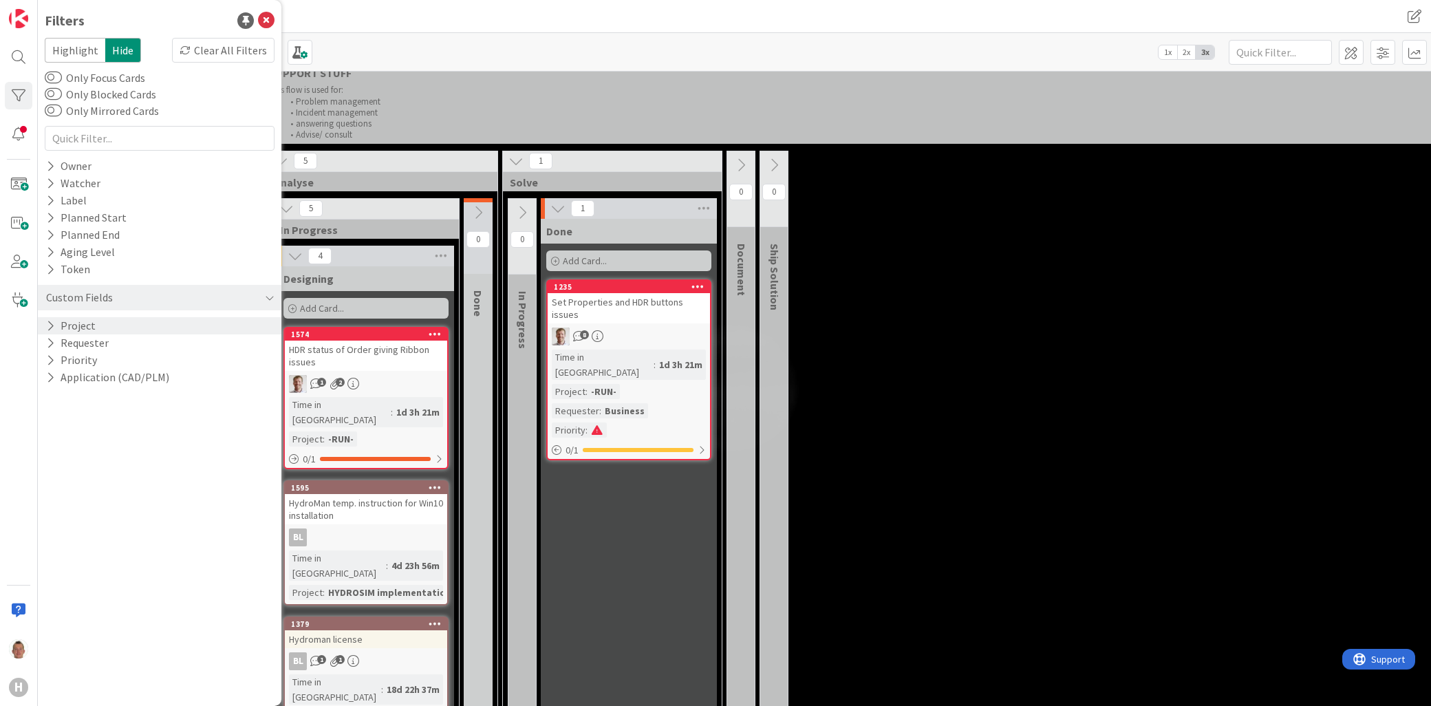
click at [180, 323] on div "Project" at bounding box center [160, 325] width 244 height 17
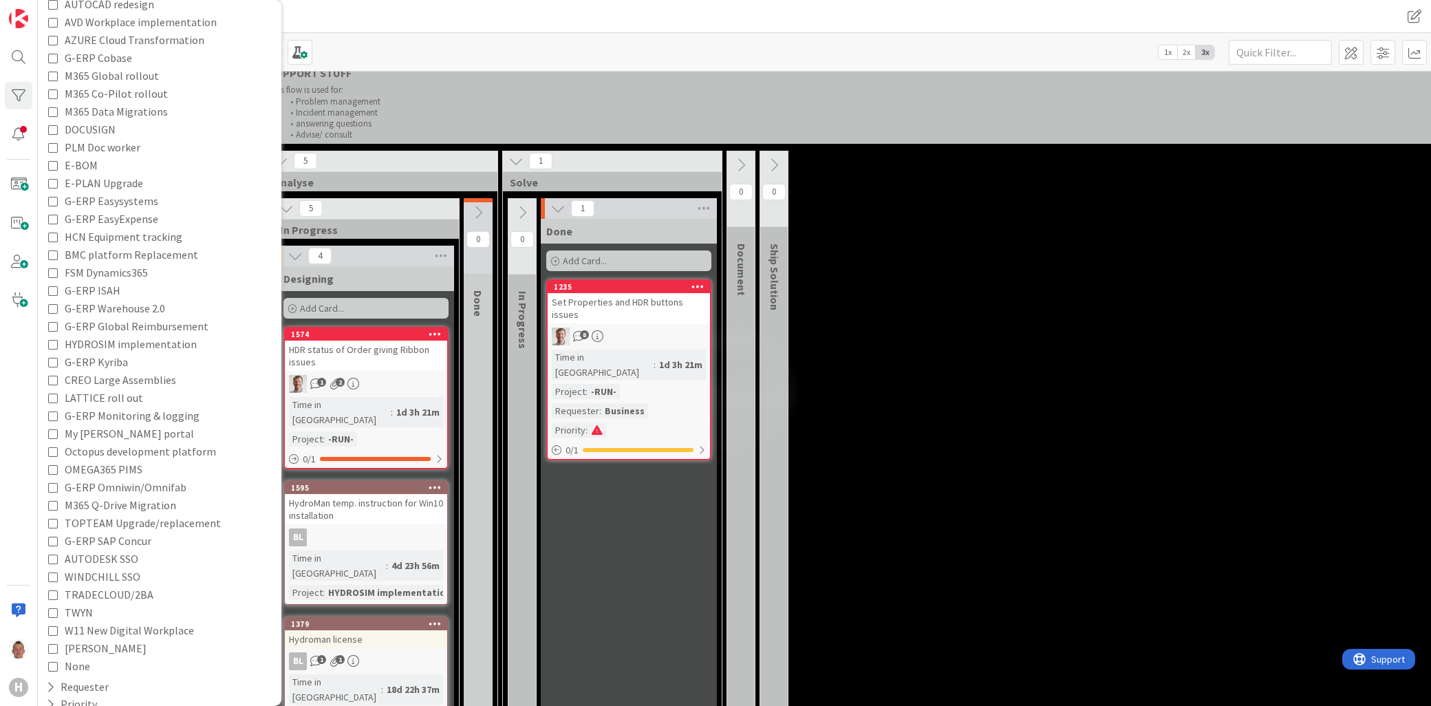
scroll to position [519, 0]
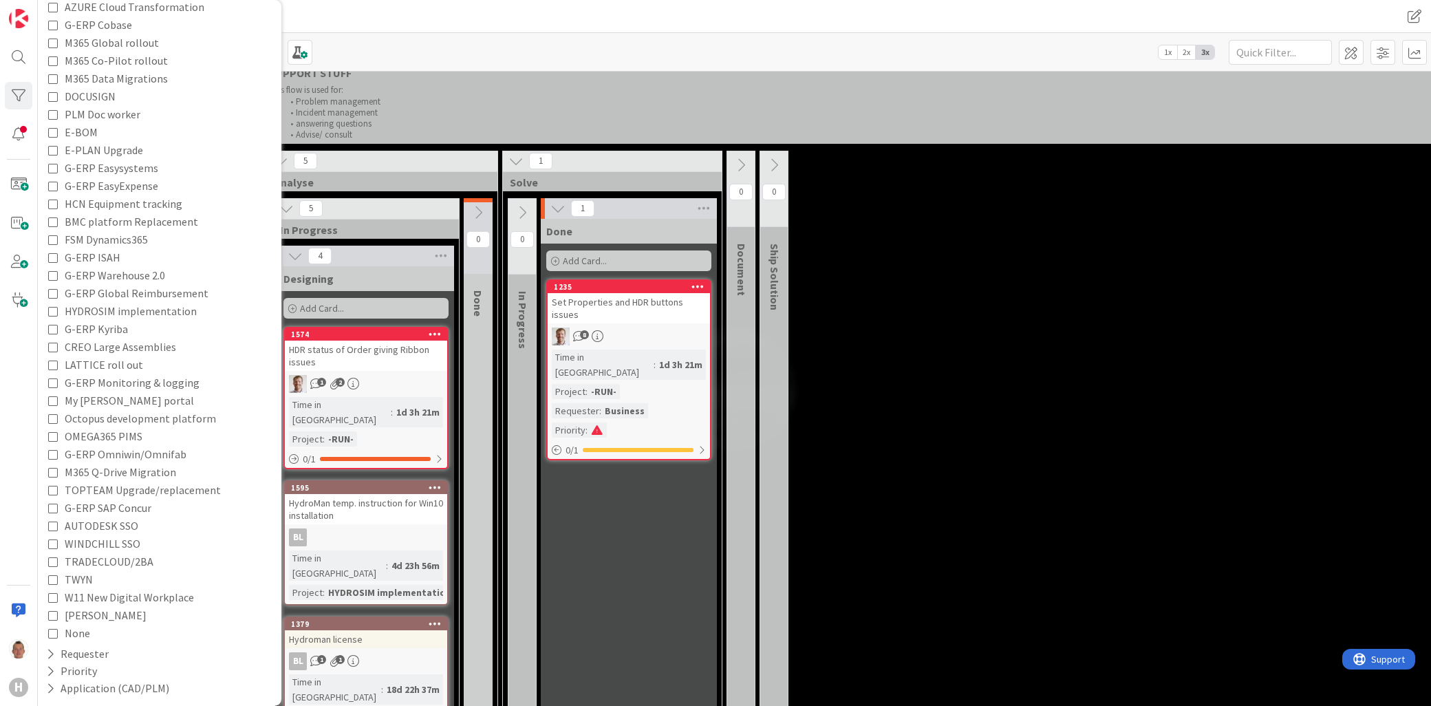
click at [67, 633] on span "None" at bounding box center [77, 633] width 25 height 18
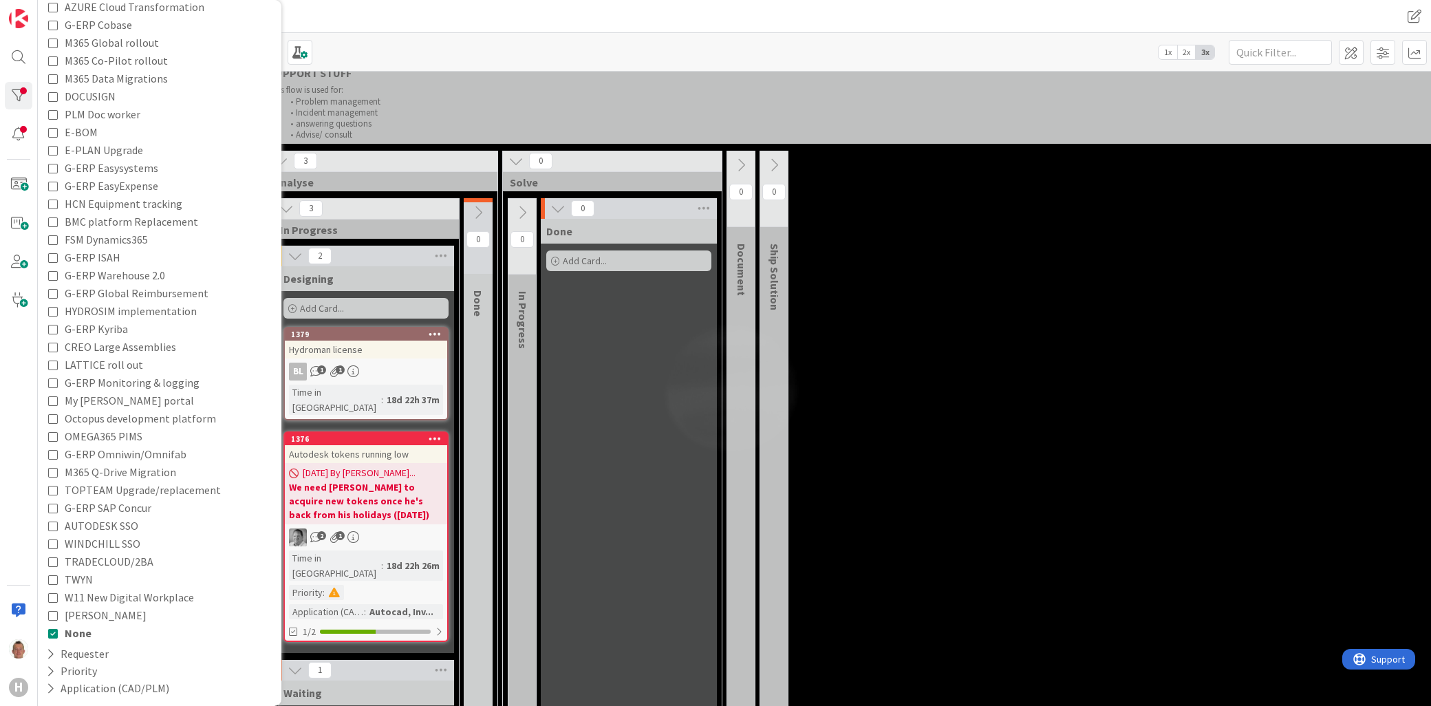
click at [931, 463] on div "3 Analyse 3 In Progress 2 Designing Add Card... 1379 Hydroman license BL 1 1 Ti…" at bounding box center [1085, 524] width 1640 height 747
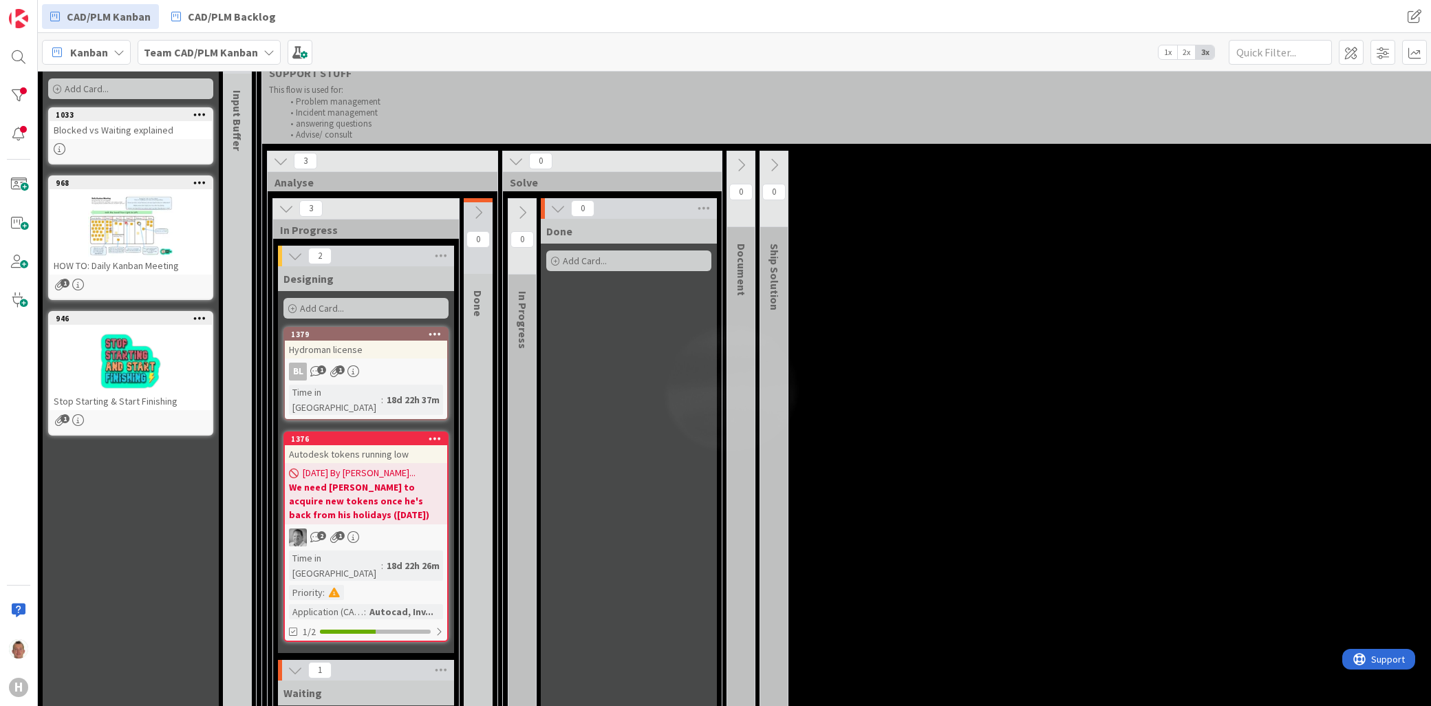
click at [420, 528] on div "2 1" at bounding box center [366, 537] width 162 height 18
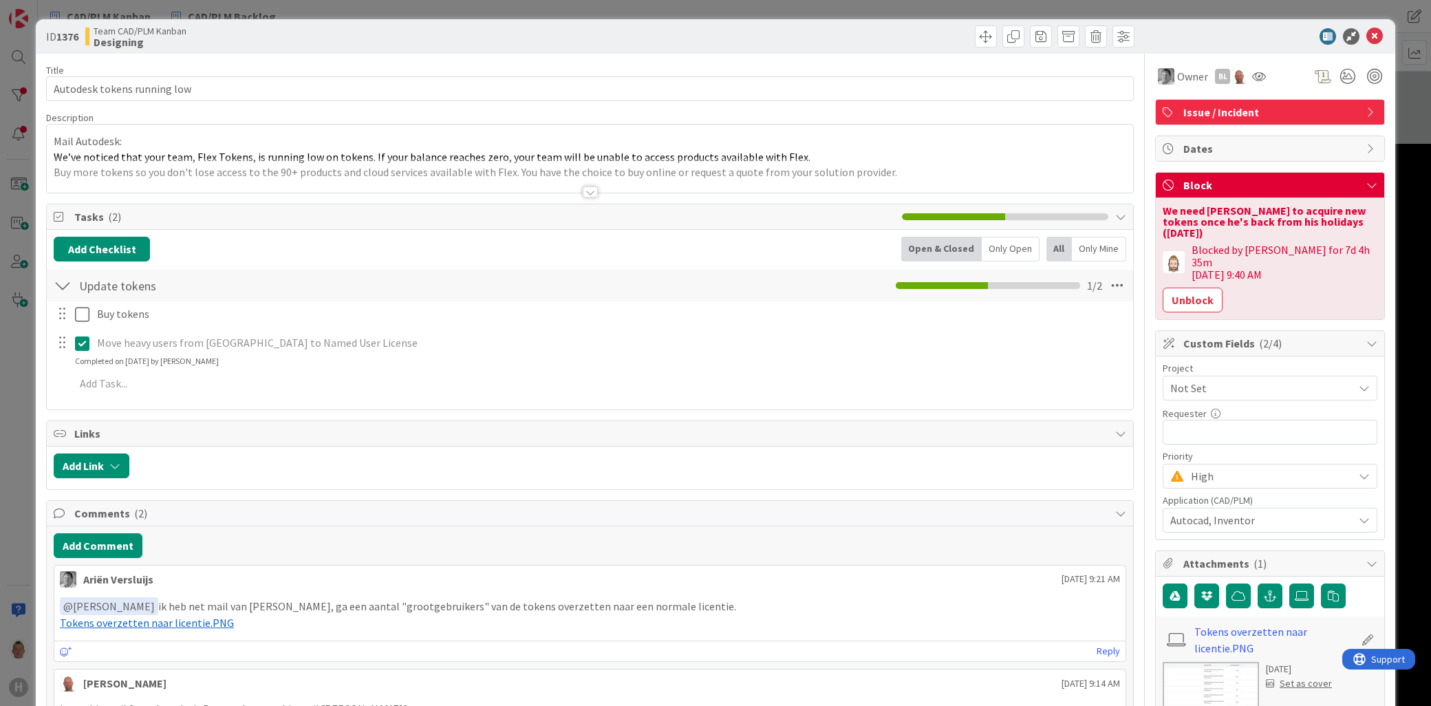
click at [1218, 378] on span "Not Set" at bounding box center [1258, 387] width 176 height 19
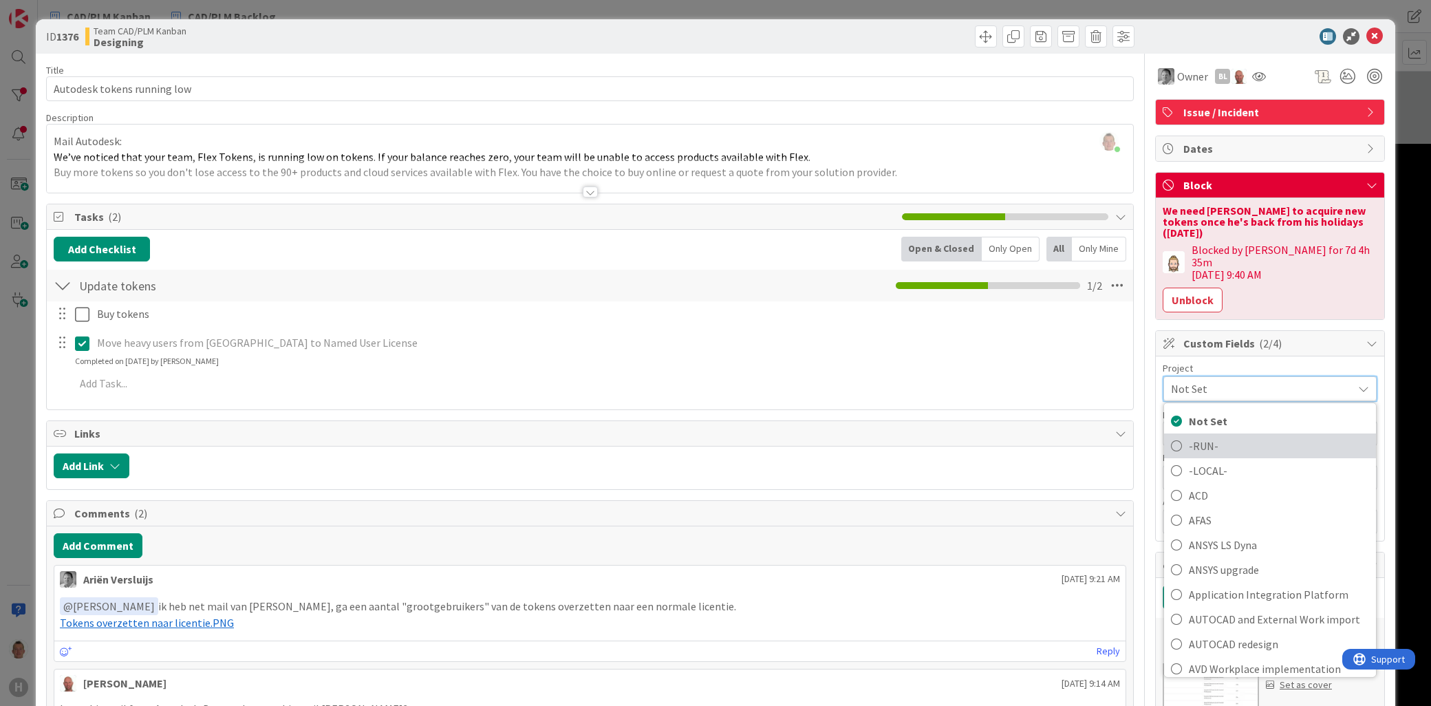
click at [1204, 436] on span "-RUN-" at bounding box center [1279, 446] width 180 height 21
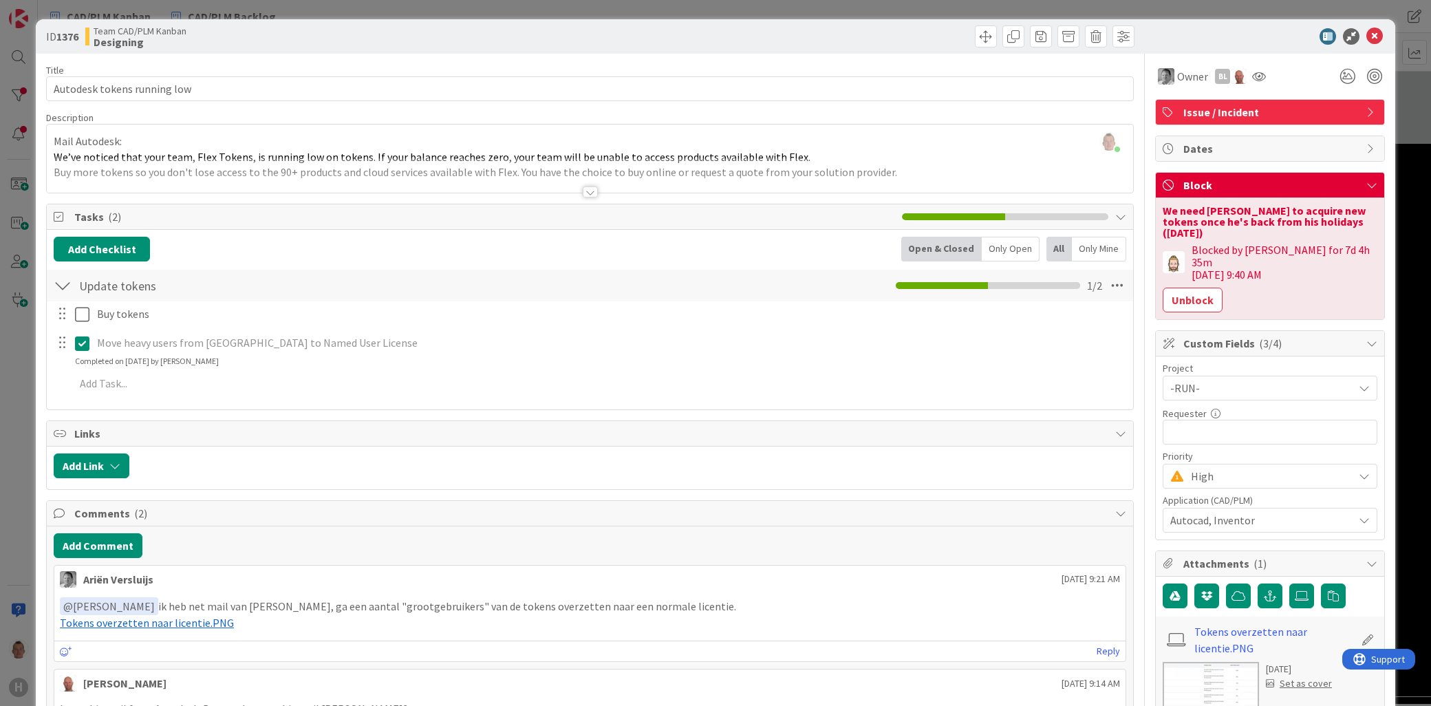
click at [1404, 239] on div "ID 1376 Team CAD/PLM Kanban Designing Title 27 / 128 Autodesk tokens running lo…" at bounding box center [715, 353] width 1431 height 706
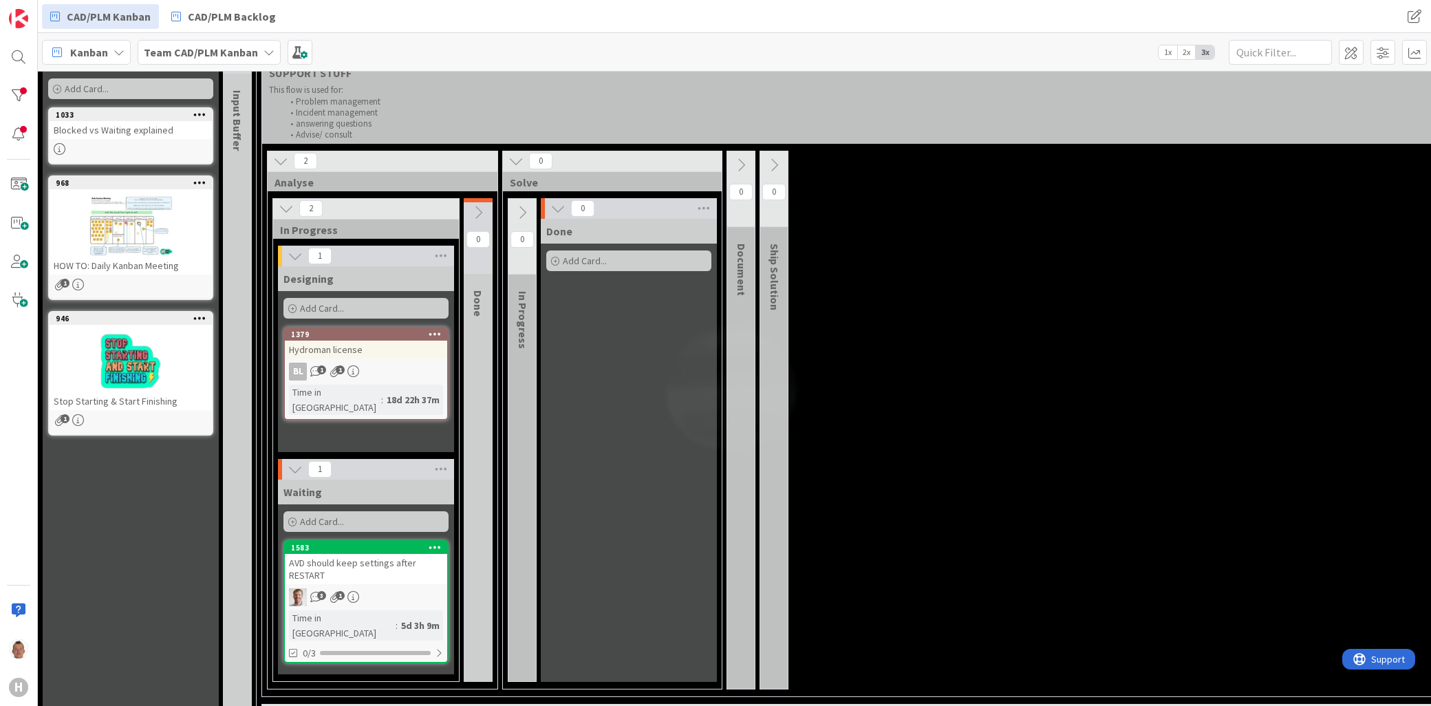
click at [310, 346] on div "Hydroman license" at bounding box center [366, 350] width 162 height 18
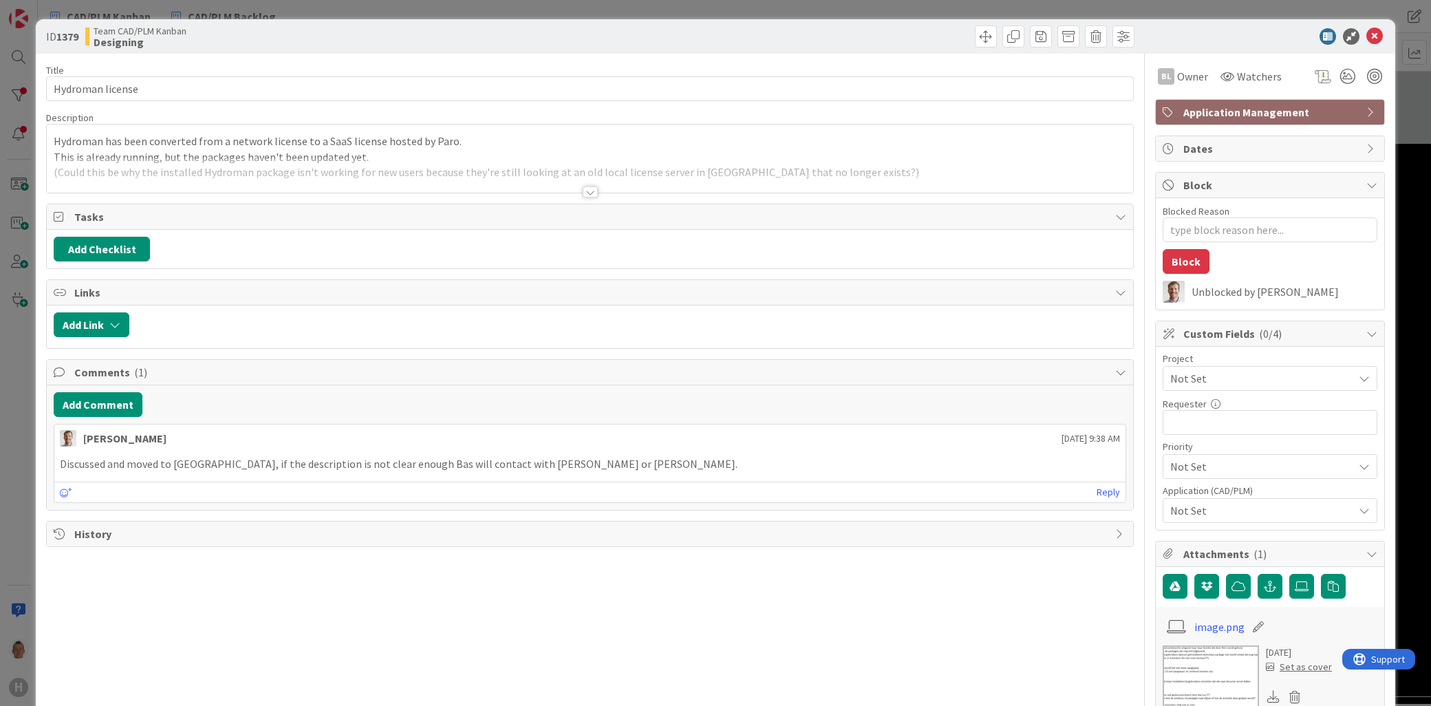
click at [1215, 376] on span "Not Set" at bounding box center [1258, 378] width 176 height 19
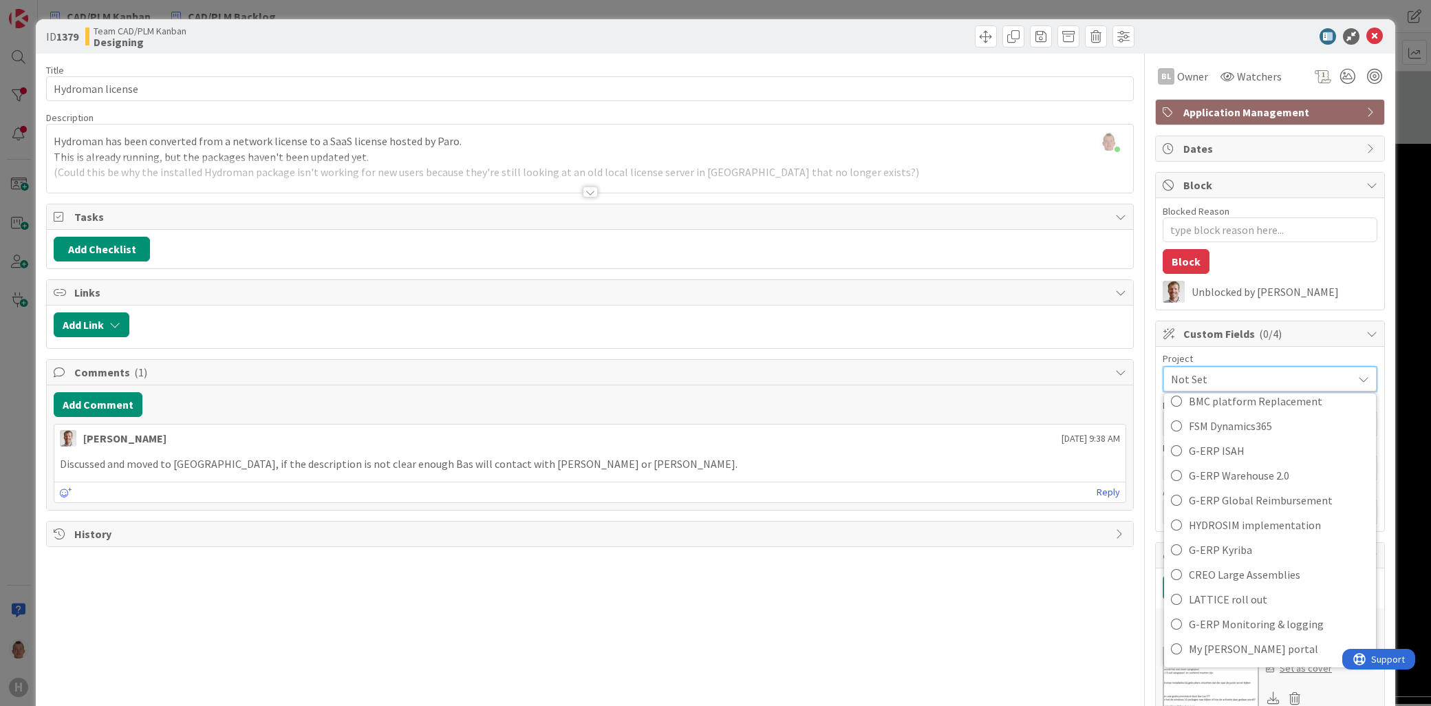
scroll to position [611, 0]
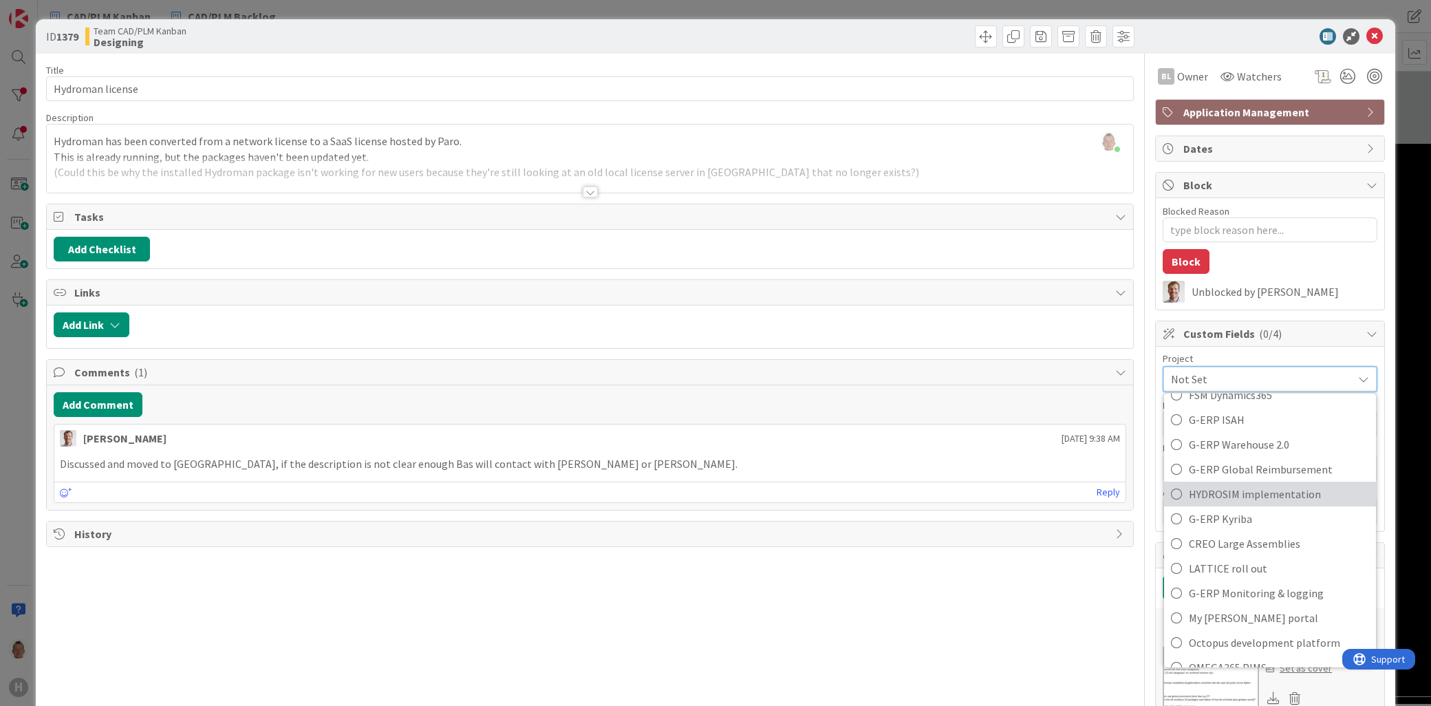
click at [1274, 494] on span "HYDROSIM implementation" at bounding box center [1279, 494] width 180 height 21
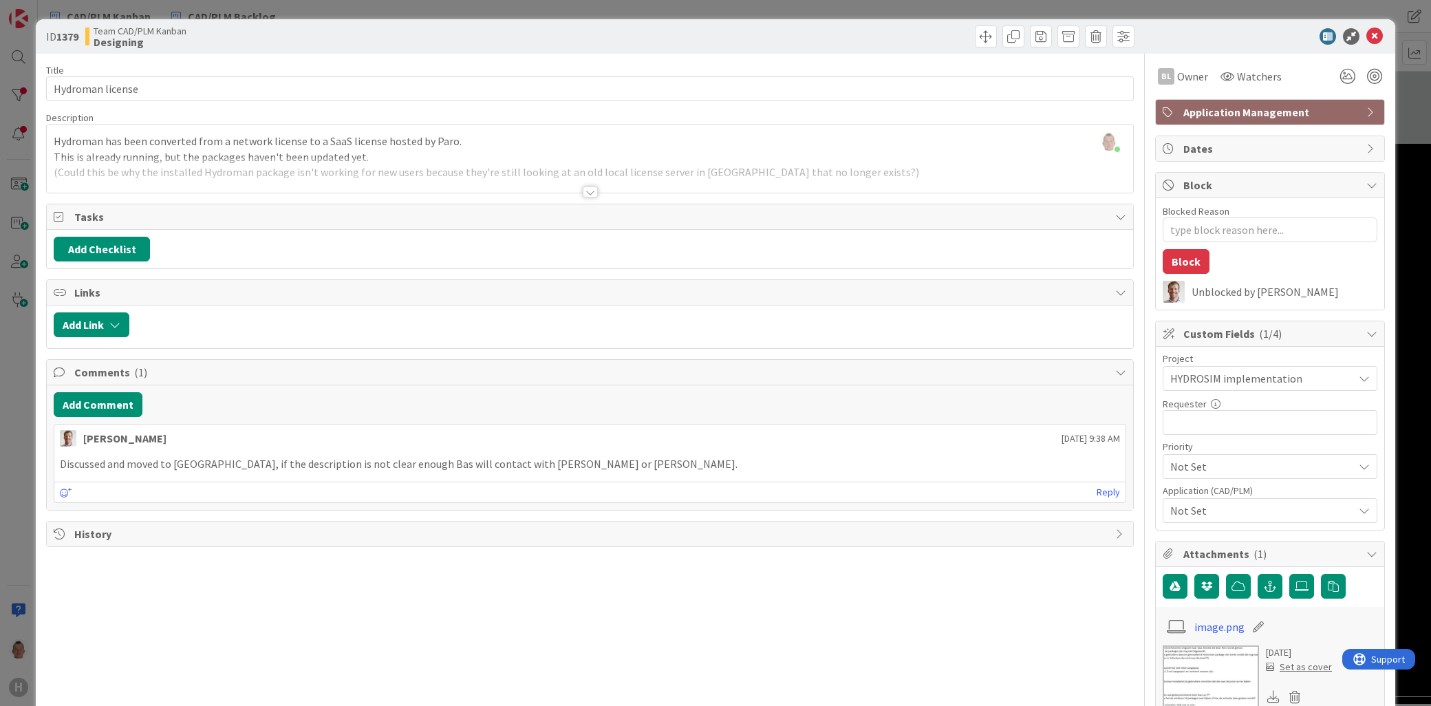
click at [1393, 469] on div "ID 1379 Team CAD/PLM Kanban Designing Title 16 / 128 Hydroman license Descripti…" at bounding box center [715, 353] width 1431 height 706
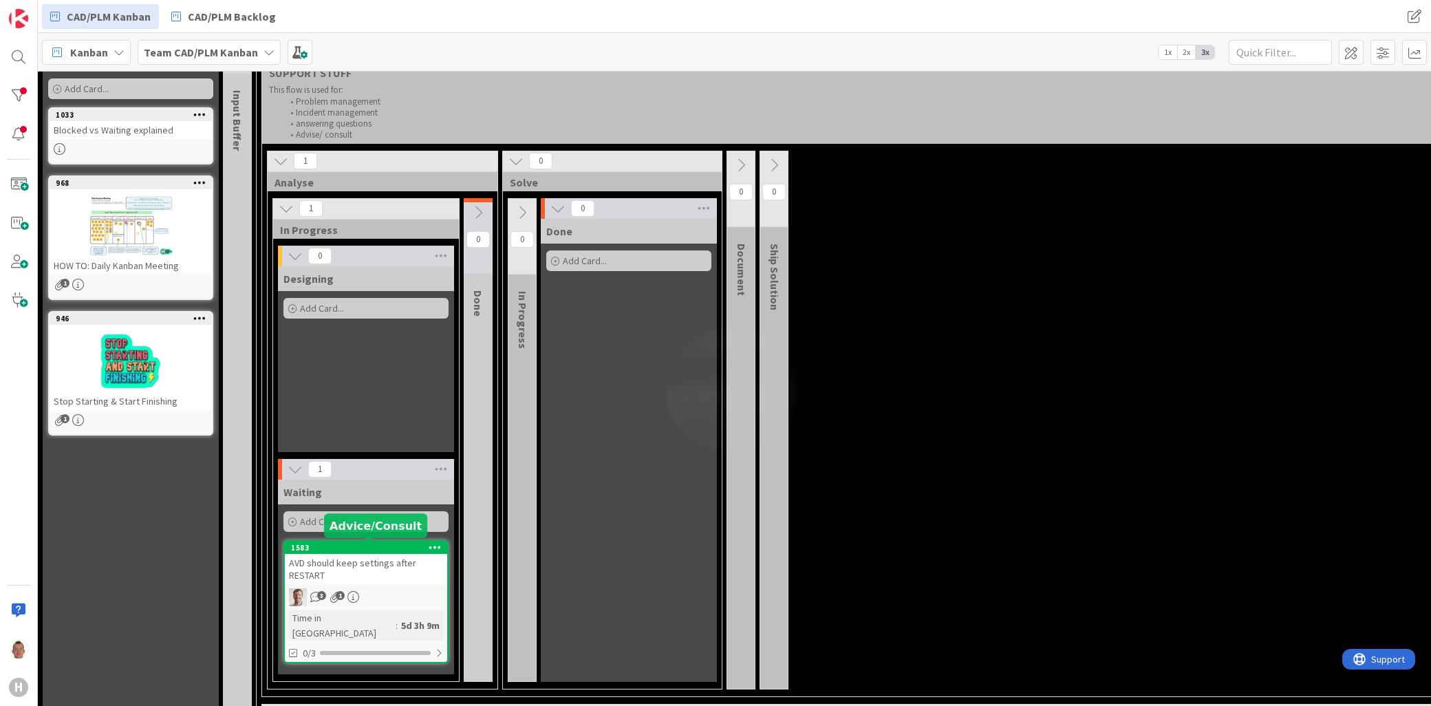
click at [362, 544] on div "1583" at bounding box center [369, 548] width 156 height 10
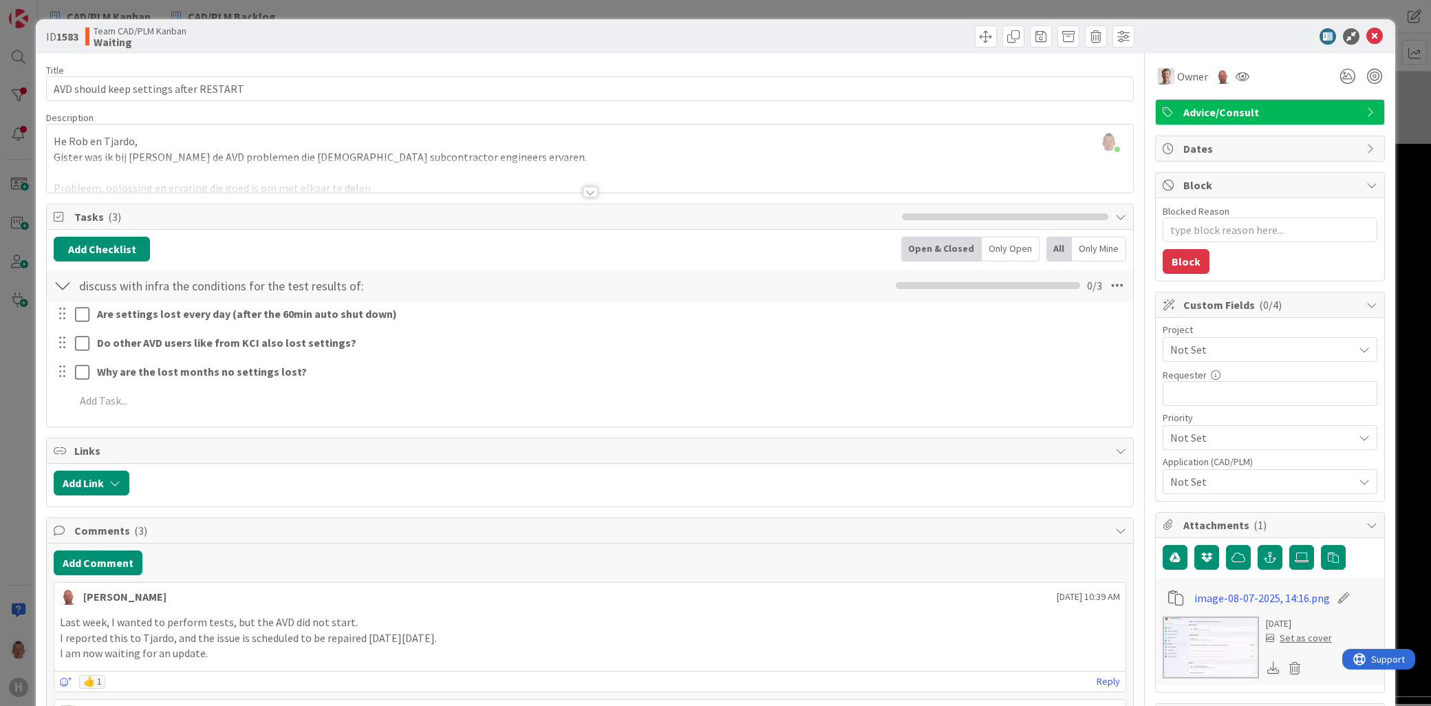
click at [1220, 354] on span "Not Set" at bounding box center [1258, 349] width 176 height 19
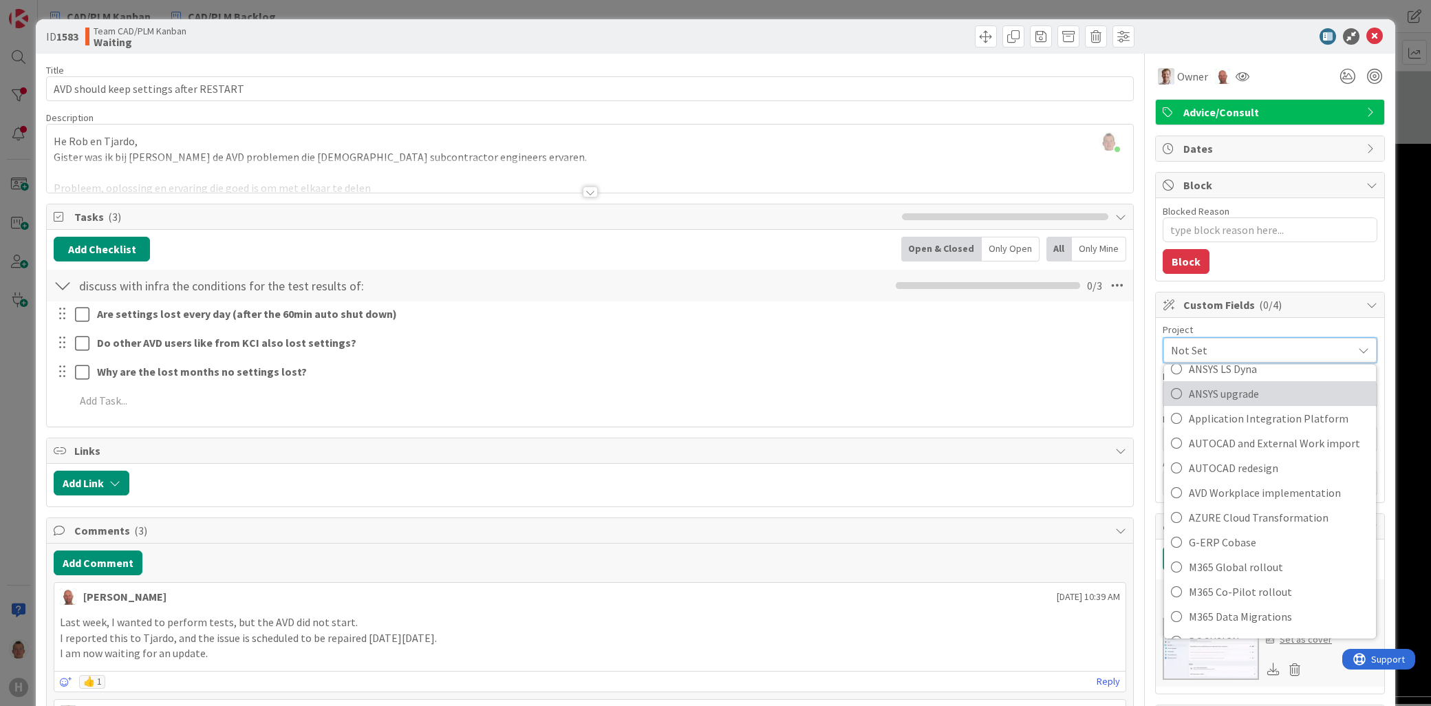
scroll to position [153, 0]
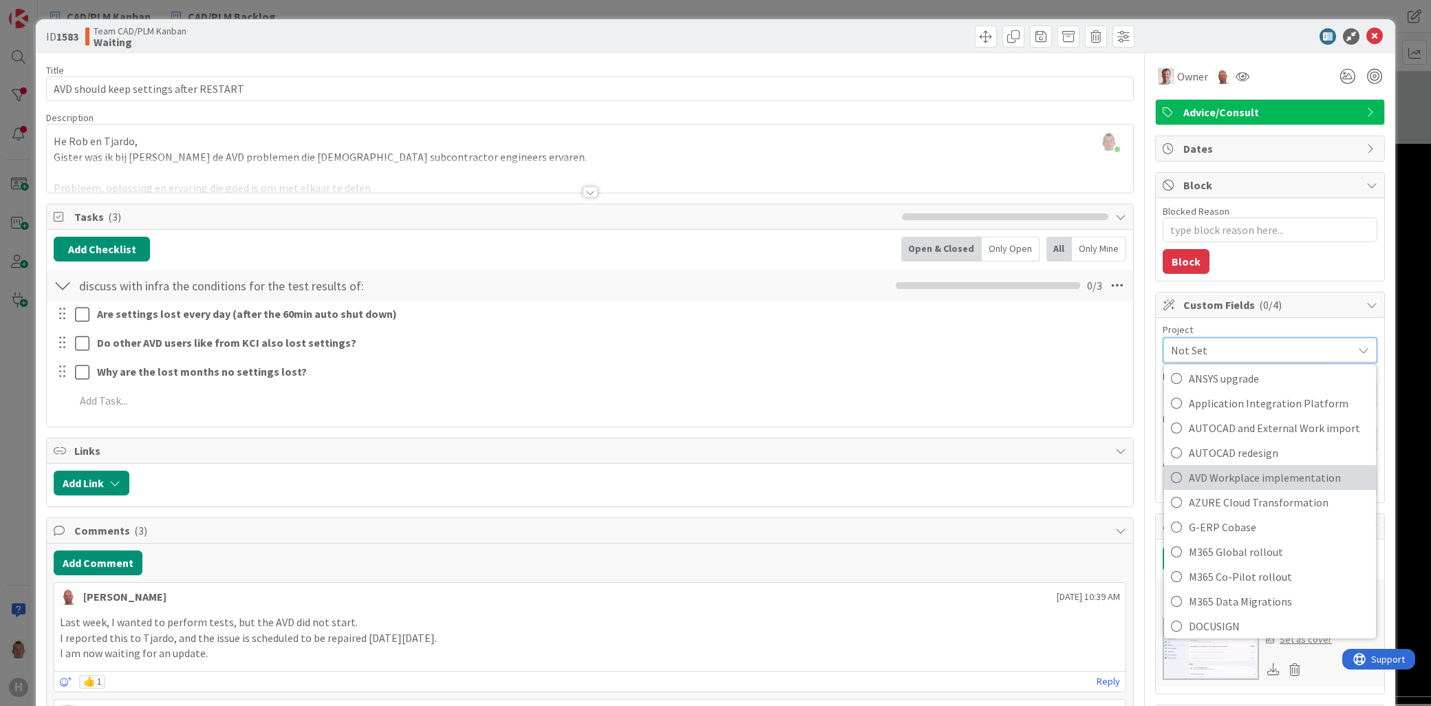
click at [1274, 475] on span "AVD Workplace implementation" at bounding box center [1279, 477] width 180 height 21
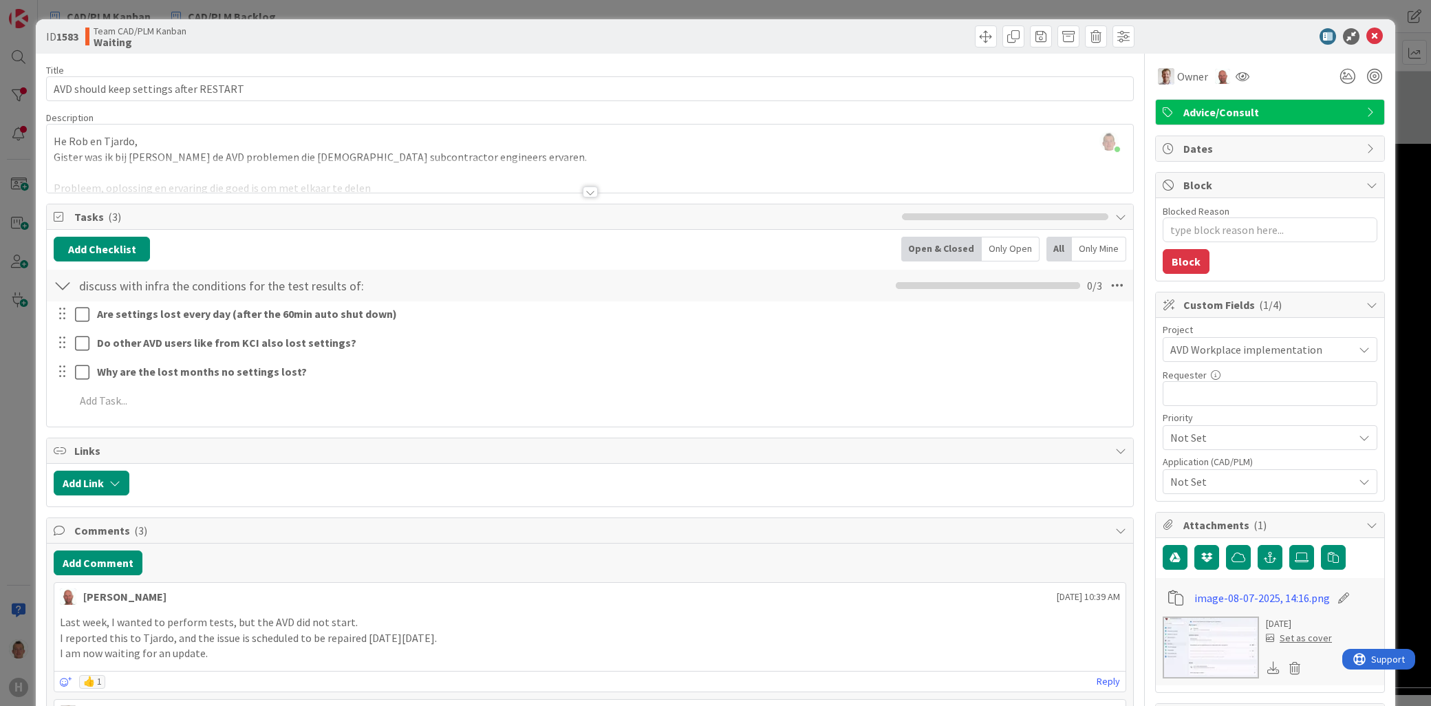
click at [1393, 434] on div "ID 1583 Team CAD/PLM Kanban Waiting Title 38 / 128 AVD should keep settings aft…" at bounding box center [715, 353] width 1431 height 706
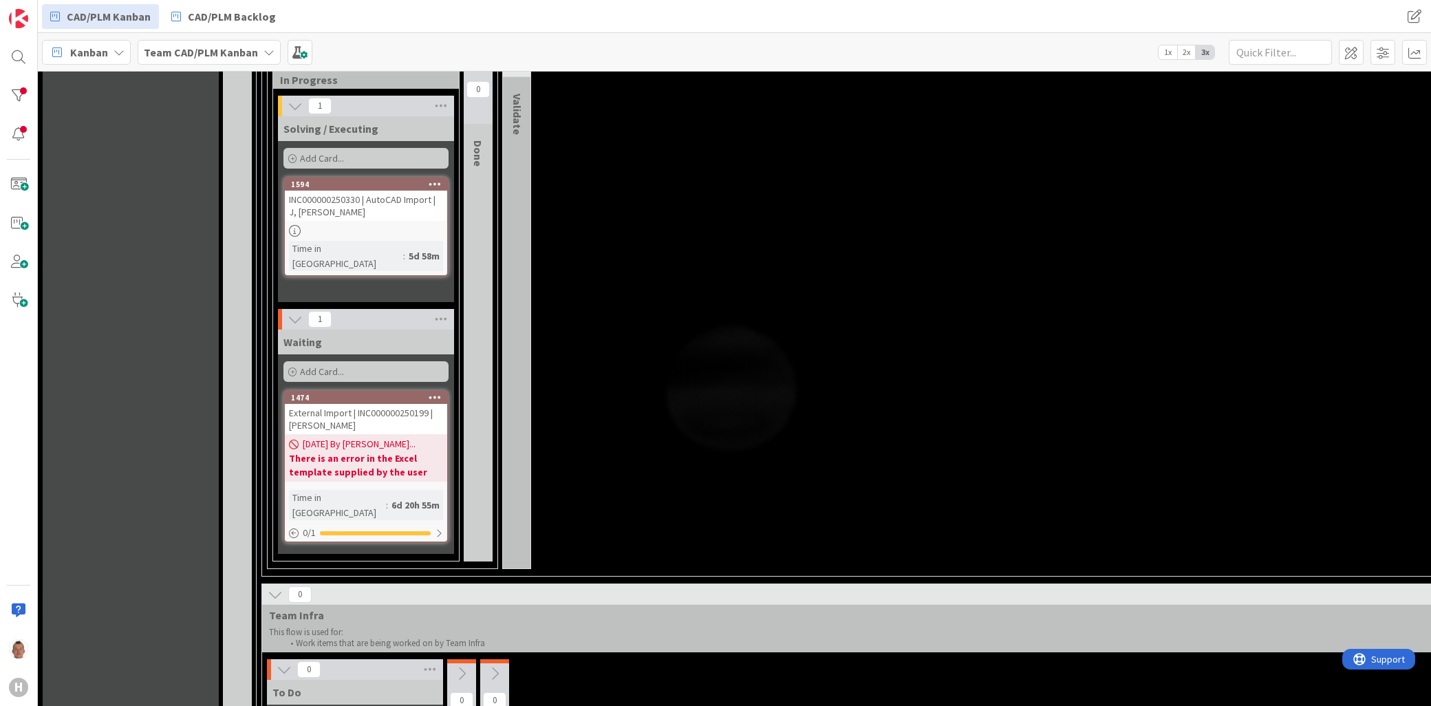
scroll to position [1455, 0]
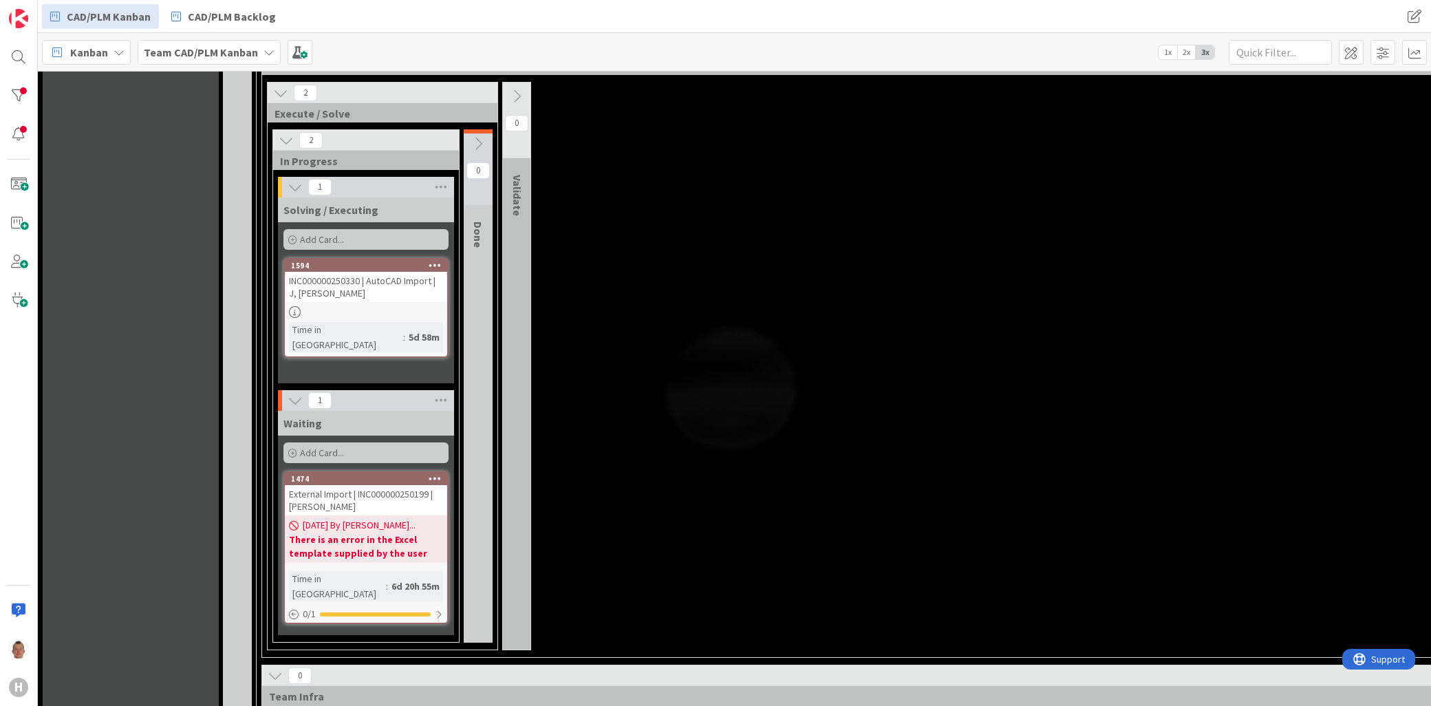
click at [402, 286] on div "INC000000250330 | AutoCAD Import | J, [PERSON_NAME]" at bounding box center [366, 287] width 162 height 30
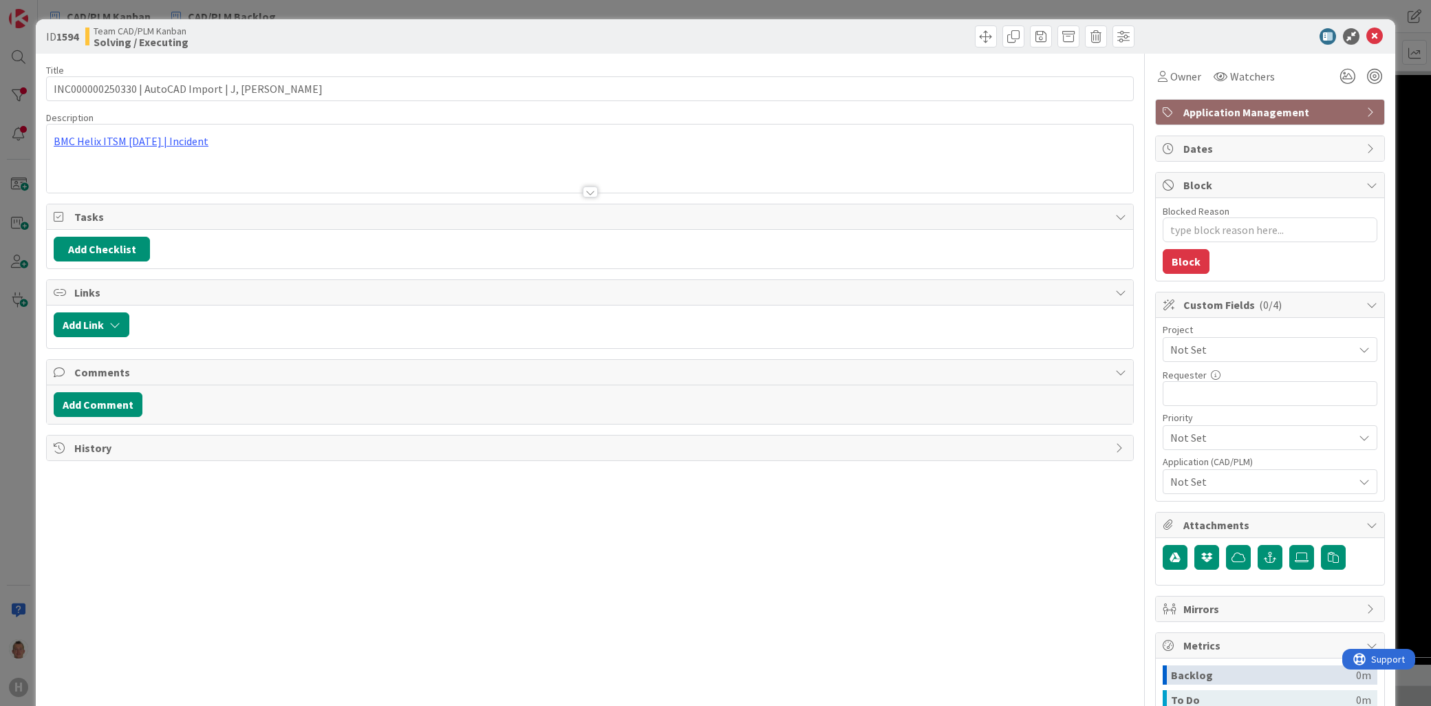
click at [1171, 345] on span "Not Set" at bounding box center [1258, 349] width 176 height 19
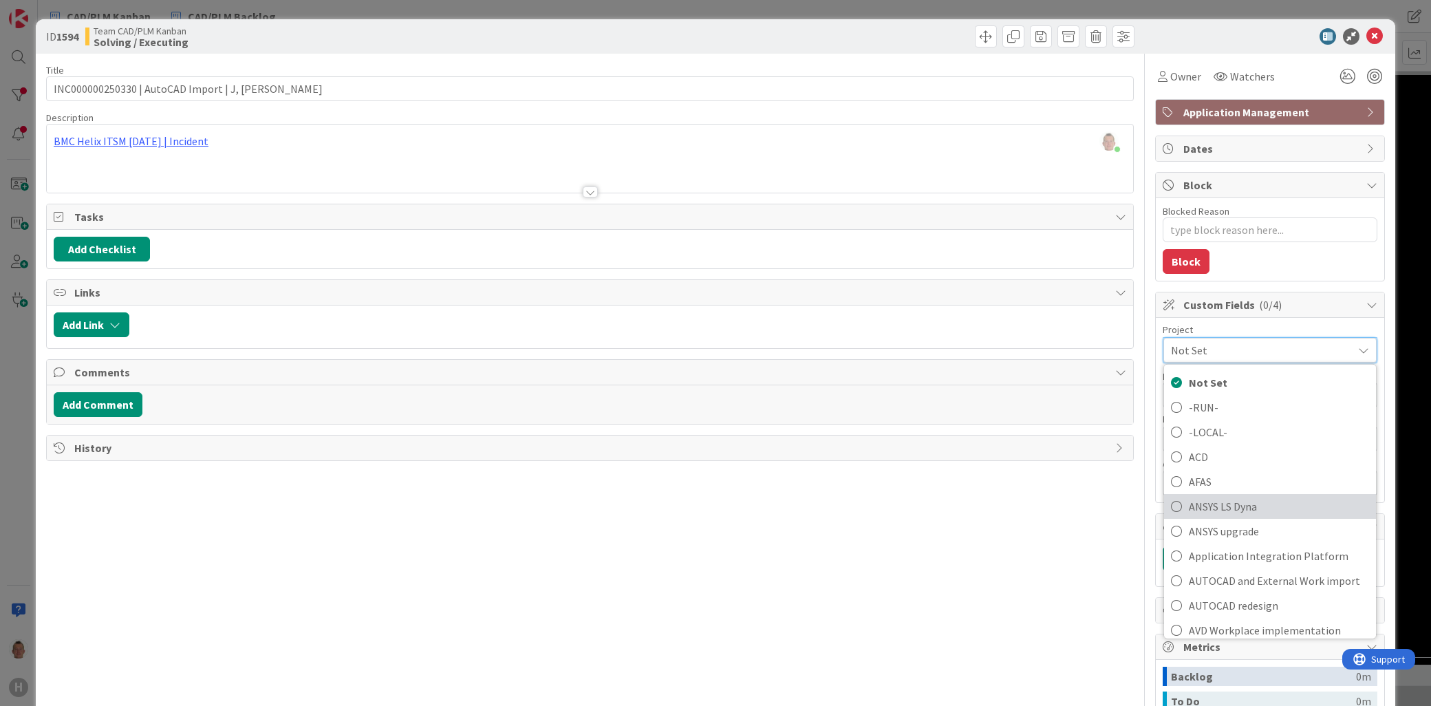
scroll to position [76, 0]
click at [1278, 507] on span "AUTOCAD and External Work import" at bounding box center [1279, 504] width 180 height 21
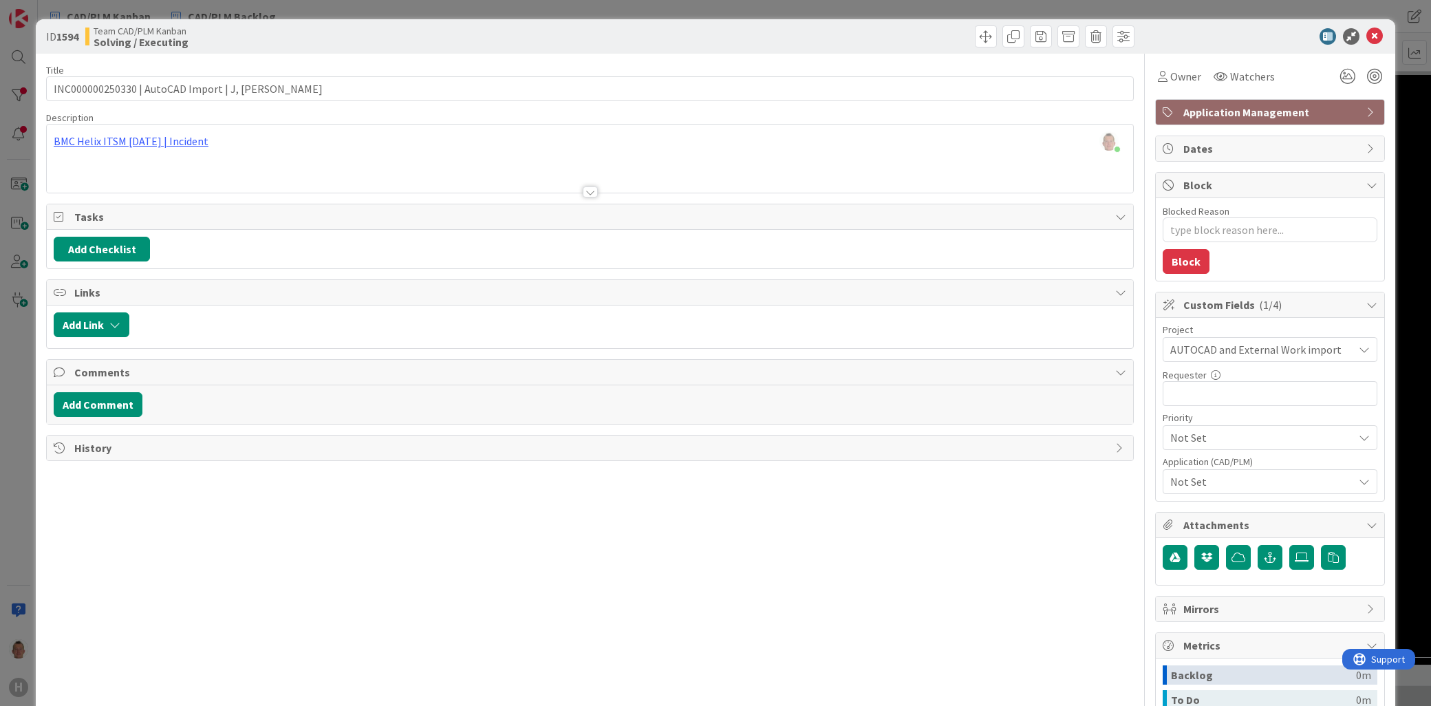
click at [1401, 414] on div "ID 1594 Team CAD/PLM Kanban Solving / Executing Title 44 / 128 INC000000250330 …" at bounding box center [715, 353] width 1431 height 706
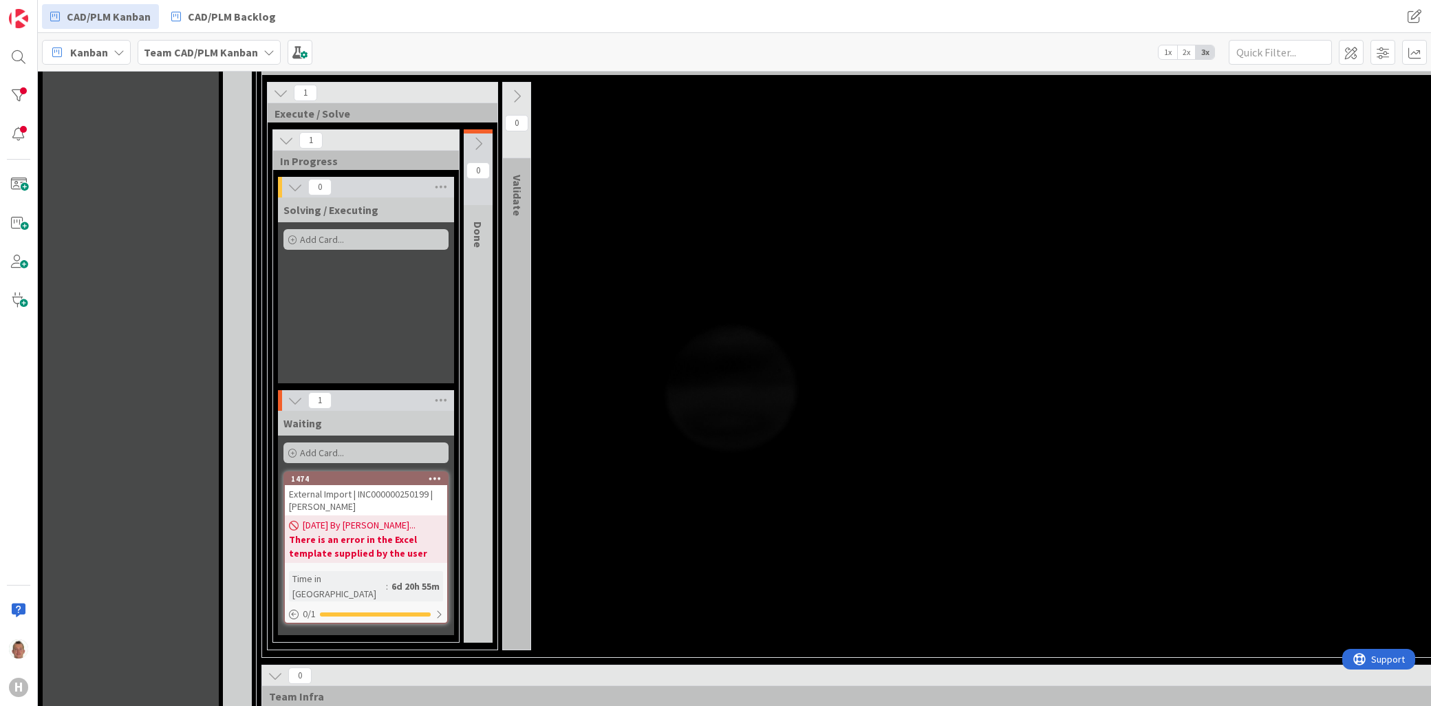
click at [325, 487] on div "External Import | INC000000250199 | [PERSON_NAME]" at bounding box center [366, 500] width 162 height 30
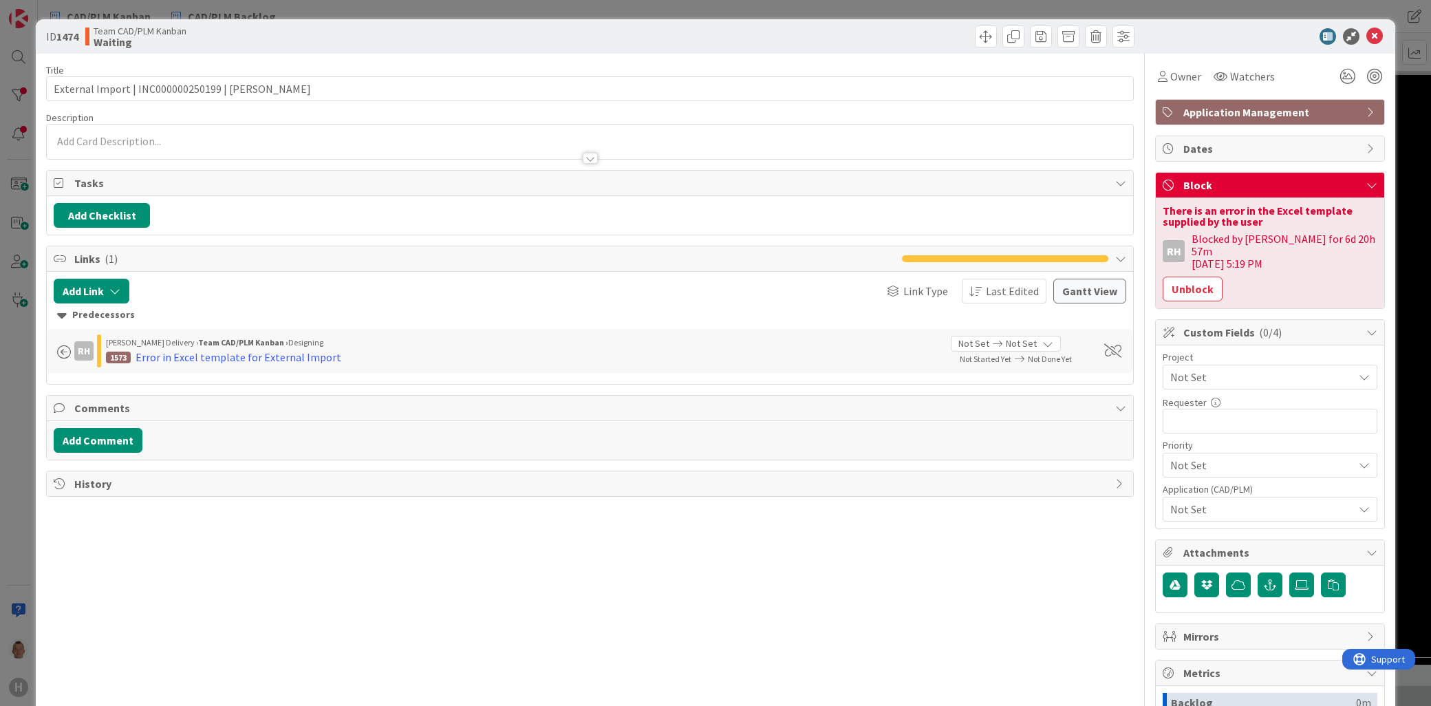
click at [1206, 367] on span "Not Set" at bounding box center [1258, 376] width 176 height 19
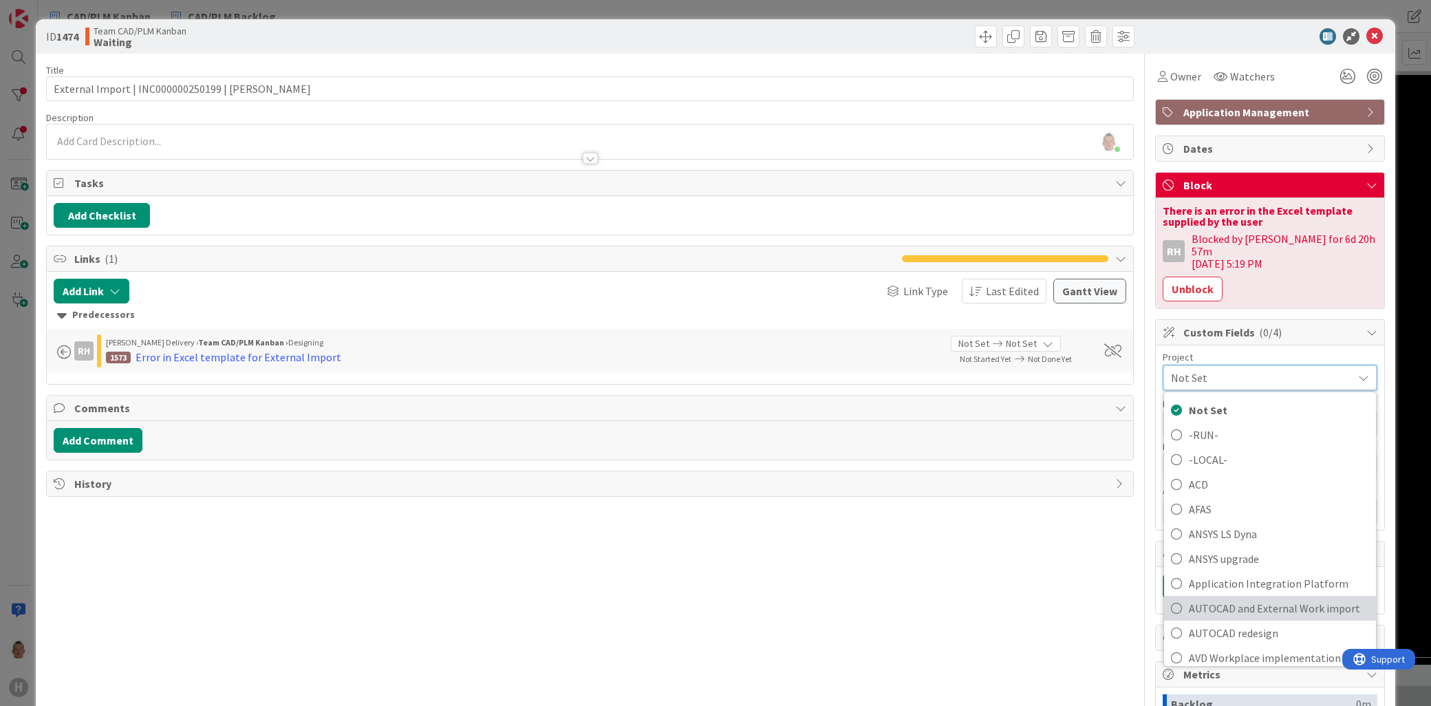
click at [1241, 599] on span "AUTOCAD and External Work import" at bounding box center [1279, 608] width 180 height 21
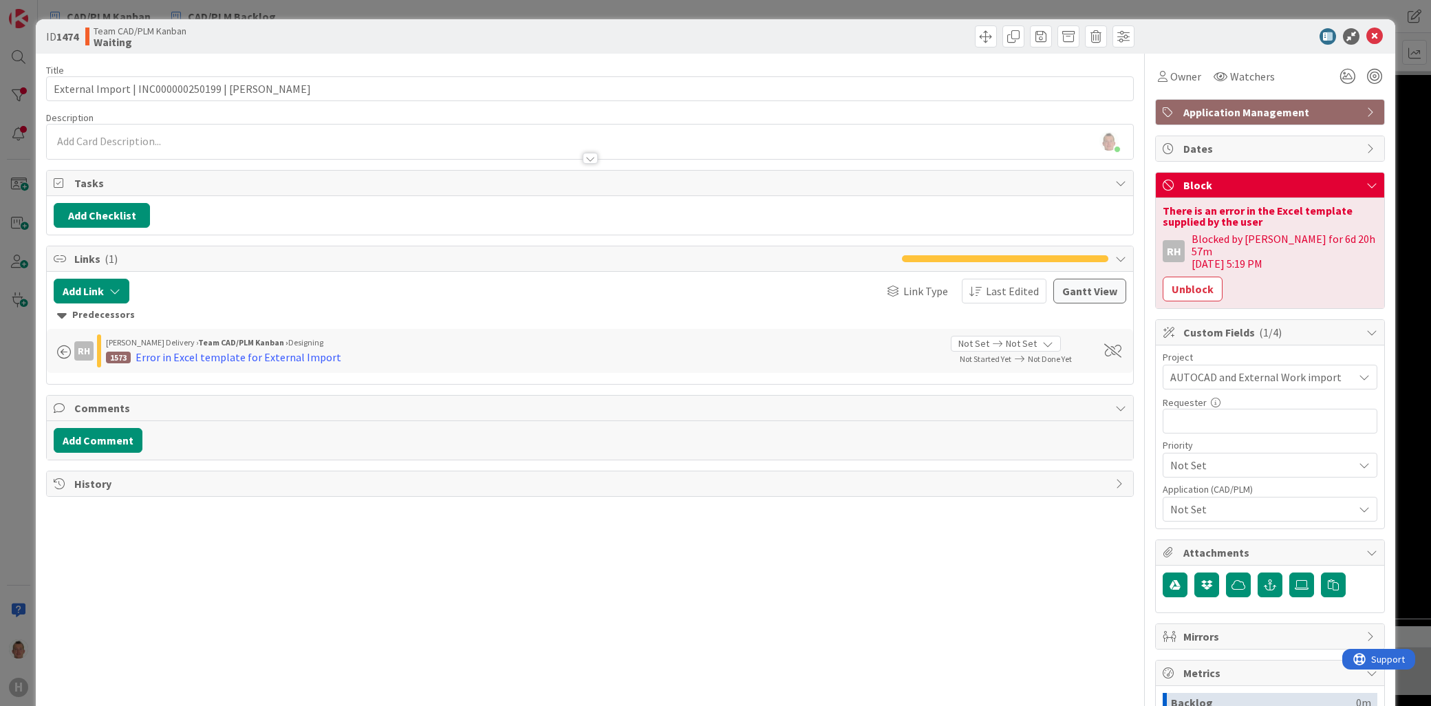
click at [1406, 462] on div "ID 1474 Team CAD/PLM Kanban Waiting Title 46 / 128 External Import | INC0000002…" at bounding box center [715, 353] width 1431 height 706
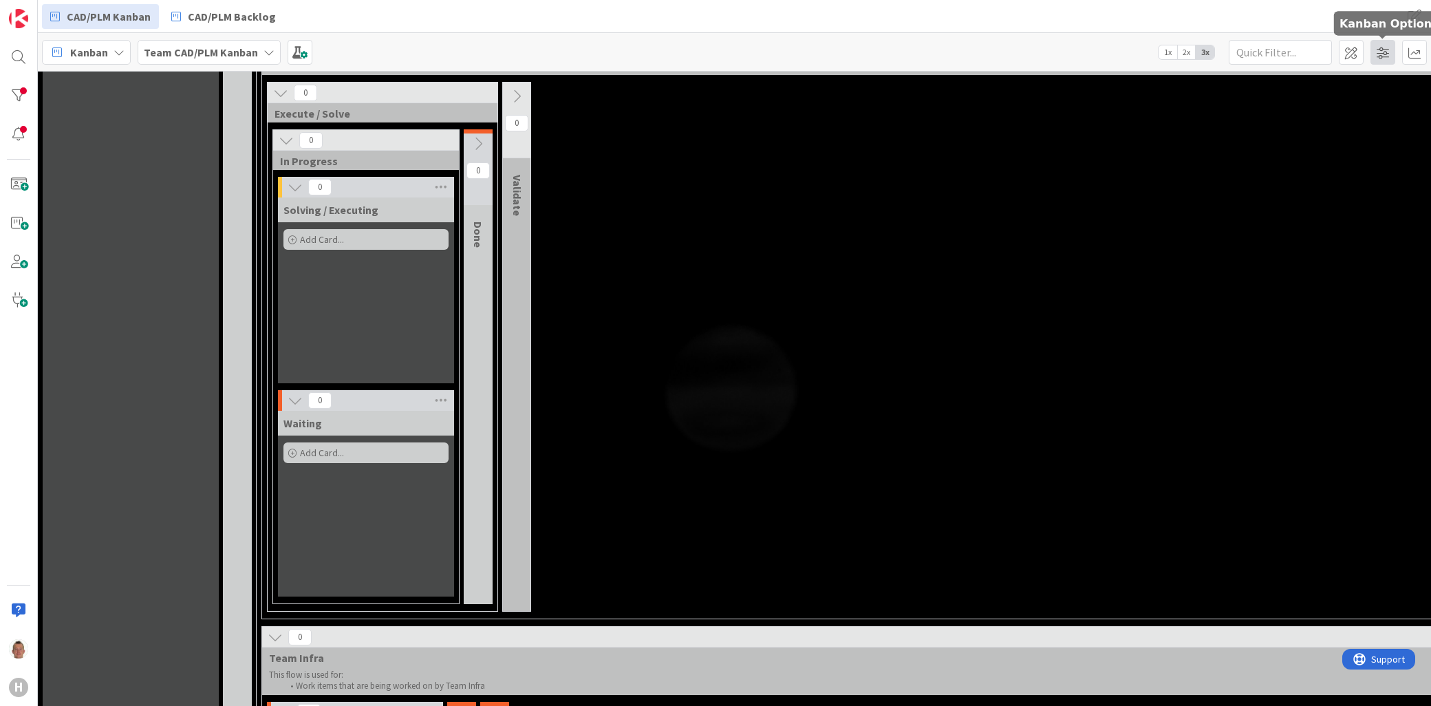
click at [1385, 56] on span at bounding box center [1383, 52] width 25 height 25
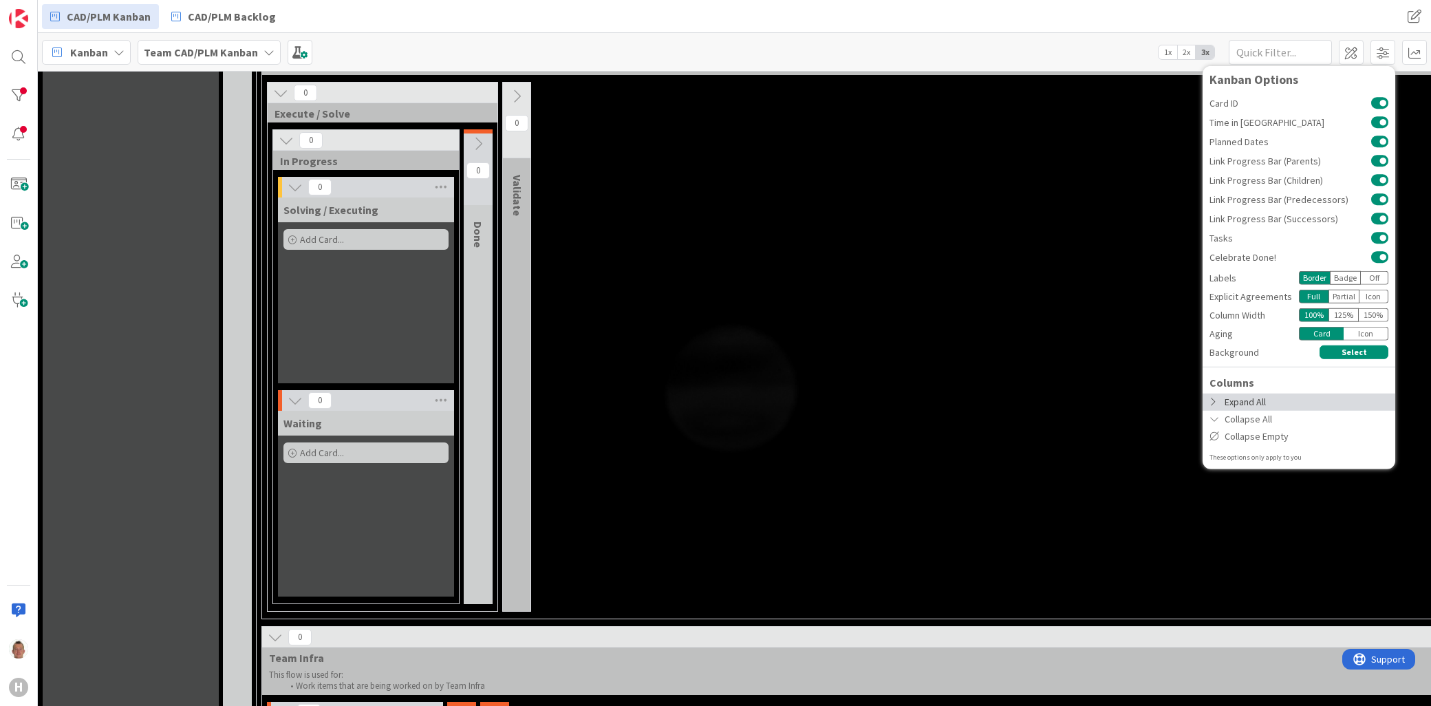
click at [1303, 402] on div "Expand All" at bounding box center [1299, 401] width 193 height 17
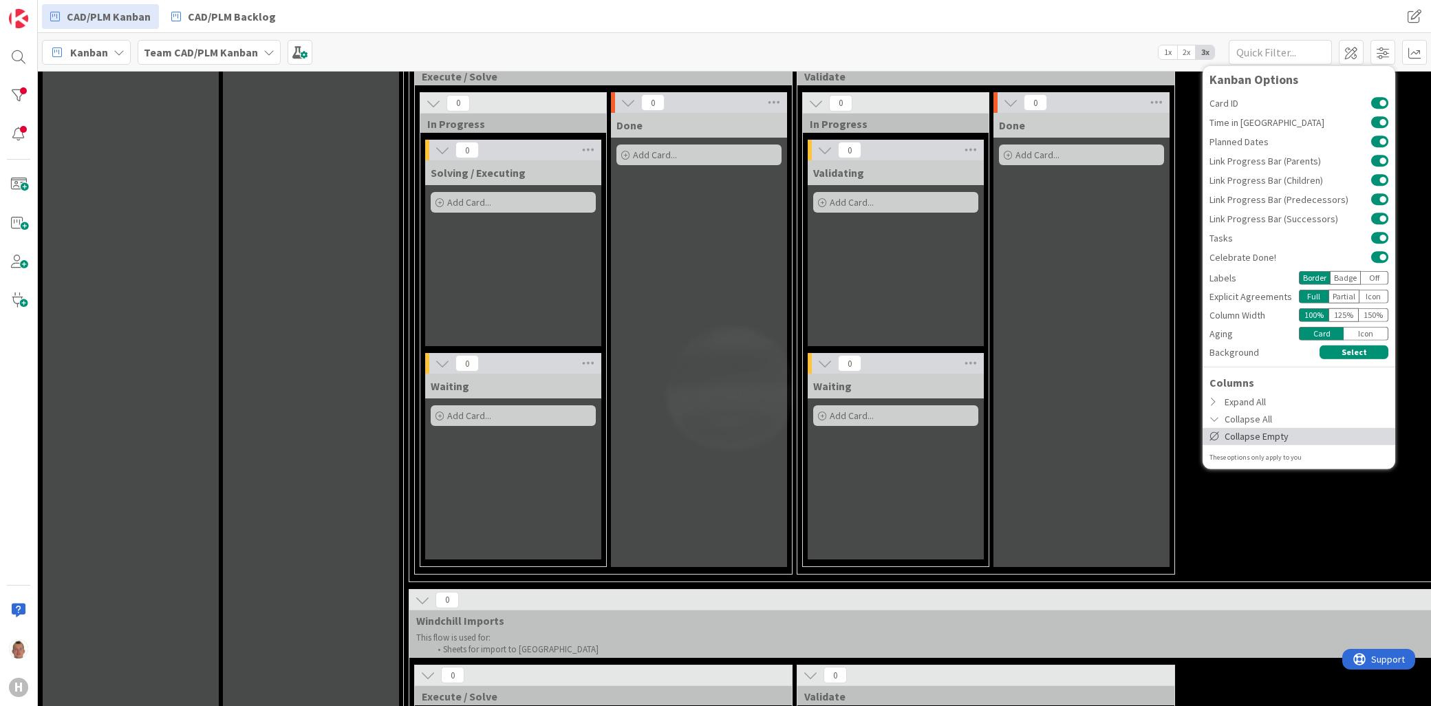
click at [1270, 437] on div "Collapse Empty" at bounding box center [1299, 435] width 193 height 17
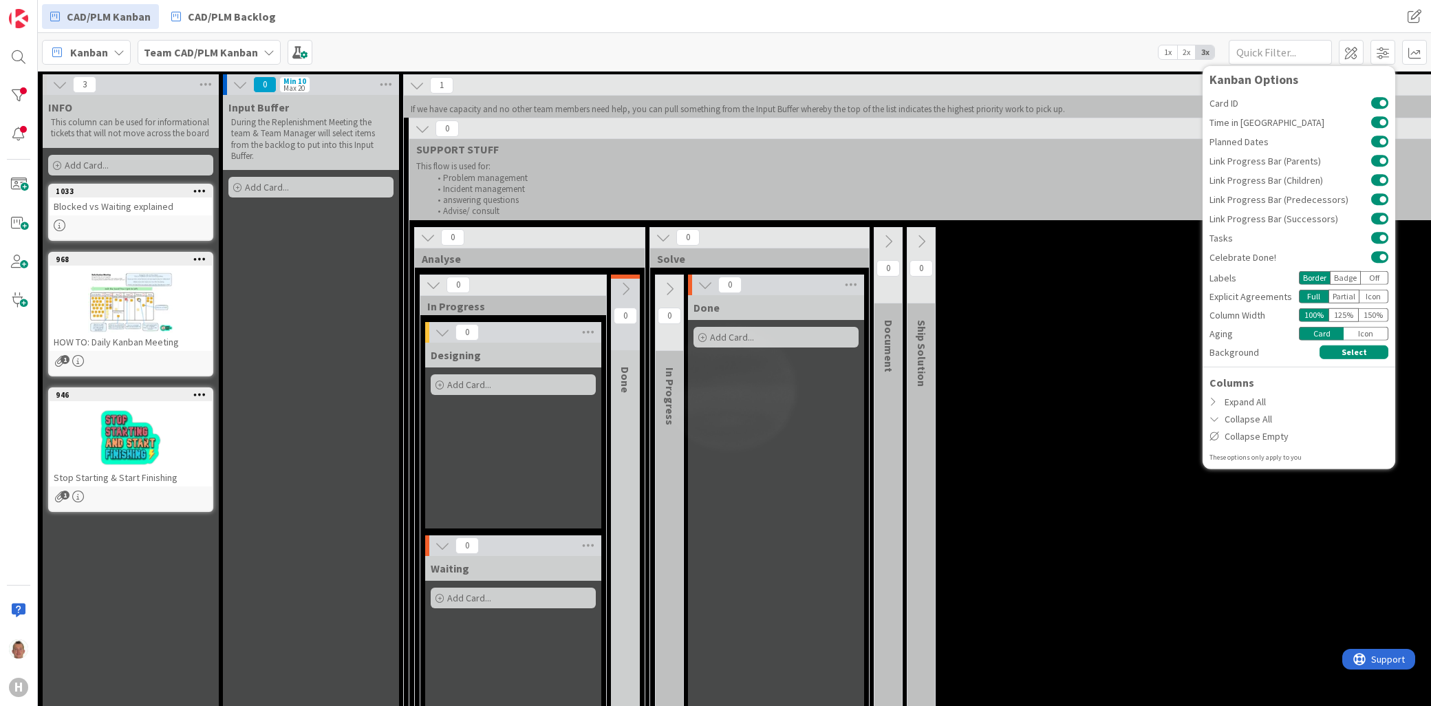
click at [1043, 361] on div "0 Analyse 0 In Progress 0 Designing Add Card... 0 Waiting Add Card... 0 Done 0 …" at bounding box center [1232, 495] width 1640 height 537
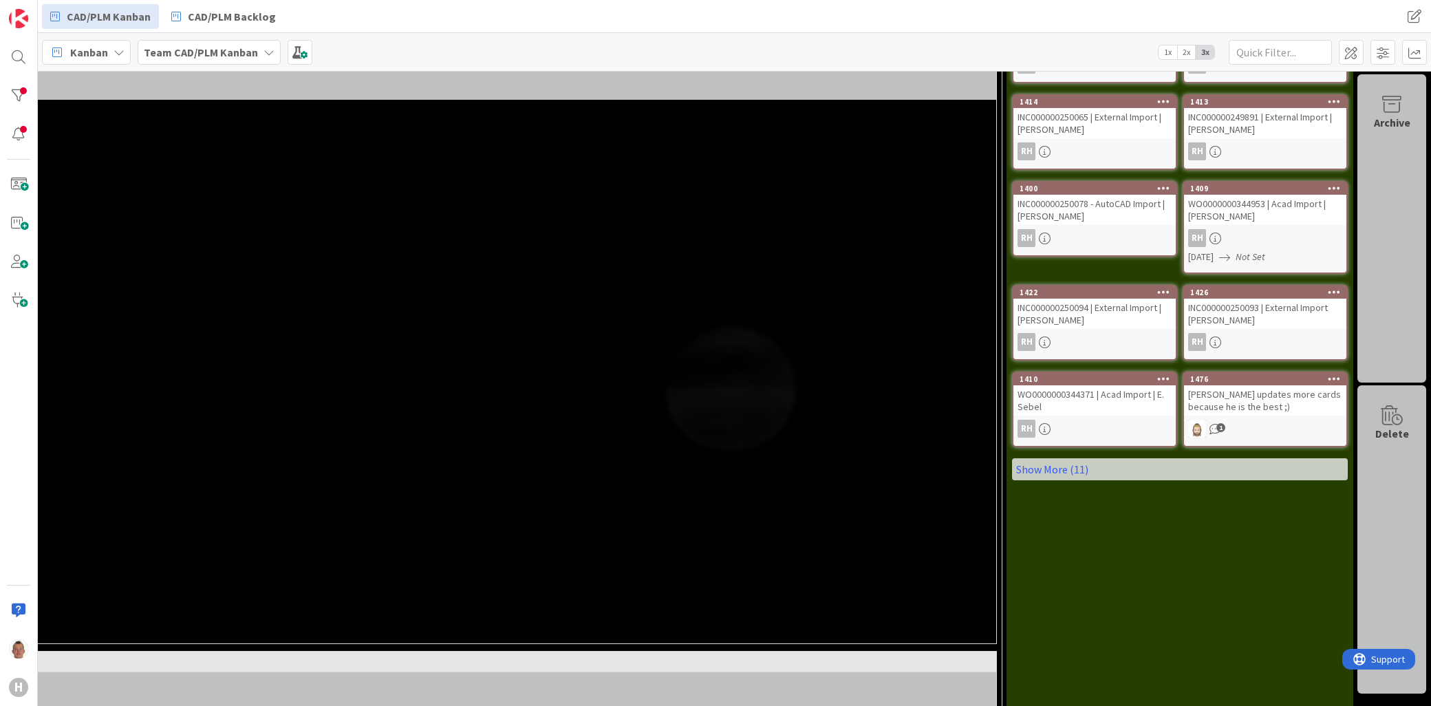
scroll to position [0, 1071]
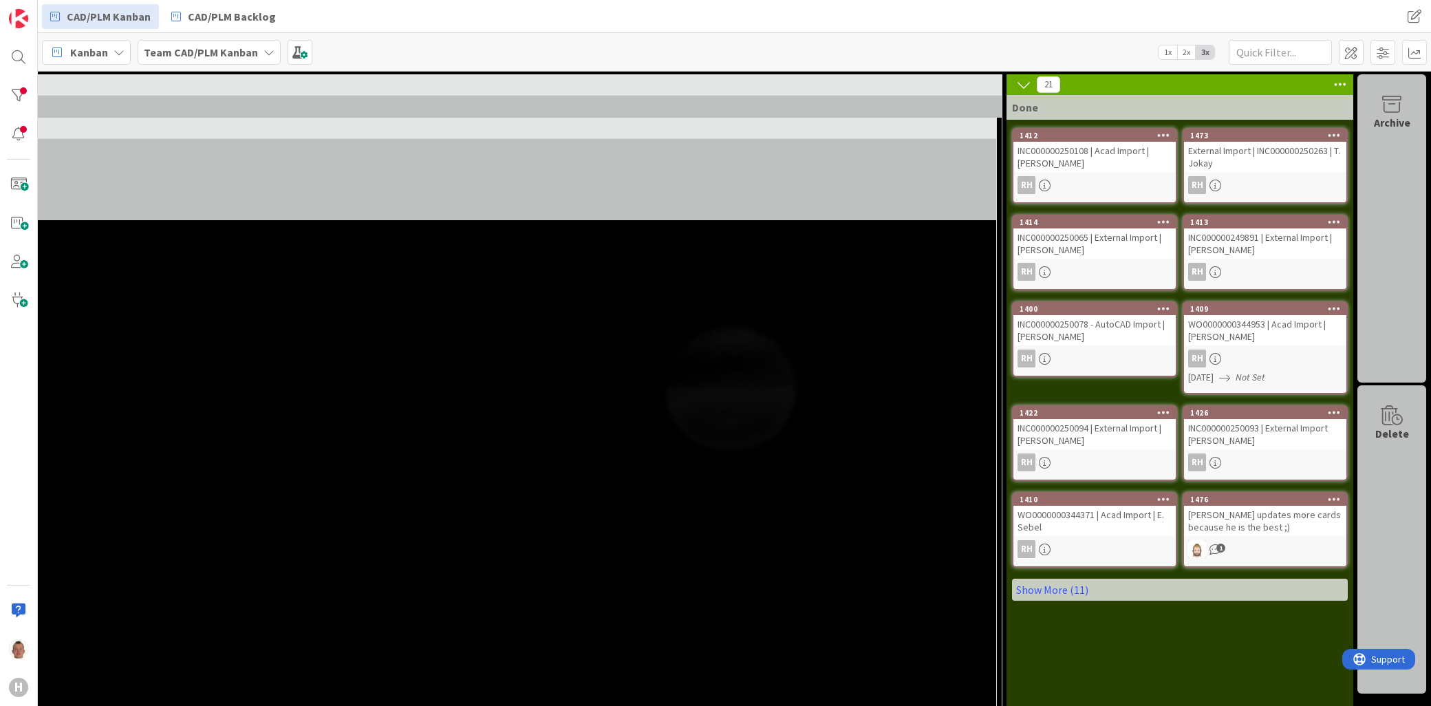
click at [1016, 85] on icon at bounding box center [1023, 84] width 15 height 15
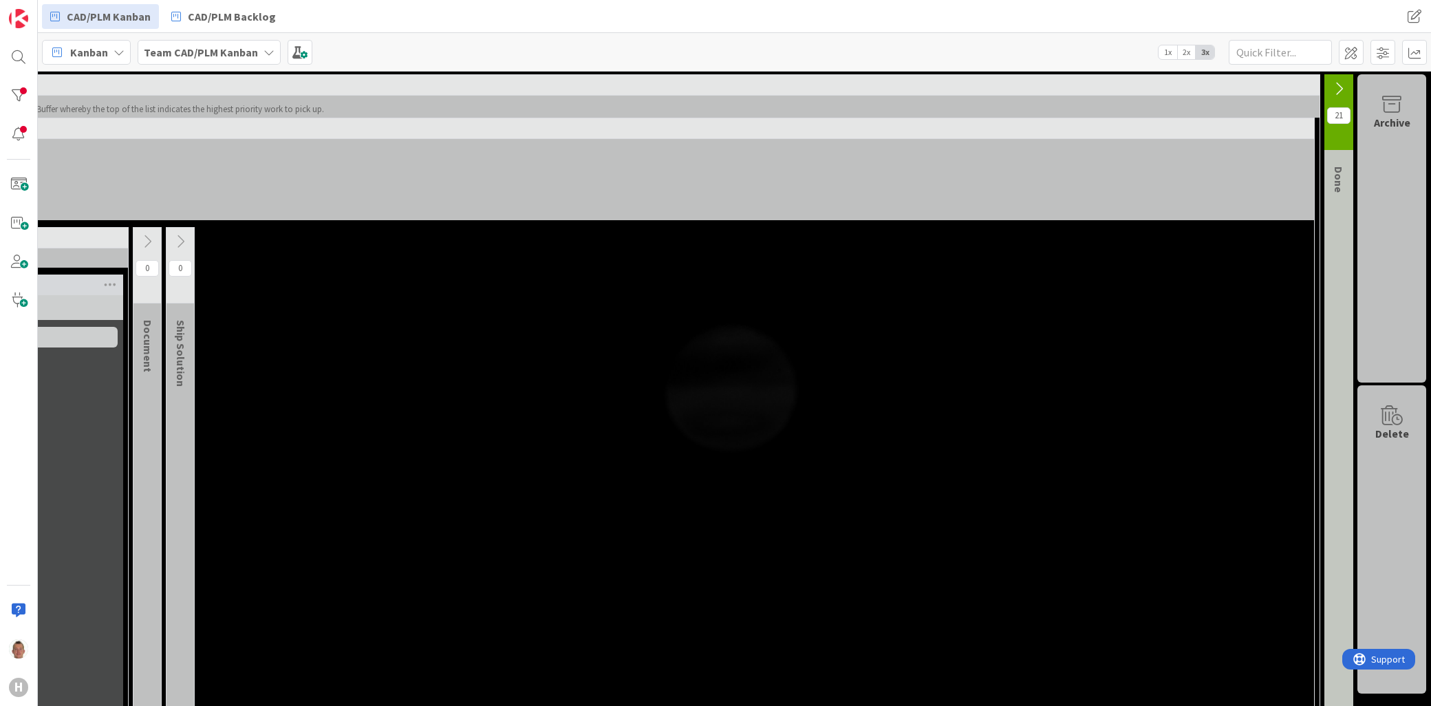
scroll to position [0, 753]
click at [1390, 50] on span at bounding box center [1383, 52] width 25 height 25
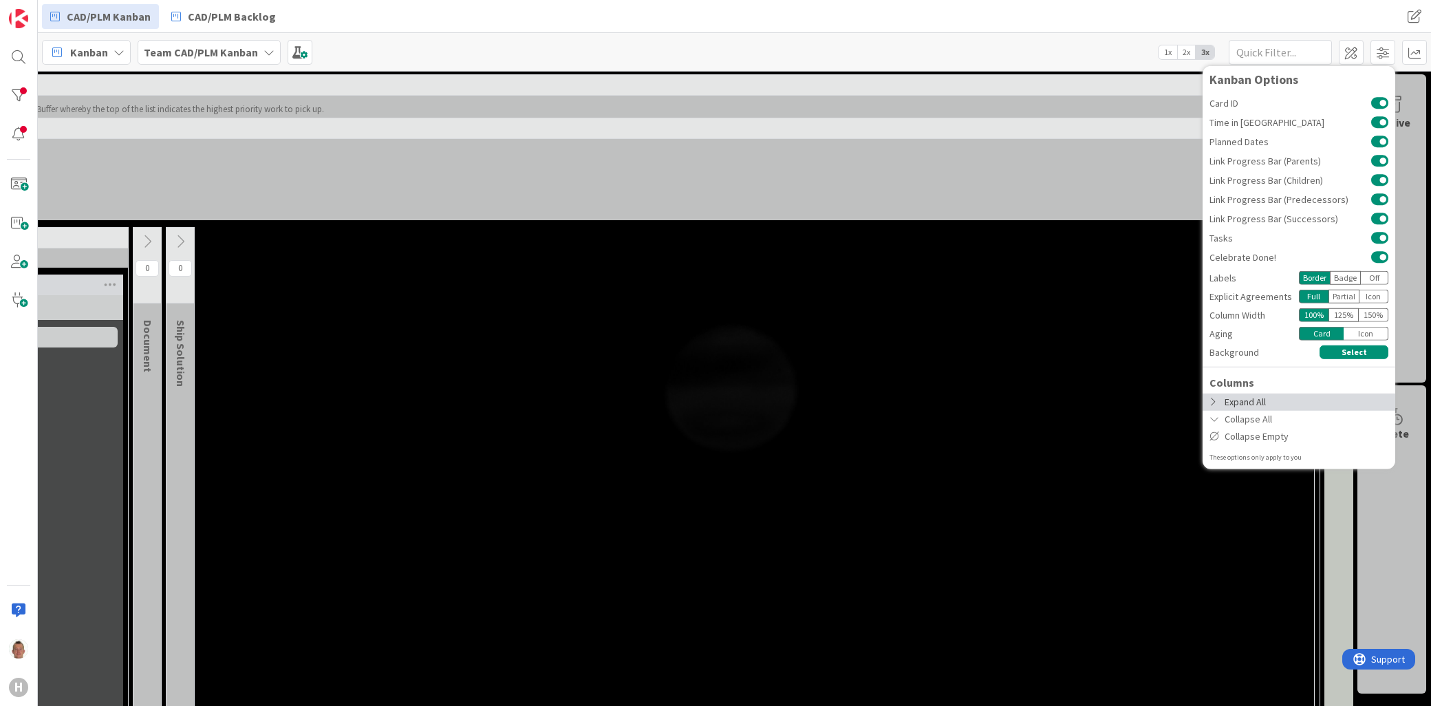
click at [1238, 396] on div "Expand All" at bounding box center [1299, 401] width 193 height 17
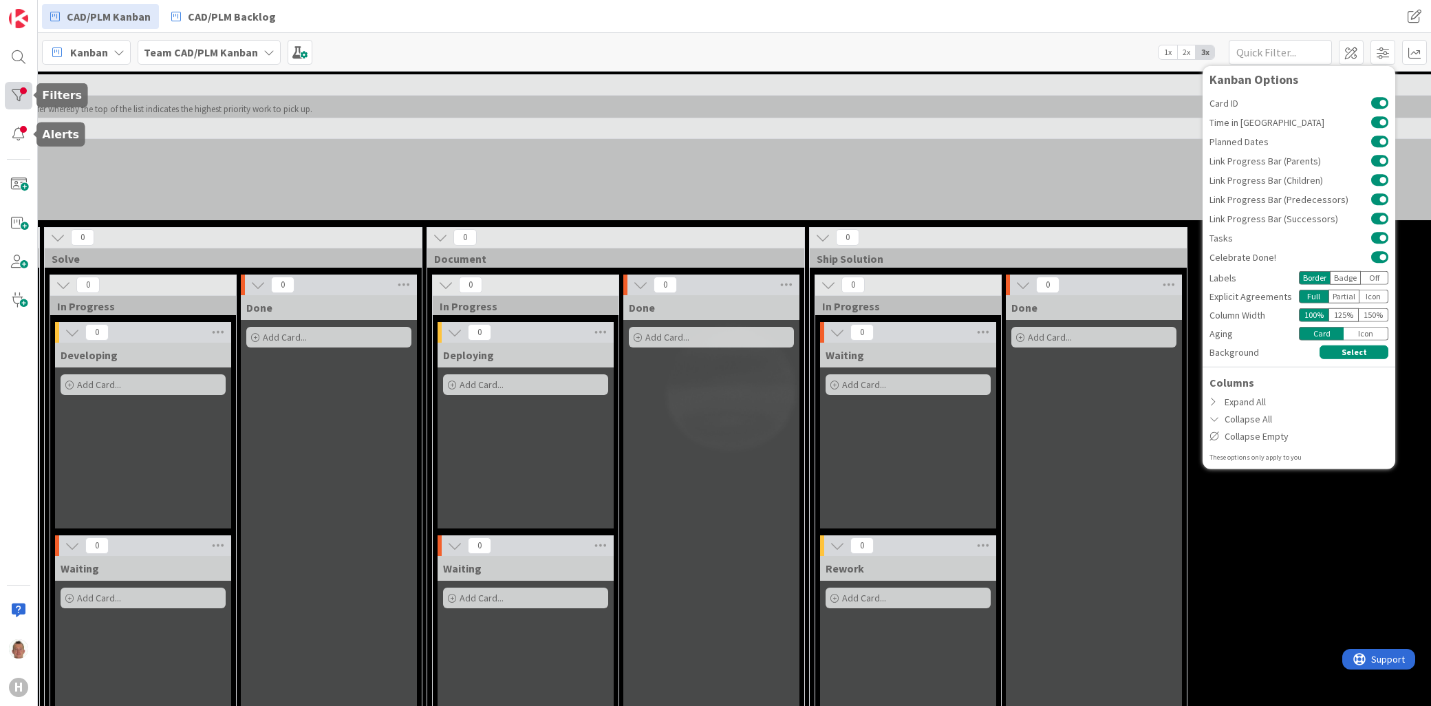
click at [21, 98] on div at bounding box center [19, 96] width 28 height 28
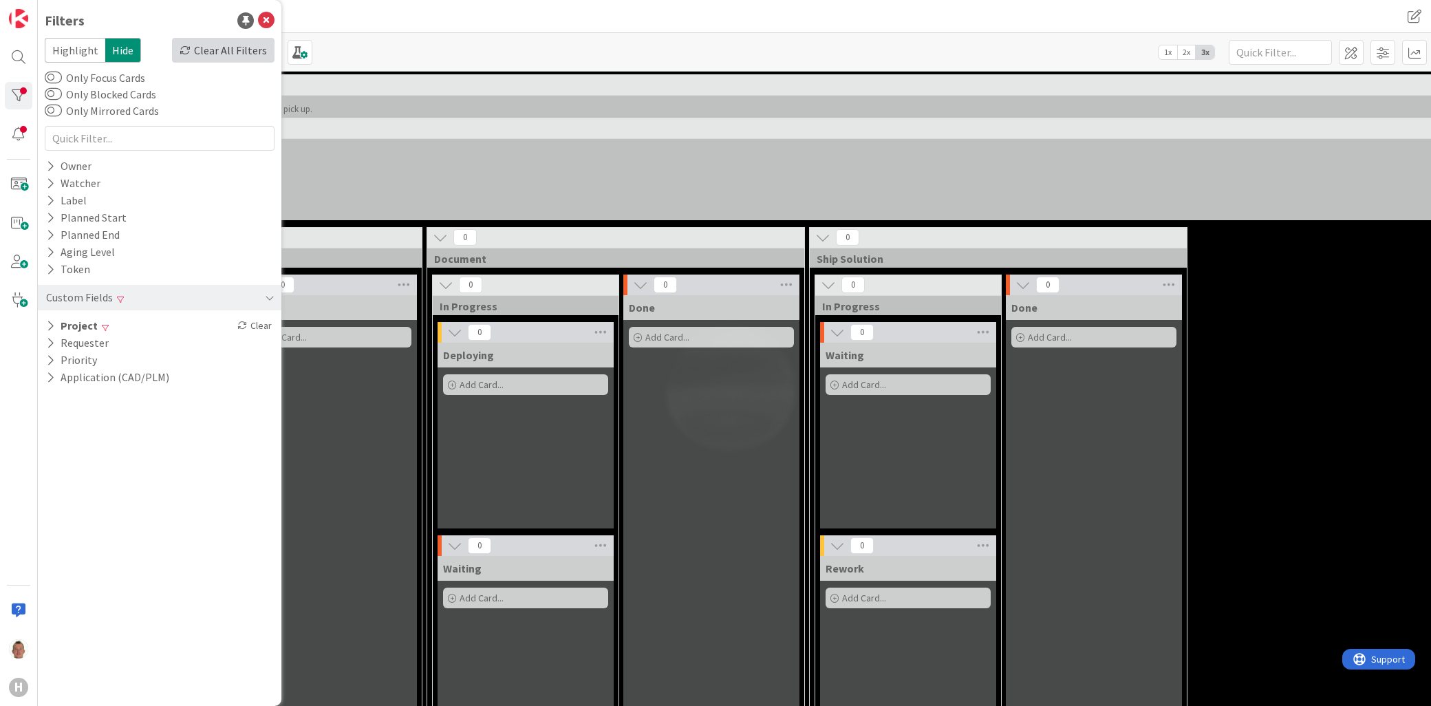
click at [220, 59] on div "Clear All Filters" at bounding box center [223, 50] width 103 height 25
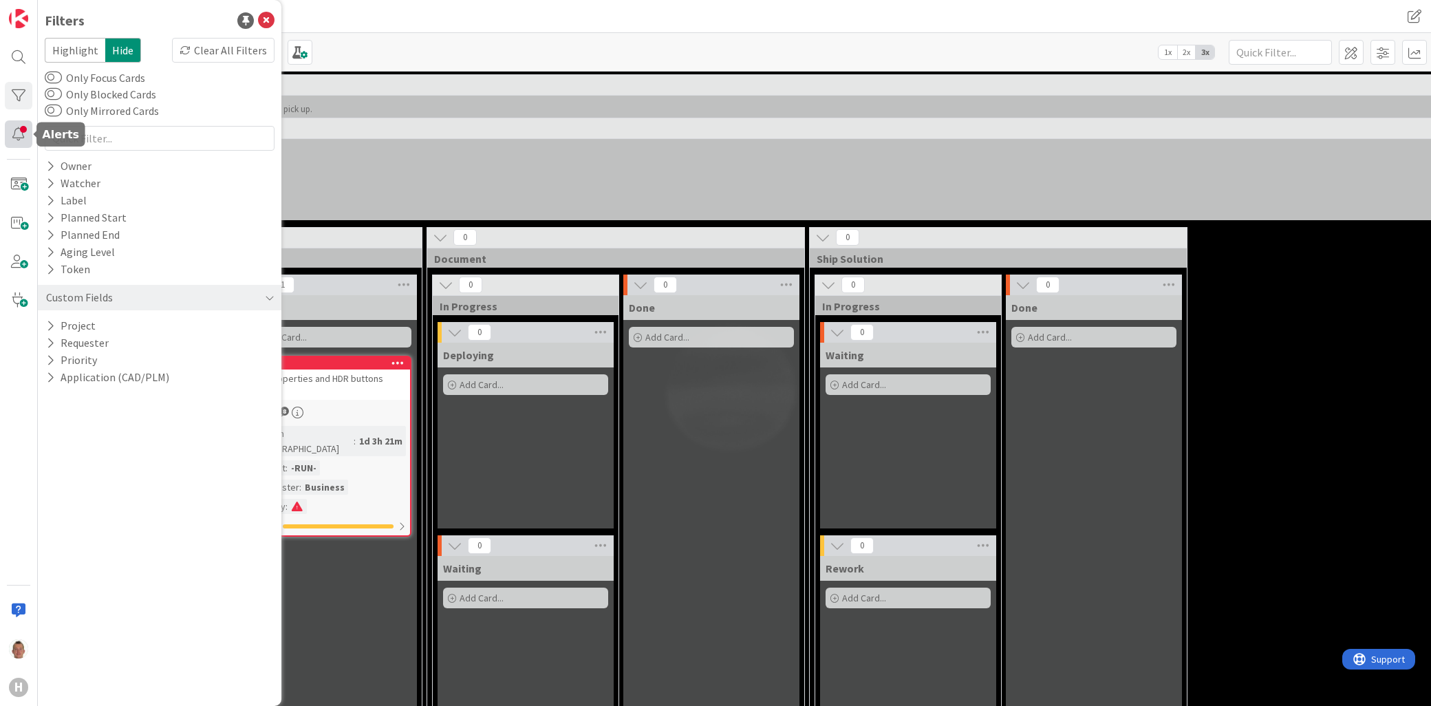
click at [17, 131] on div at bounding box center [19, 134] width 28 height 28
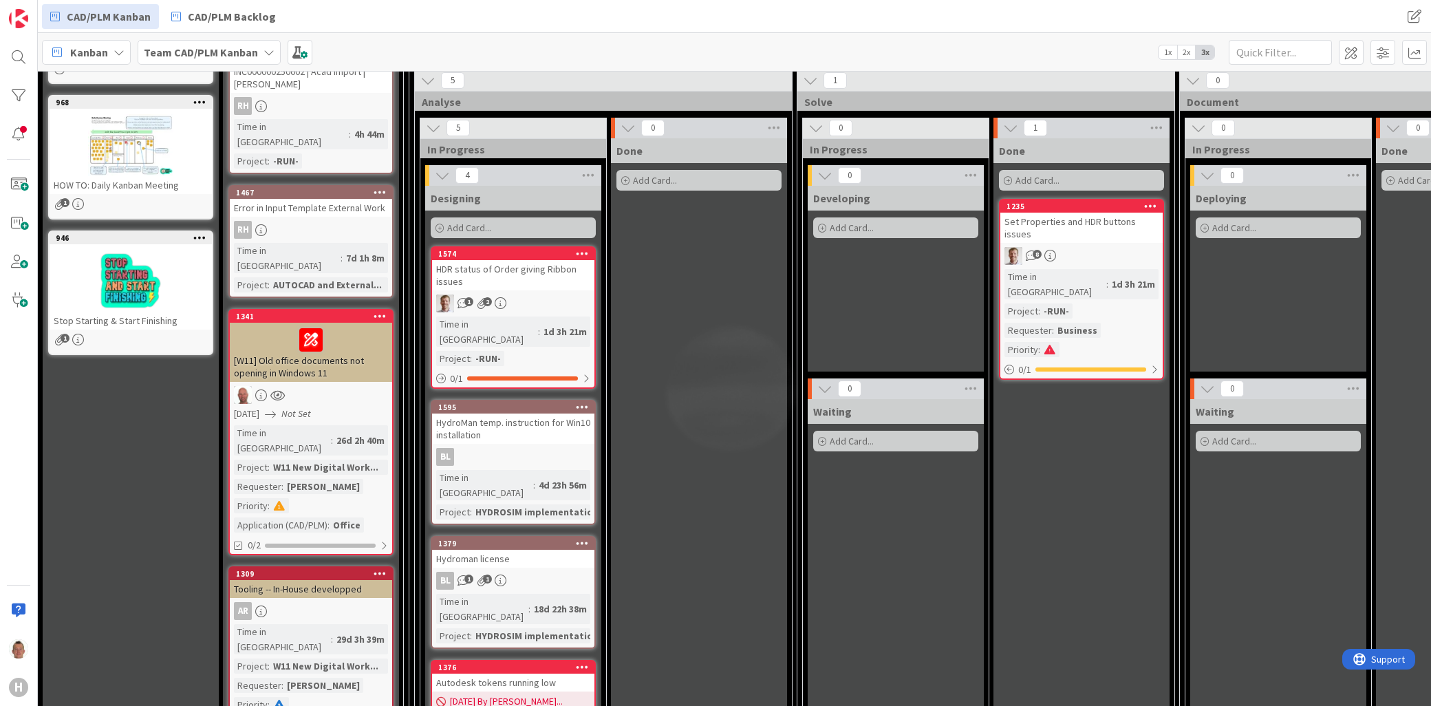
scroll to position [153, 0]
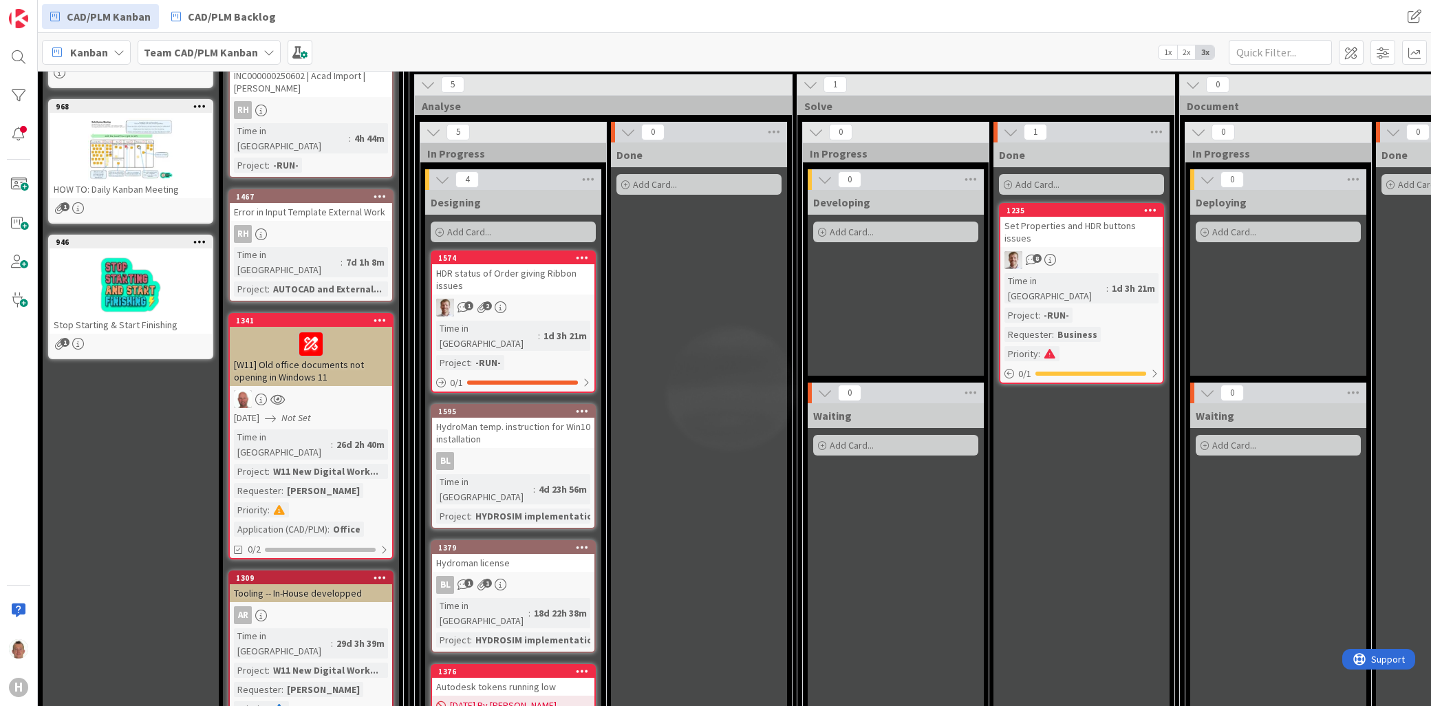
click at [318, 390] on div at bounding box center [311, 399] width 162 height 18
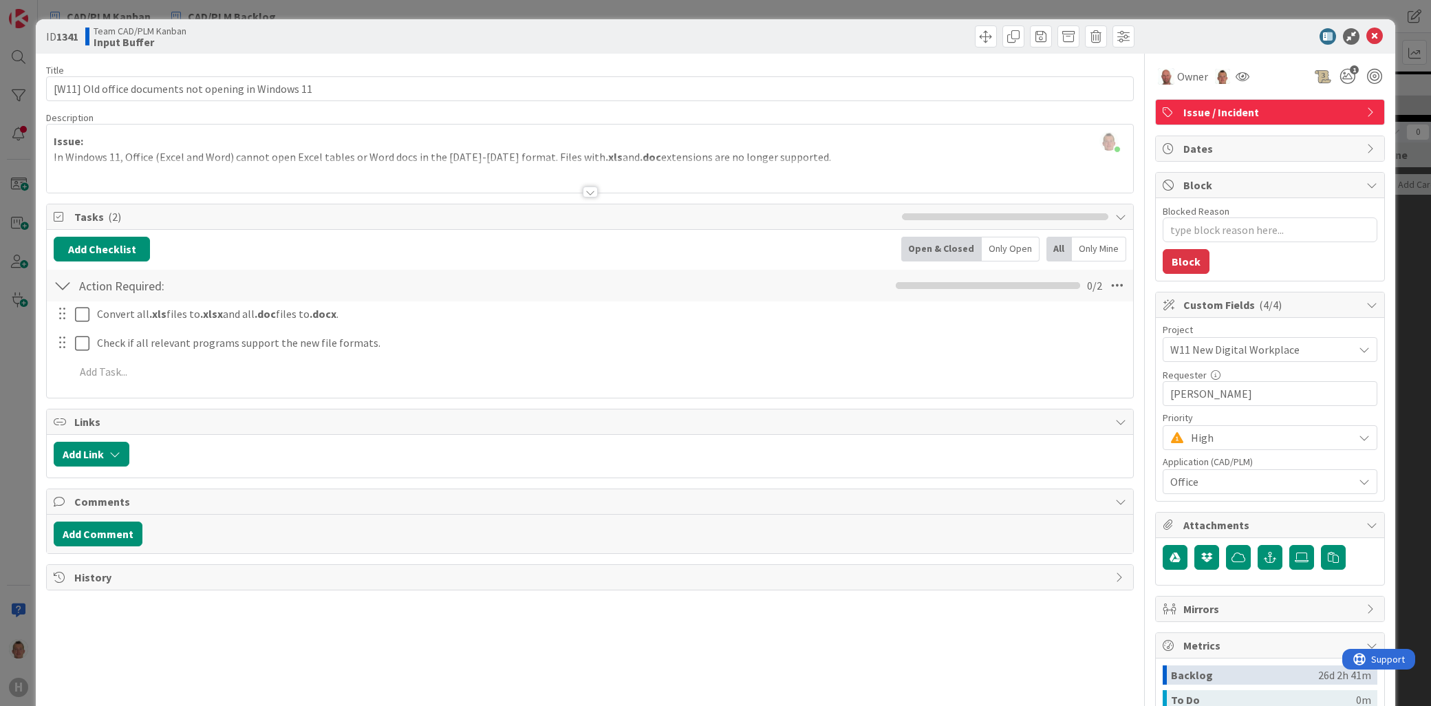
click at [1400, 286] on div "ID 1341 Team CAD/PLM Kanban Input Buffer Title 52 / 128 [W11] Old office docume…" at bounding box center [715, 353] width 1431 height 706
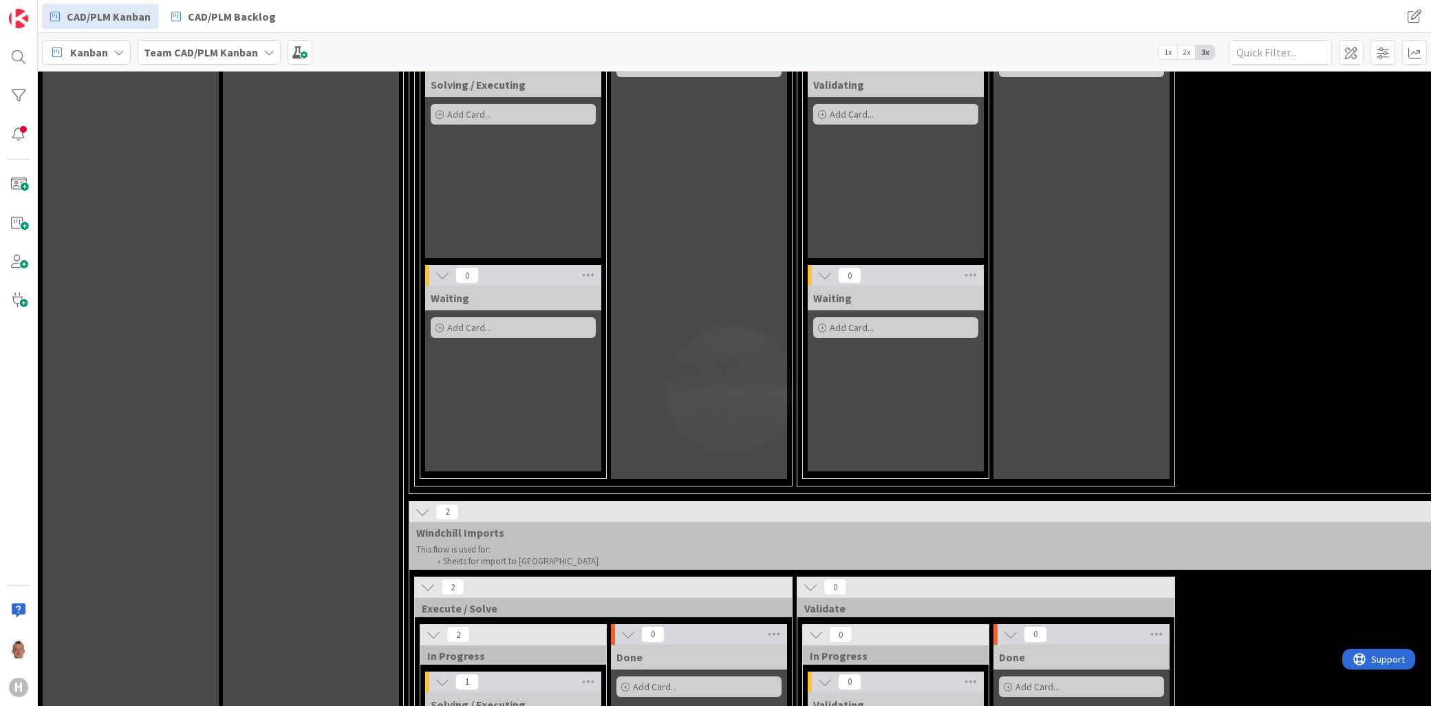
scroll to position [4281, 0]
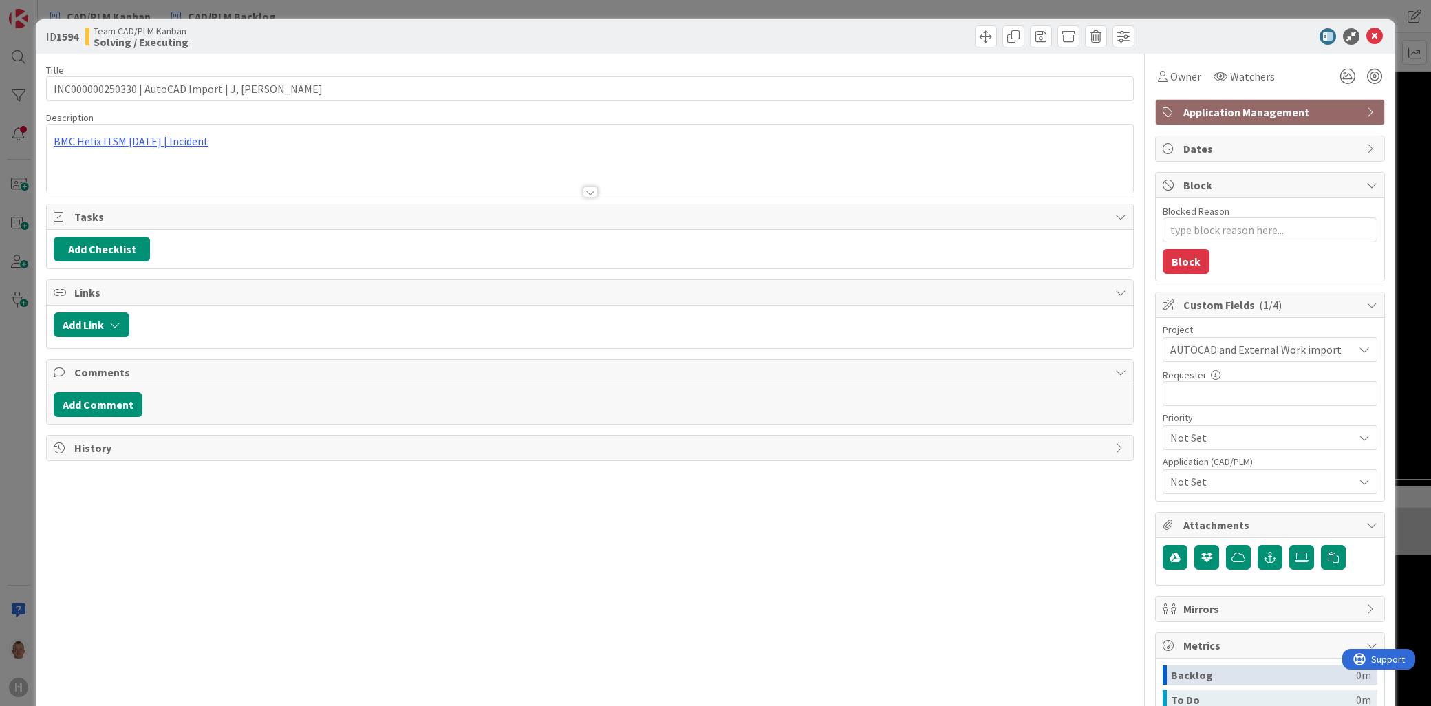
click at [1214, 345] on span "AUTOCAD and External Work import" at bounding box center [1258, 349] width 176 height 19
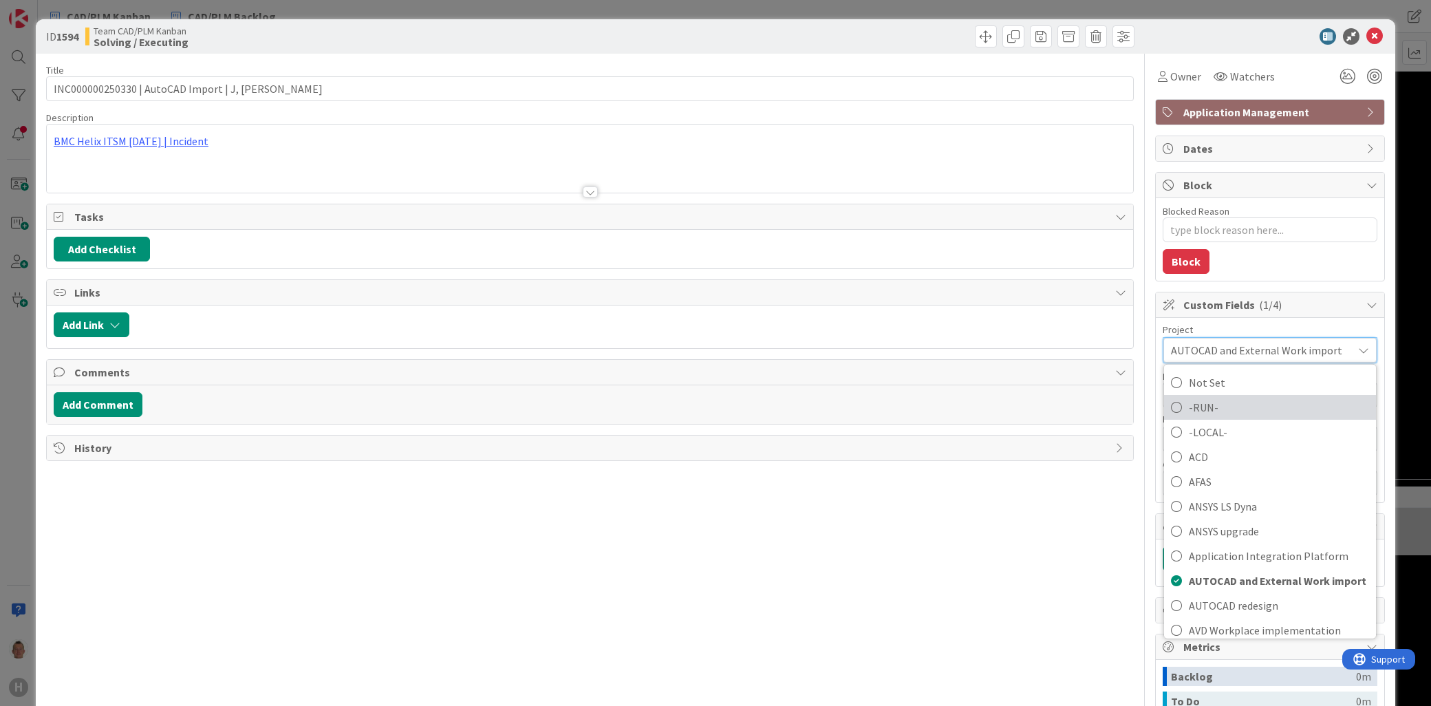
click at [1205, 404] on span "-RUN-" at bounding box center [1279, 407] width 180 height 21
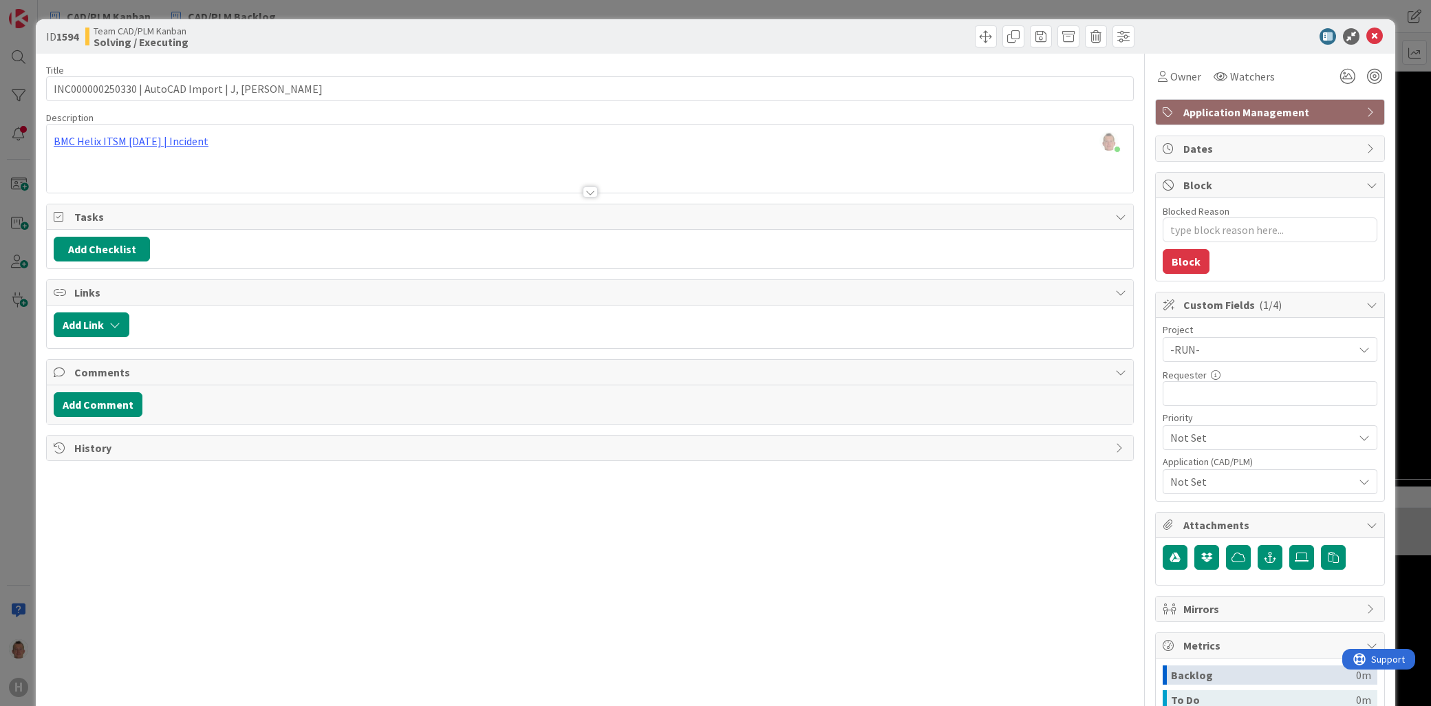
click at [1398, 331] on div "ID 1594 Team CAD/PLM Kanban Solving / Executing Title 44 / 128 INC000000250330 …" at bounding box center [715, 353] width 1431 height 706
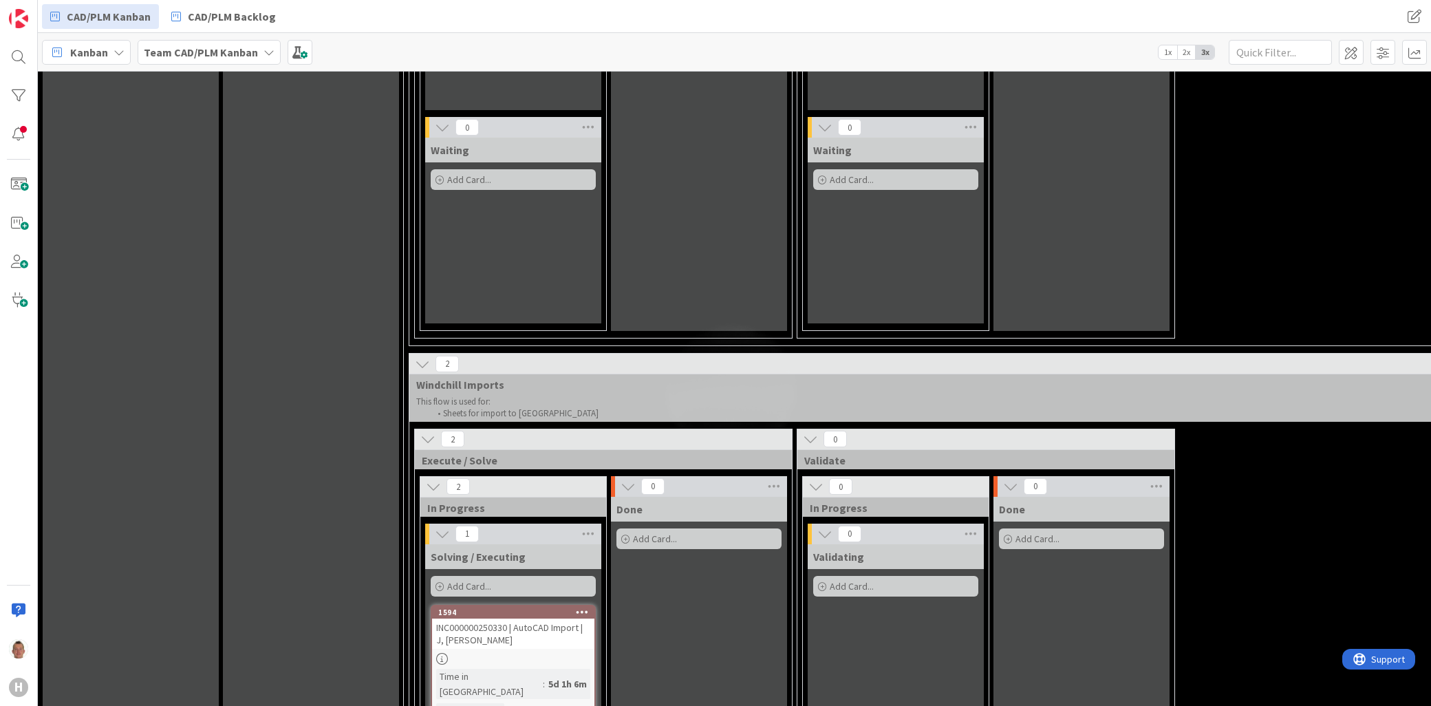
scroll to position [4434, 0]
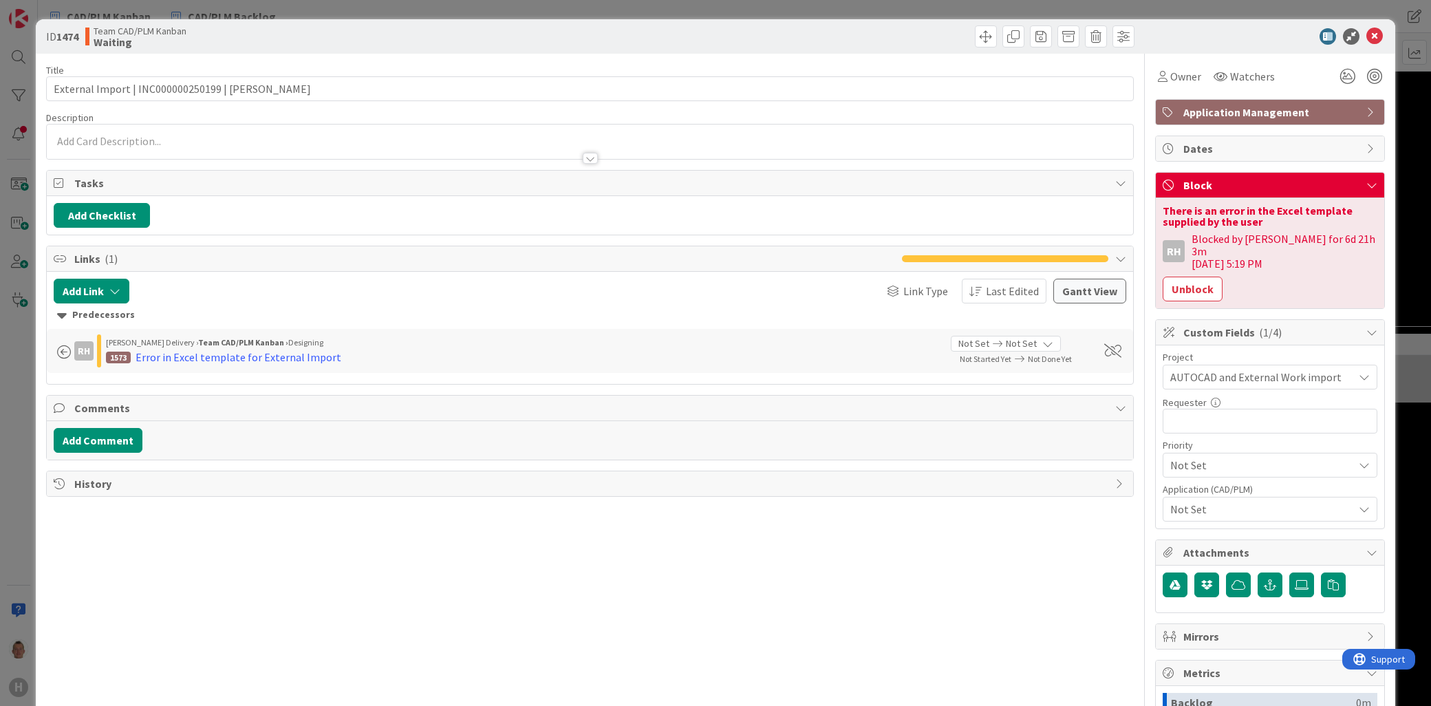
click at [1207, 367] on span "AUTOCAD and External Work import" at bounding box center [1258, 376] width 176 height 19
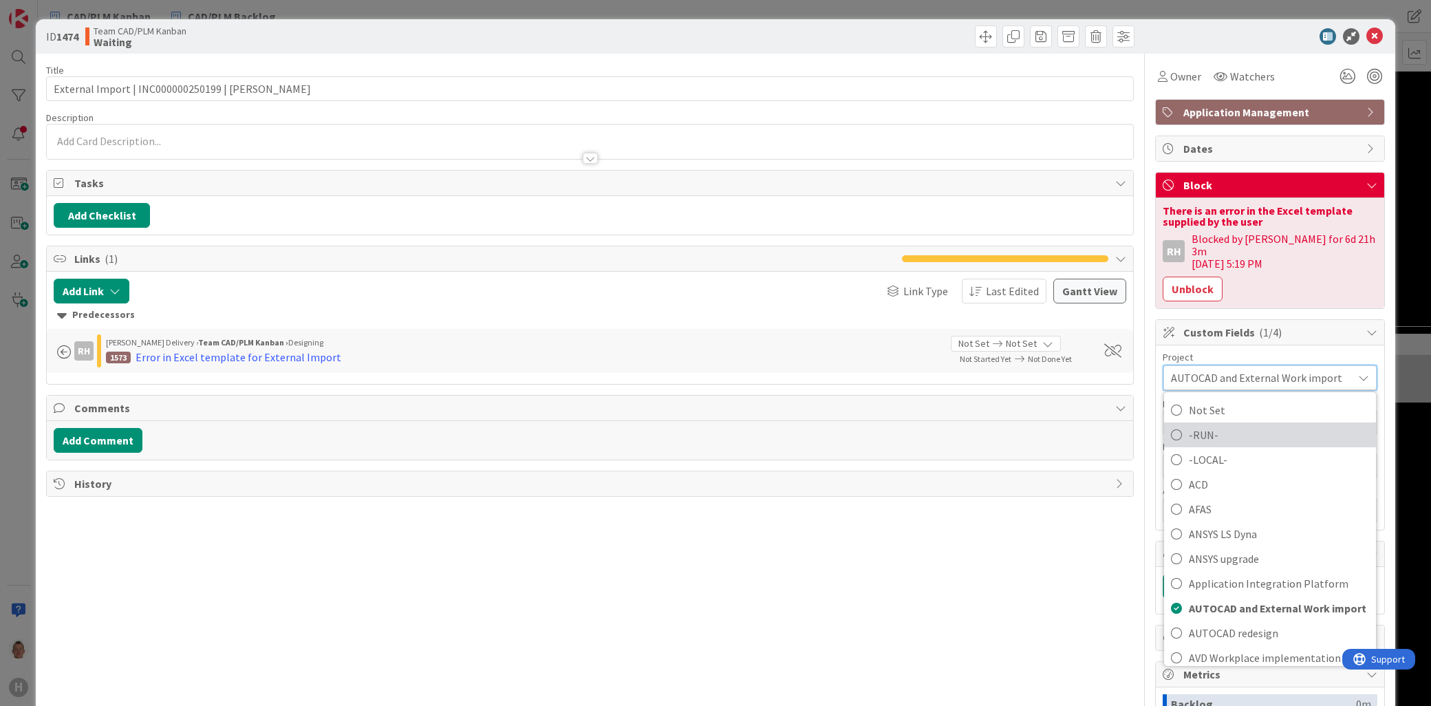
click at [1201, 425] on span "-RUN-" at bounding box center [1279, 435] width 180 height 21
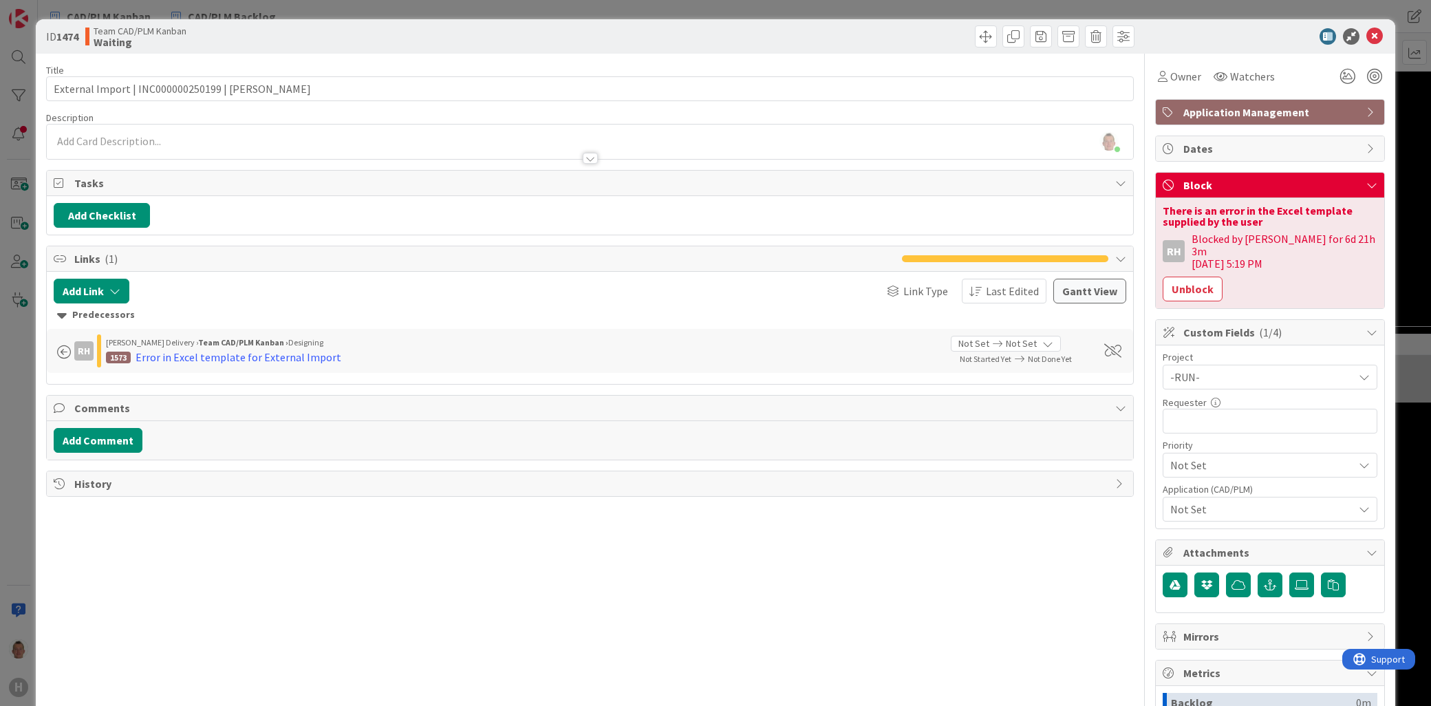
click at [1406, 394] on div "ID 1474 Team CAD/PLM Kanban Waiting Title 46 / 128 External Import | INC0000002…" at bounding box center [715, 353] width 1431 height 706
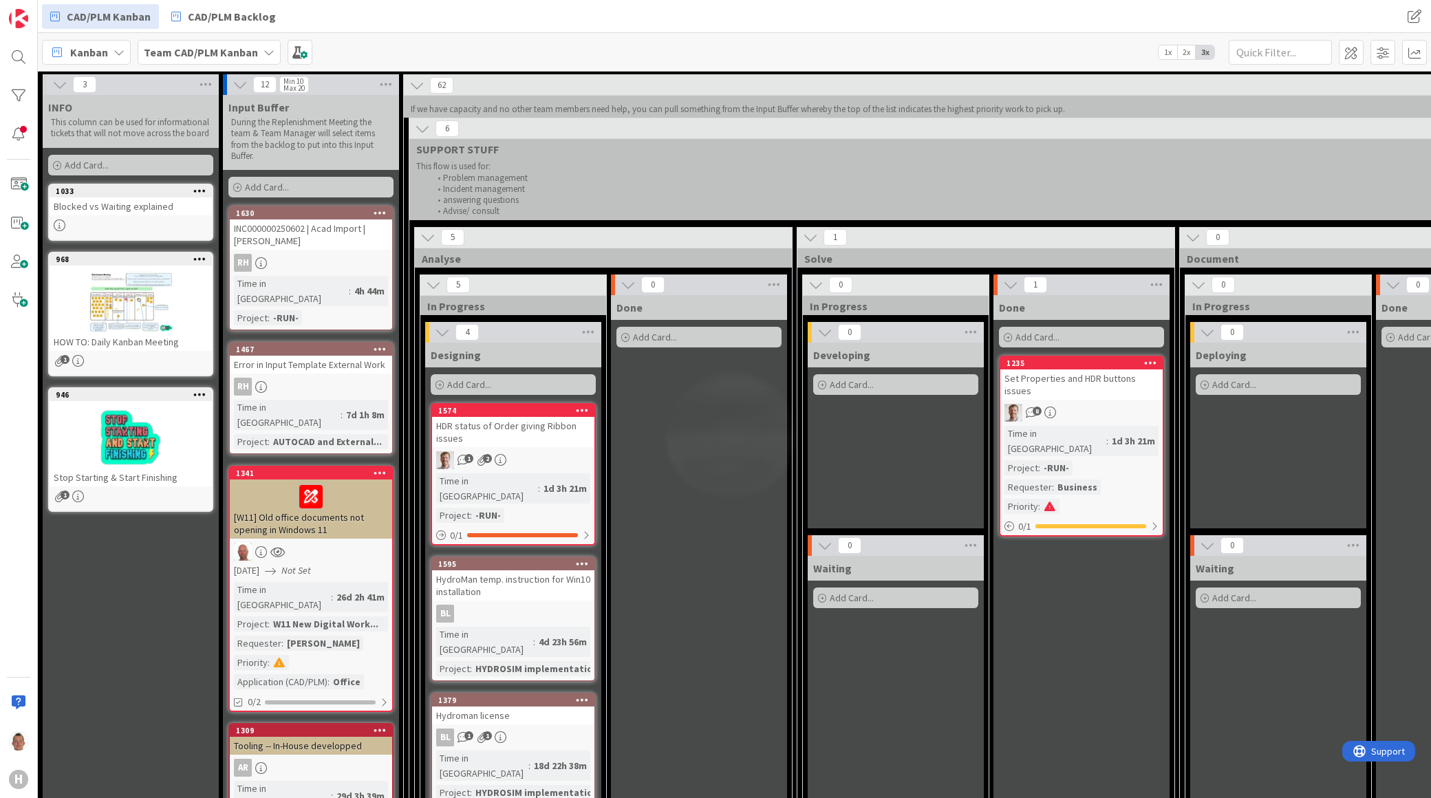
click at [533, 427] on div "HDR status of Order giving Ribbon issues" at bounding box center [513, 432] width 162 height 30
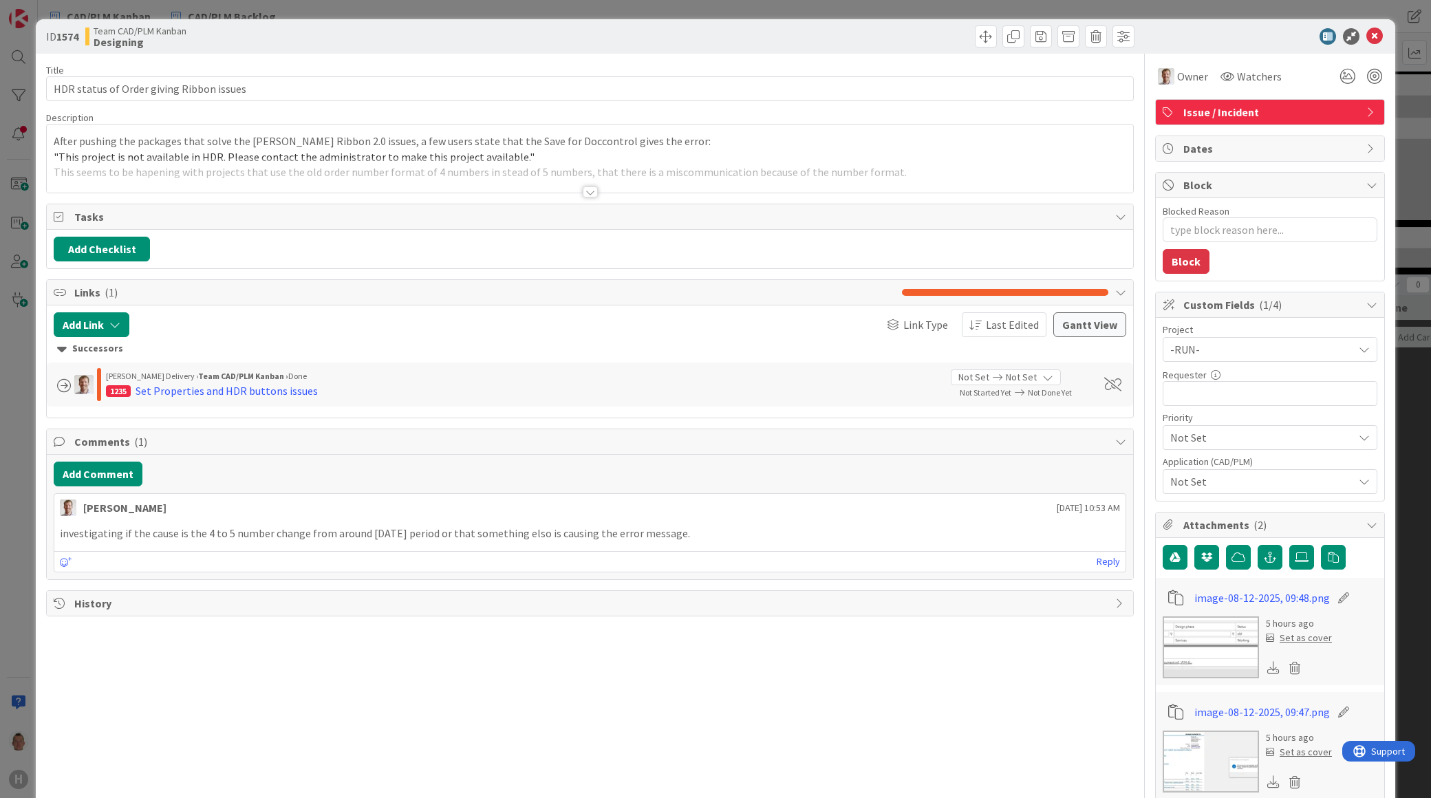
click at [588, 191] on div at bounding box center [590, 191] width 15 height 11
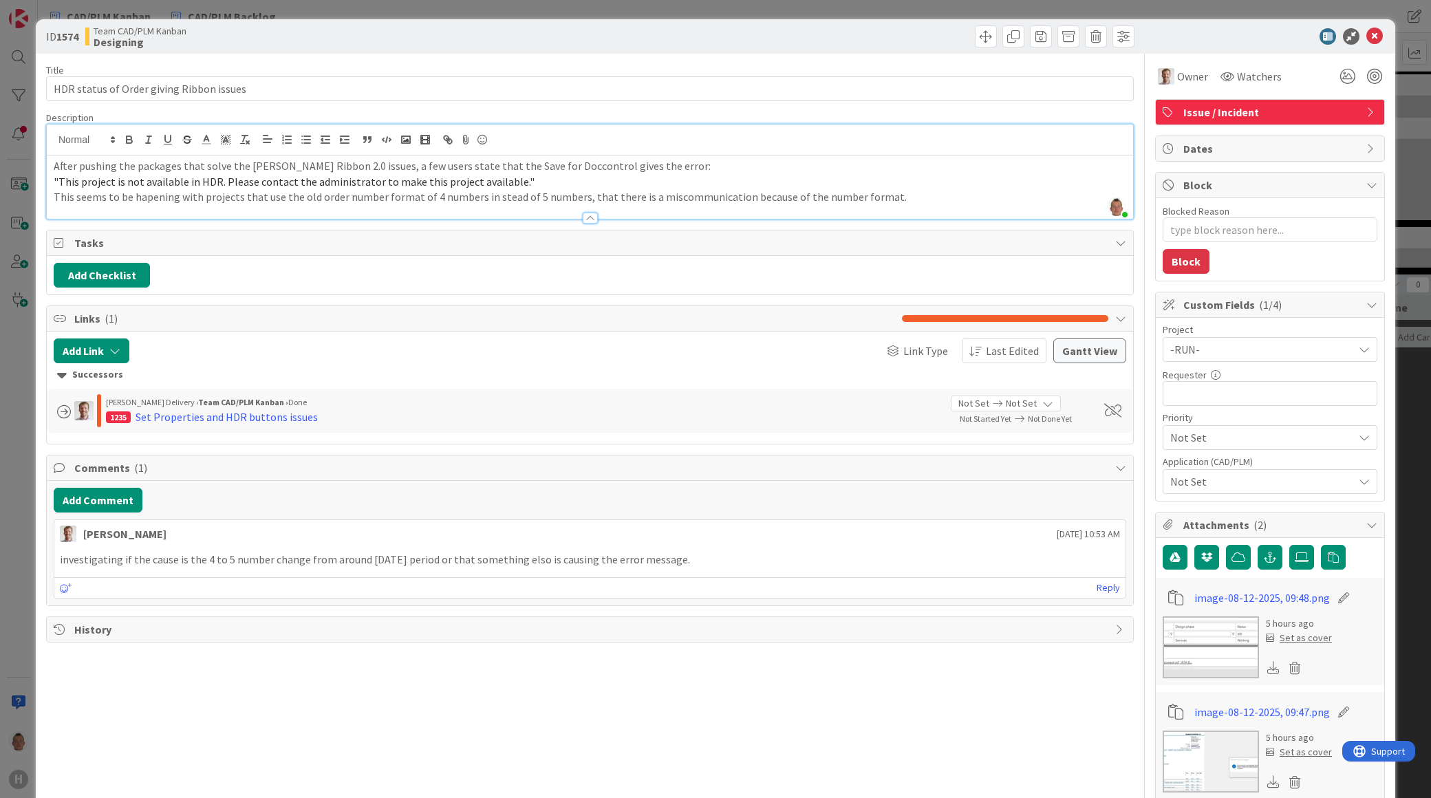
click at [117, 175] on span ""This project is not available in HDR. Please contact the administrator to make…" at bounding box center [294, 182] width 481 height 14
click at [114, 194] on p "This seems to be hapening with projects that use the old order number format of…" at bounding box center [590, 197] width 1073 height 16
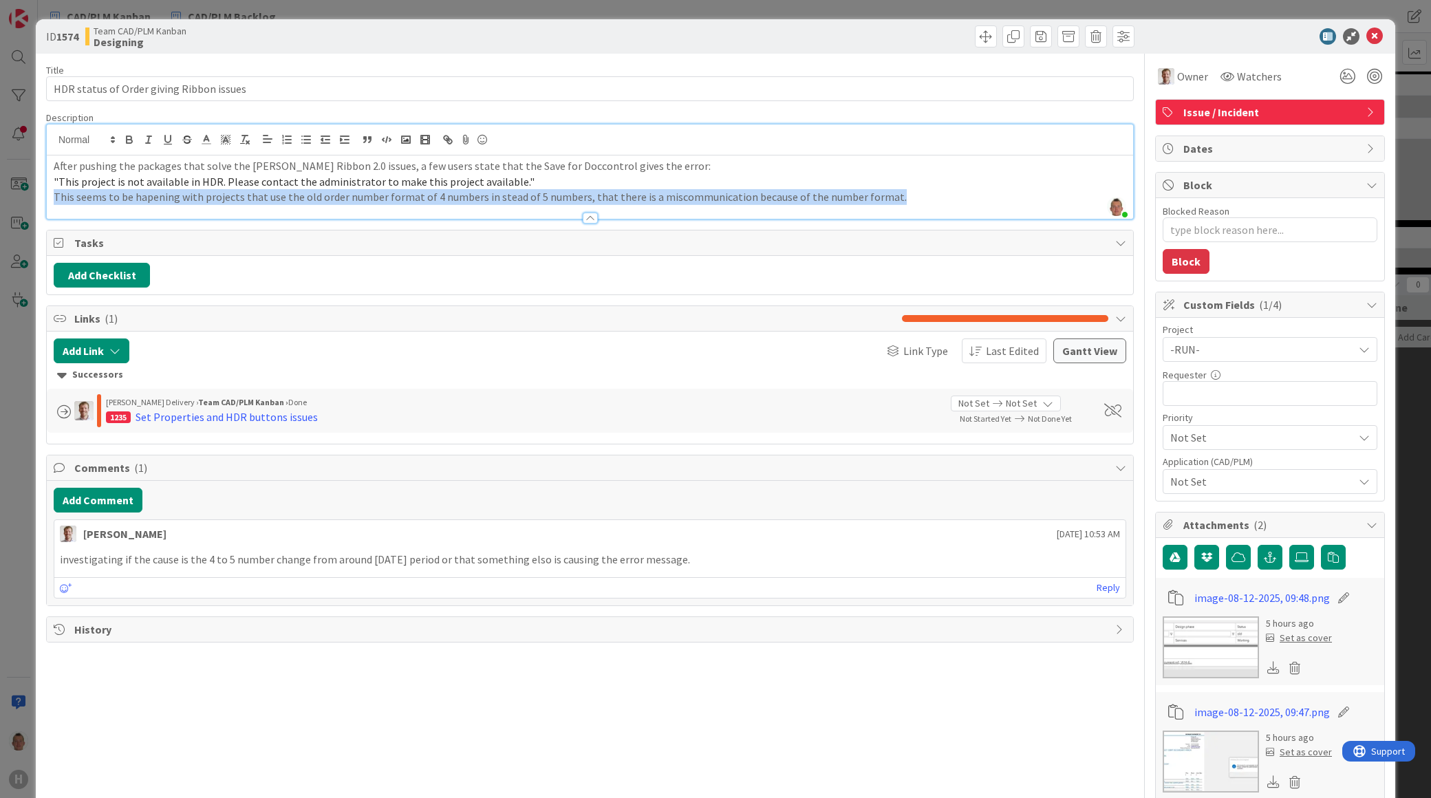
click at [114, 194] on p "This seems to be hapening with projects that use the old order number format of…" at bounding box center [590, 197] width 1073 height 16
click at [154, 196] on p "This seems to be hapening with projects that use the old order number format of…" at bounding box center [590, 197] width 1073 height 16
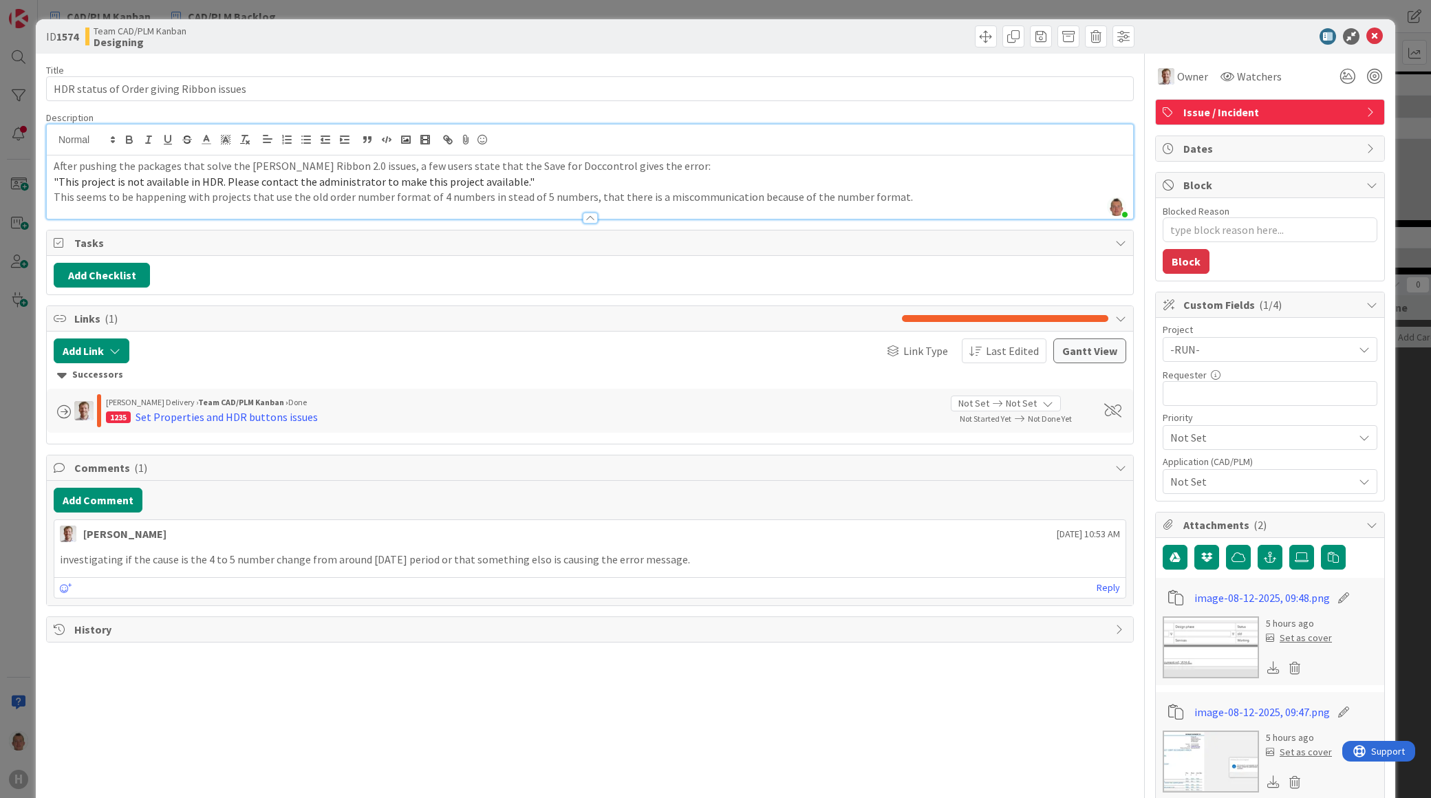
click at [273, 197] on p "This seems to be happening with projects that use the old order number format o…" at bounding box center [590, 197] width 1073 height 16
click at [217, 560] on p "investigating if the cause is the 4 to 5 number change from around [DATE] perio…" at bounding box center [590, 560] width 1060 height 16
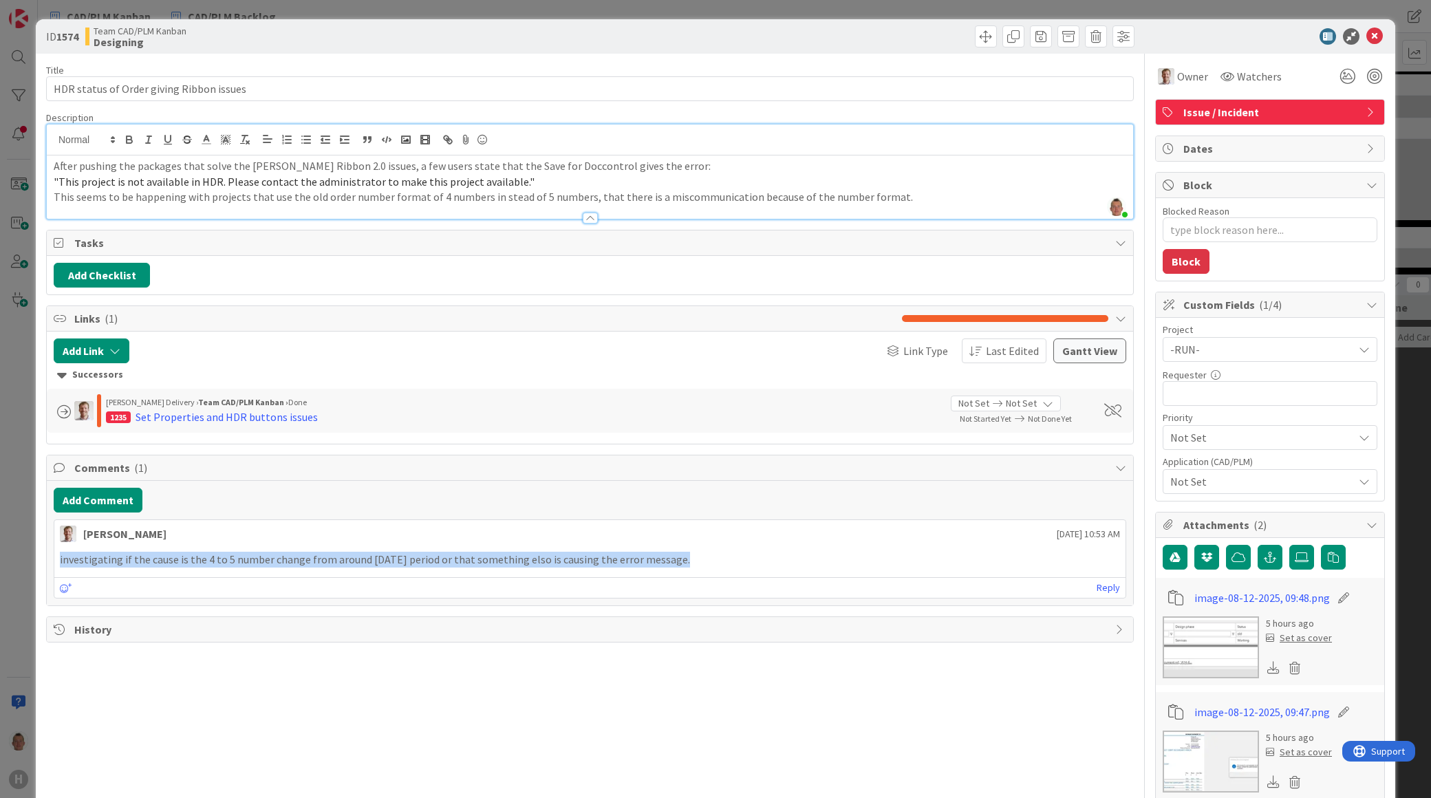
click at [217, 560] on p "investigating if the cause is the 4 to 5 number change from around [DATE] perio…" at bounding box center [590, 560] width 1060 height 16
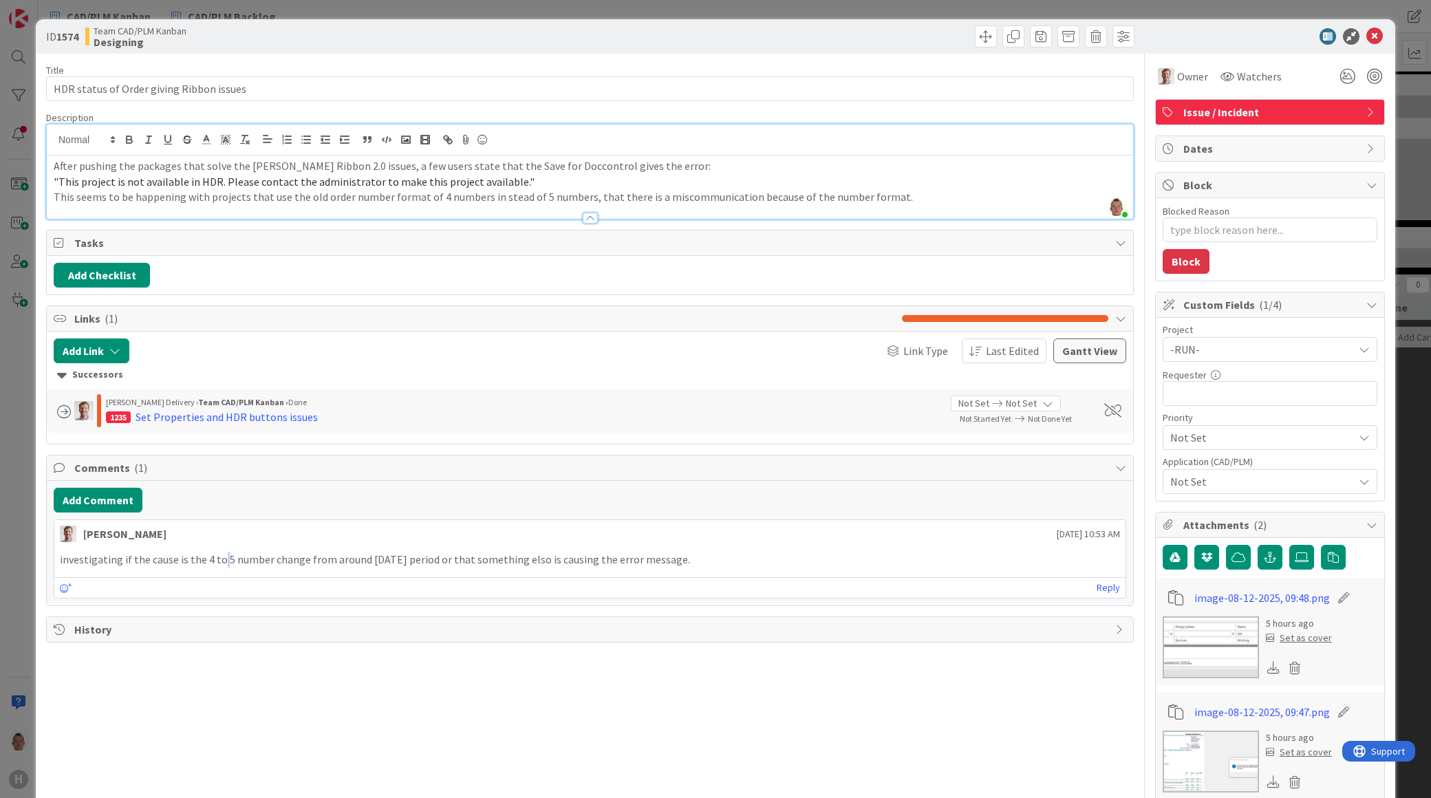
click at [217, 560] on p "investigating if the cause is the 4 to 5 number change from around [DATE] perio…" at bounding box center [590, 560] width 1060 height 16
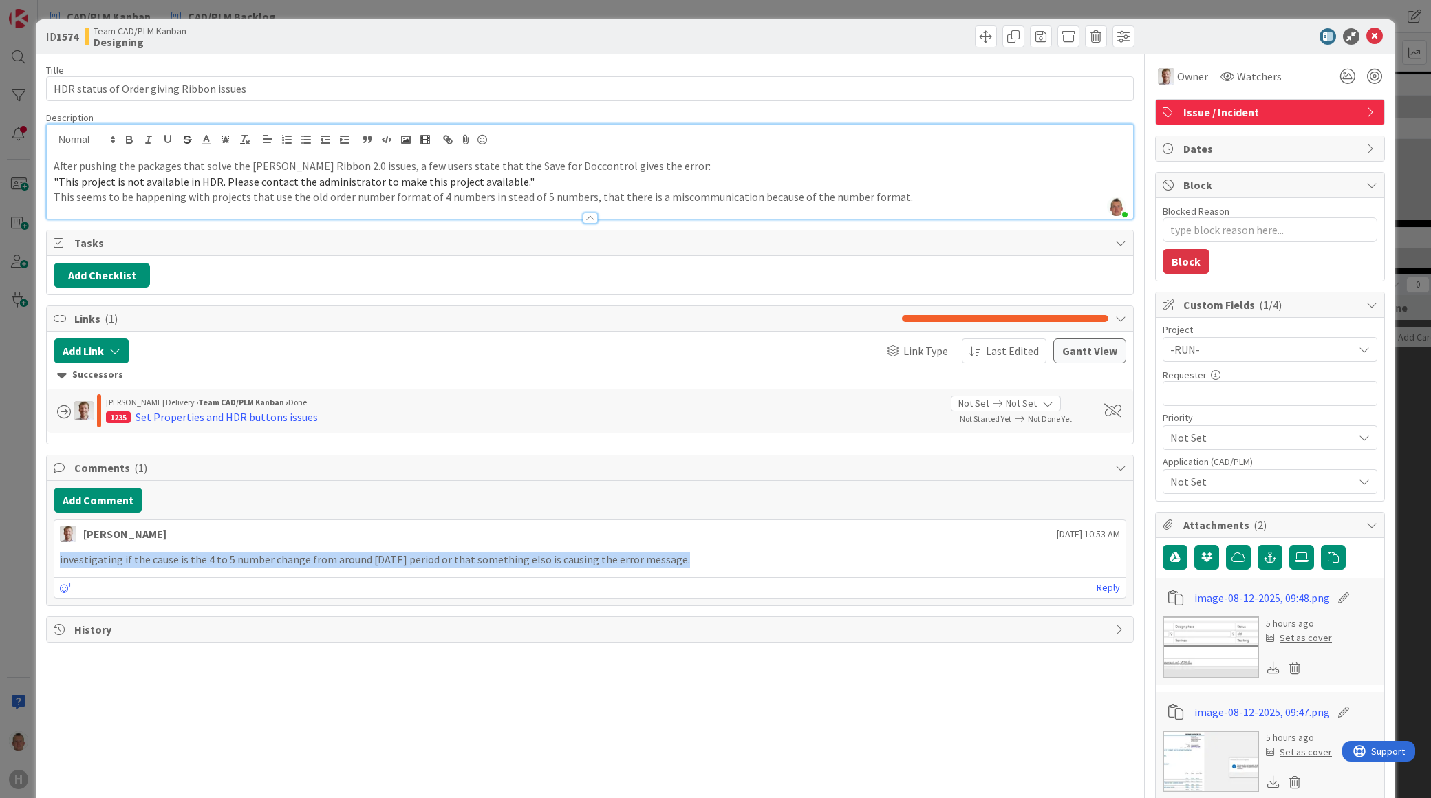
click at [217, 560] on p "investigating if the cause is the 4 to 5 number change from around [DATE] perio…" at bounding box center [590, 560] width 1060 height 16
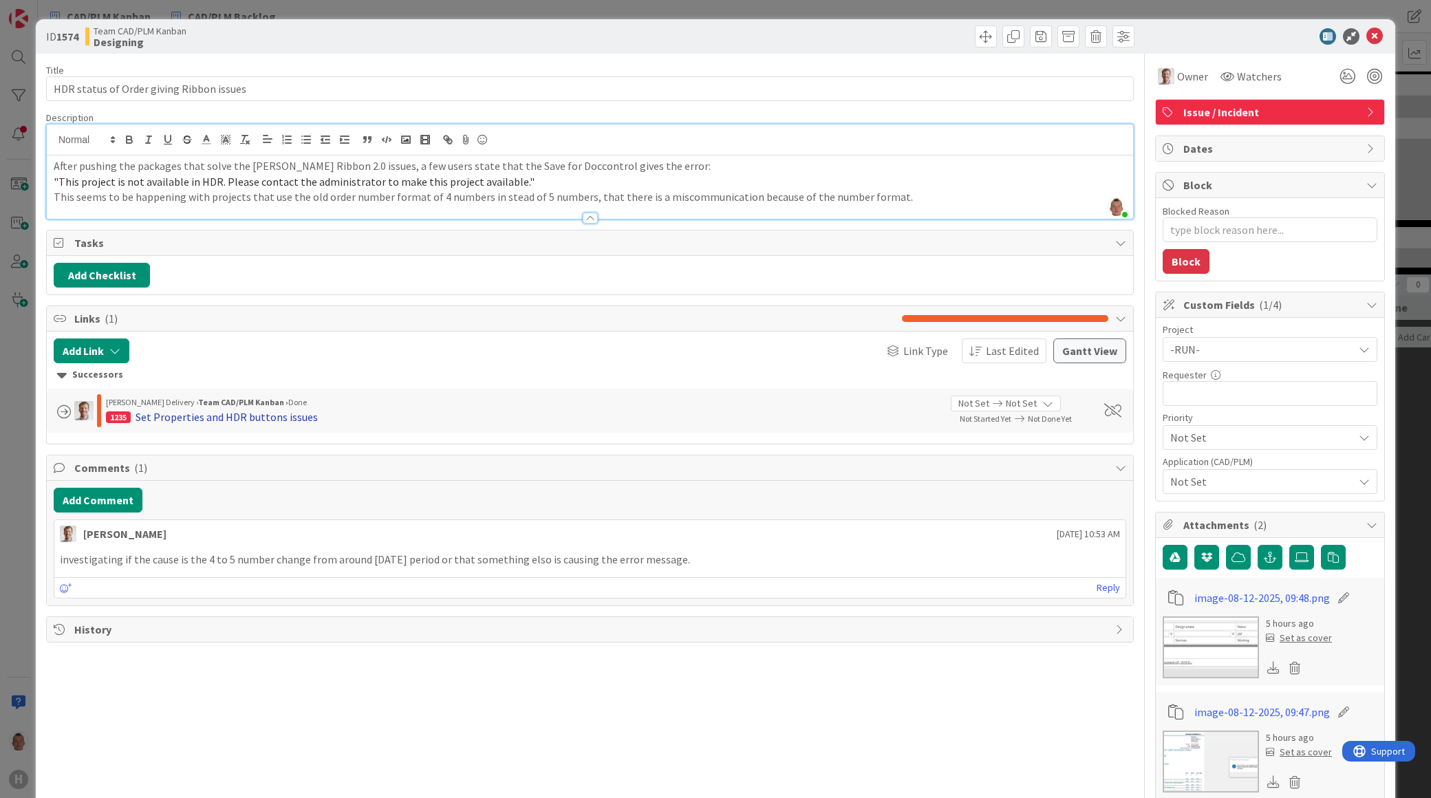
click at [259, 417] on div "Set Properties and HDR buttons issues" at bounding box center [227, 417] width 182 height 17
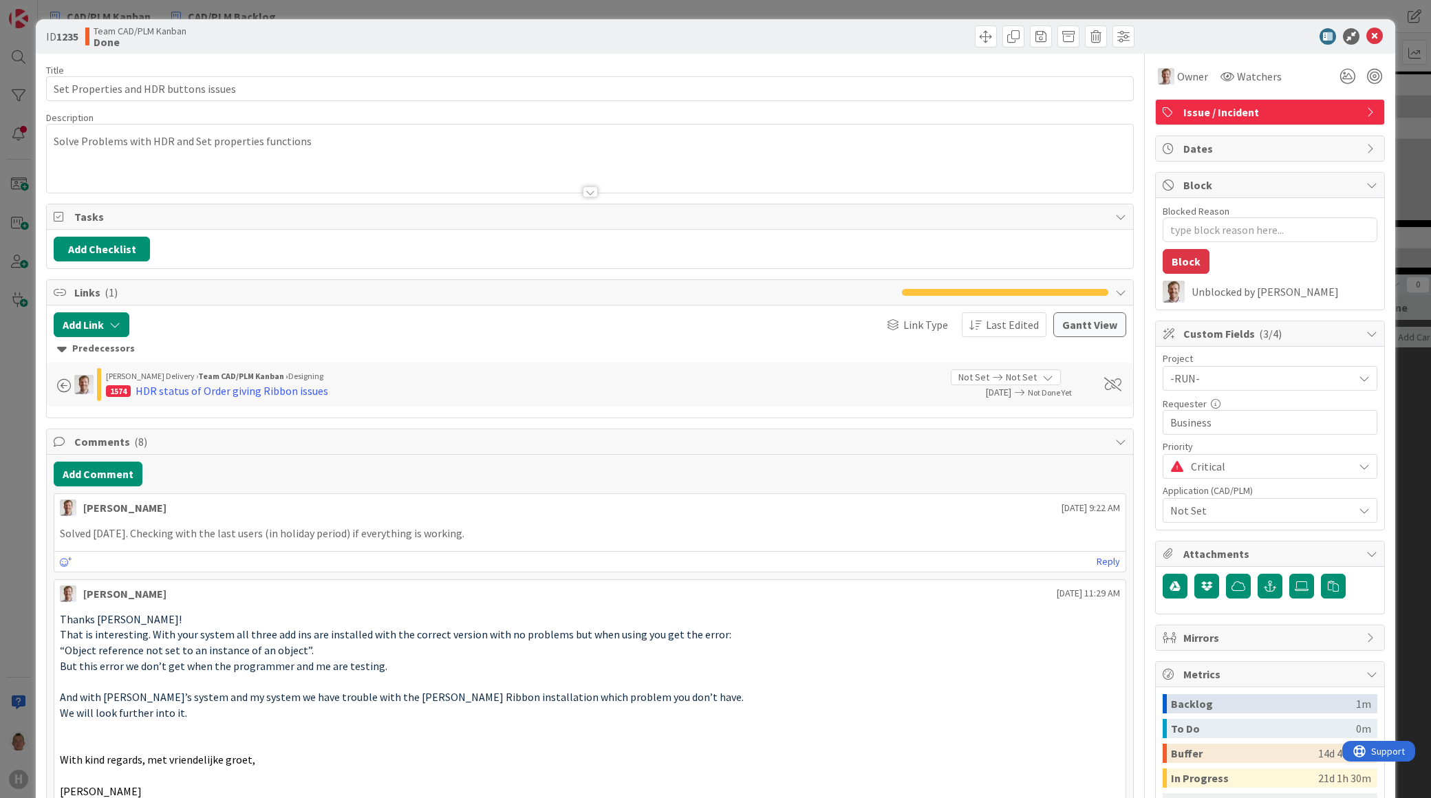
type textarea "x"
click at [64, 384] on span at bounding box center [64, 386] width 14 height 14
click at [1370, 32] on icon at bounding box center [1374, 36] width 17 height 17
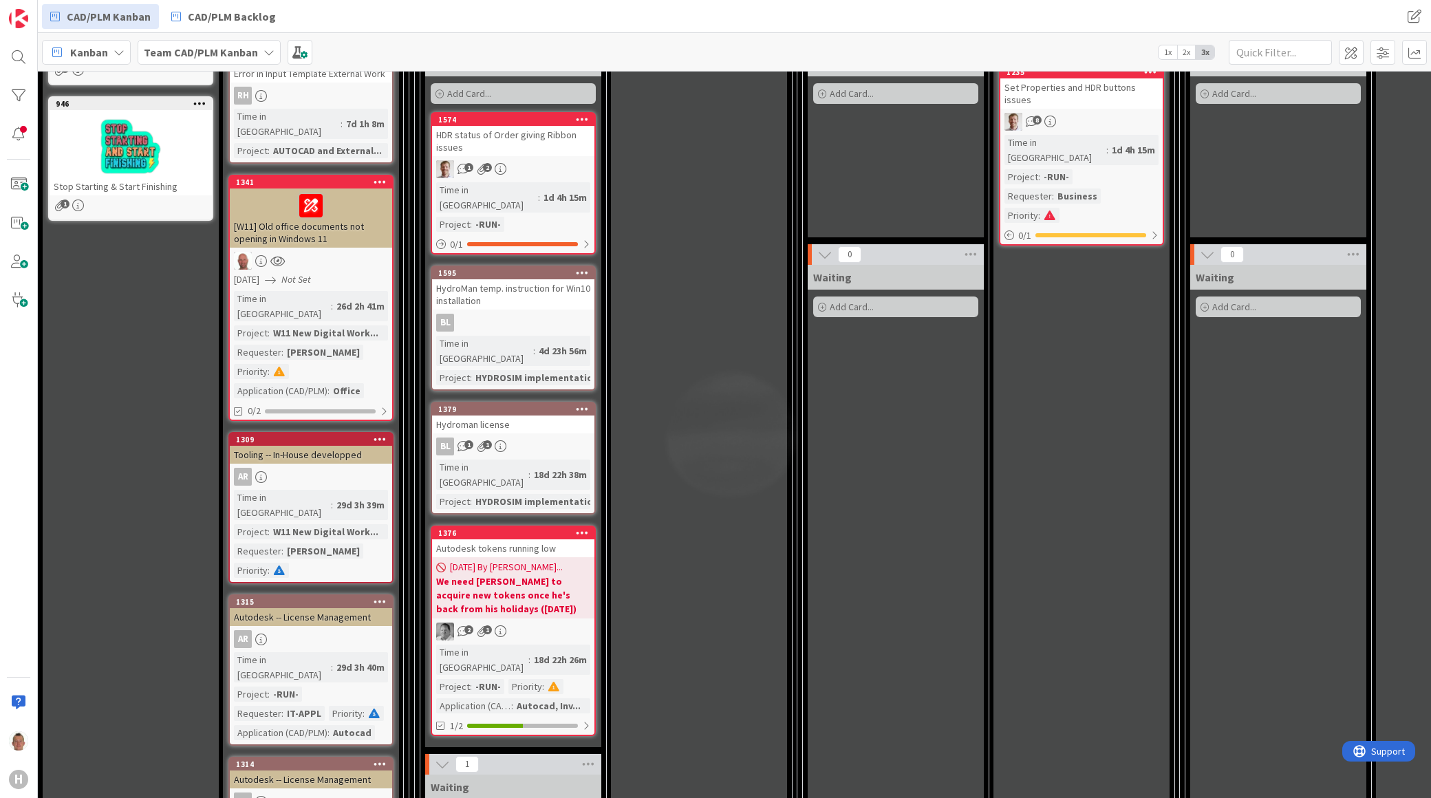
scroll to position [382, 0]
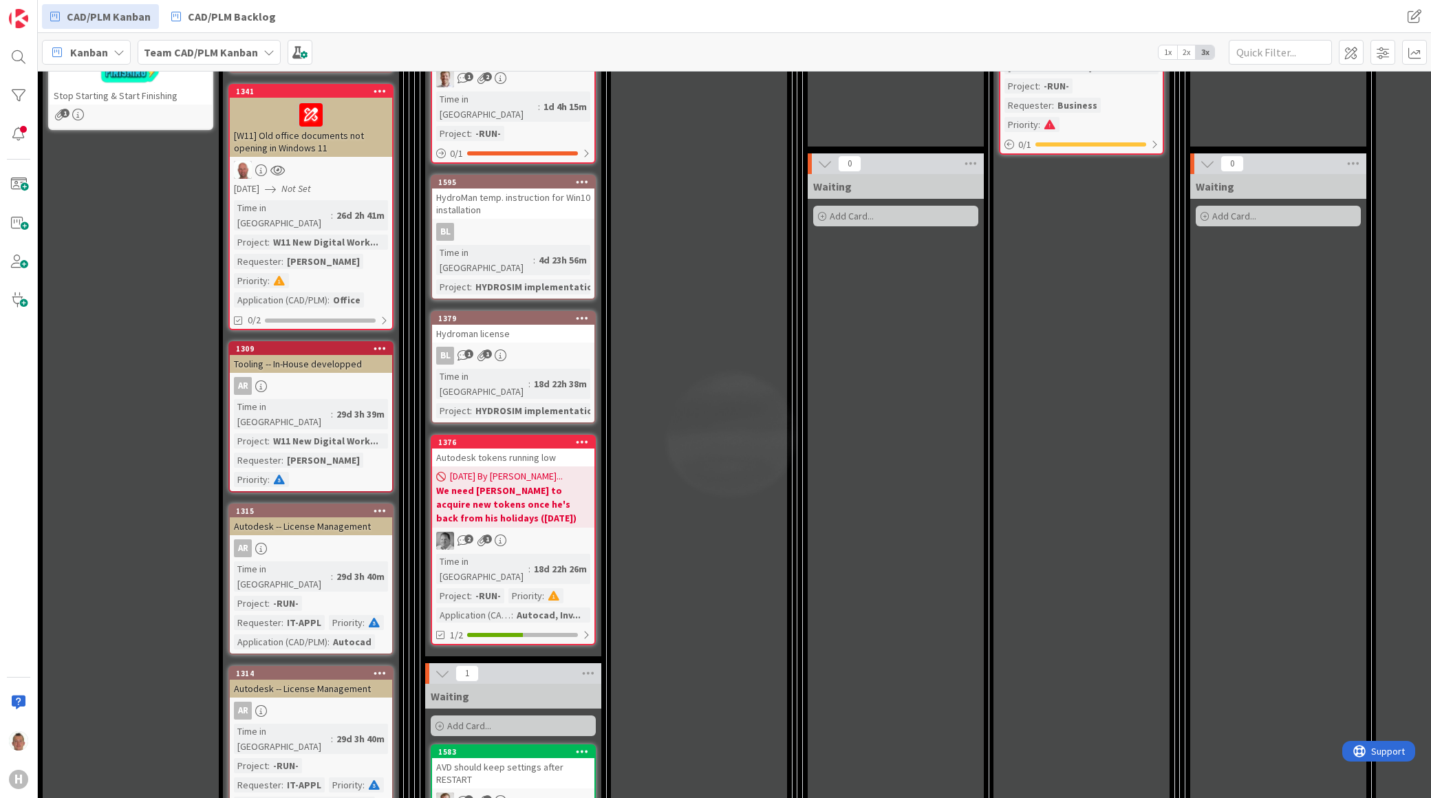
click at [567, 484] on b "We need [PERSON_NAME] to acquire new tokens once he's back from his holidays ([…" at bounding box center [513, 504] width 154 height 41
